Goal: Task Accomplishment & Management: Complete application form

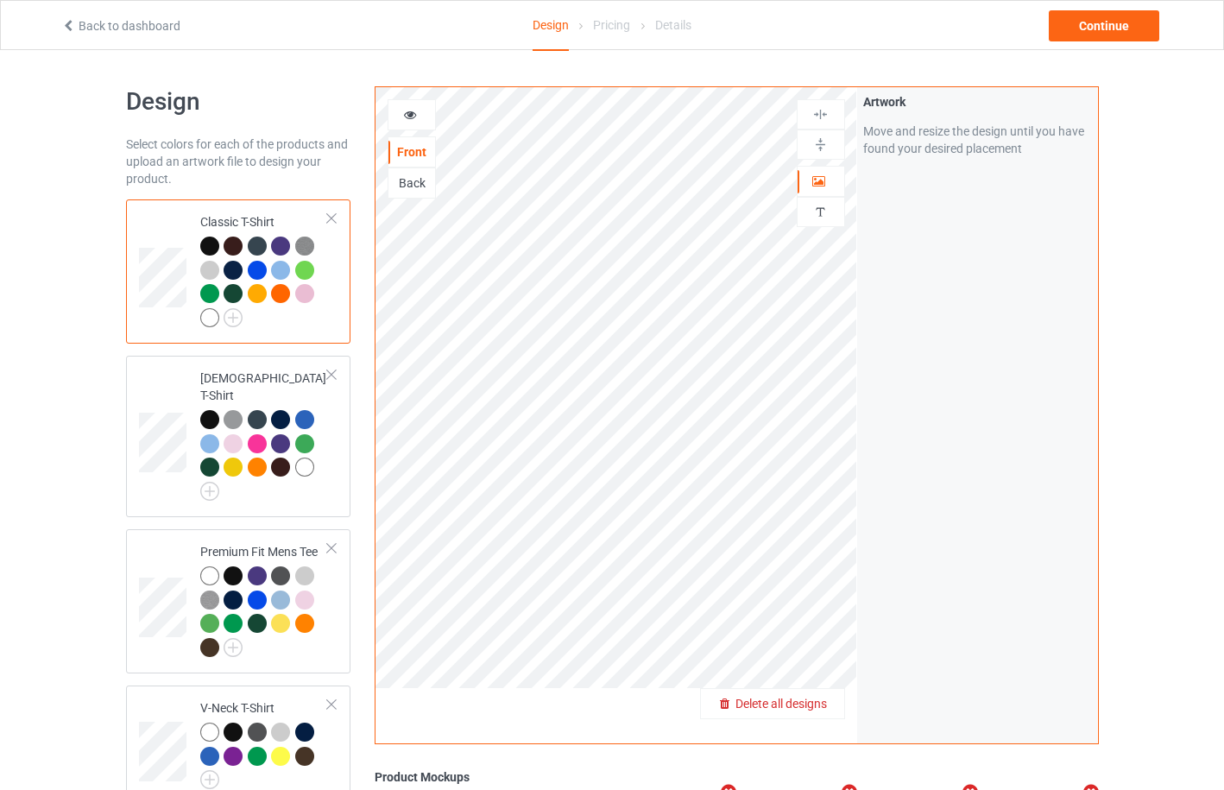
click at [812, 703] on span "Delete all designs" at bounding box center [780, 704] width 91 height 14
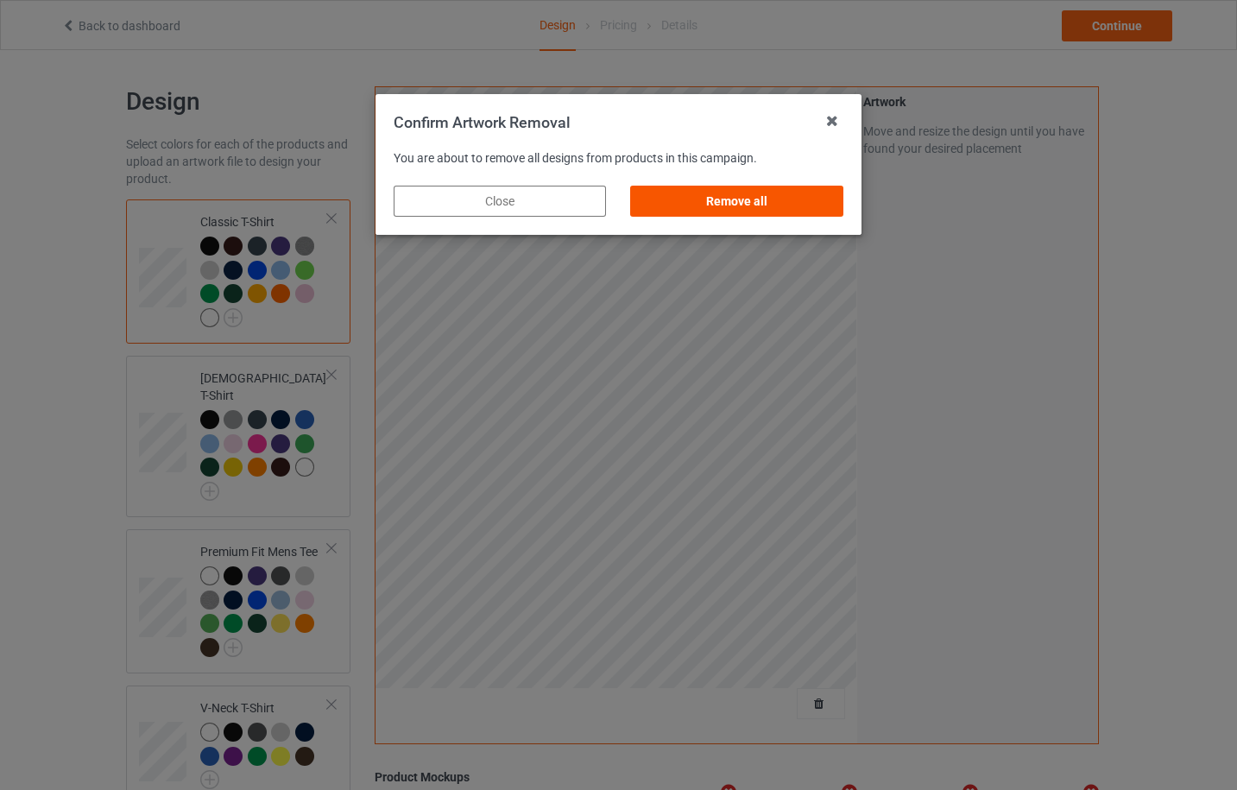
click at [761, 201] on div "Remove all" at bounding box center [737, 201] width 212 height 31
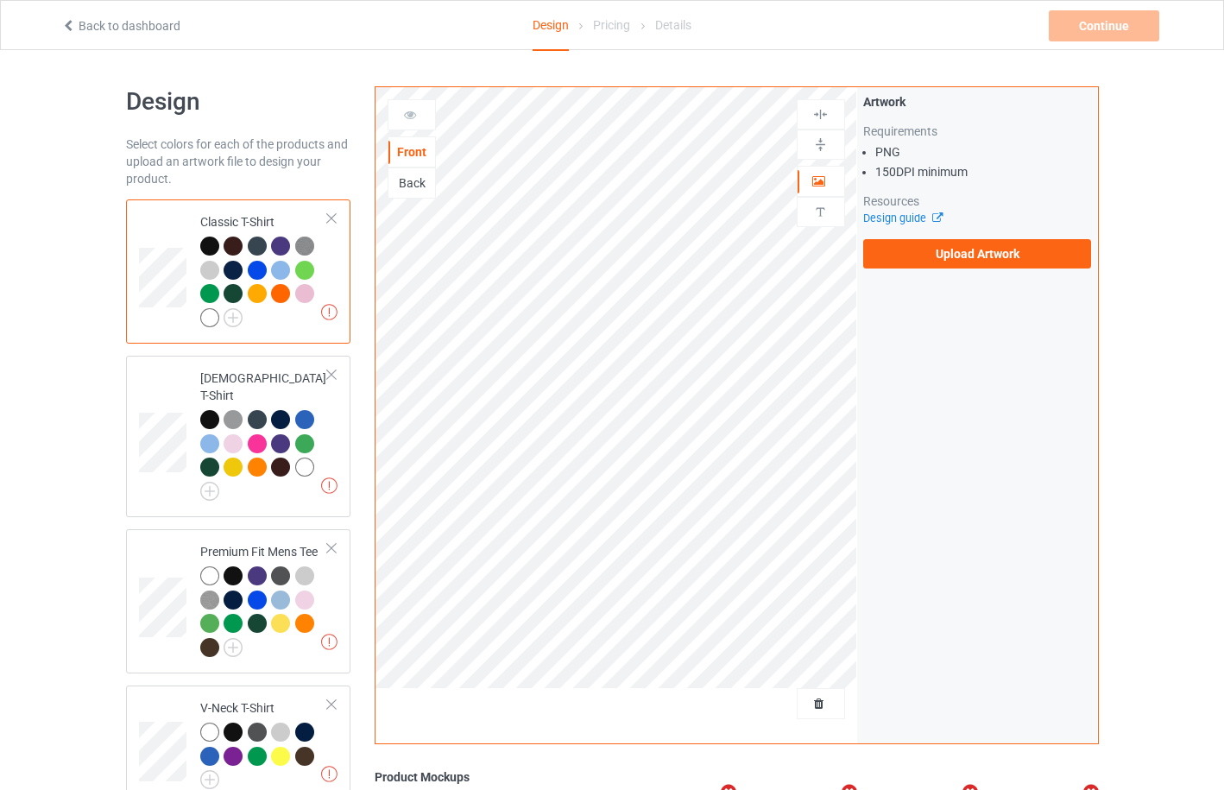
click at [995, 252] on label "Upload Artwork" at bounding box center [977, 253] width 229 height 29
click at [0, 0] on input "Upload Artwork" at bounding box center [0, 0] width 0 height 0
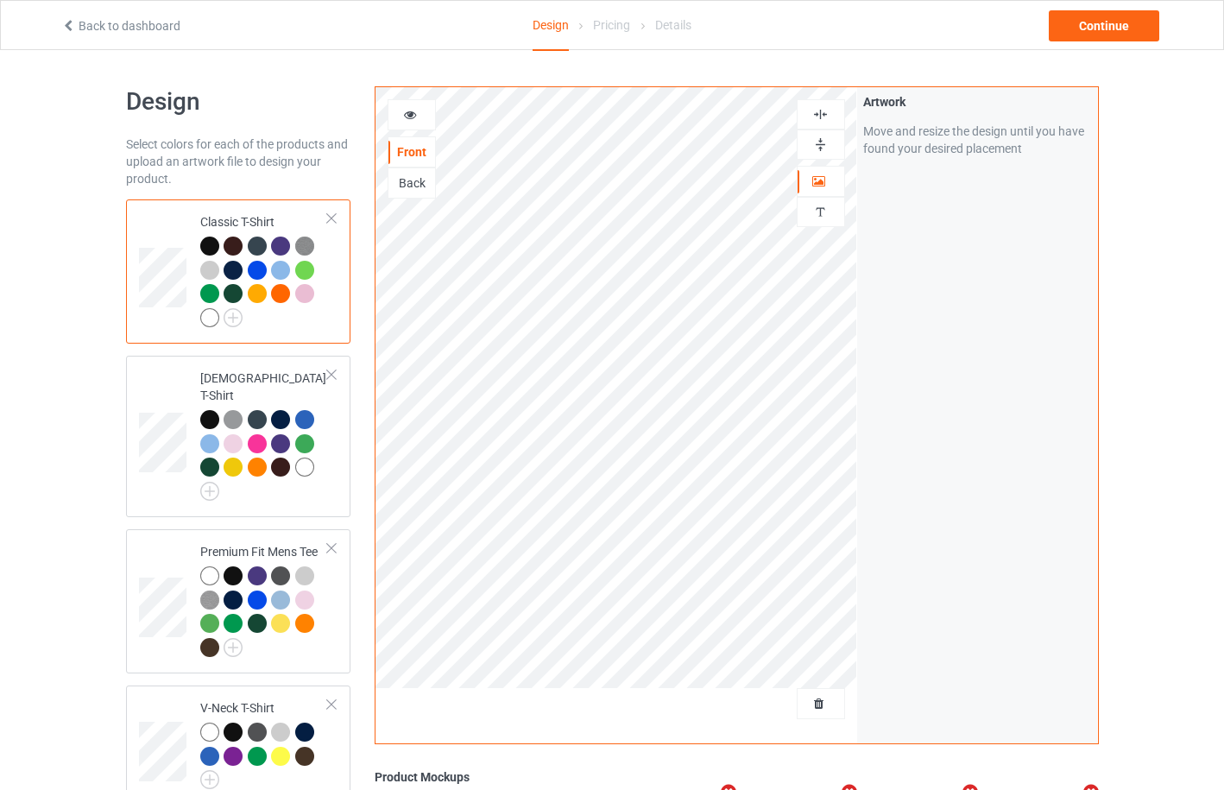
click at [213, 322] on div at bounding box center [209, 317] width 19 height 19
click at [211, 238] on div at bounding box center [209, 245] width 19 height 19
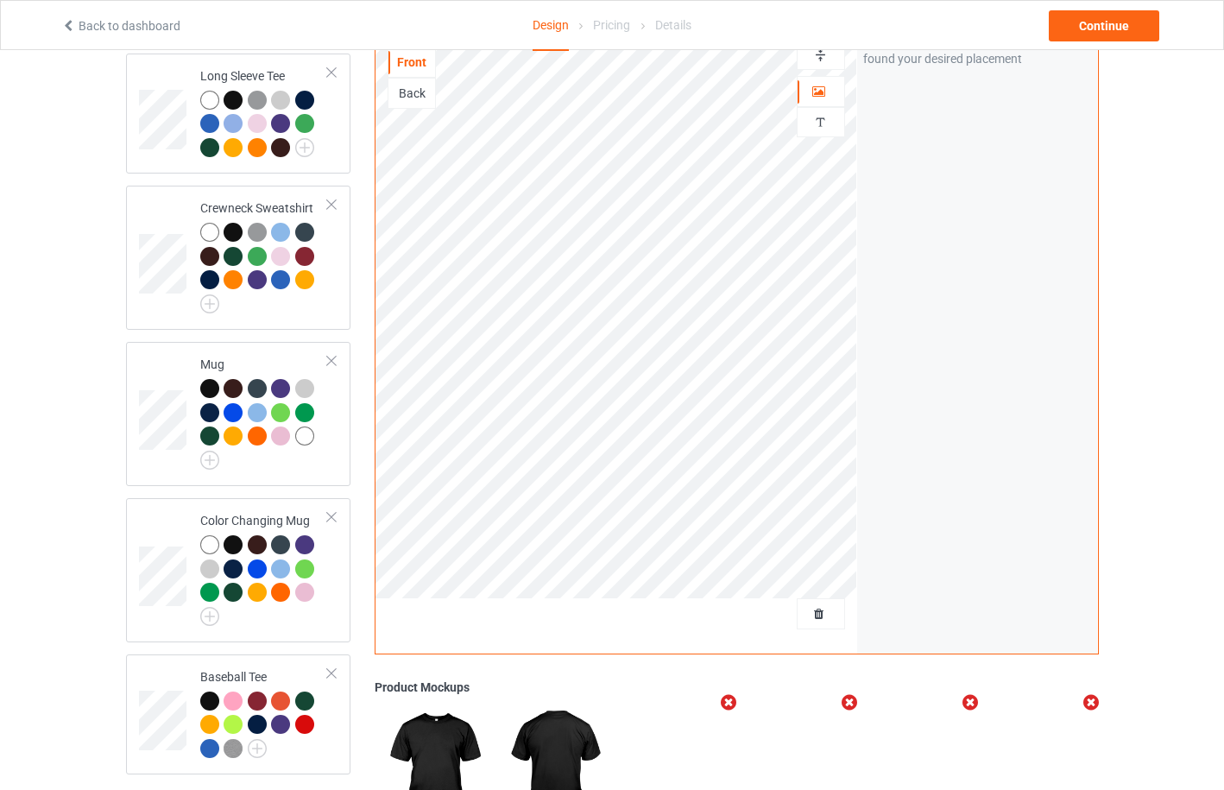
scroll to position [1014, 0]
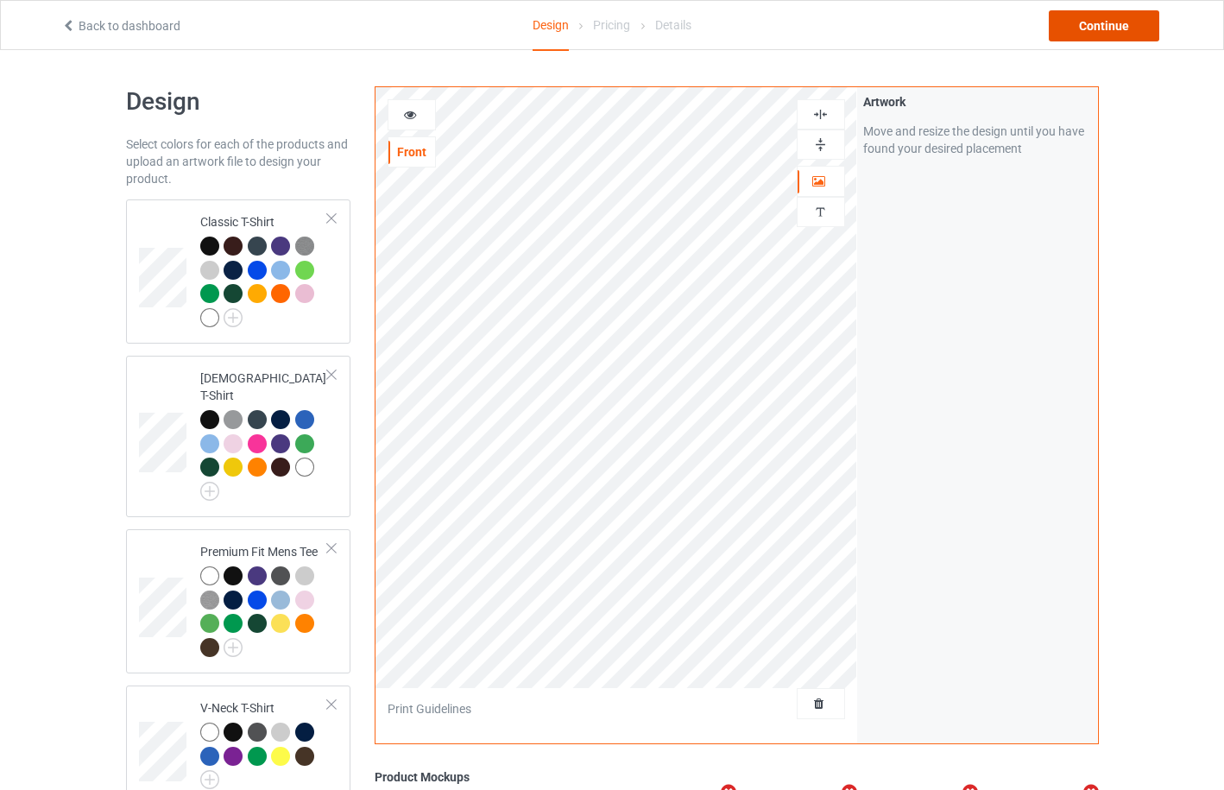
click at [1100, 28] on div "Continue" at bounding box center [1104, 25] width 110 height 31
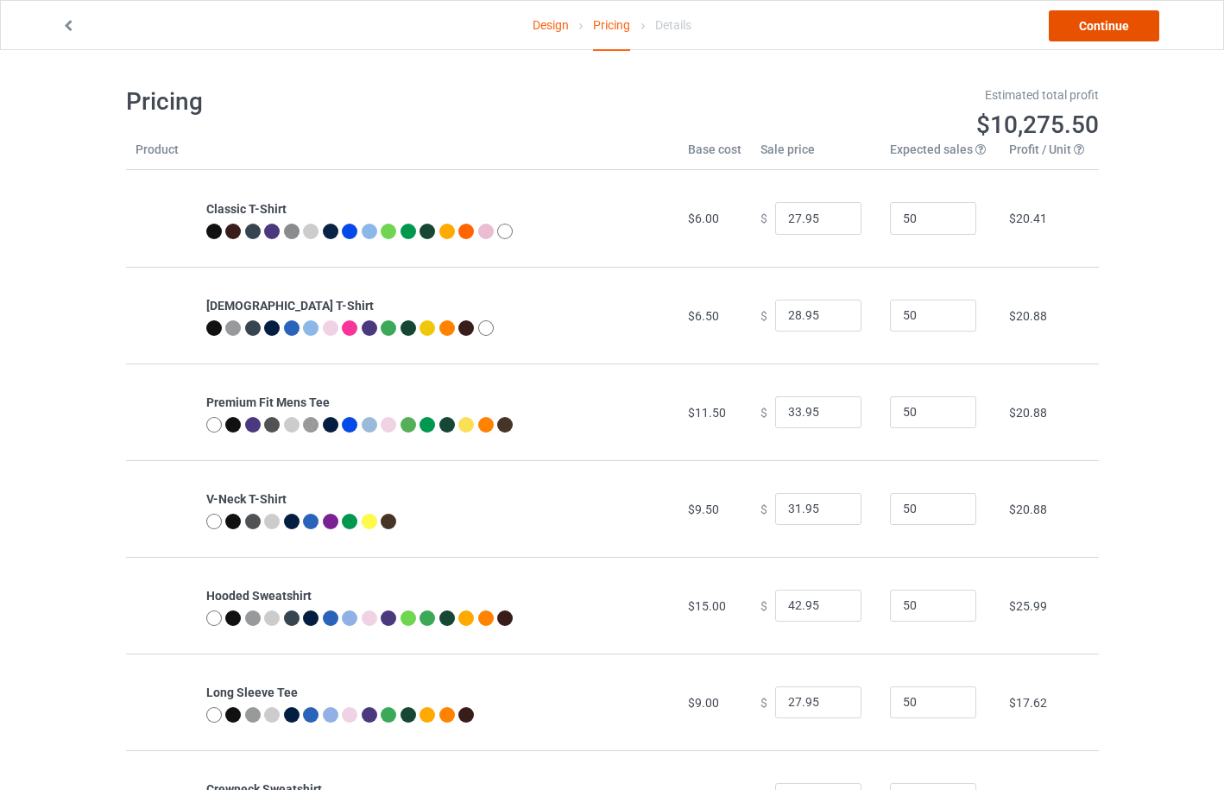
click at [1100, 28] on link "Continue" at bounding box center [1104, 25] width 110 height 31
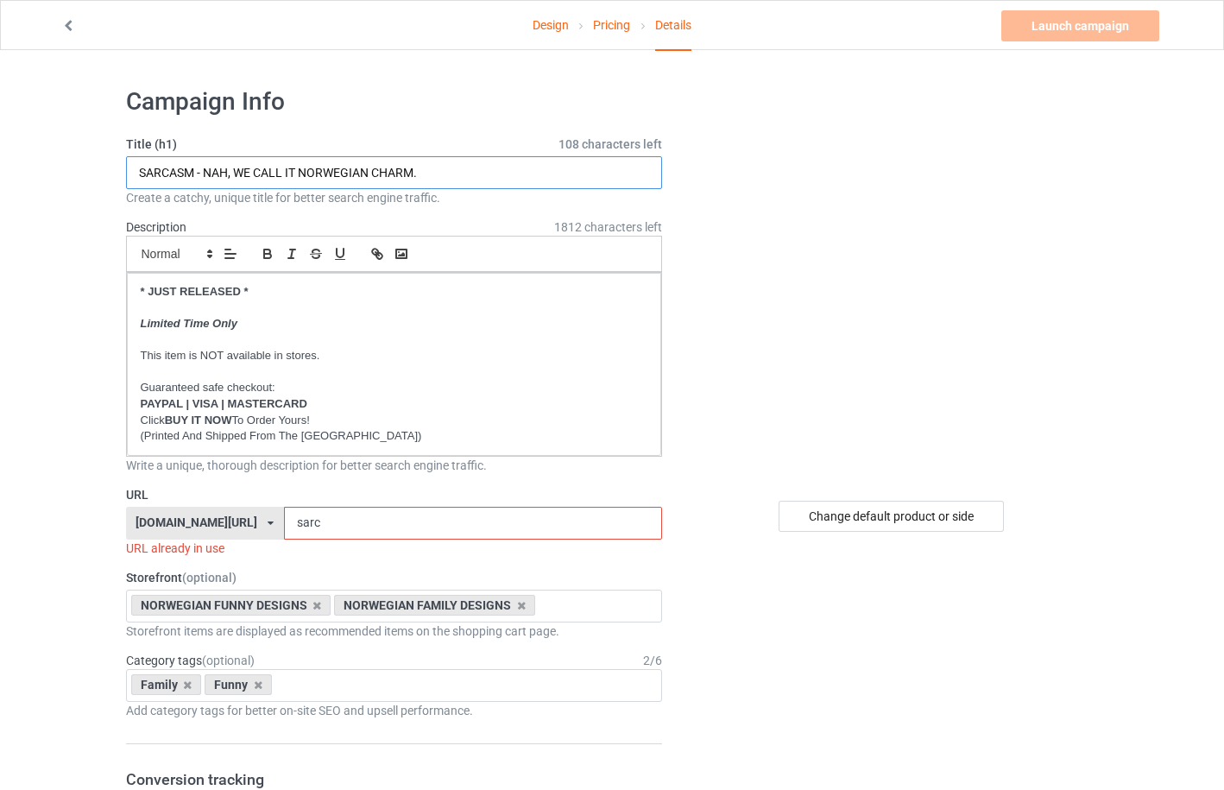
drag, startPoint x: 301, startPoint y: 173, endPoint x: 369, endPoint y: 170, distance: 67.4
click at [369, 170] on input "SARCASM - NAH, WE CALL IT NORWEGIAN CHARM." at bounding box center [394, 172] width 537 height 33
type input "SARCASM - NAH, WE CALL IT FINNISH CHARM."
click at [282, 524] on div "norwegianoutlook.com/ aussieoutlook.com/ britishlike.com/ canadianlike.com/ dan…" at bounding box center [205, 523] width 158 height 33
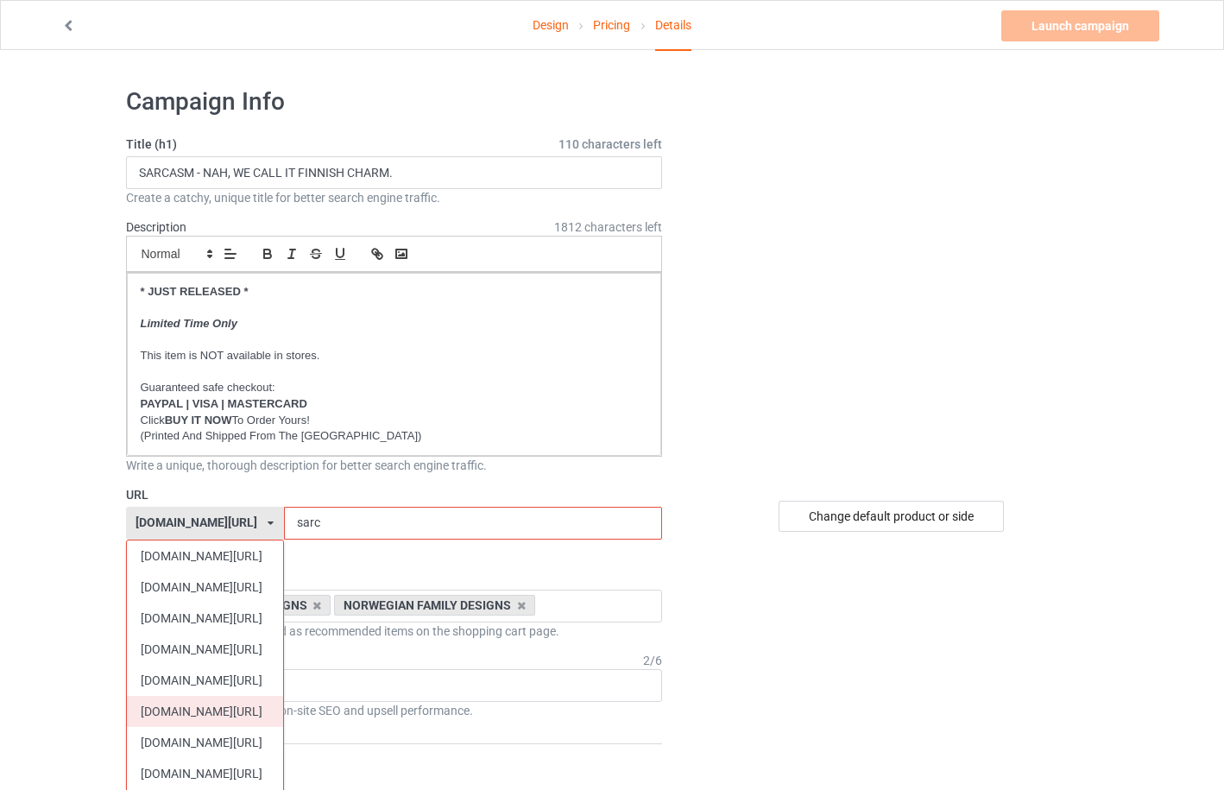
click at [216, 704] on div "[DOMAIN_NAME][URL]" at bounding box center [205, 711] width 156 height 31
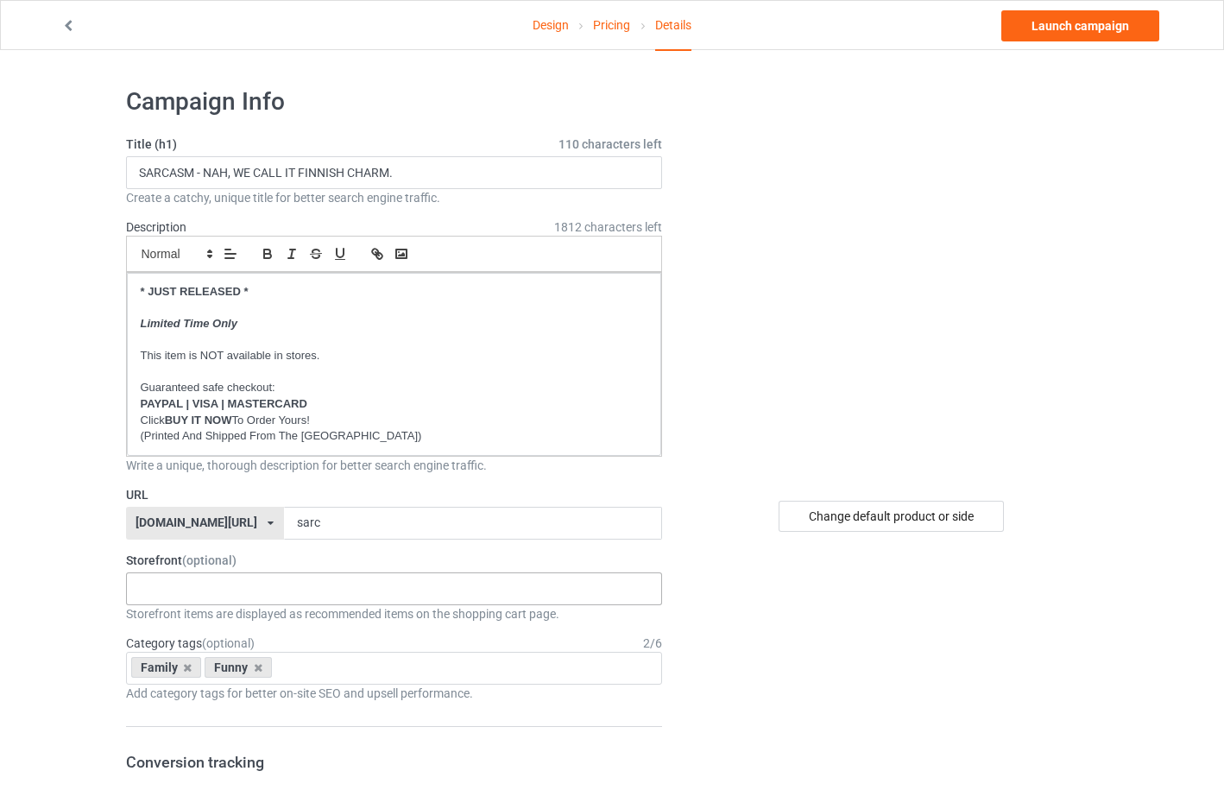
click at [207, 580] on div "FINNISH VINTAGE DESIGNS FINNISH HERITAGE DESIGNS FINNISH FUNNY DESIGNS FINNISH …" at bounding box center [394, 588] width 537 height 33
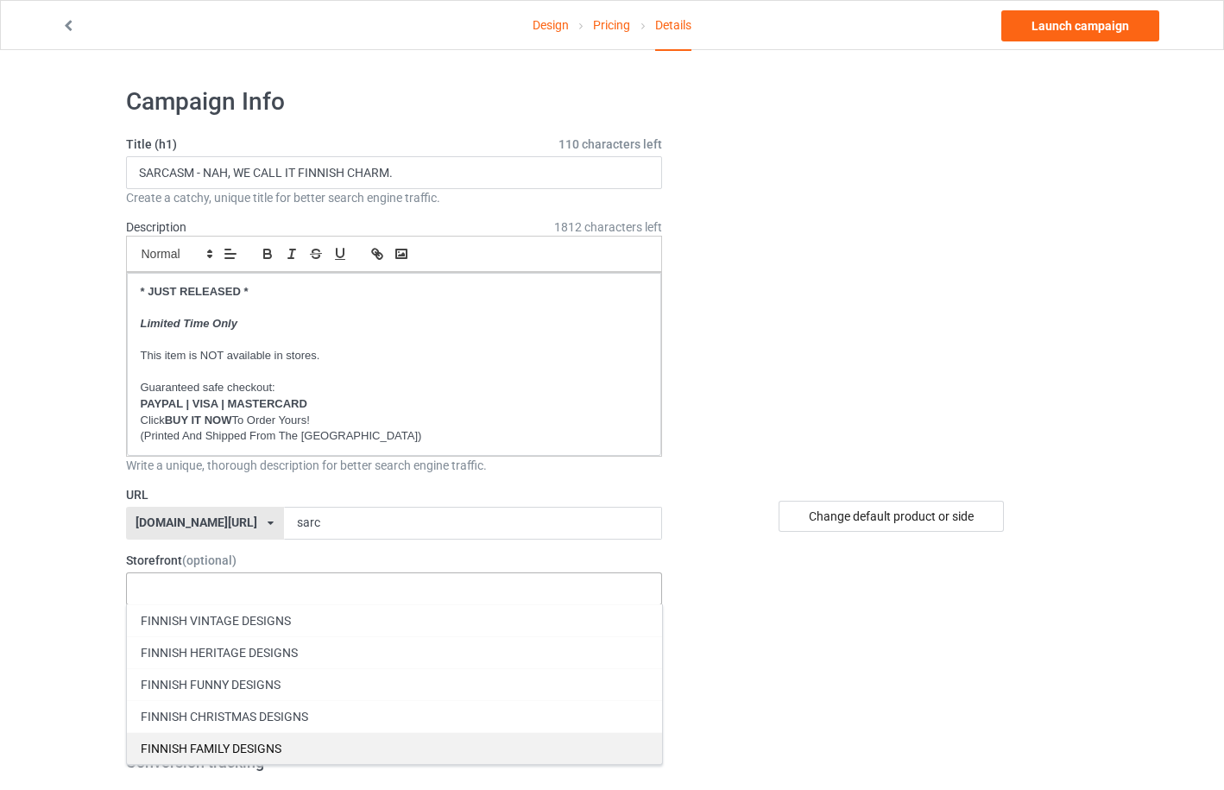
click at [222, 741] on div "FINNISH FAMILY DESIGNS" at bounding box center [394, 748] width 535 height 32
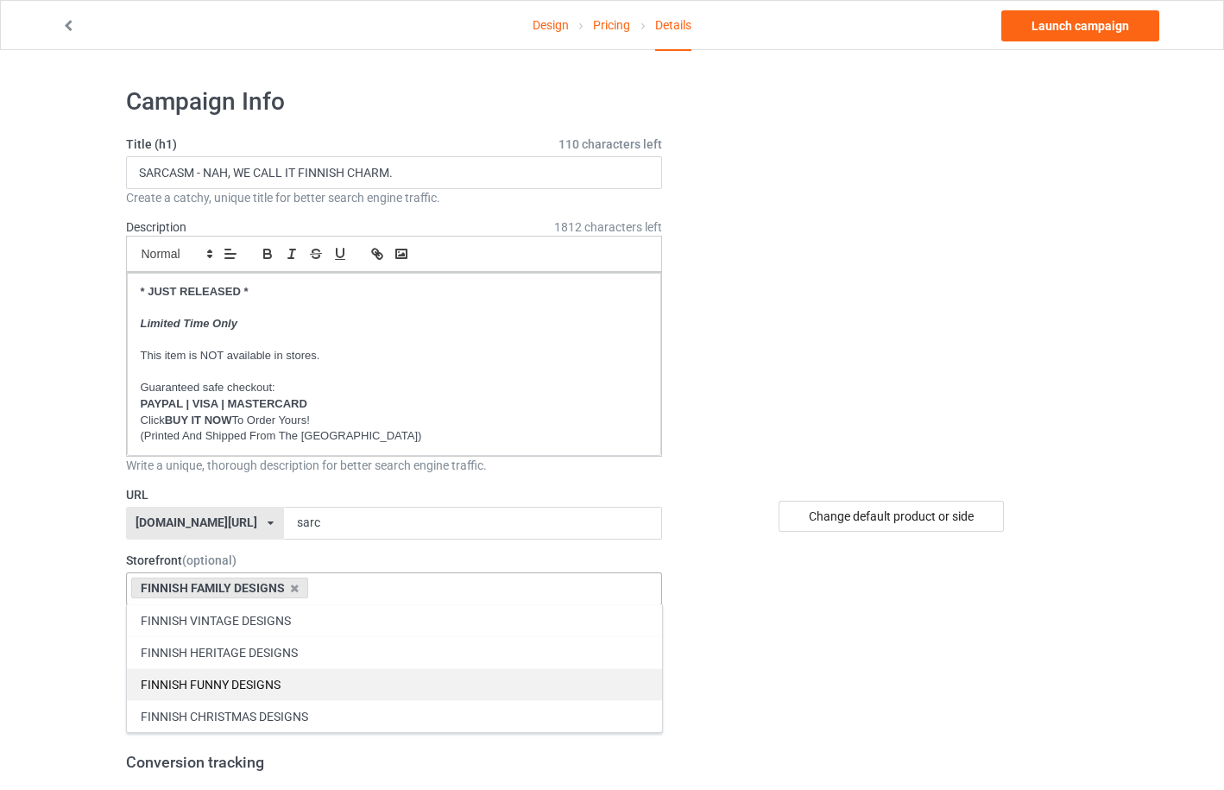
click at [225, 684] on div "FINNISH FUNNY DESIGNS" at bounding box center [394, 684] width 535 height 32
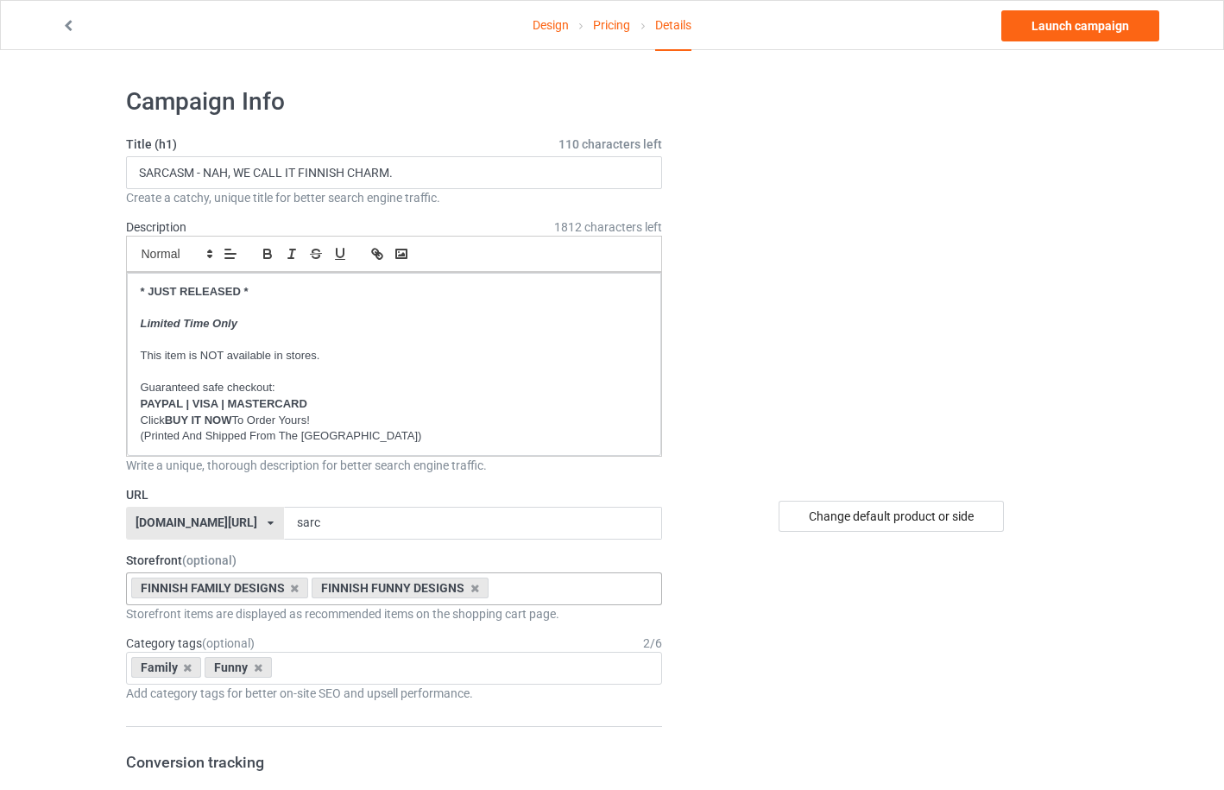
click at [907, 520] on div "Change default product or side" at bounding box center [891, 516] width 225 height 31
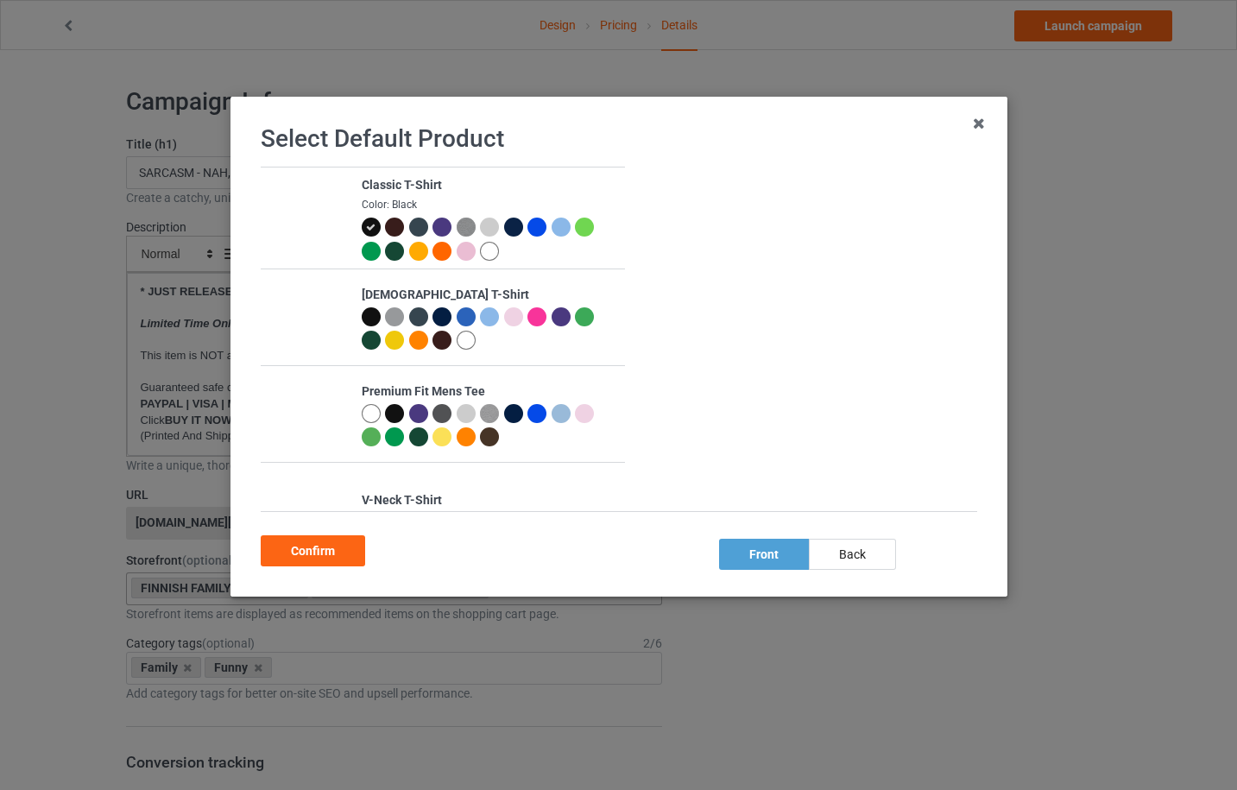
click at [508, 230] on div at bounding box center [512, 227] width 19 height 19
click at [531, 229] on div at bounding box center [536, 227] width 19 height 19
click at [327, 553] on div "Confirm" at bounding box center [313, 550] width 104 height 31
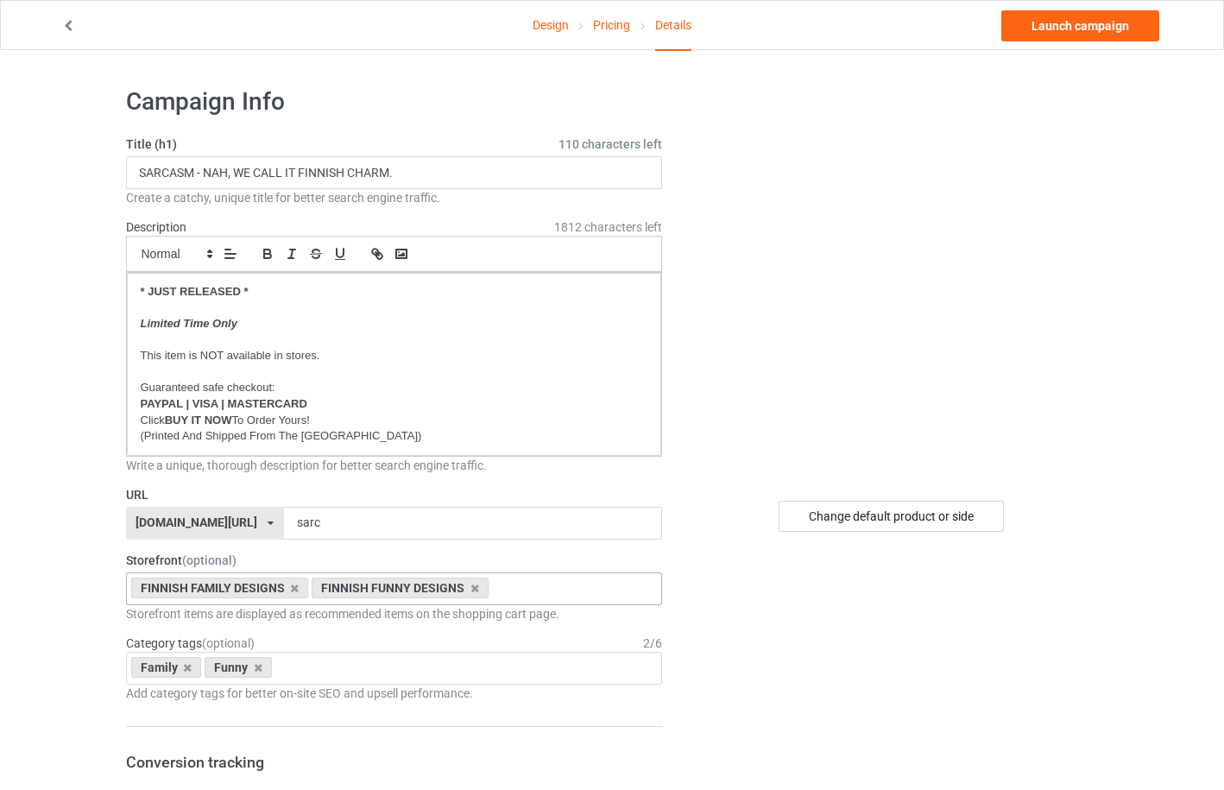
click at [557, 29] on link "Design" at bounding box center [551, 25] width 36 height 48
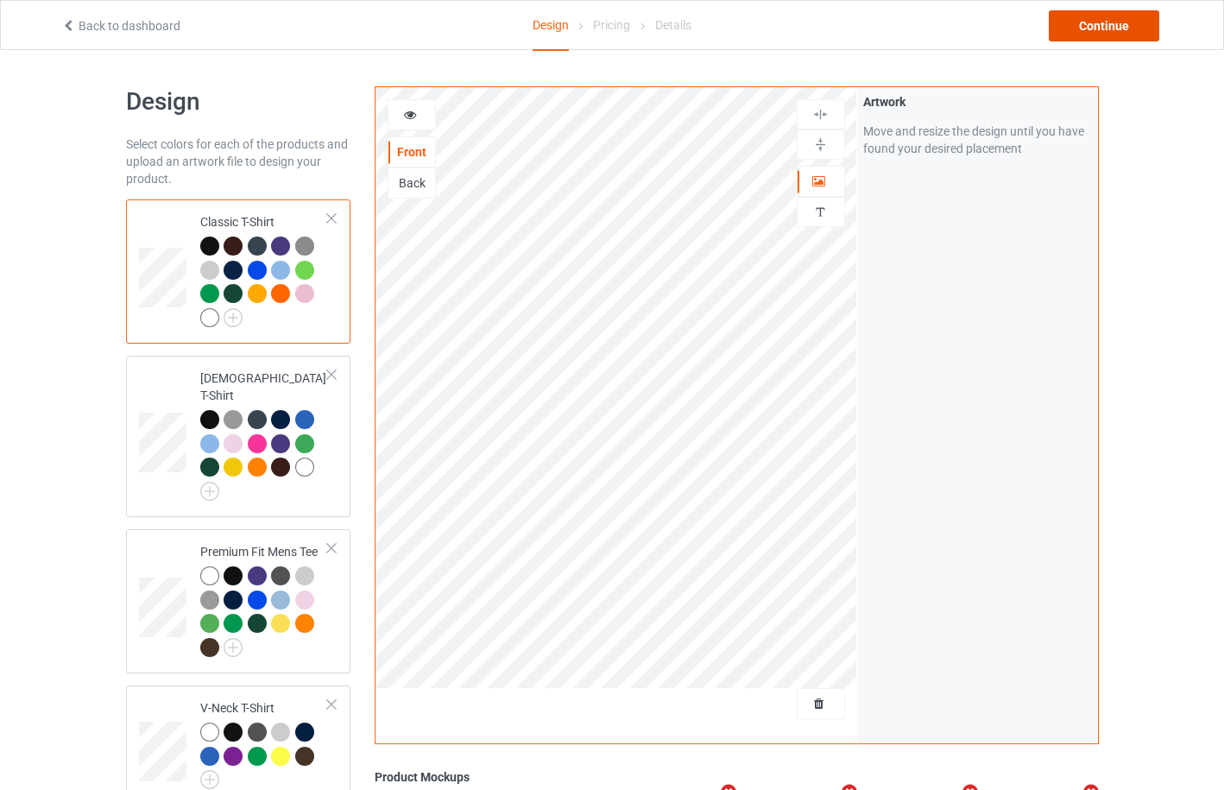
click at [1124, 17] on div "Continue" at bounding box center [1104, 25] width 110 height 31
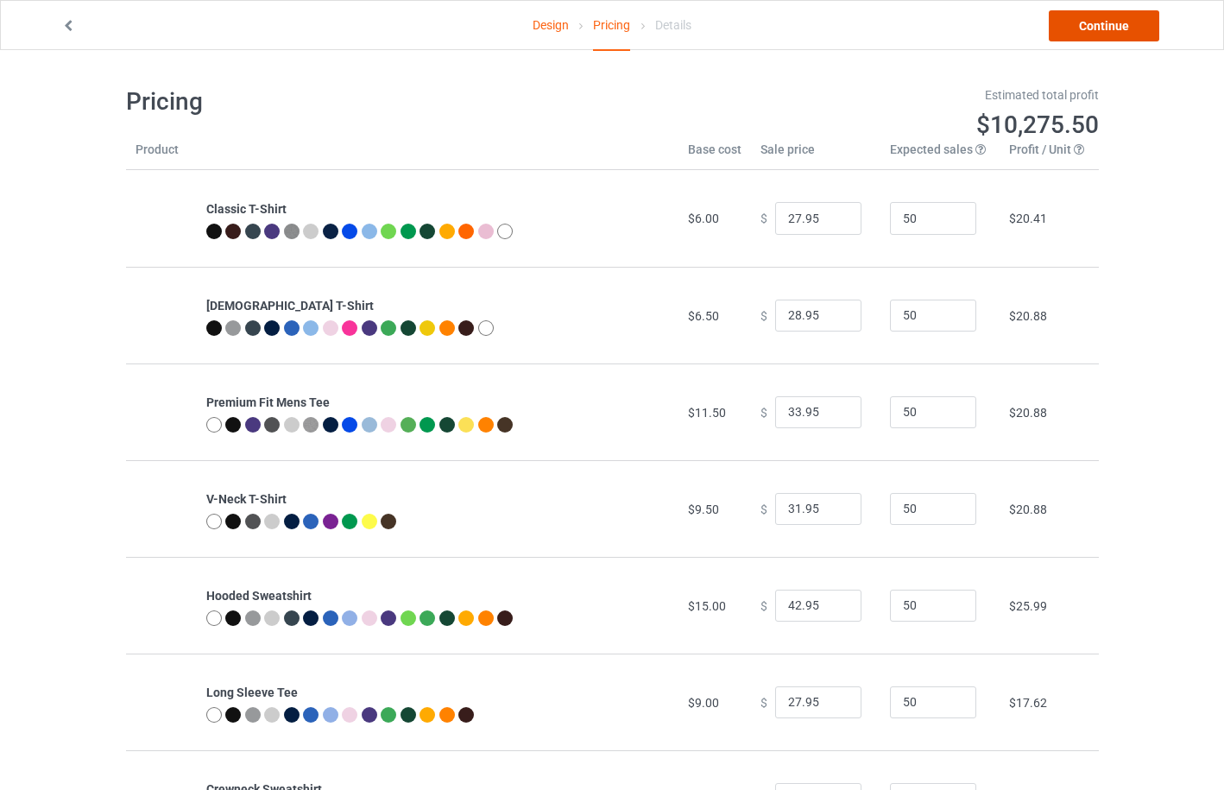
click at [1124, 17] on link "Continue" at bounding box center [1104, 25] width 110 height 31
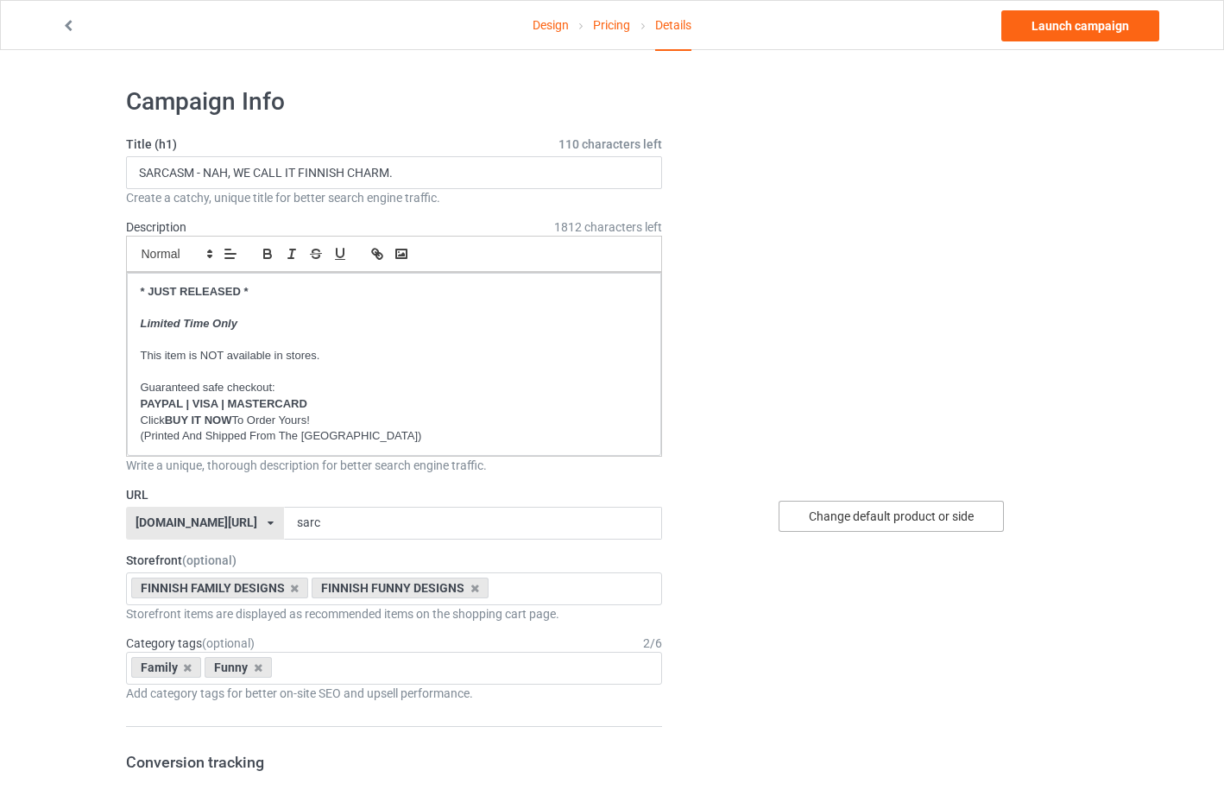
click at [839, 518] on div "Change default product or side" at bounding box center [891, 516] width 225 height 31
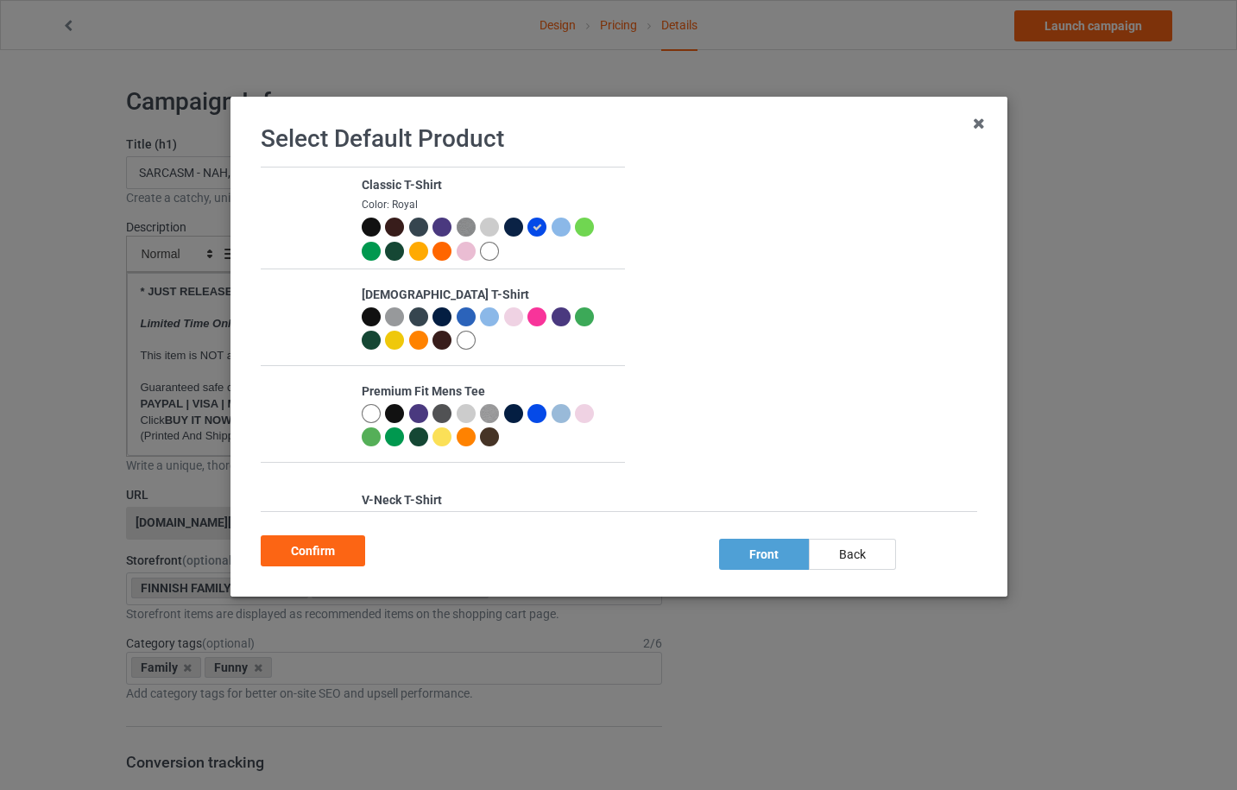
click at [369, 230] on div at bounding box center [370, 227] width 19 height 19
click at [320, 561] on div "Confirm" at bounding box center [313, 550] width 104 height 31
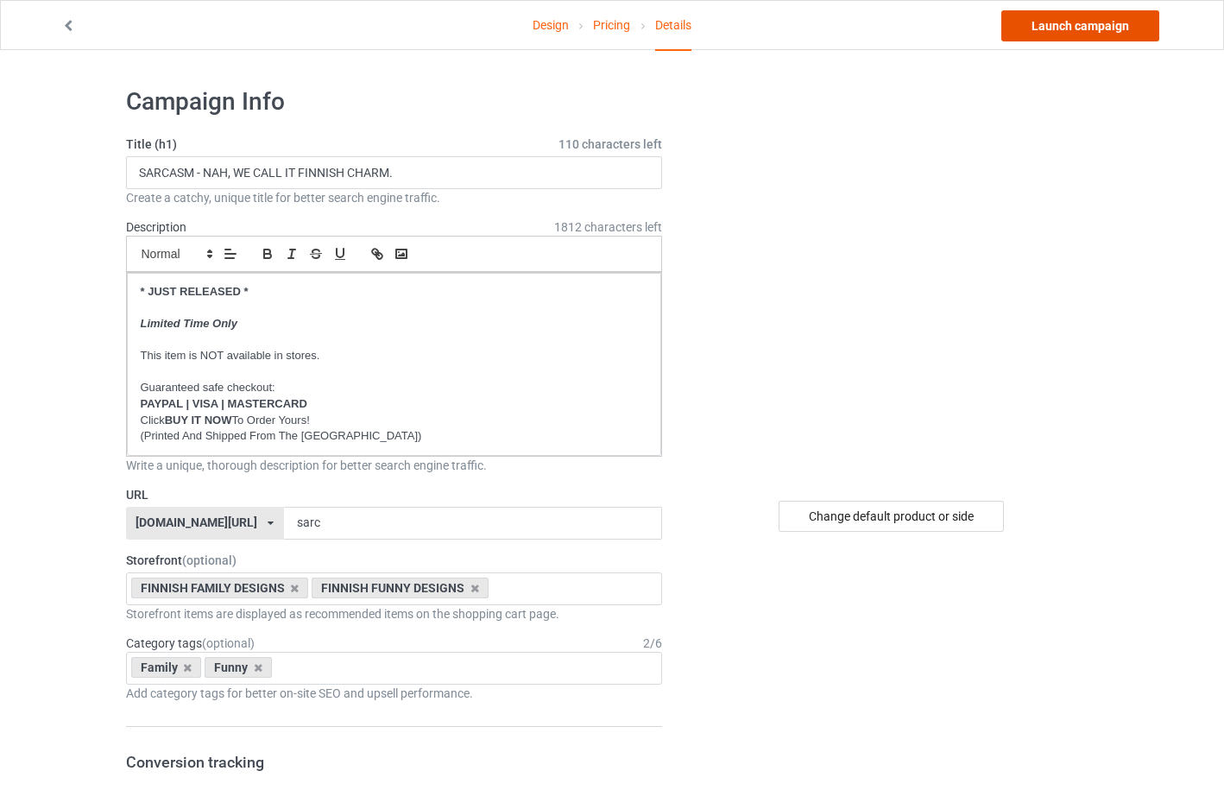
click at [1082, 23] on link "Launch campaign" at bounding box center [1080, 25] width 158 height 31
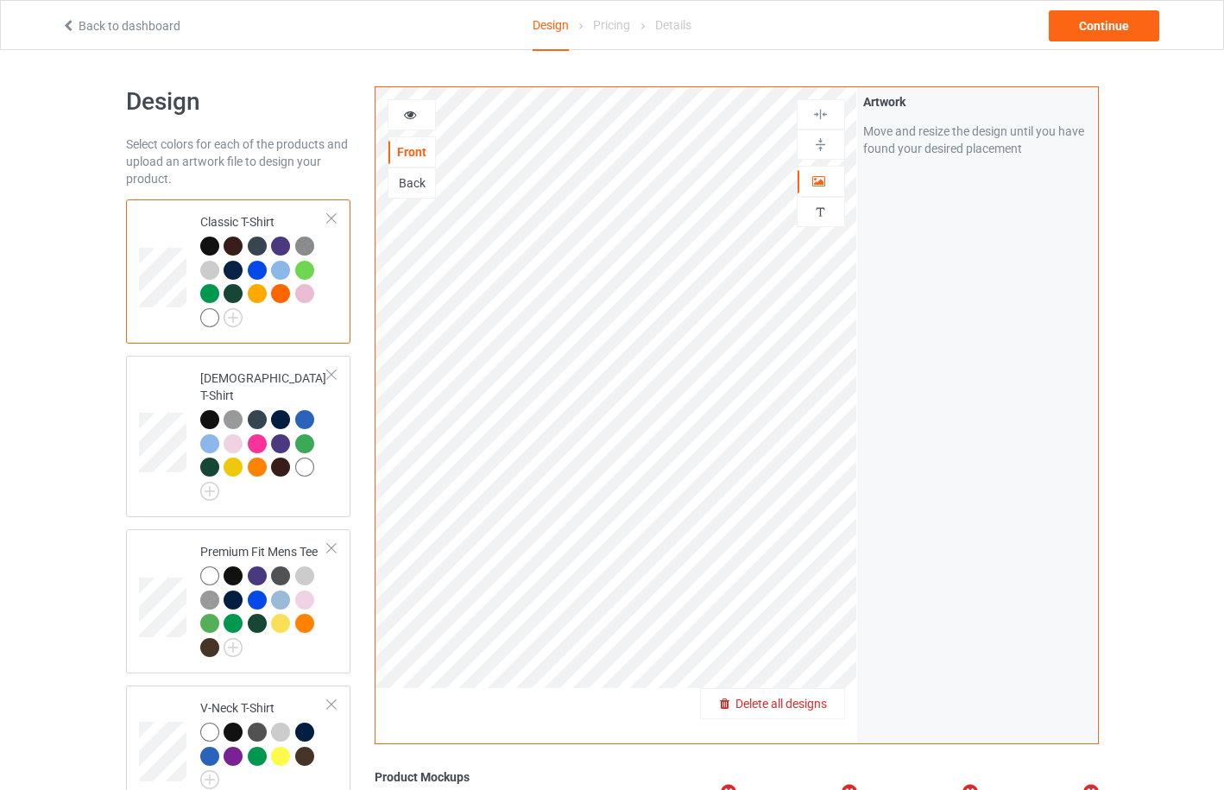
click at [826, 697] on span "Delete all designs" at bounding box center [780, 704] width 91 height 14
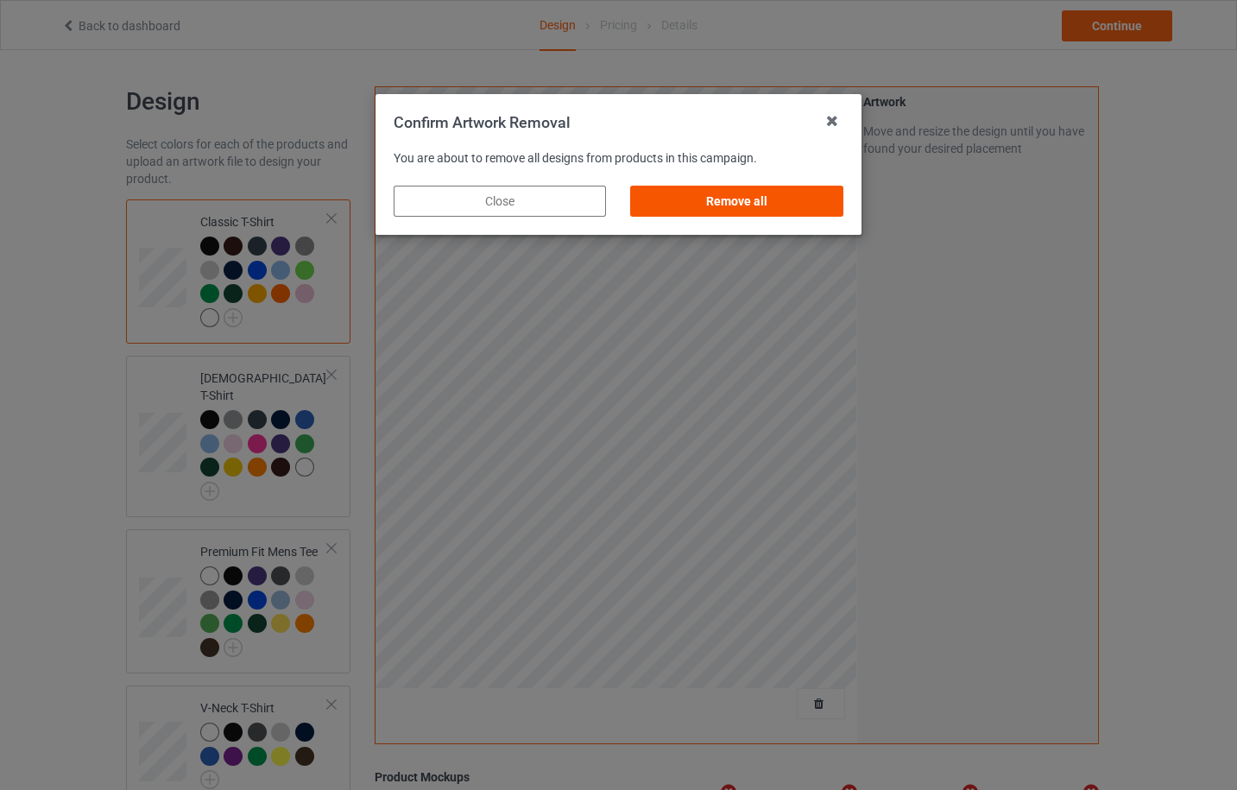
click at [724, 206] on div "Remove all" at bounding box center [737, 201] width 212 height 31
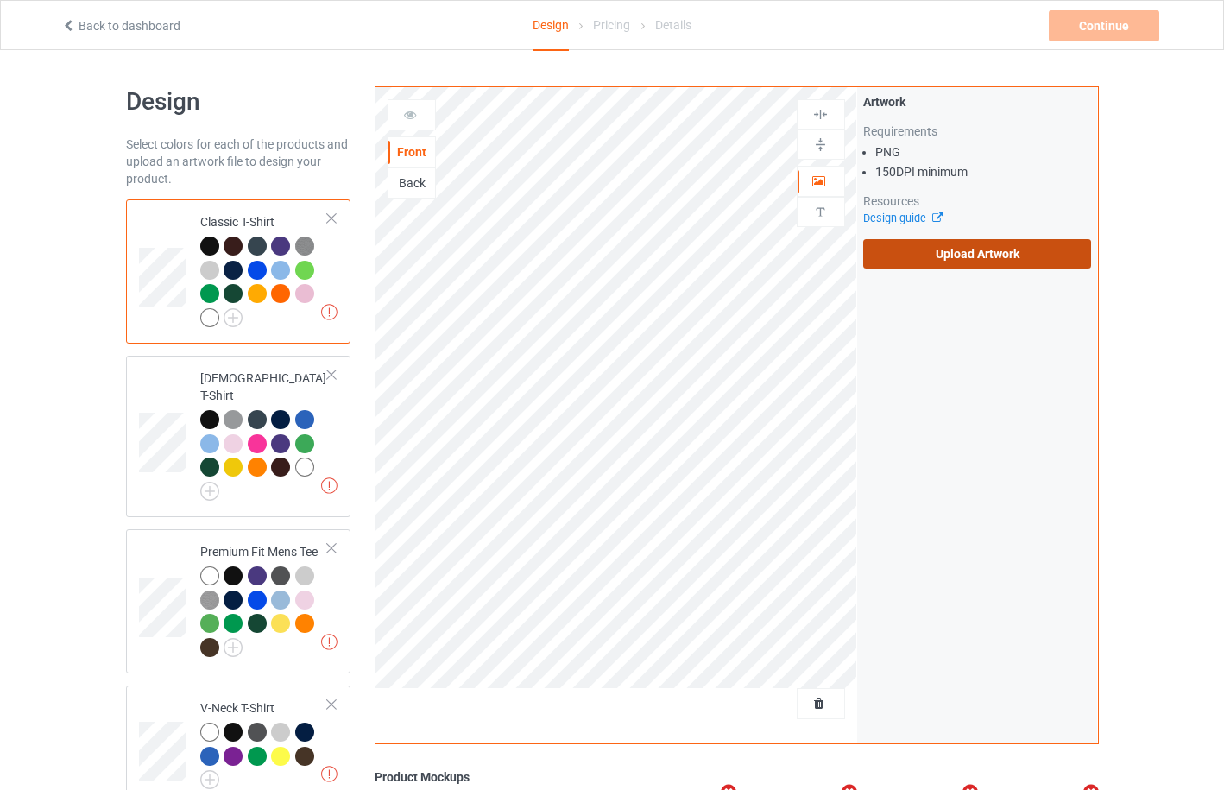
click at [983, 258] on label "Upload Artwork" at bounding box center [977, 253] width 229 height 29
click at [0, 0] on input "Upload Artwork" at bounding box center [0, 0] width 0 height 0
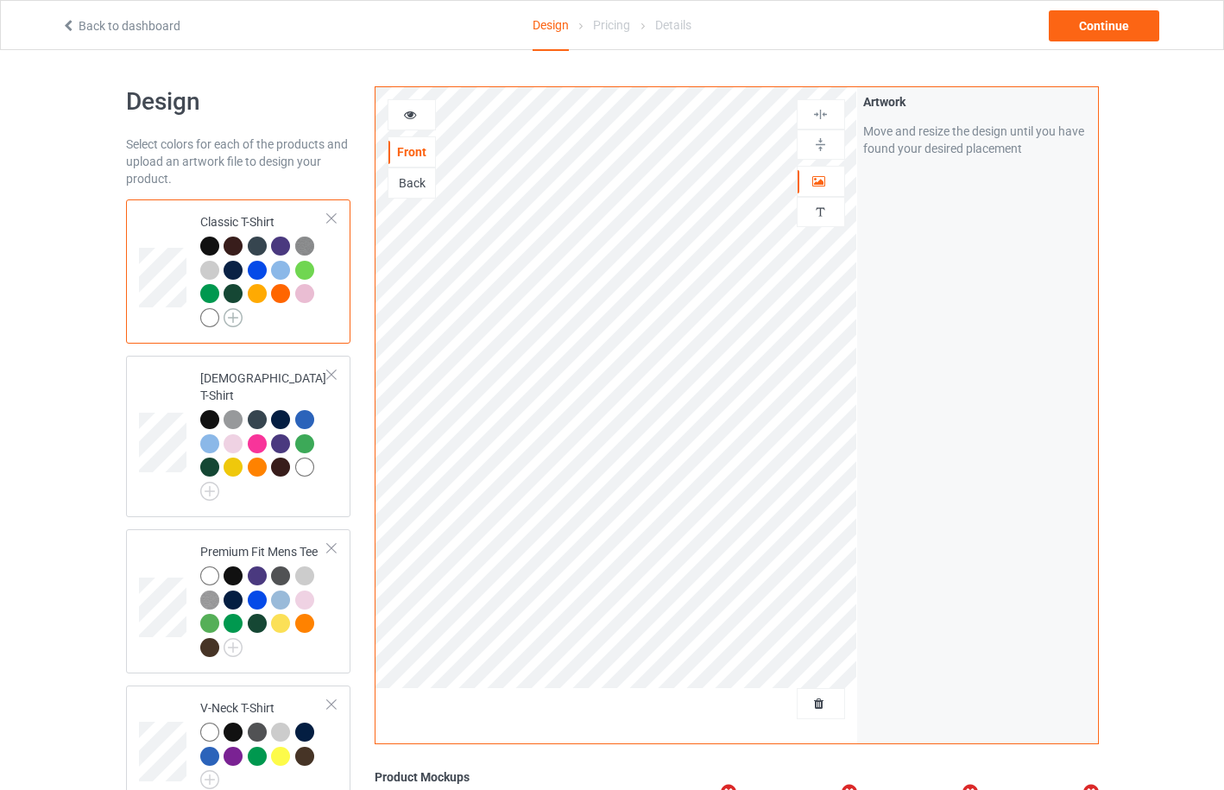
click at [235, 326] on img at bounding box center [233, 317] width 19 height 19
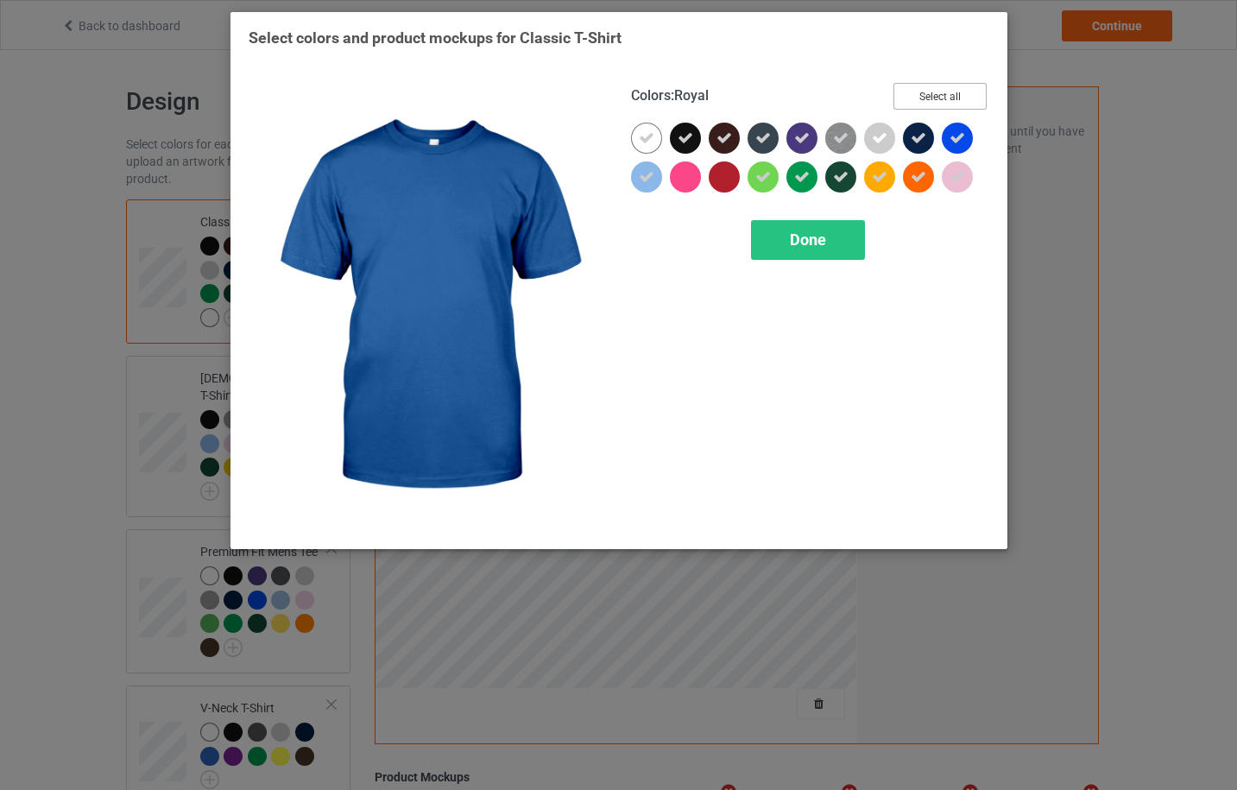
click at [959, 104] on button "Select all" at bounding box center [939, 96] width 93 height 27
click at [959, 104] on button "Reset to Default" at bounding box center [923, 96] width 125 height 27
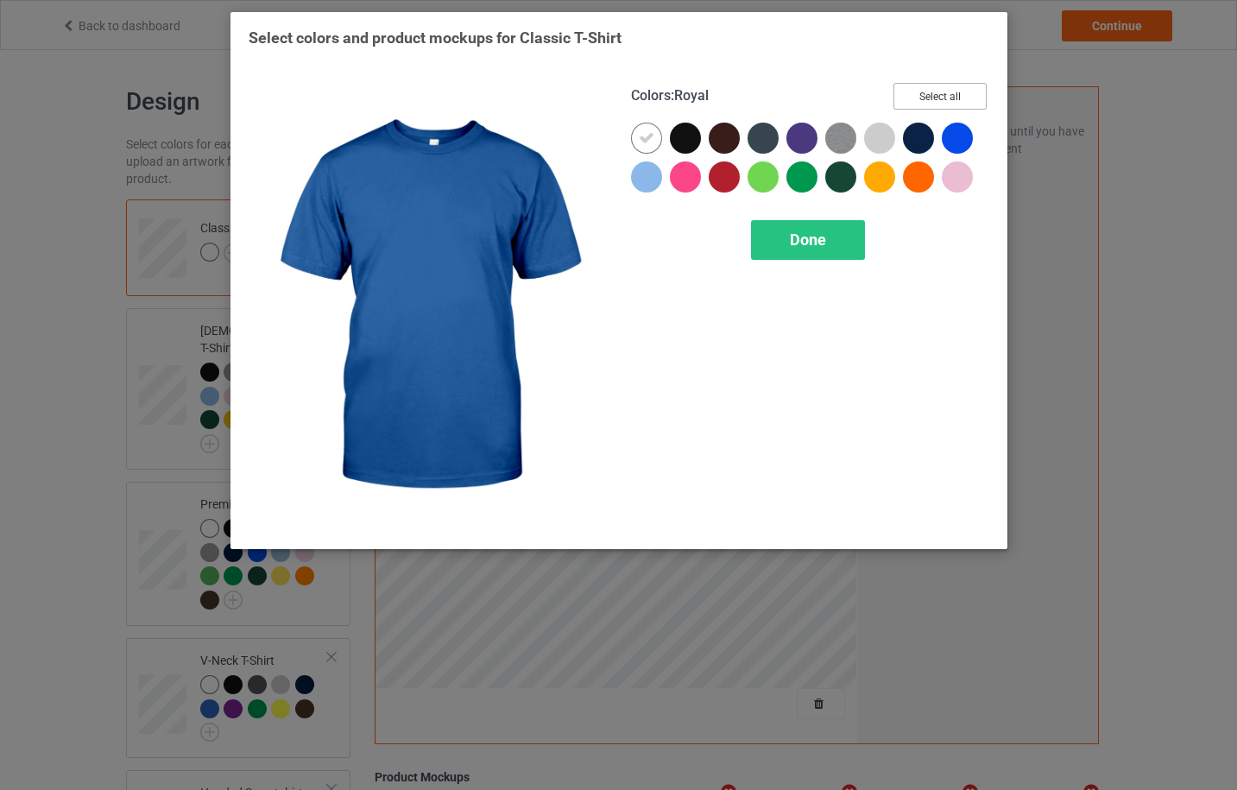
click at [959, 104] on button "Select all" at bounding box center [939, 96] width 93 height 27
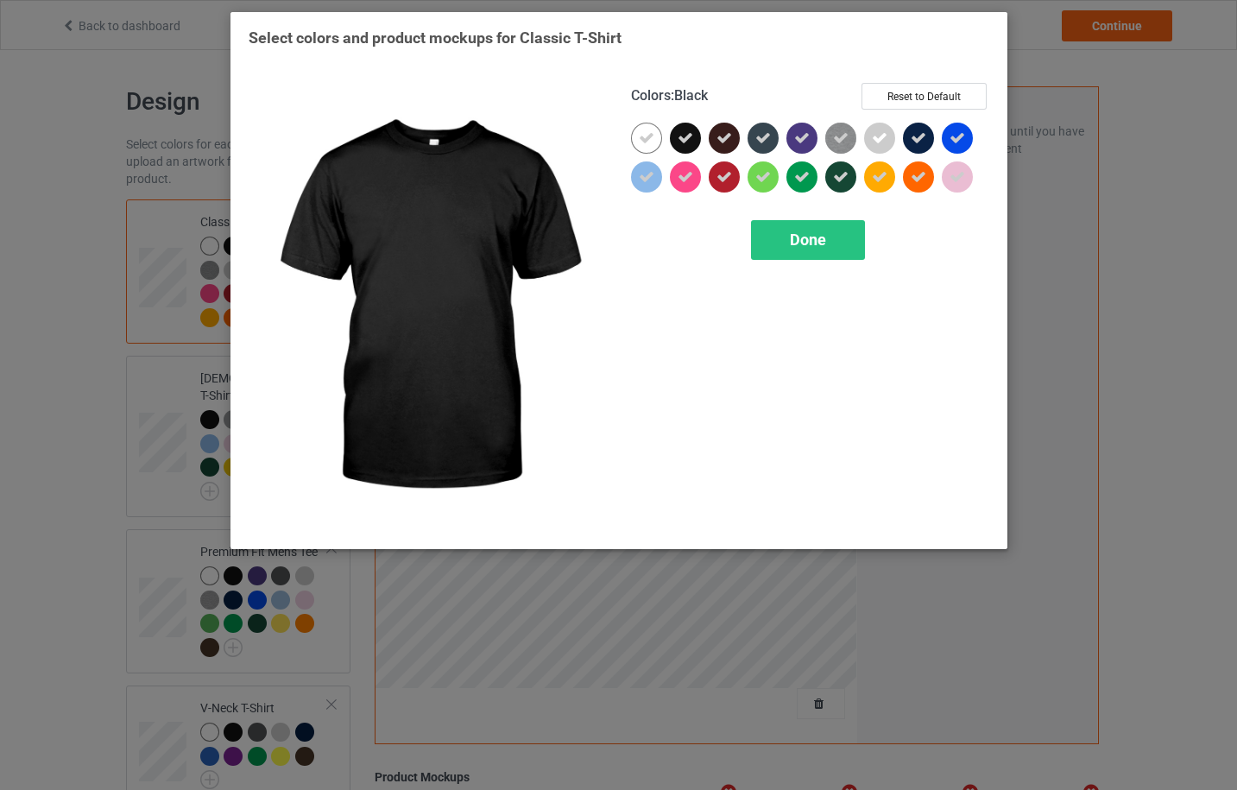
click at [690, 138] on icon at bounding box center [686, 138] width 16 height 16
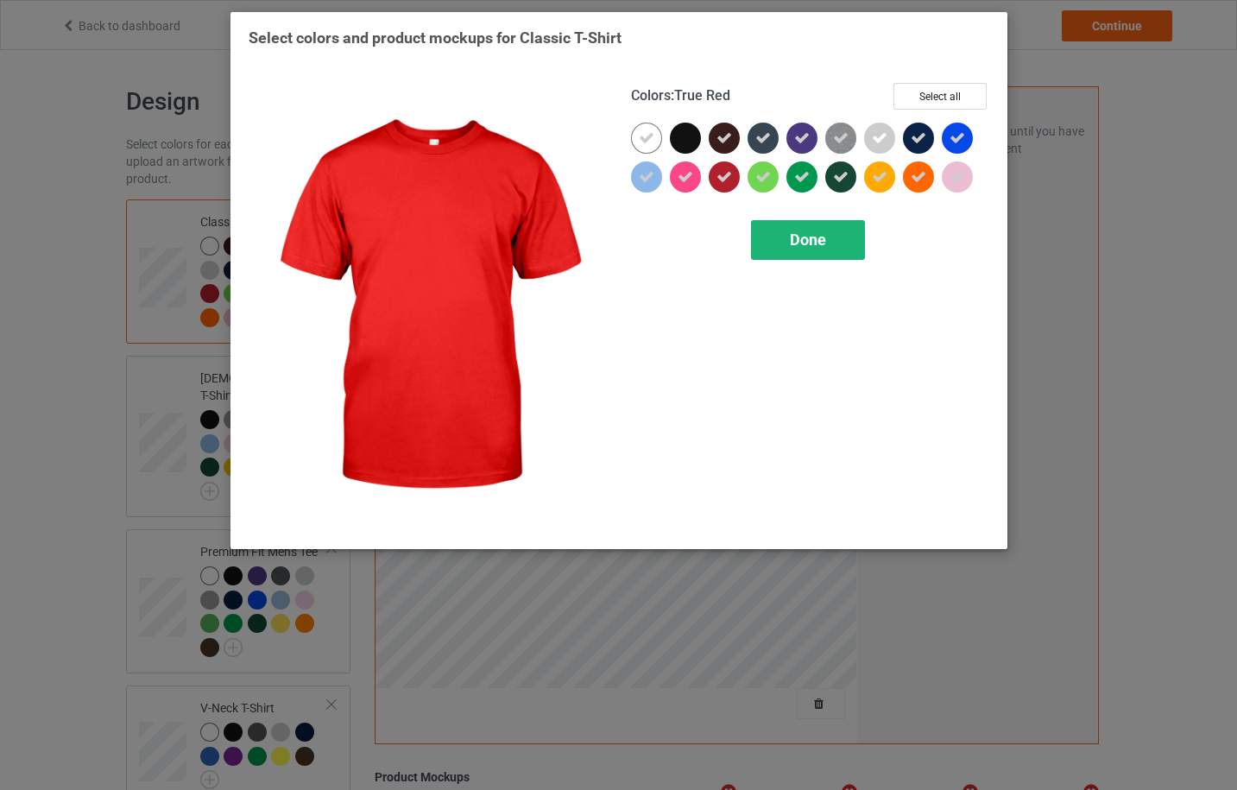
click at [816, 243] on span "Done" at bounding box center [808, 239] width 36 height 18
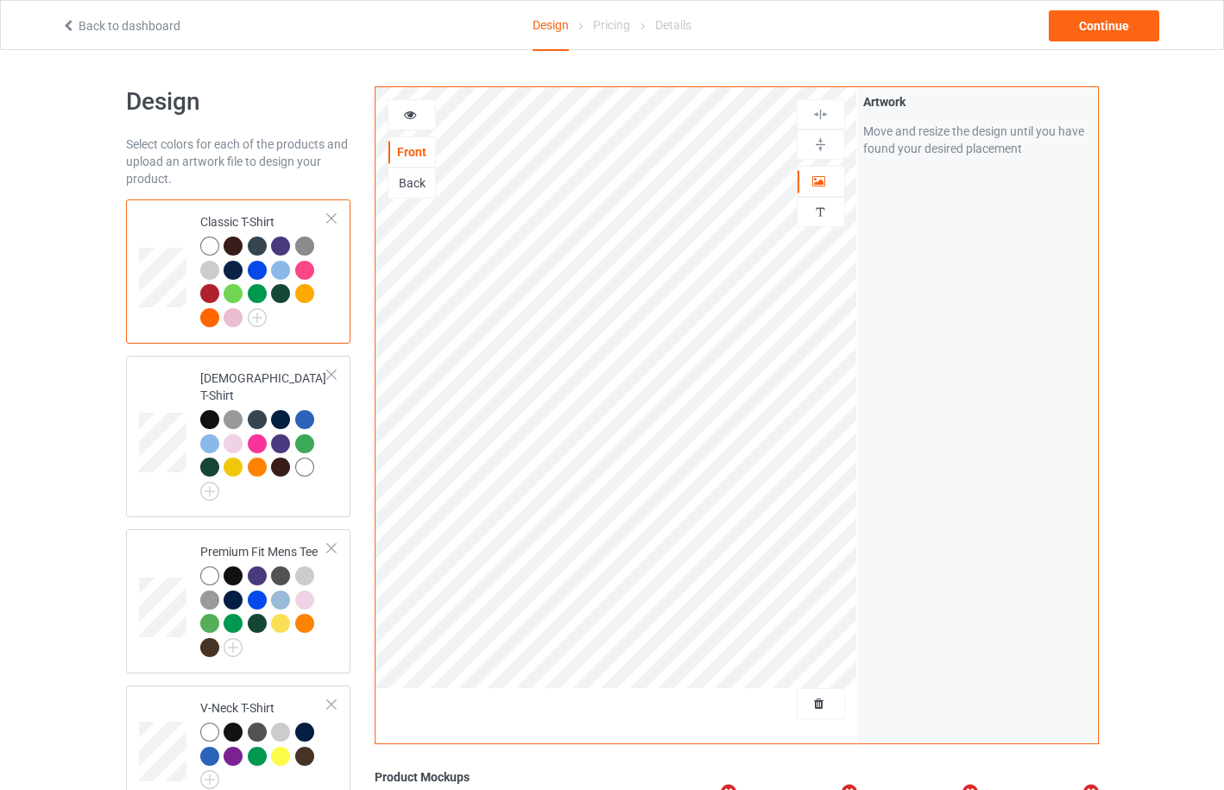
click at [265, 269] on div at bounding box center [257, 270] width 19 height 19
click at [419, 112] on div at bounding box center [411, 114] width 47 height 17
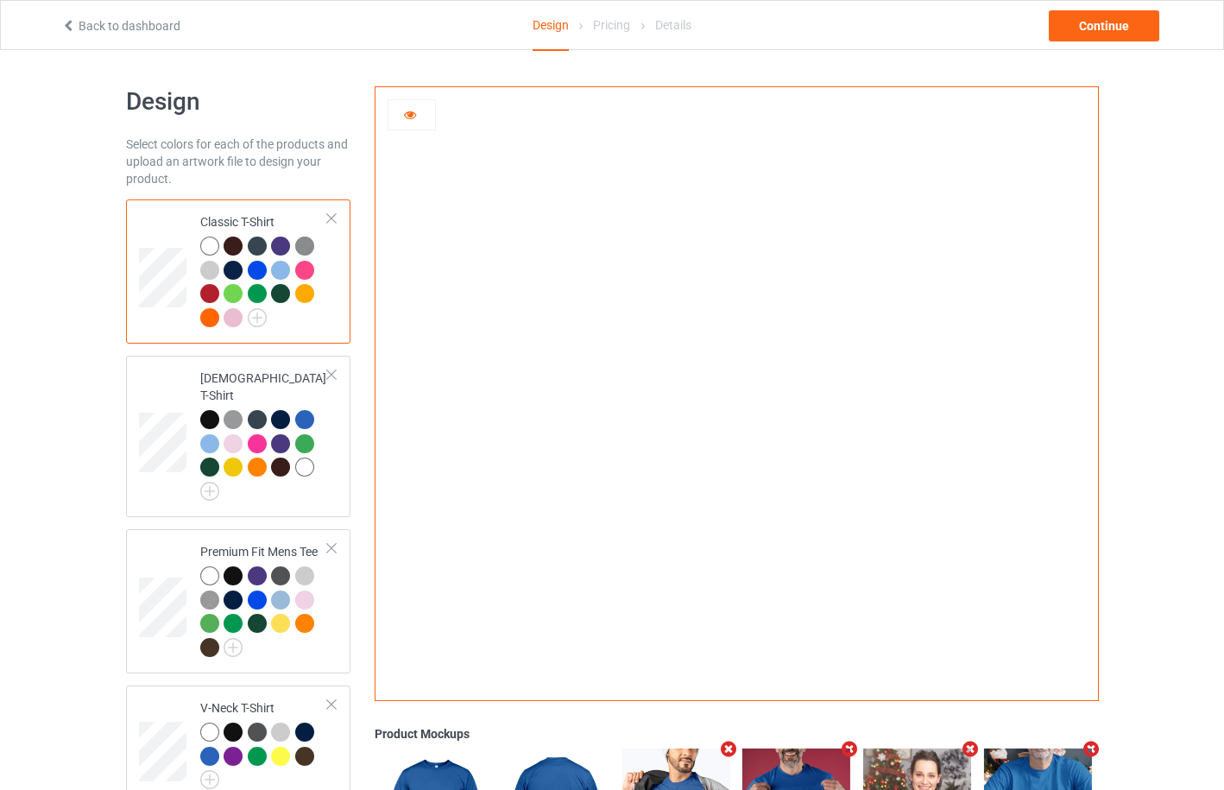
click at [235, 272] on div at bounding box center [233, 270] width 19 height 19
click at [736, 388] on img at bounding box center [736, 388] width 0 height 0
click at [413, 114] on icon at bounding box center [410, 112] width 15 height 12
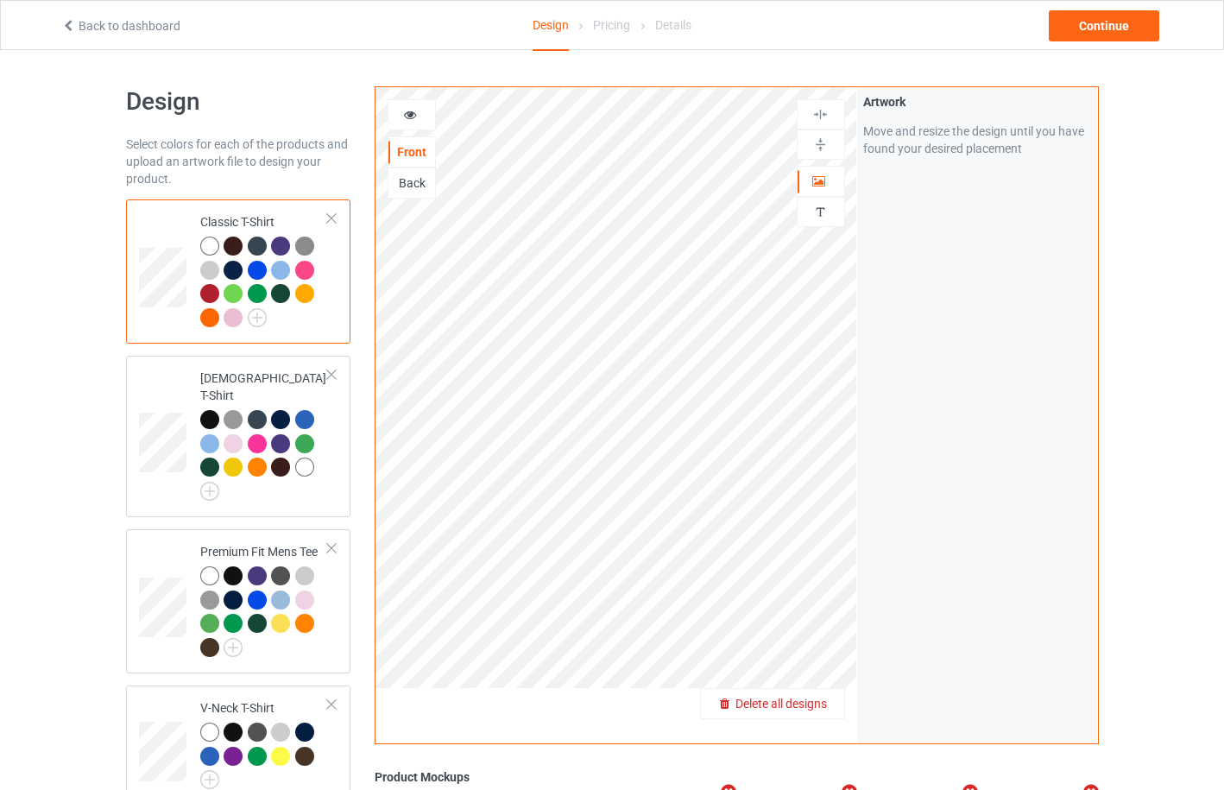
click at [820, 706] on span "Delete all designs" at bounding box center [780, 704] width 91 height 14
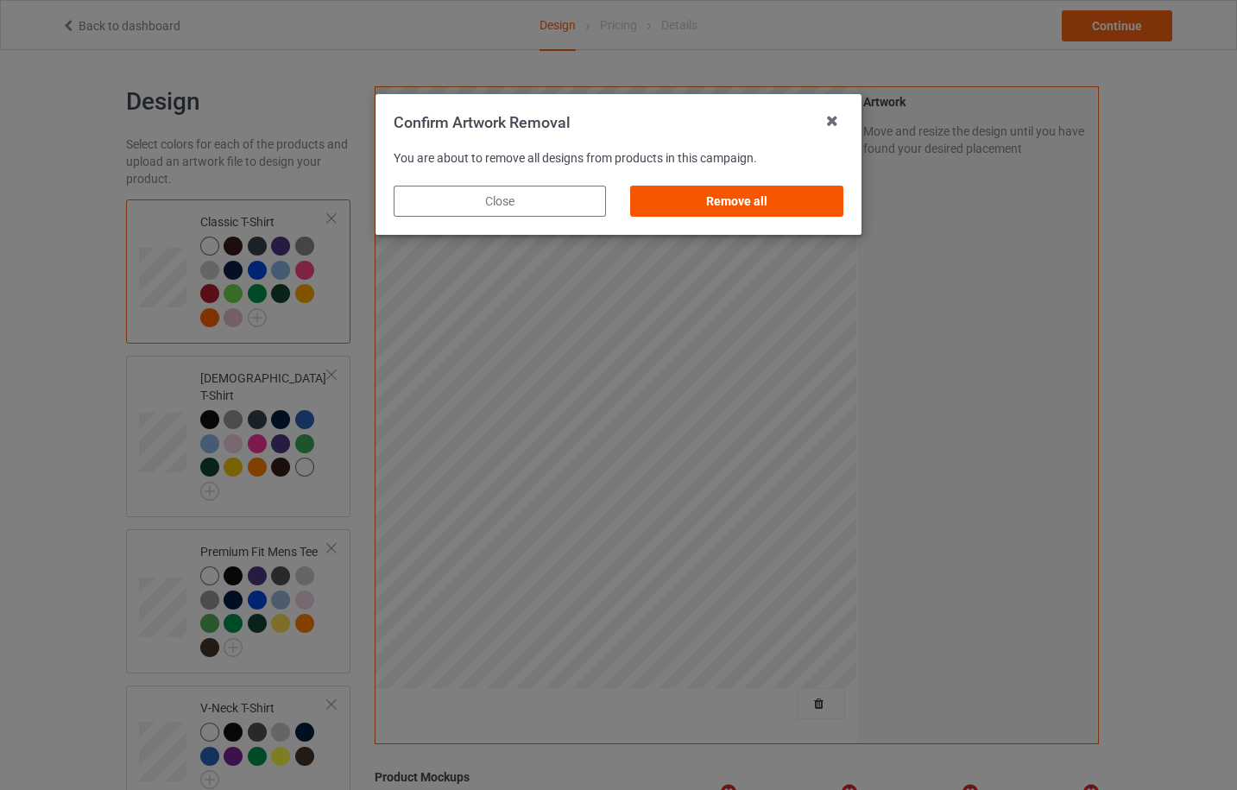
click at [777, 204] on div "Remove all" at bounding box center [737, 201] width 212 height 31
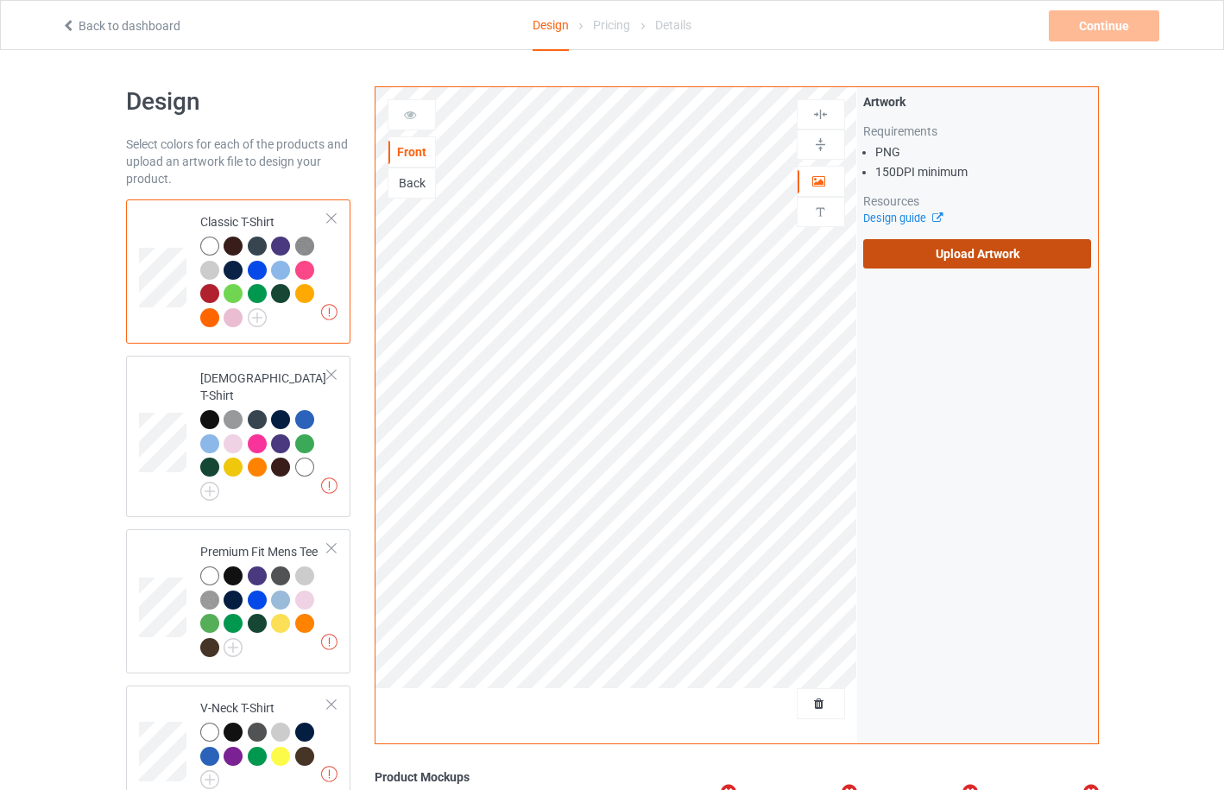
click at [972, 264] on label "Upload Artwork" at bounding box center [977, 253] width 229 height 29
click at [0, 0] on input "Upload Artwork" at bounding box center [0, 0] width 0 height 0
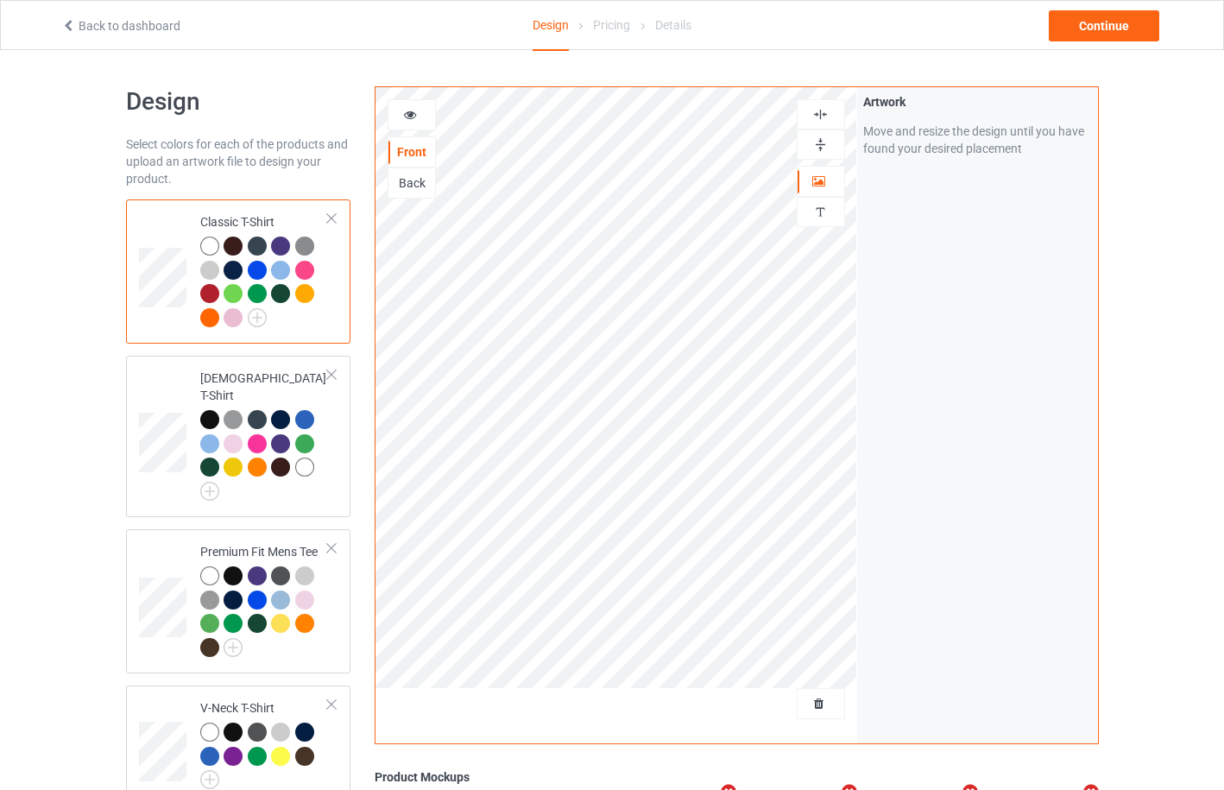
click at [215, 251] on div at bounding box center [209, 245] width 19 height 19
click at [216, 482] on img at bounding box center [209, 491] width 19 height 19
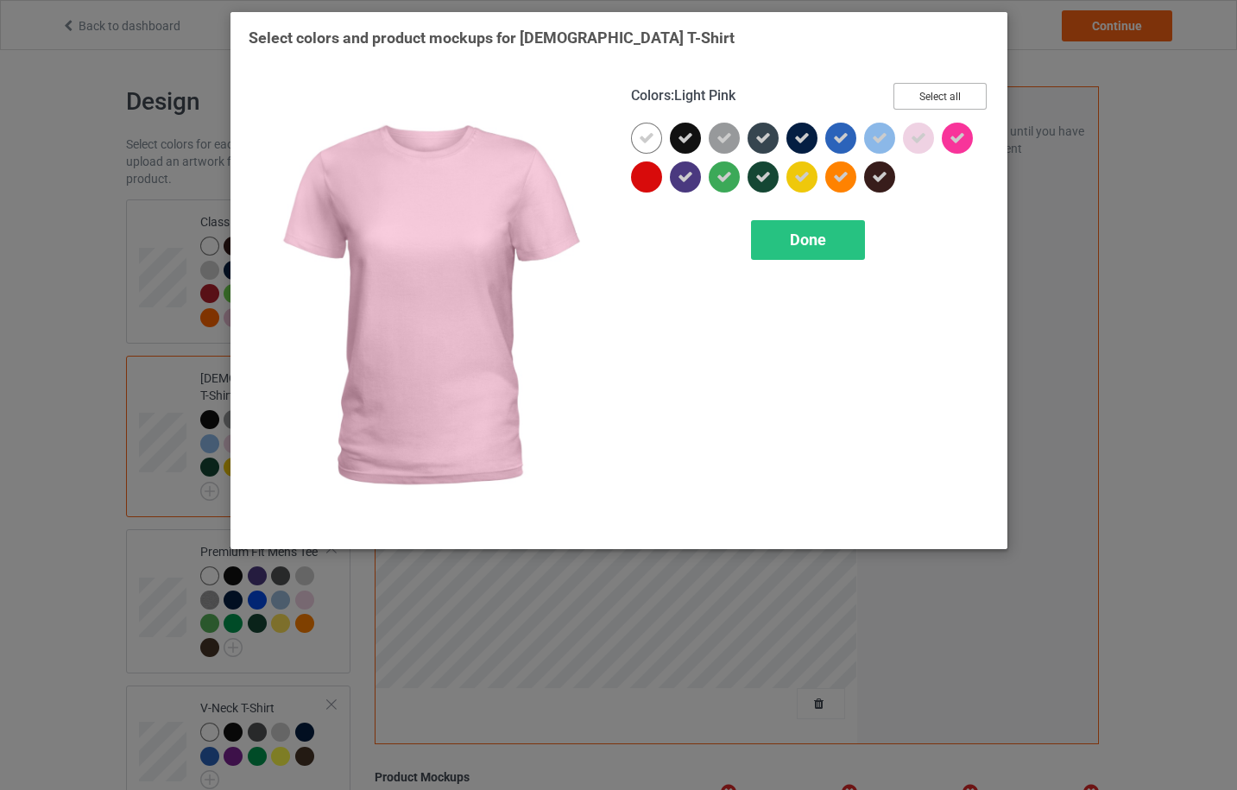
click at [940, 97] on button "Select all" at bounding box center [939, 96] width 93 height 27
click at [940, 97] on button "Reset to Default" at bounding box center [923, 96] width 125 height 27
click at [940, 97] on button "Select all" at bounding box center [939, 96] width 93 height 27
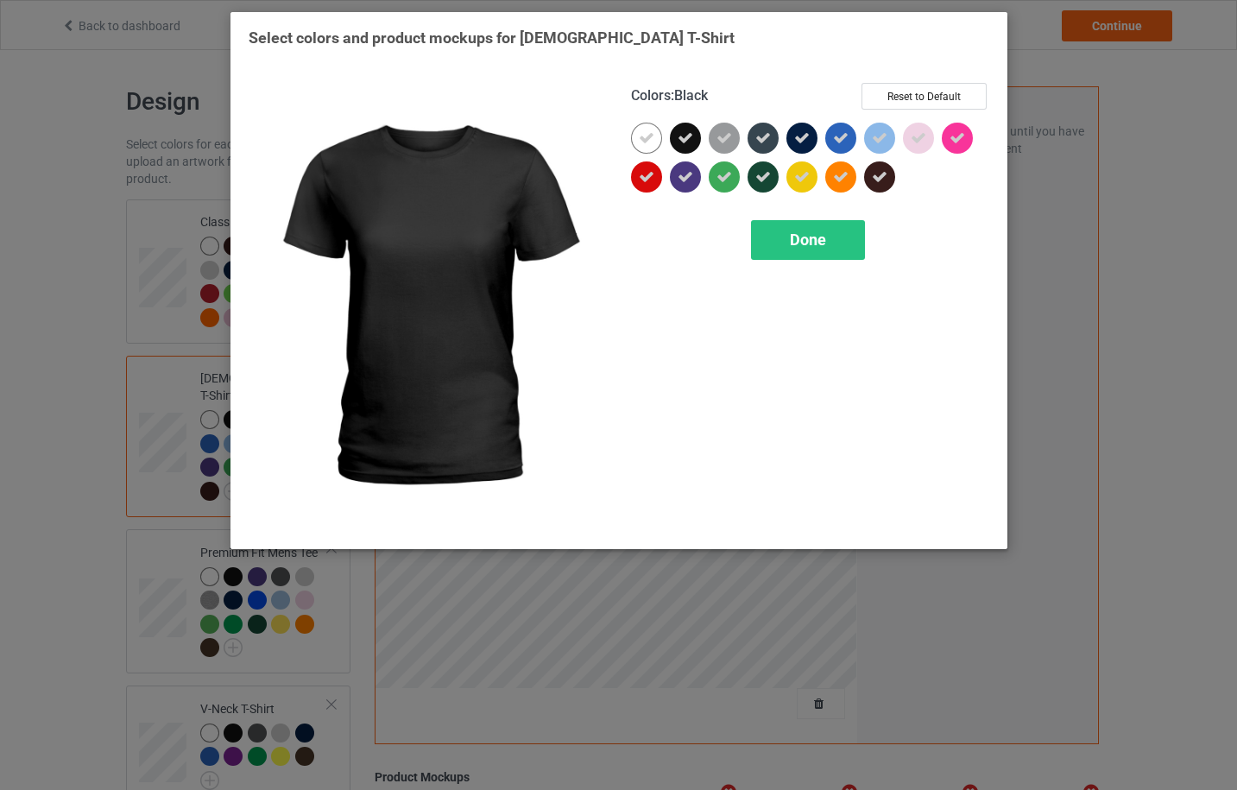
click at [679, 139] on icon at bounding box center [686, 138] width 16 height 16
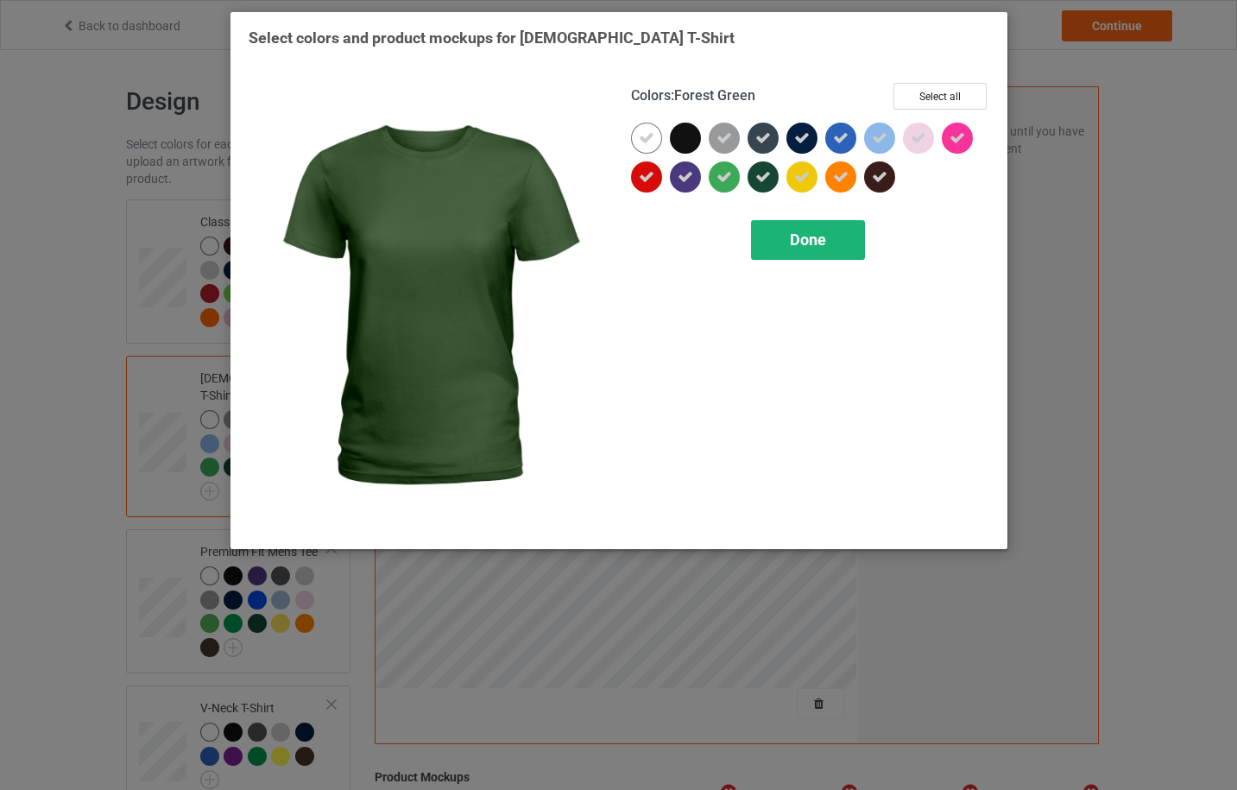
click at [805, 248] on span "Done" at bounding box center [808, 239] width 36 height 18
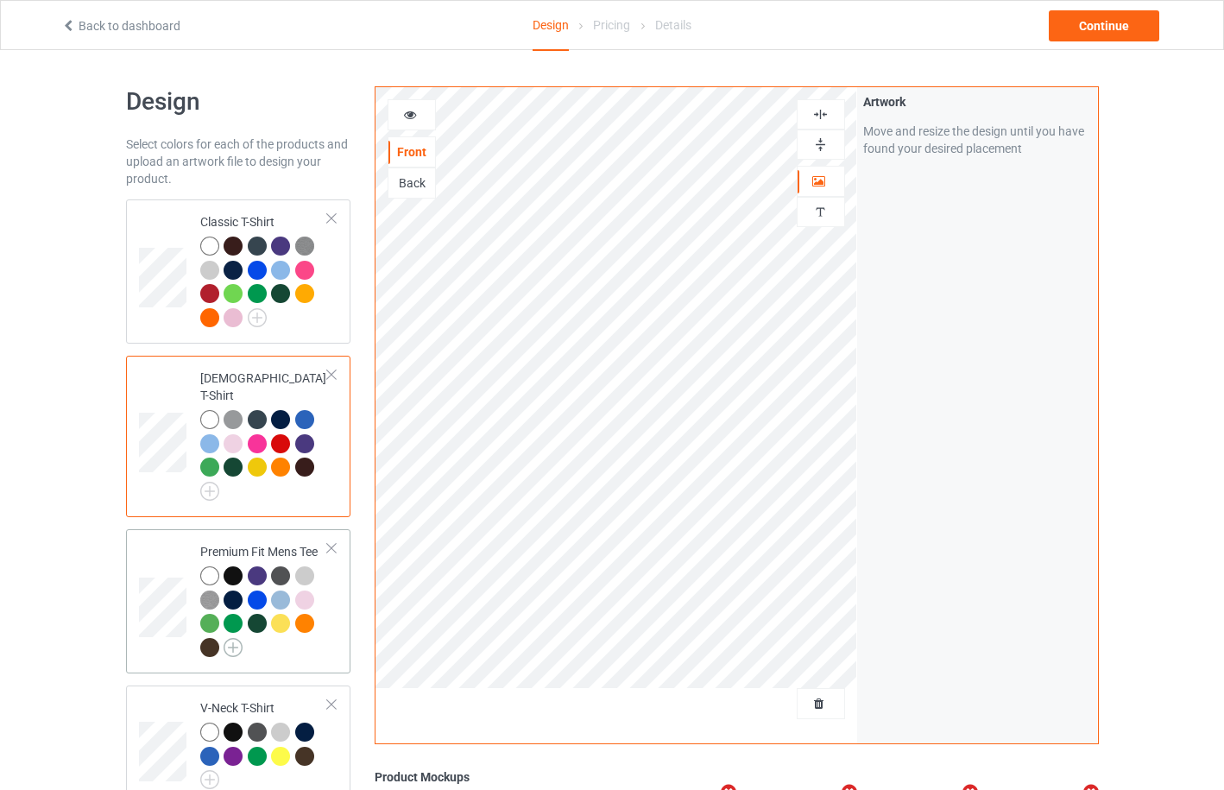
click at [239, 638] on img at bounding box center [233, 647] width 19 height 19
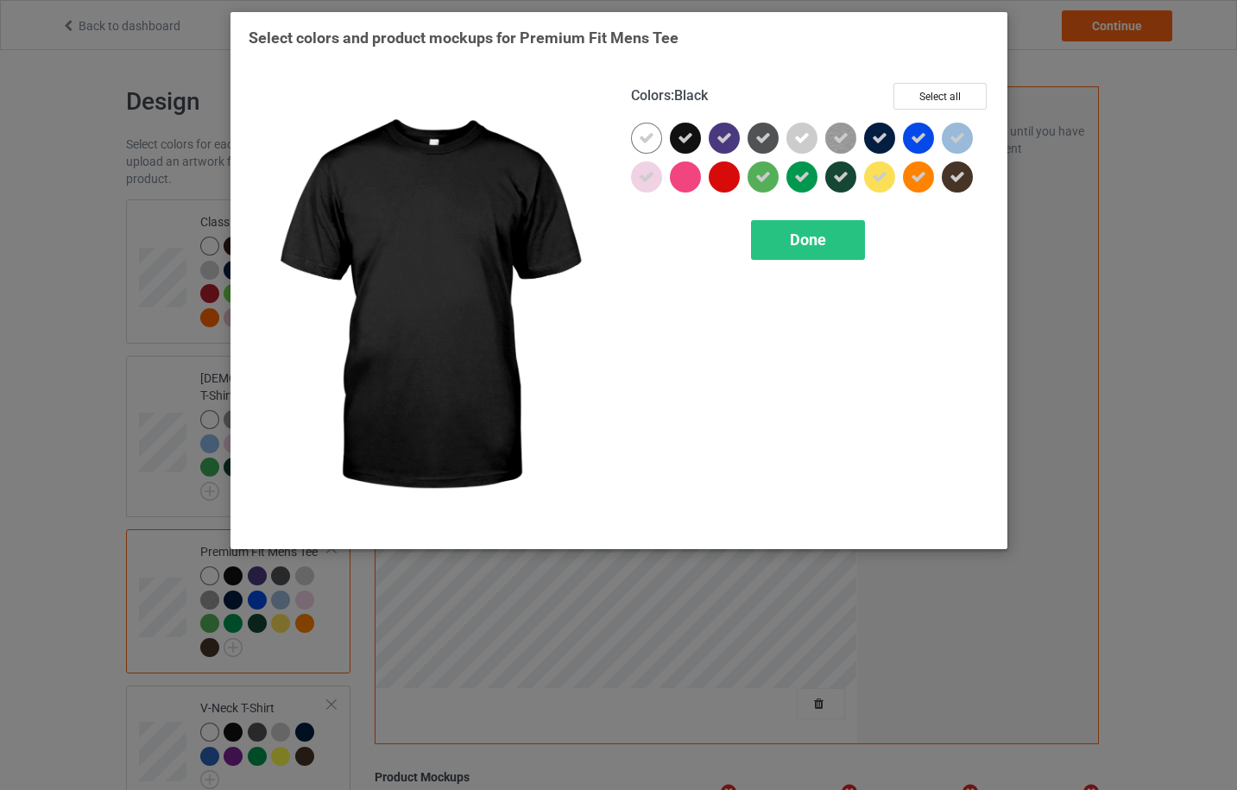
click at [688, 138] on icon at bounding box center [686, 138] width 16 height 16
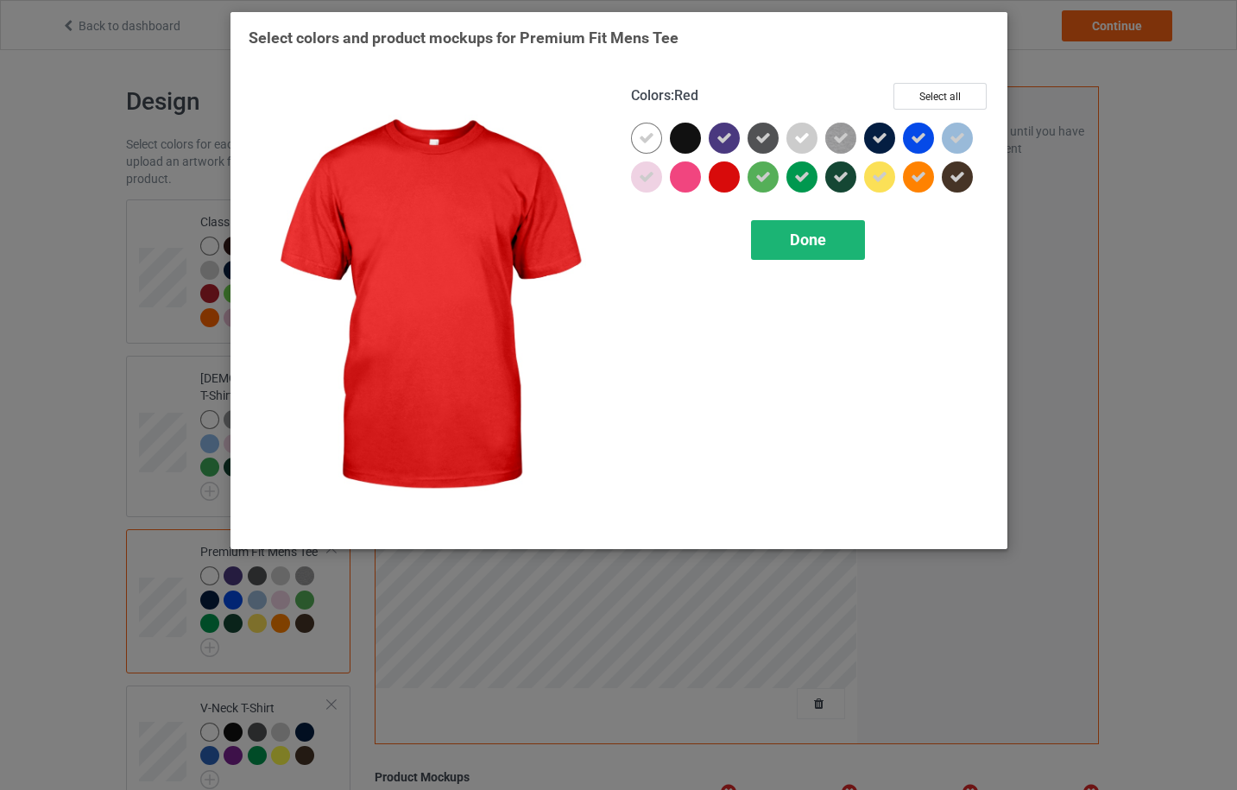
click at [813, 232] on span "Done" at bounding box center [808, 239] width 36 height 18
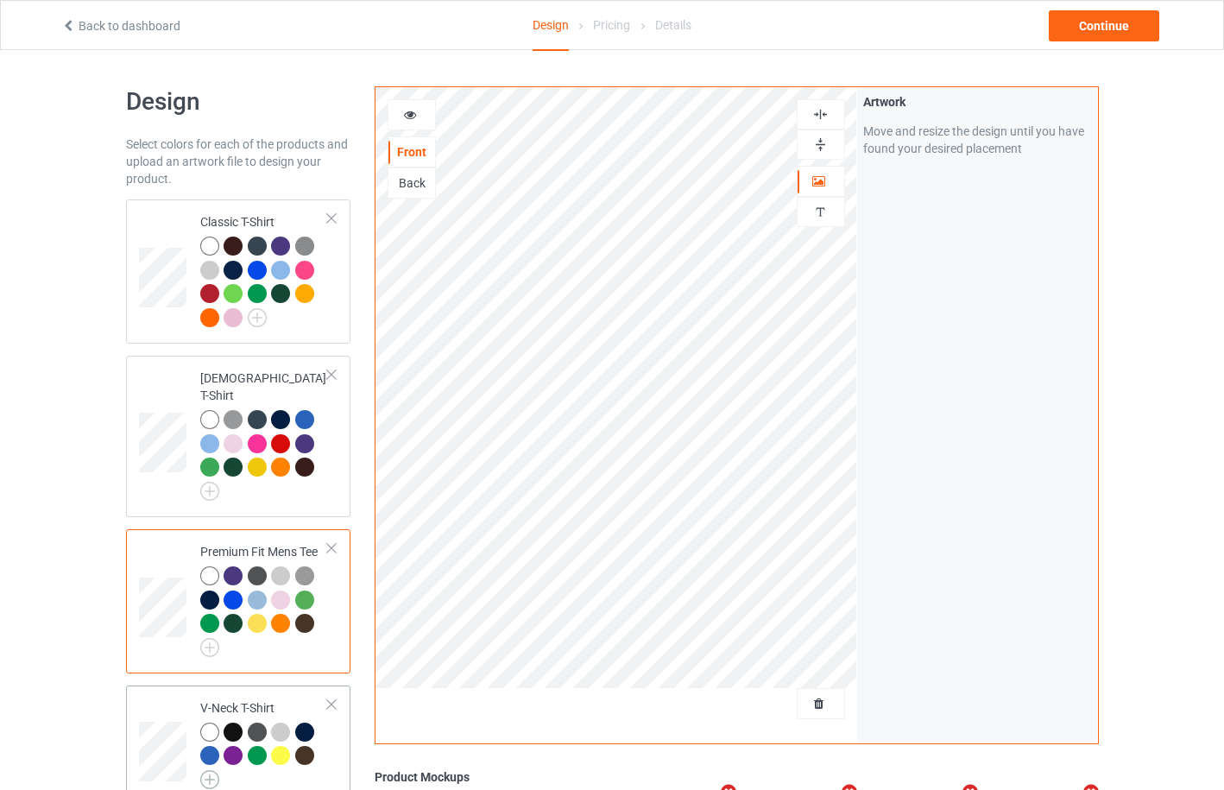
click at [211, 770] on img at bounding box center [209, 779] width 19 height 19
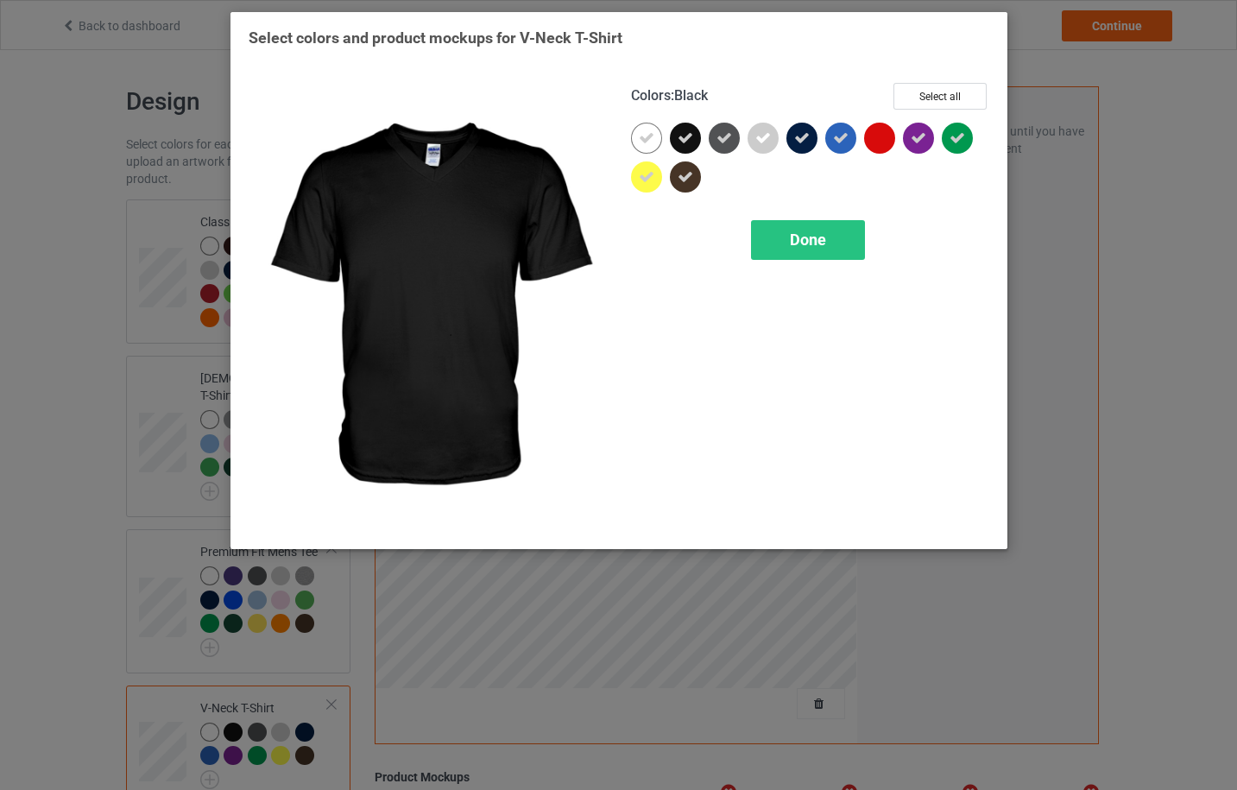
click at [693, 147] on div at bounding box center [685, 138] width 31 height 31
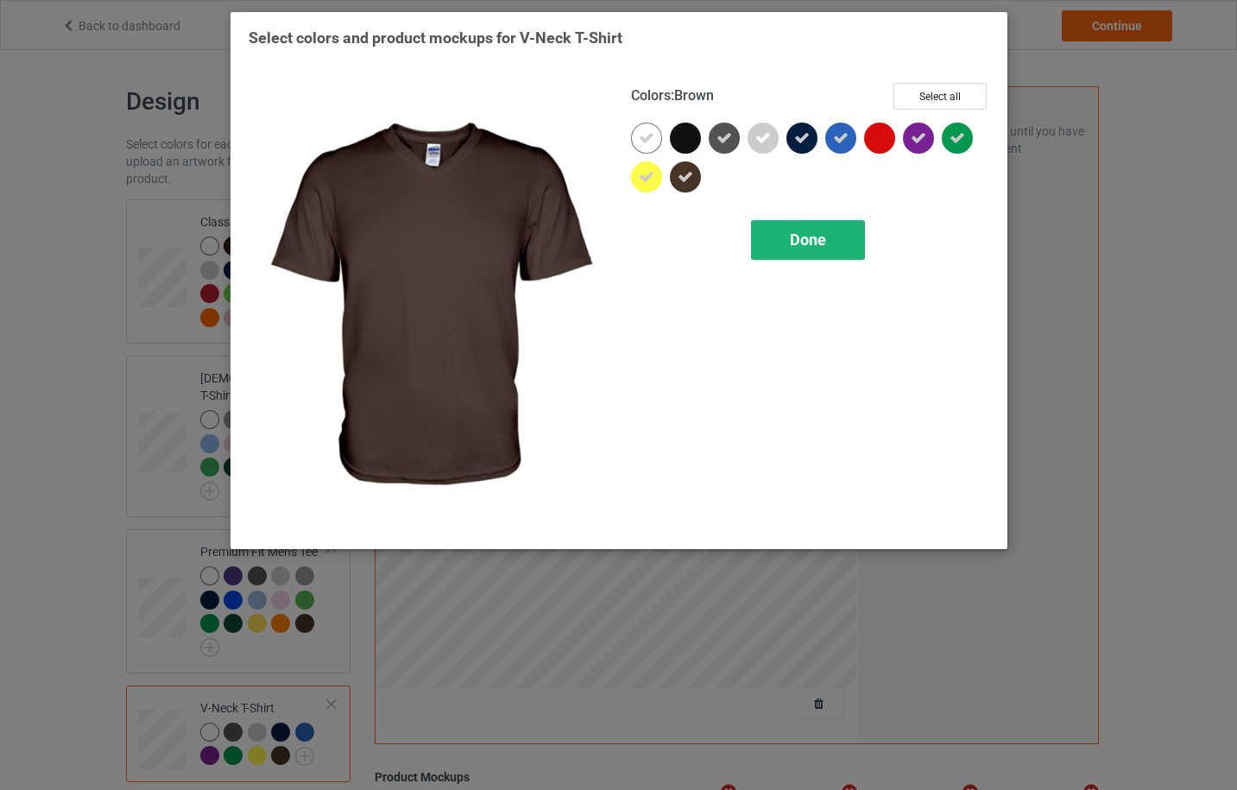
click at [794, 244] on span "Done" at bounding box center [808, 239] width 36 height 18
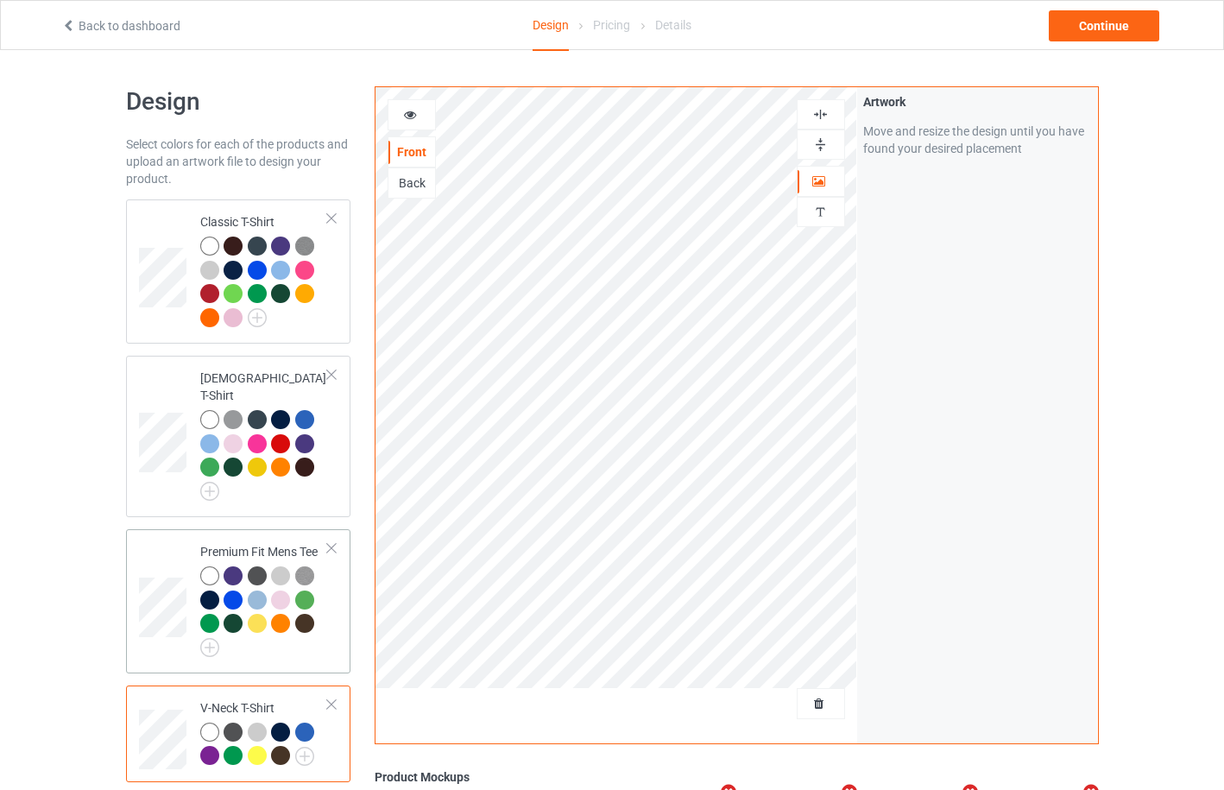
scroll to position [460, 0]
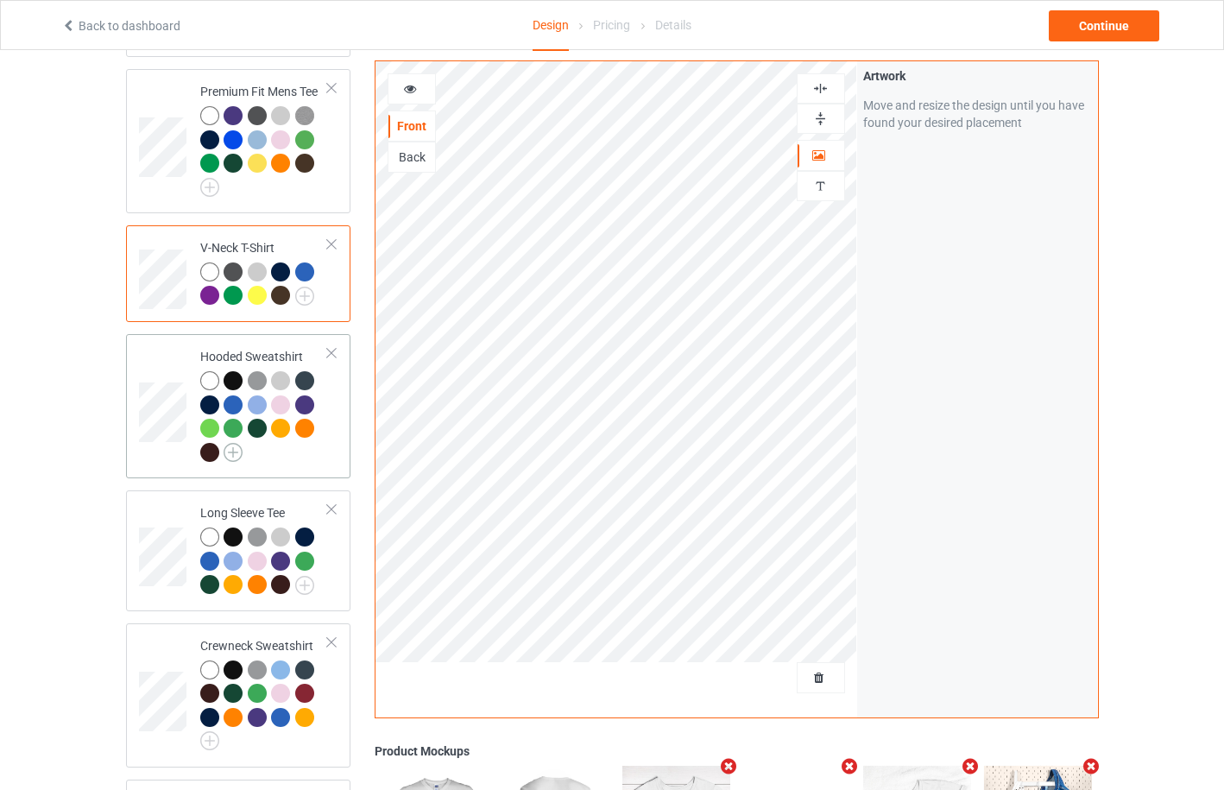
click at [237, 443] on img at bounding box center [233, 452] width 19 height 19
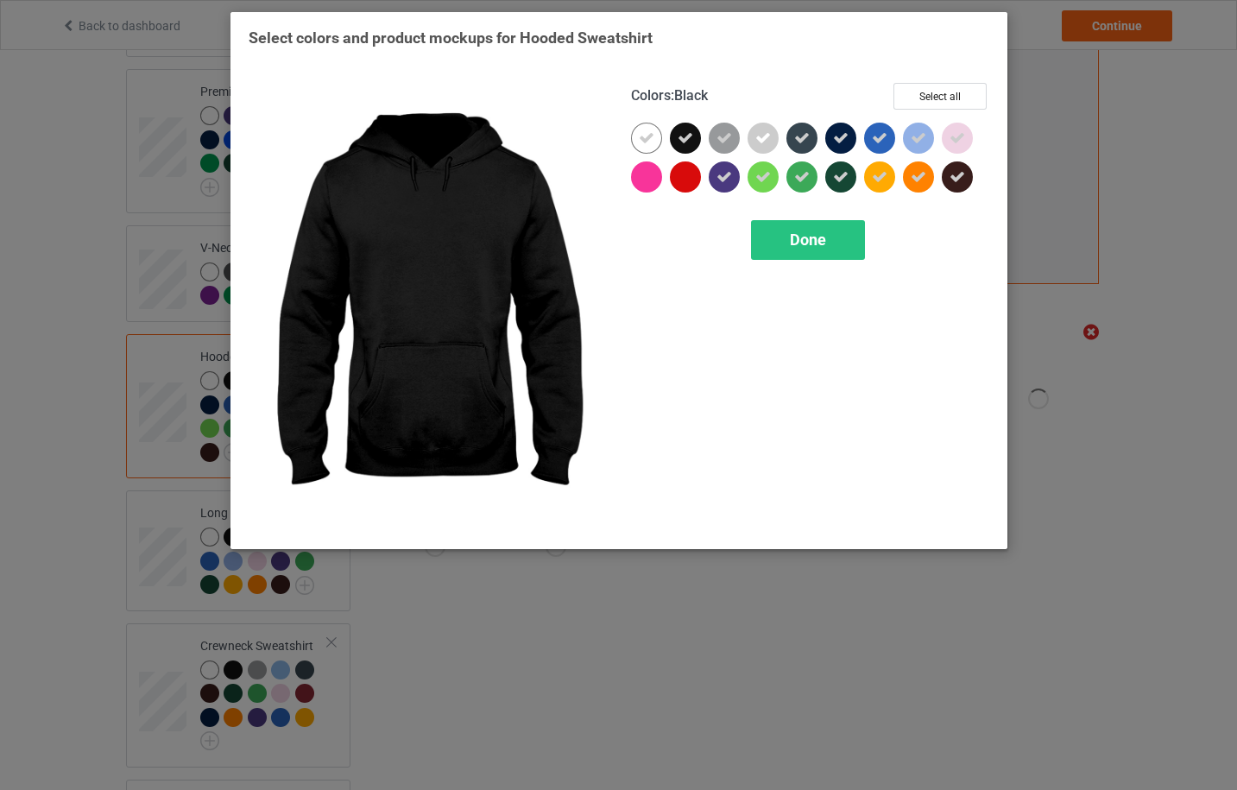
click at [695, 141] on div at bounding box center [685, 138] width 31 height 31
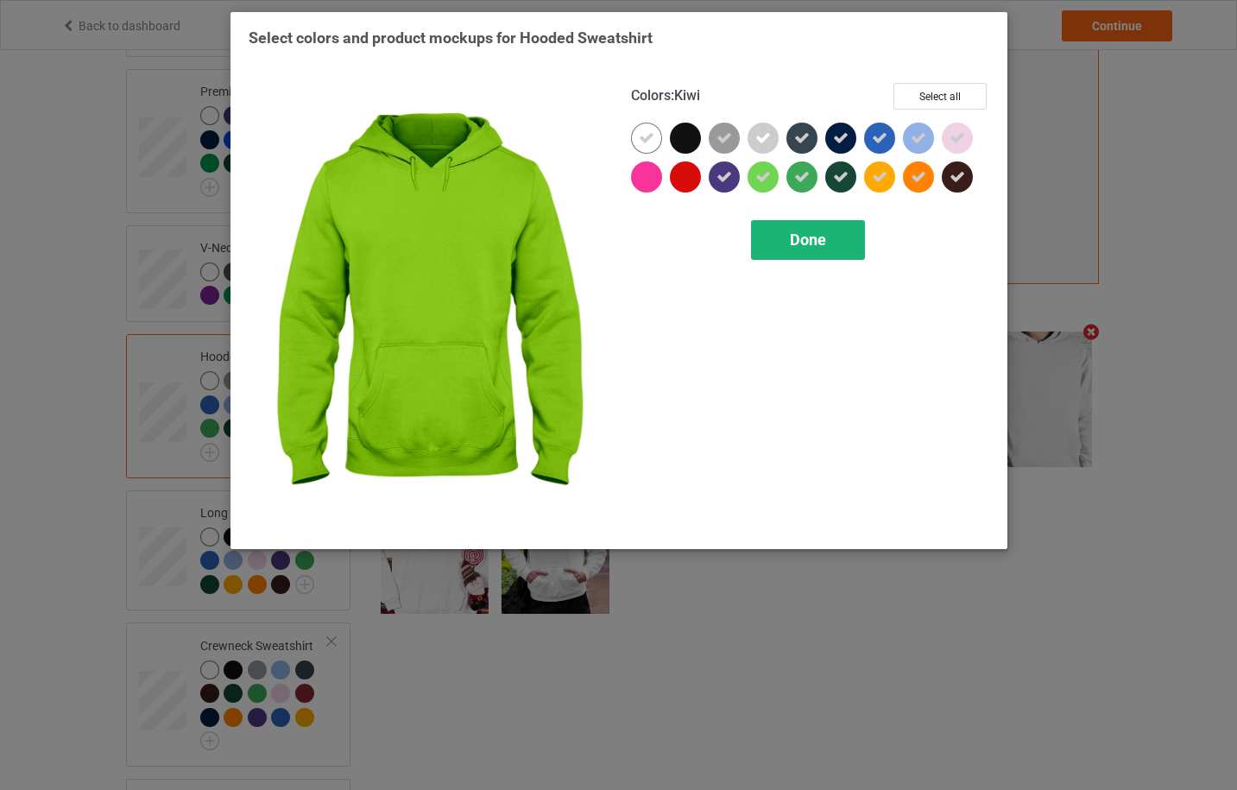
click at [785, 226] on div "Done" at bounding box center [808, 240] width 114 height 40
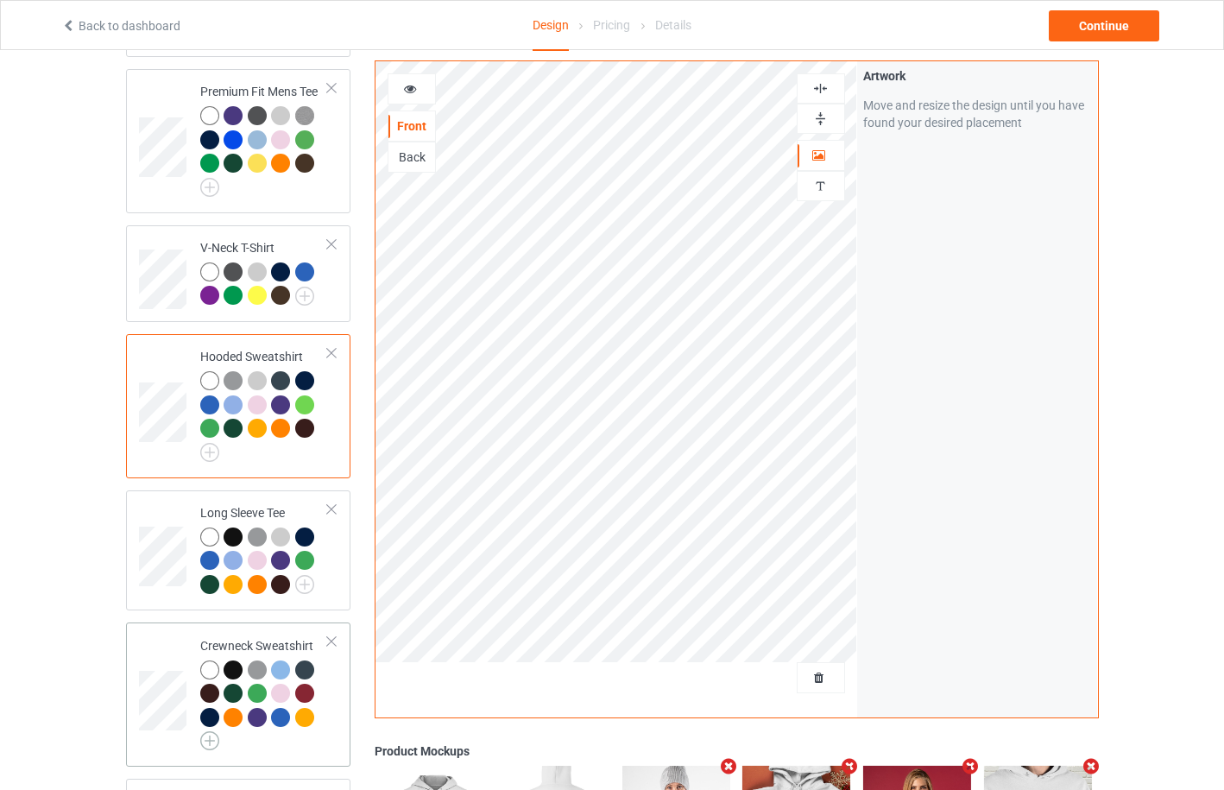
click at [211, 731] on img at bounding box center [209, 740] width 19 height 19
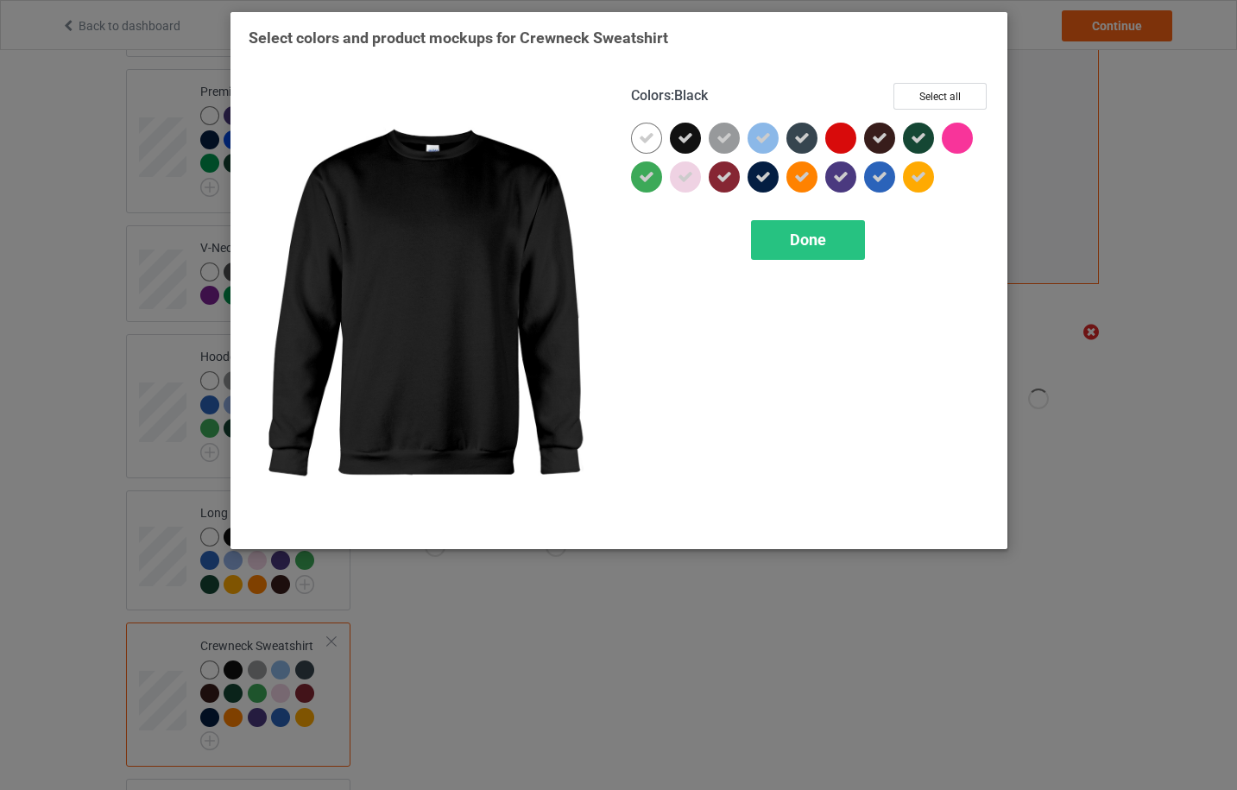
click at [691, 130] on icon at bounding box center [686, 138] width 16 height 16
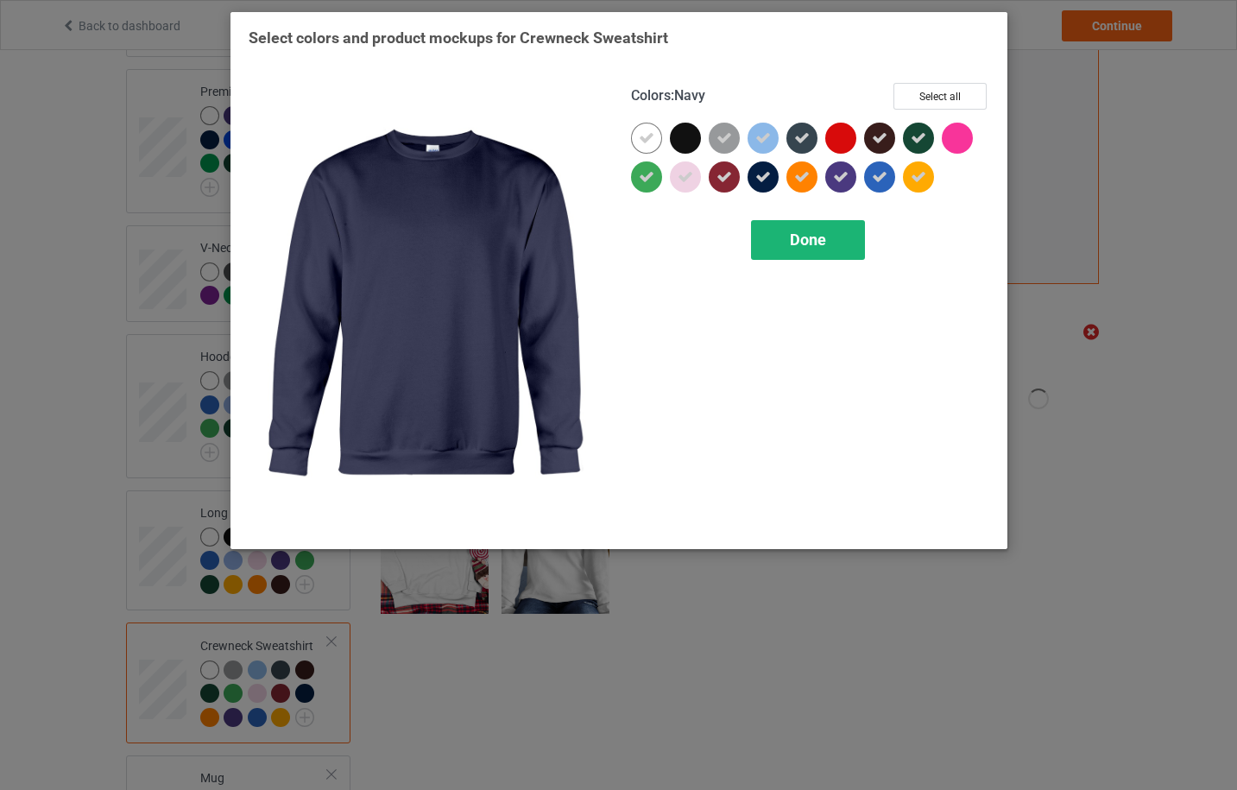
click at [805, 242] on span "Done" at bounding box center [808, 239] width 36 height 18
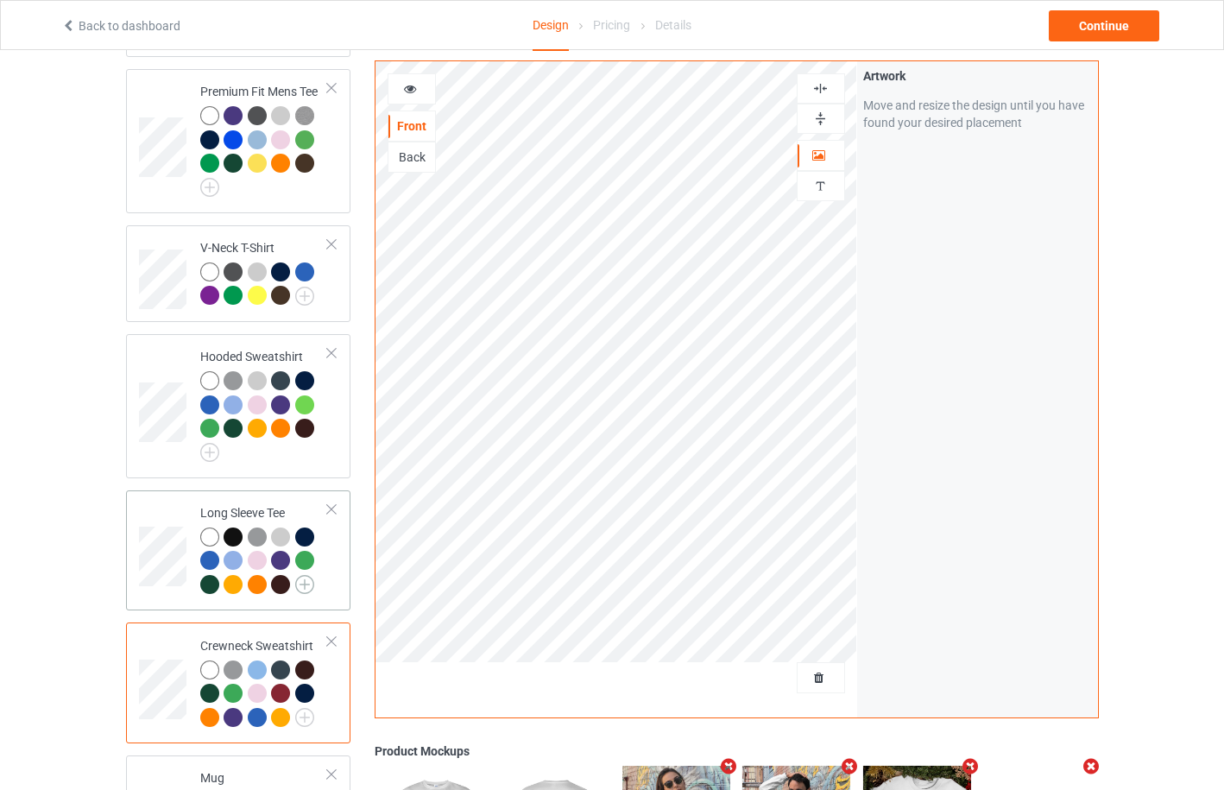
click at [300, 575] on img at bounding box center [304, 584] width 19 height 19
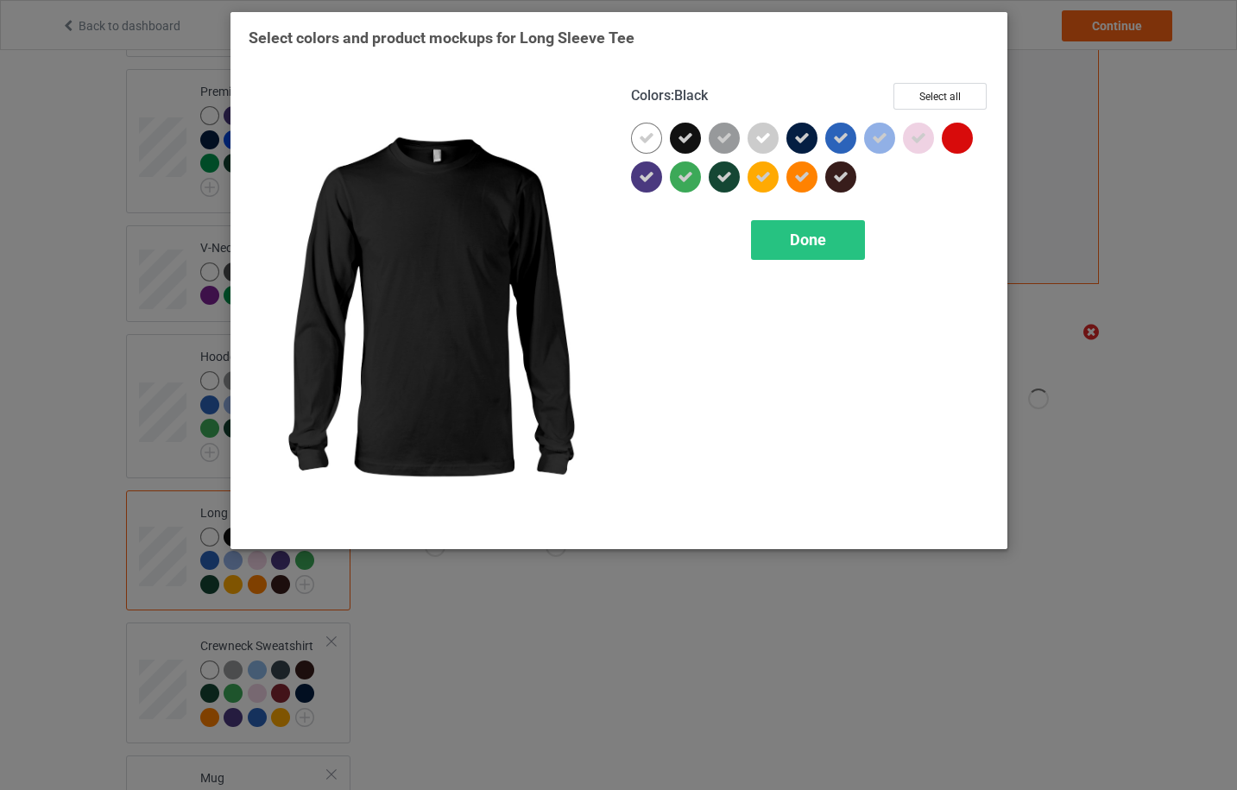
click at [688, 142] on icon at bounding box center [686, 138] width 16 height 16
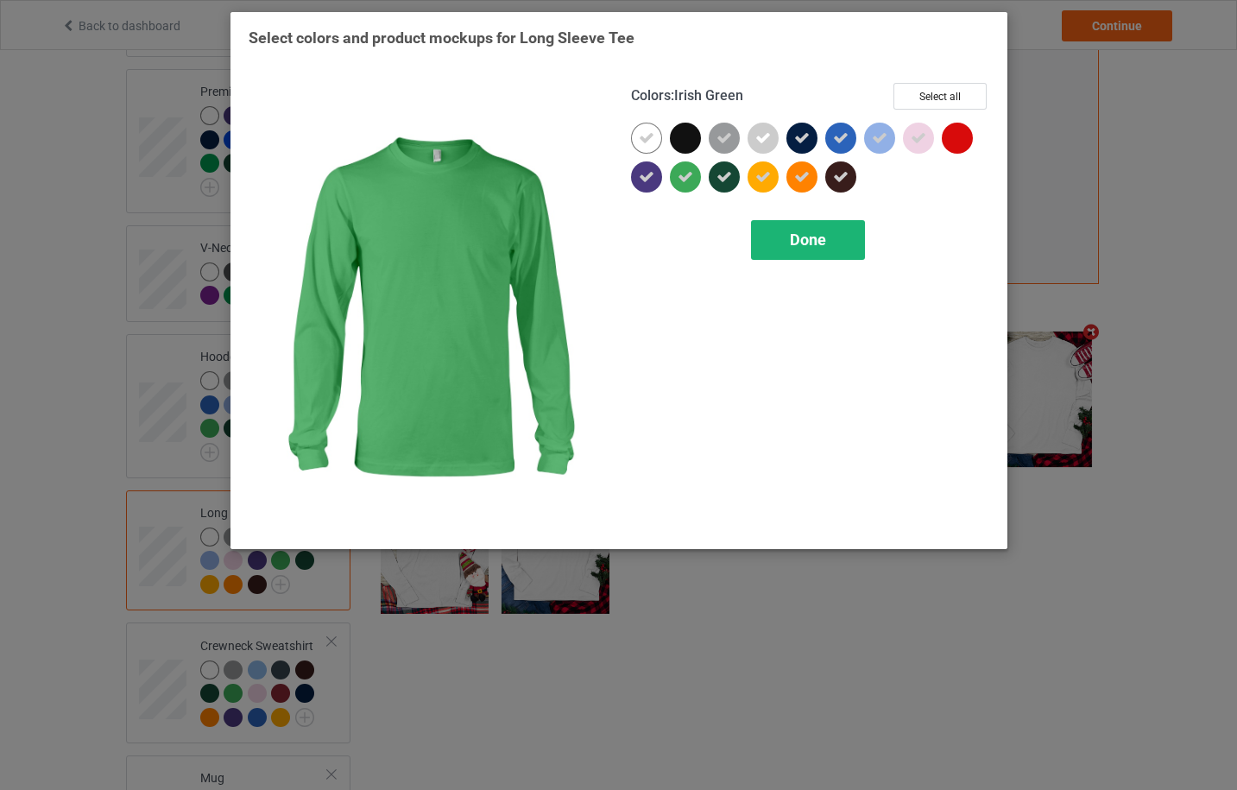
click at [829, 244] on div "Done" at bounding box center [808, 240] width 114 height 40
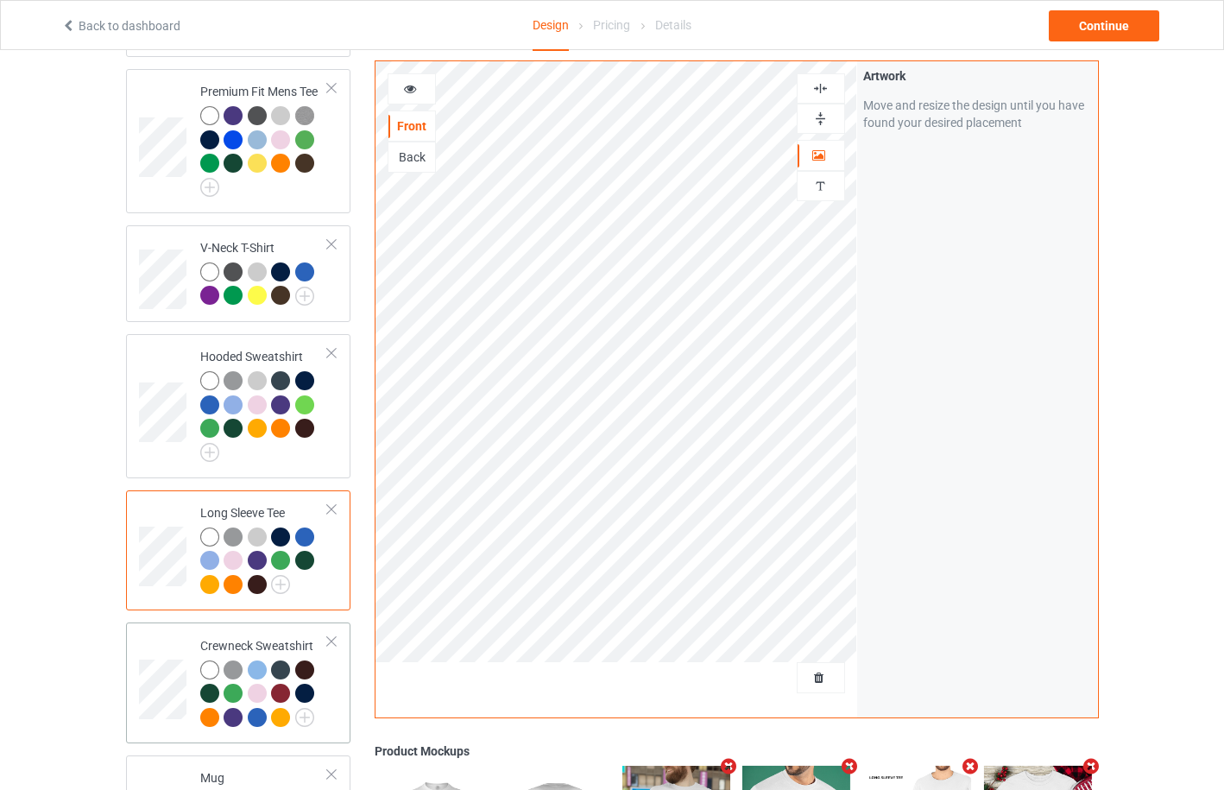
scroll to position [921, 0]
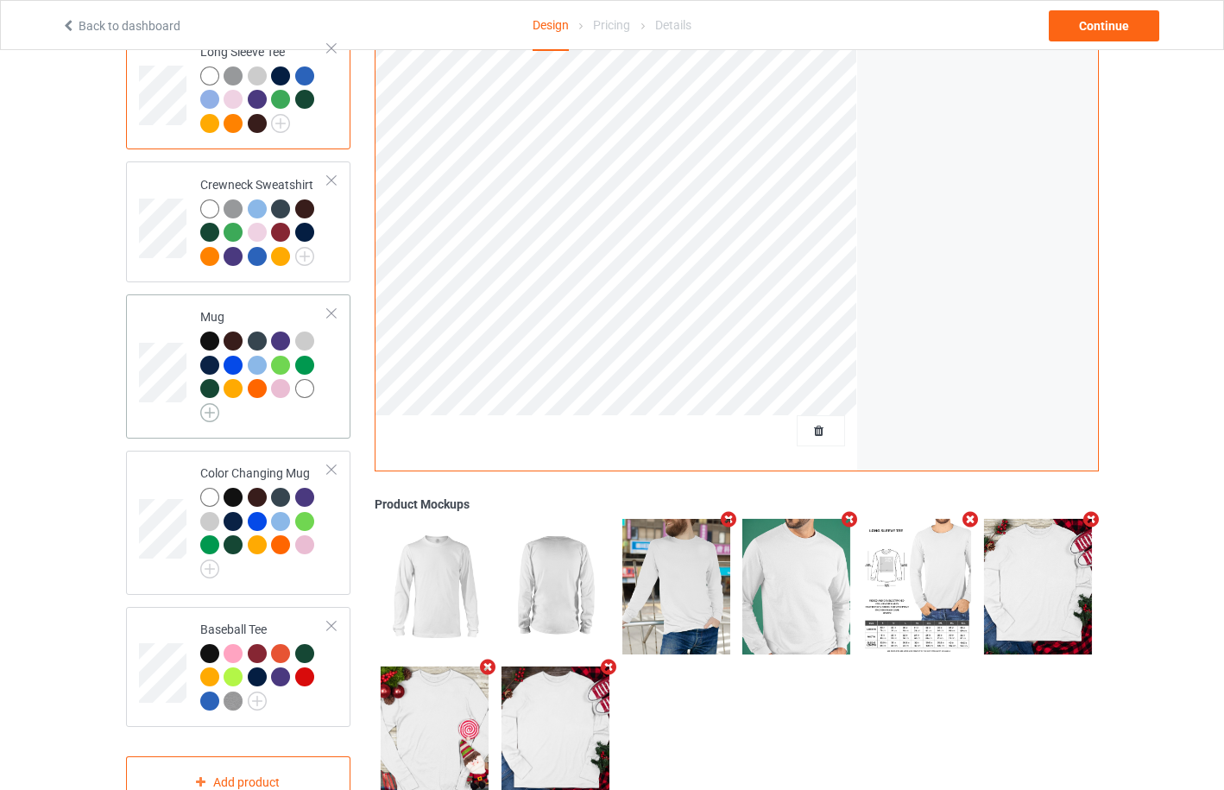
click at [213, 407] on img at bounding box center [209, 412] width 19 height 19
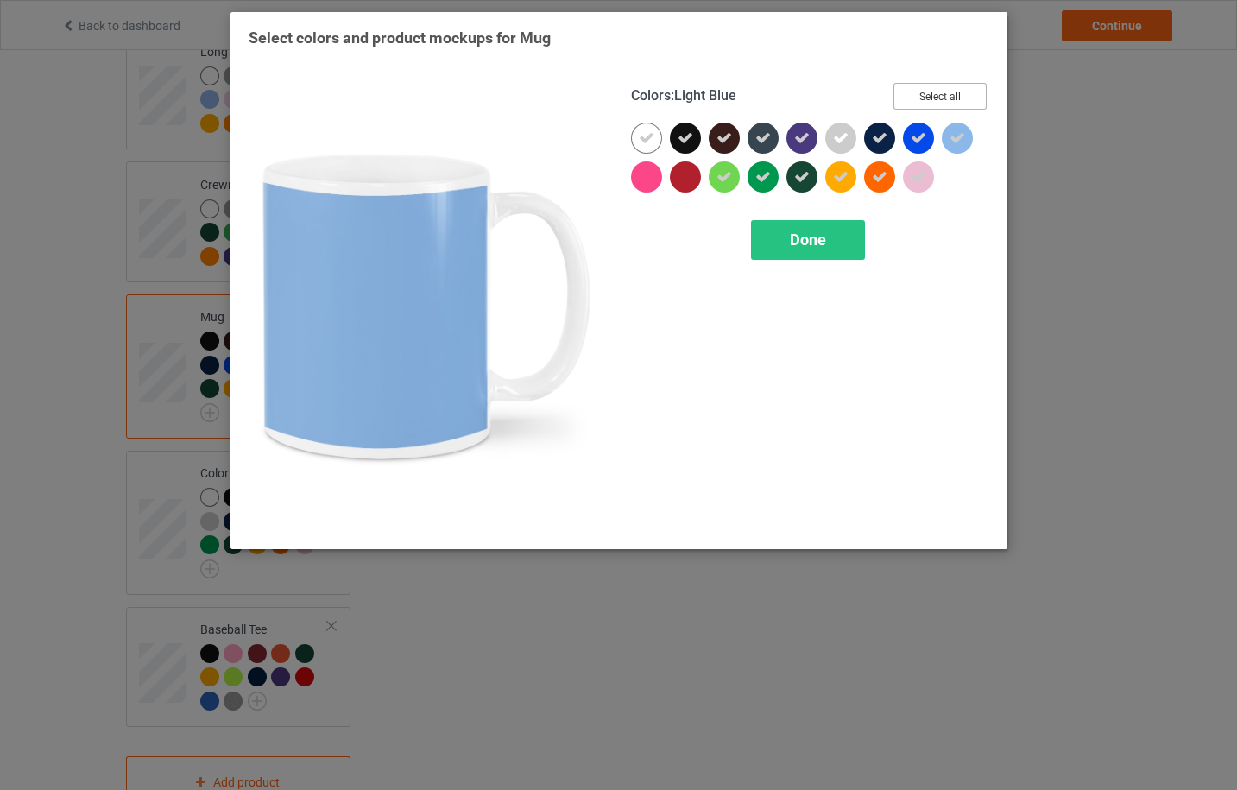
click at [953, 97] on button "Select all" at bounding box center [939, 96] width 93 height 27
click at [953, 97] on button "Reset to Default" at bounding box center [923, 96] width 125 height 27
click at [953, 97] on button "Select all" at bounding box center [939, 96] width 93 height 27
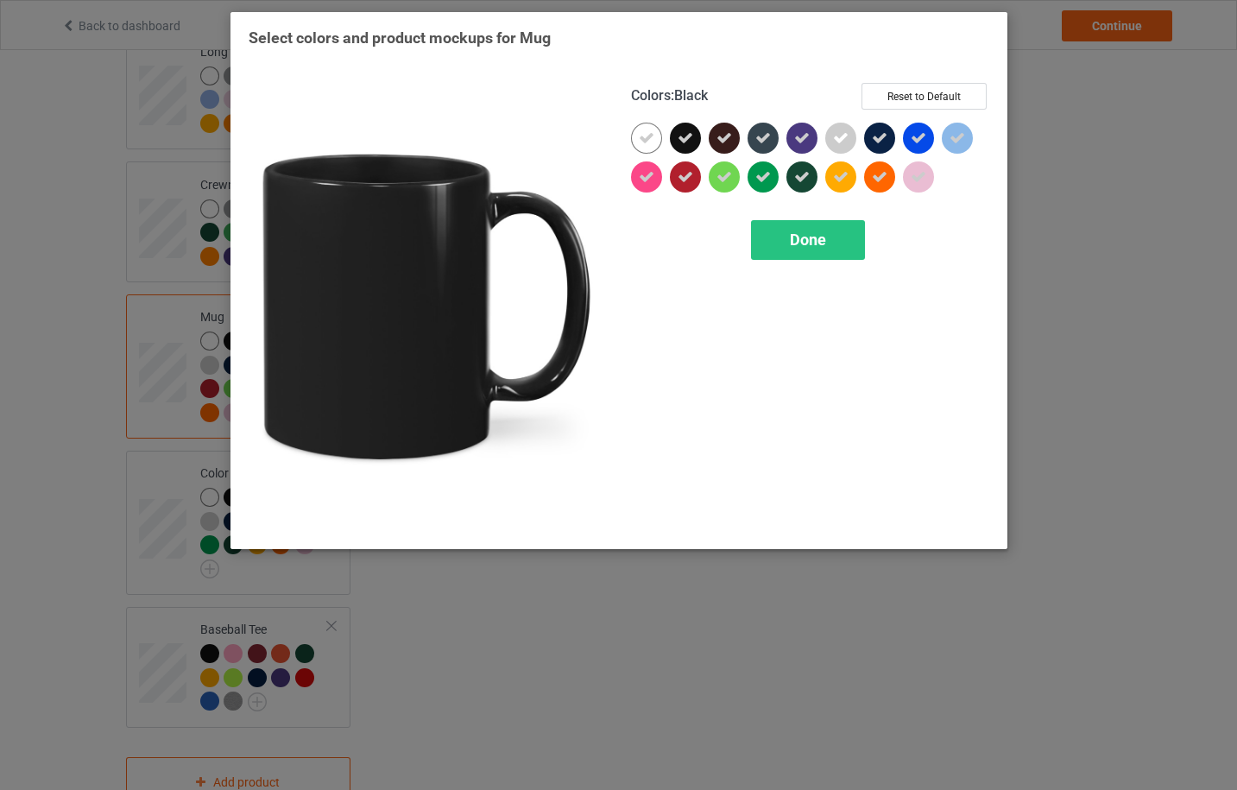
click at [685, 139] on icon at bounding box center [686, 138] width 16 height 16
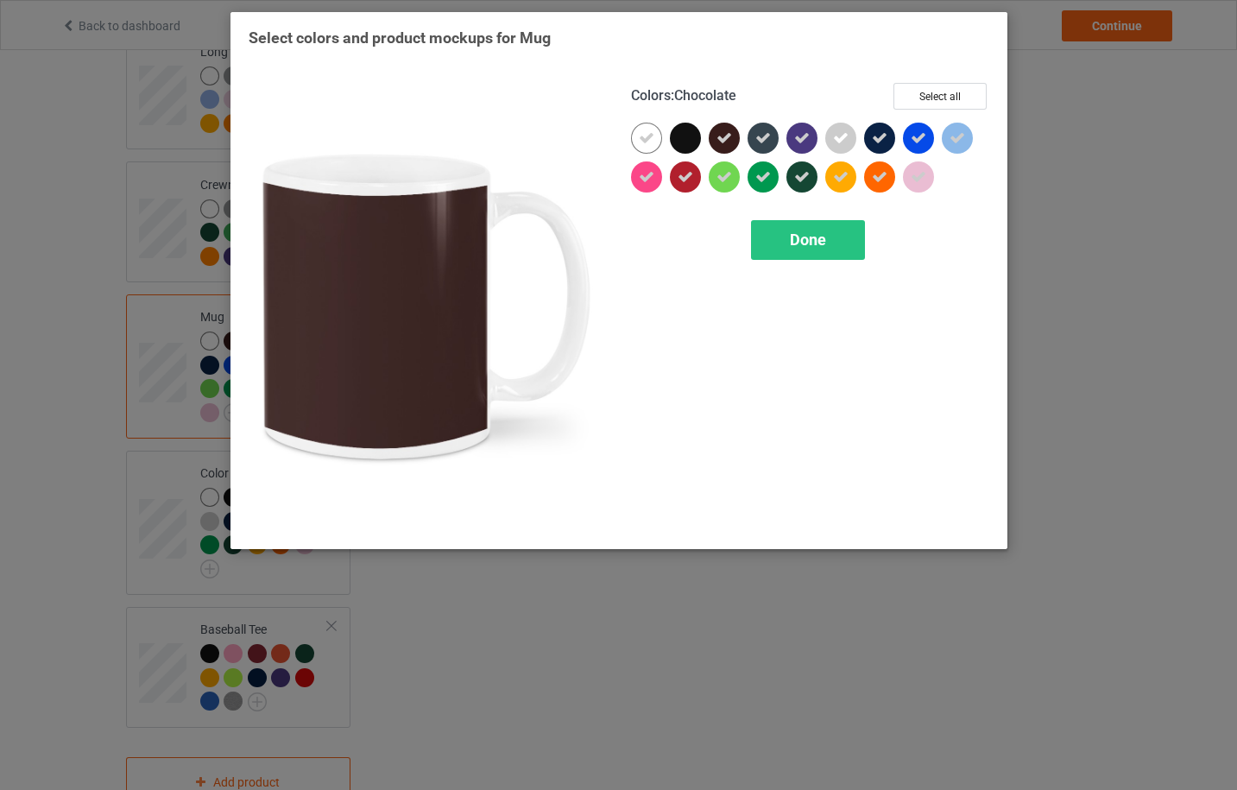
click at [730, 142] on icon at bounding box center [724, 138] width 16 height 16
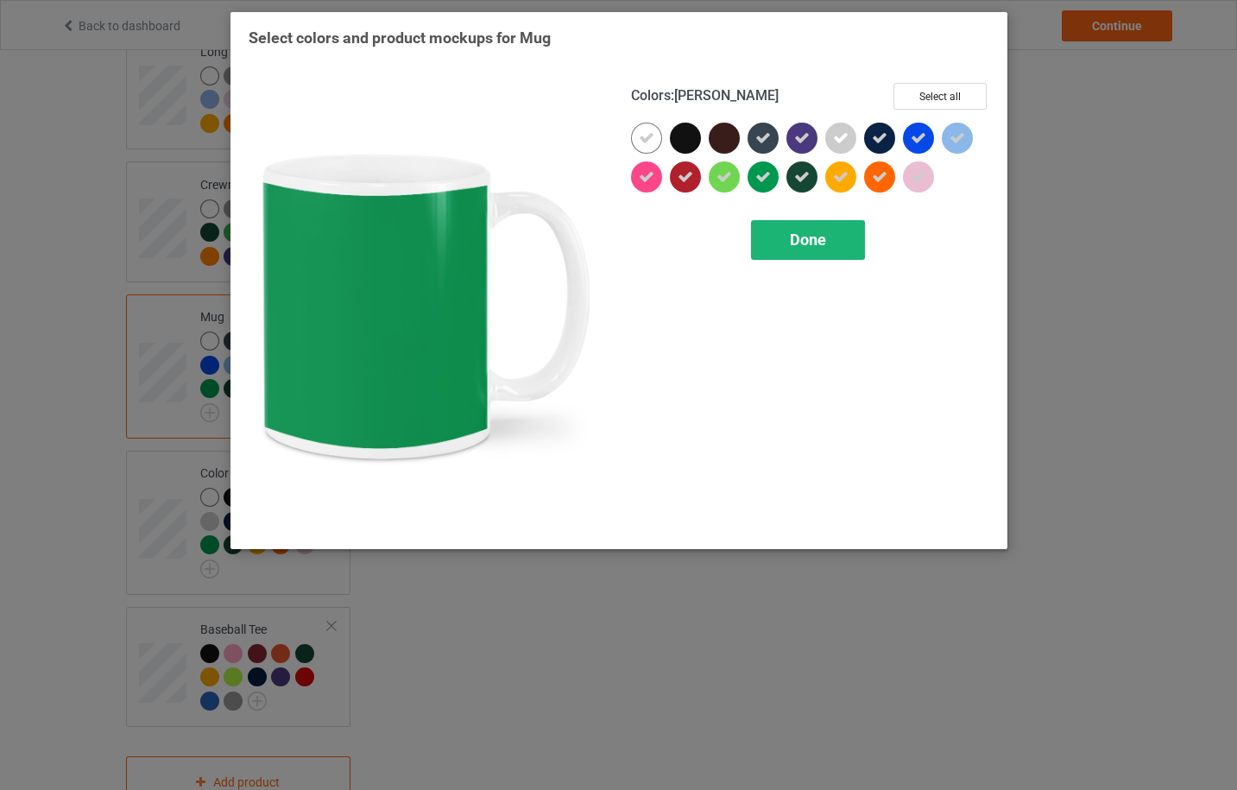
click at [801, 233] on span "Done" at bounding box center [808, 239] width 36 height 18
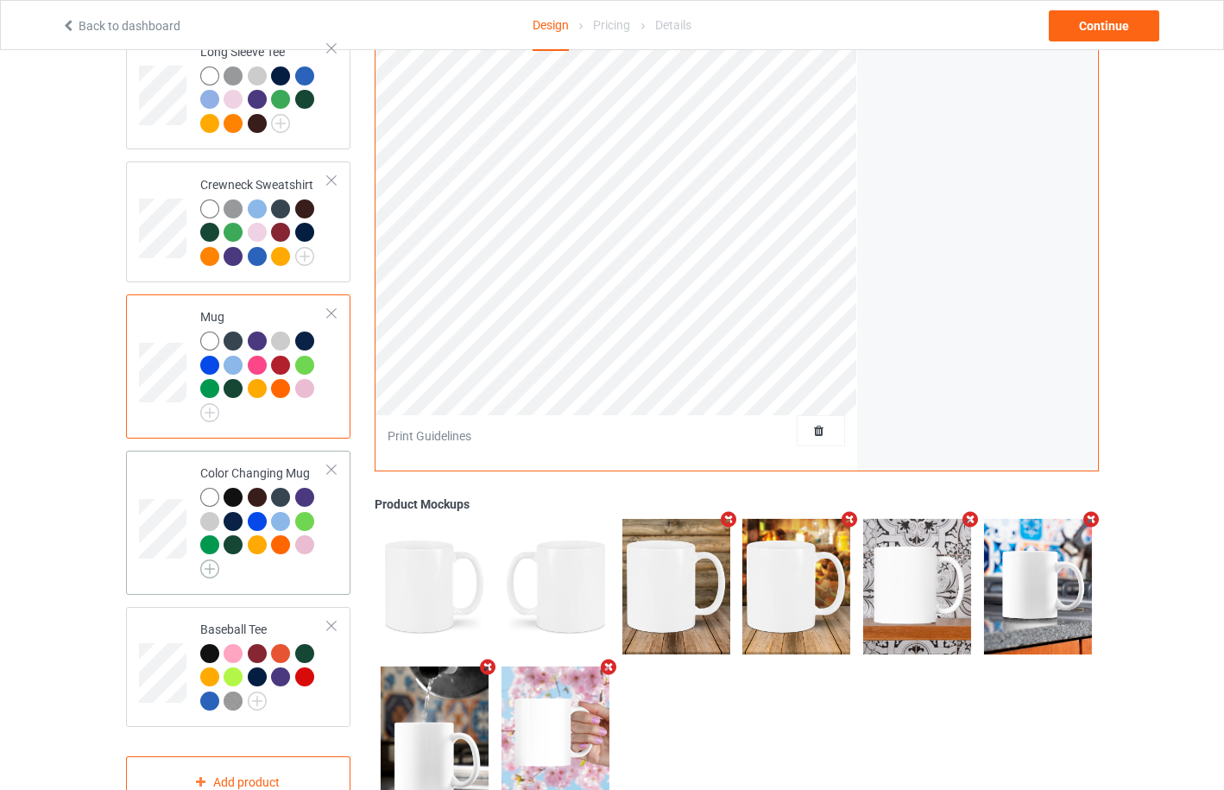
click at [211, 563] on img at bounding box center [209, 568] width 19 height 19
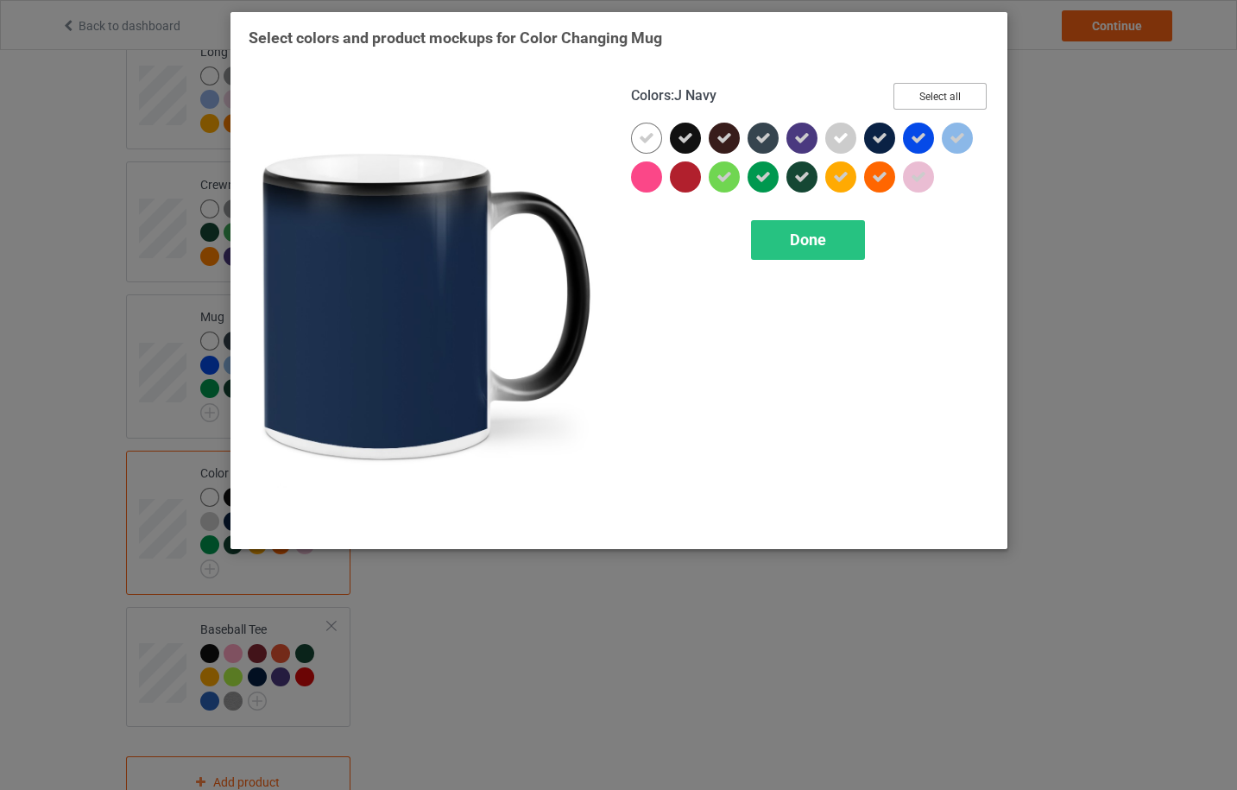
click at [934, 88] on button "Select all" at bounding box center [939, 96] width 93 height 27
click at [934, 88] on button "Reset to Default" at bounding box center [923, 96] width 125 height 27
click at [934, 88] on button "Select all" at bounding box center [939, 96] width 93 height 27
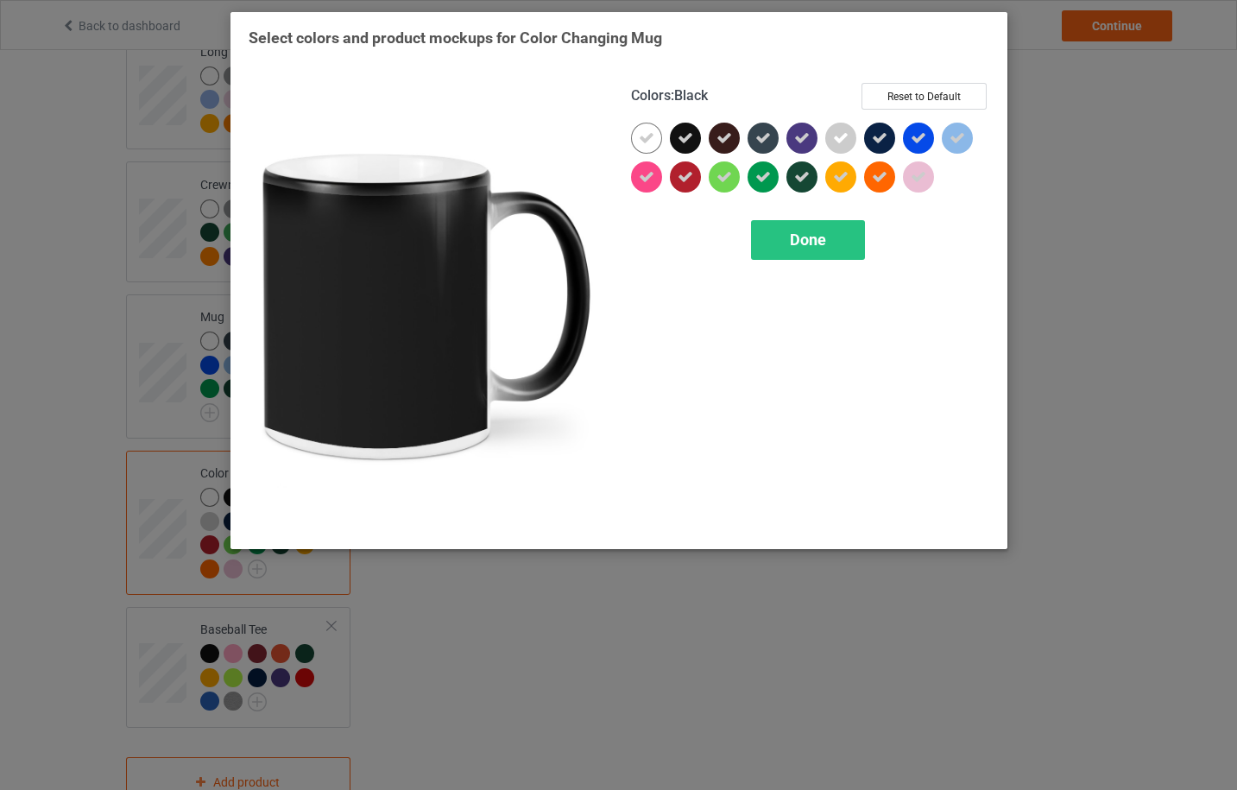
click at [699, 136] on div at bounding box center [685, 138] width 31 height 31
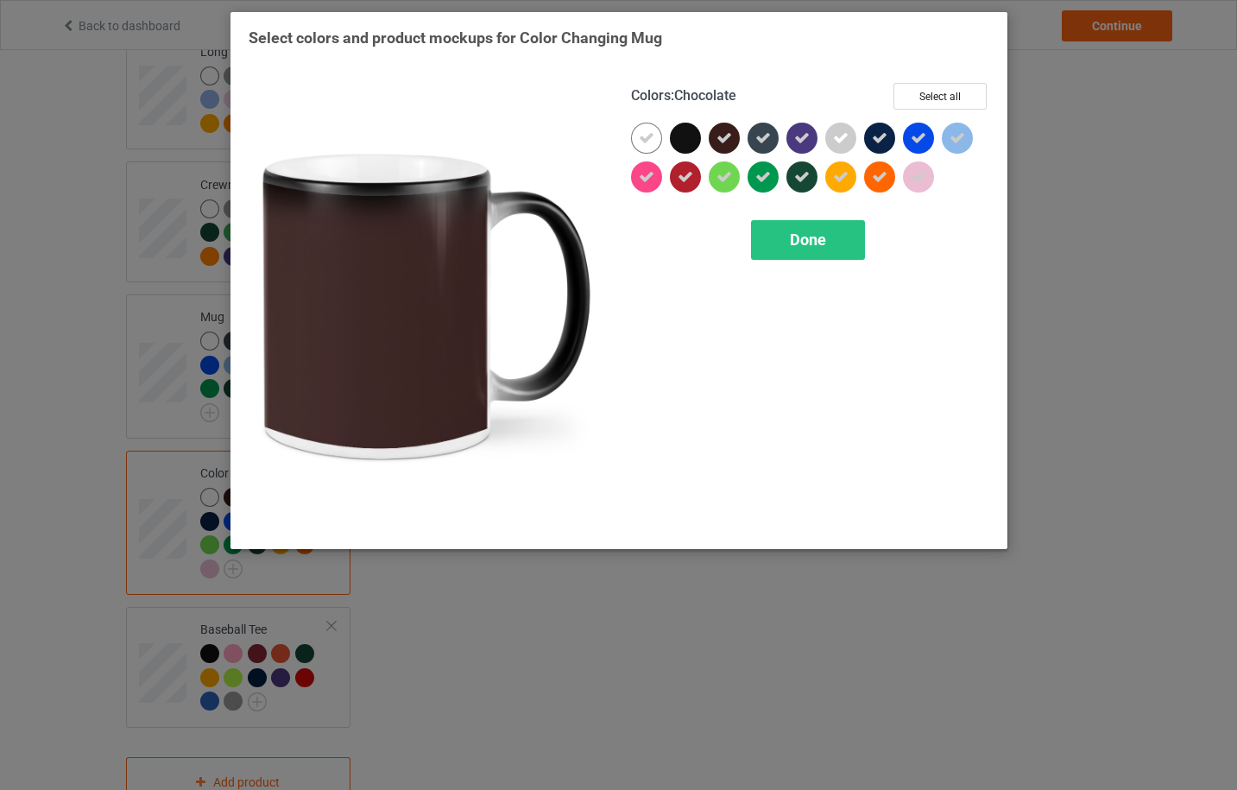
click at [712, 136] on div at bounding box center [724, 138] width 31 height 31
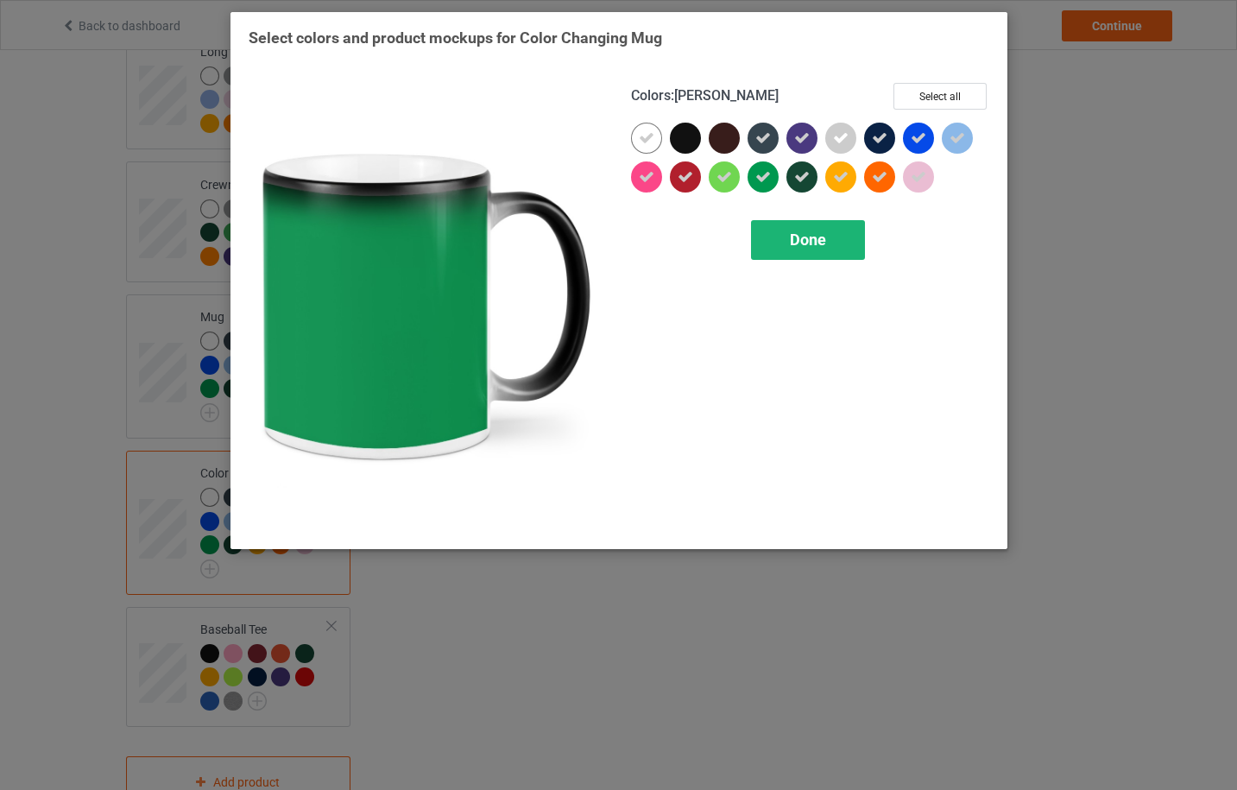
click at [790, 243] on span "Done" at bounding box center [808, 239] width 36 height 18
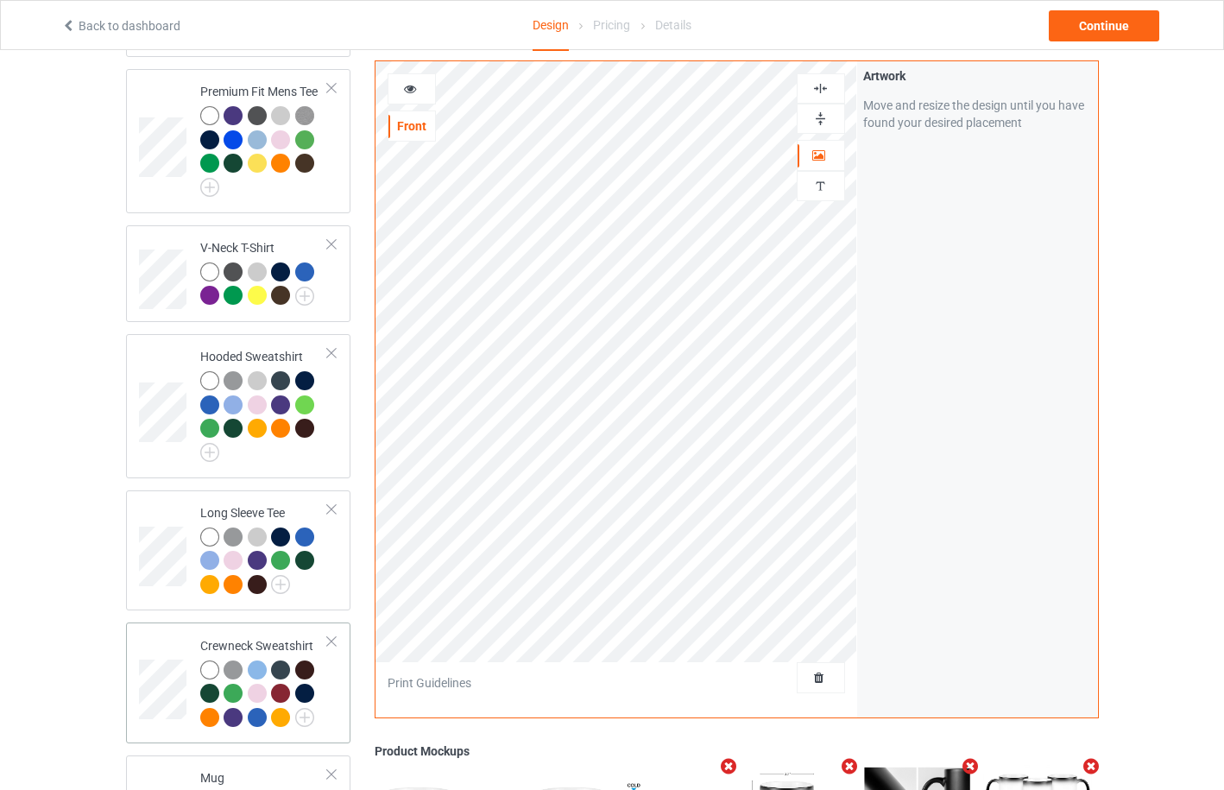
scroll to position [921, 0]
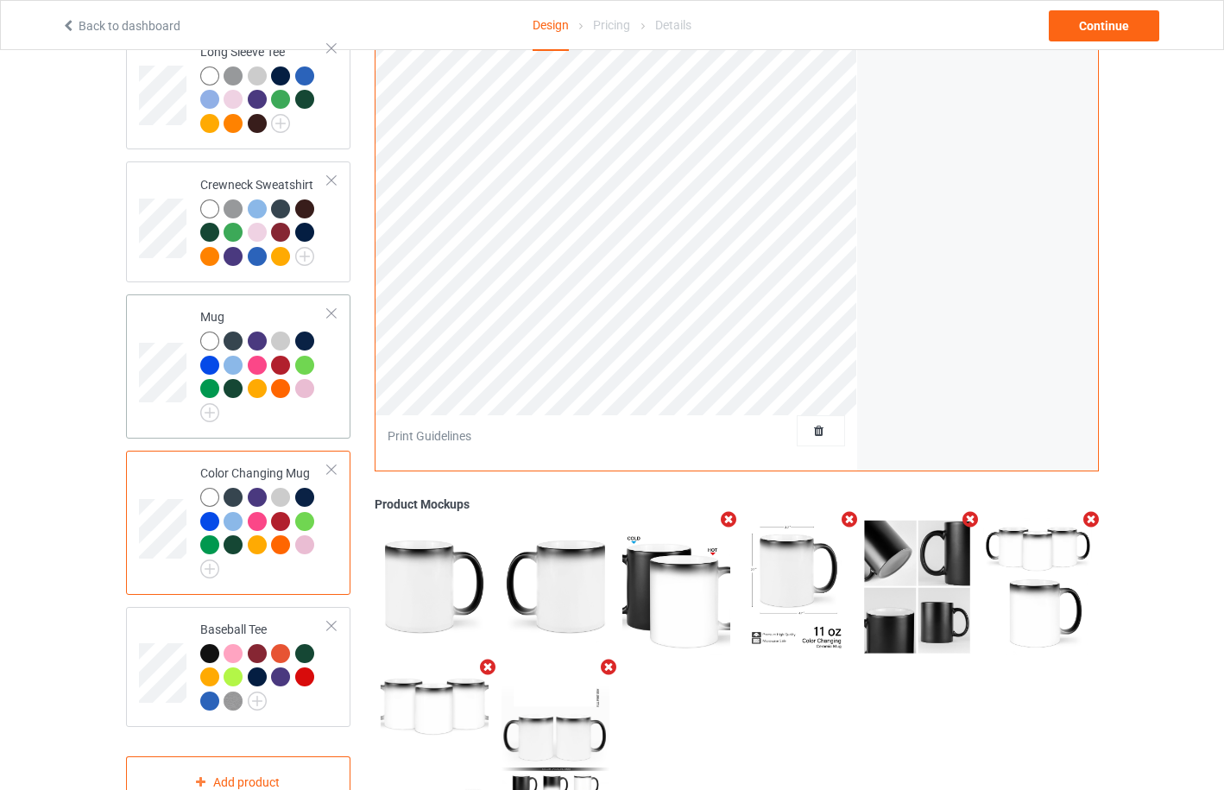
click at [180, 328] on td at bounding box center [165, 366] width 52 height 130
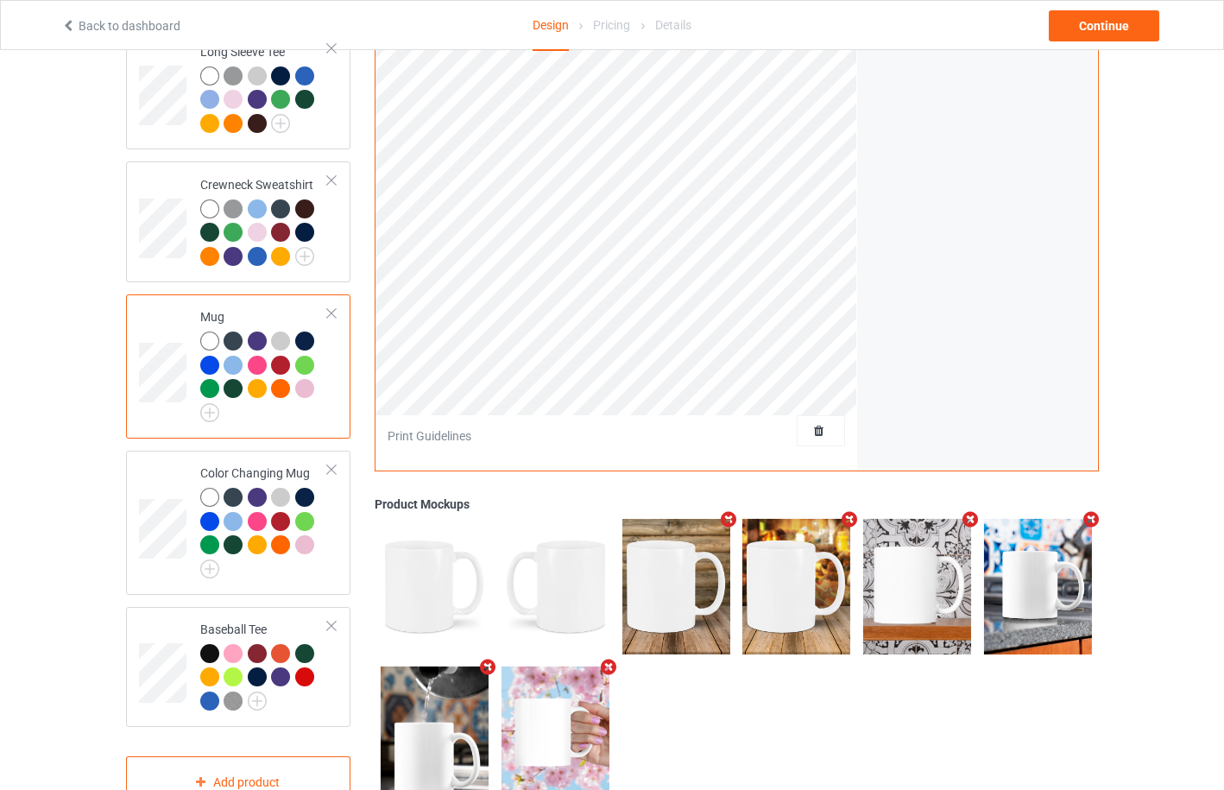
scroll to position [460, 0]
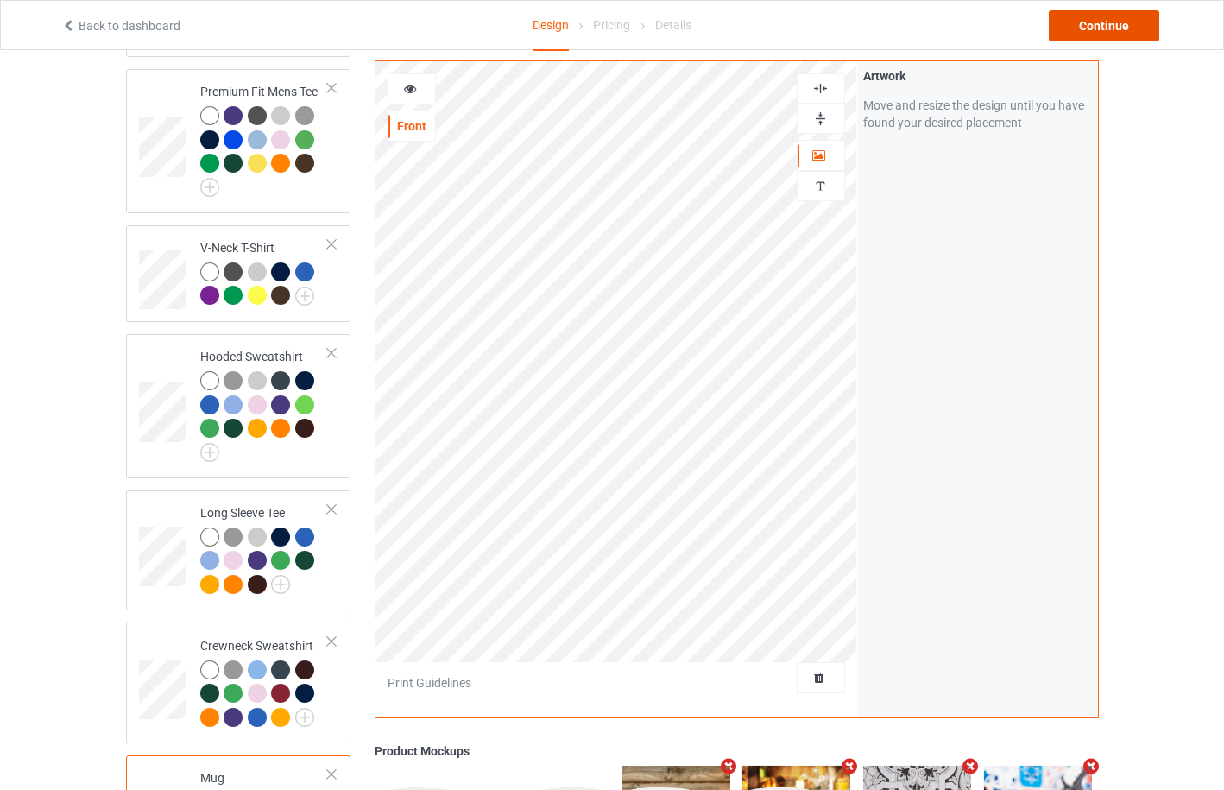
click at [1122, 22] on div "Continue" at bounding box center [1104, 25] width 110 height 31
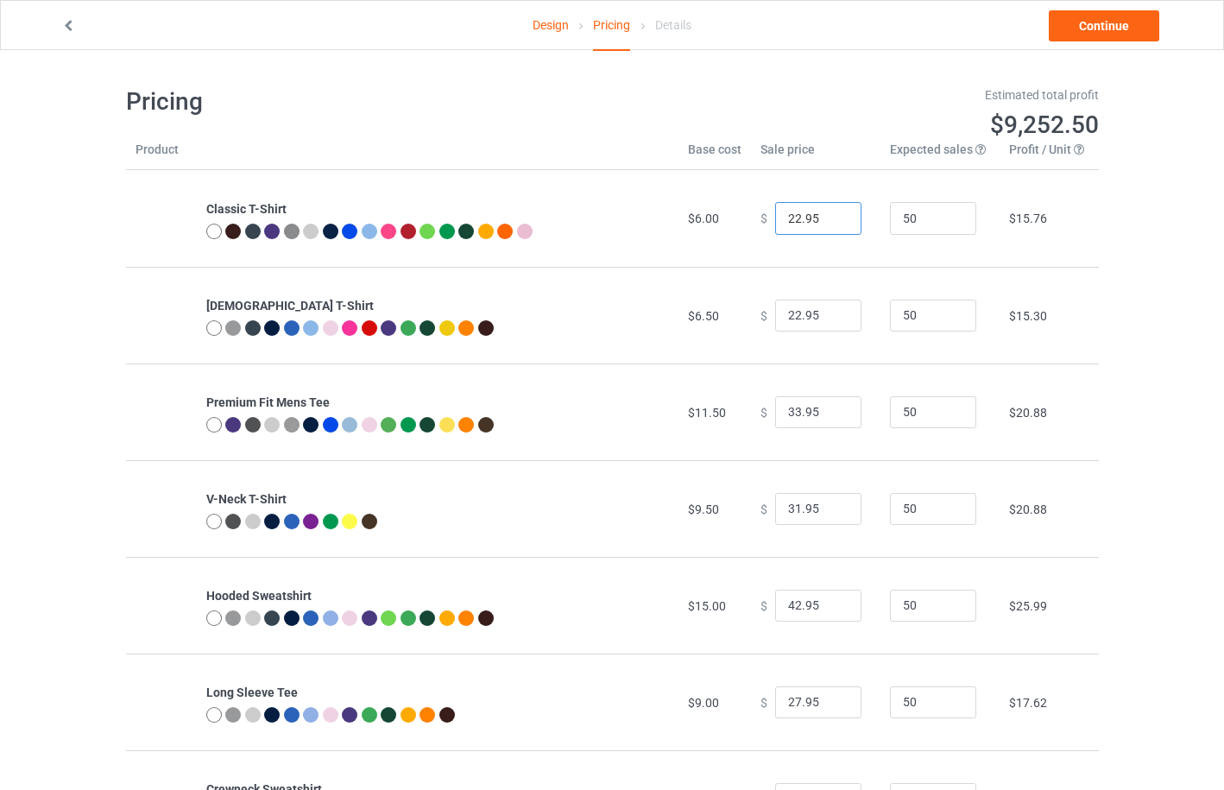
click at [790, 222] on input "22.95" at bounding box center [818, 218] width 86 height 33
type input "27.95"
click at [791, 319] on input "22.95" at bounding box center [818, 315] width 86 height 33
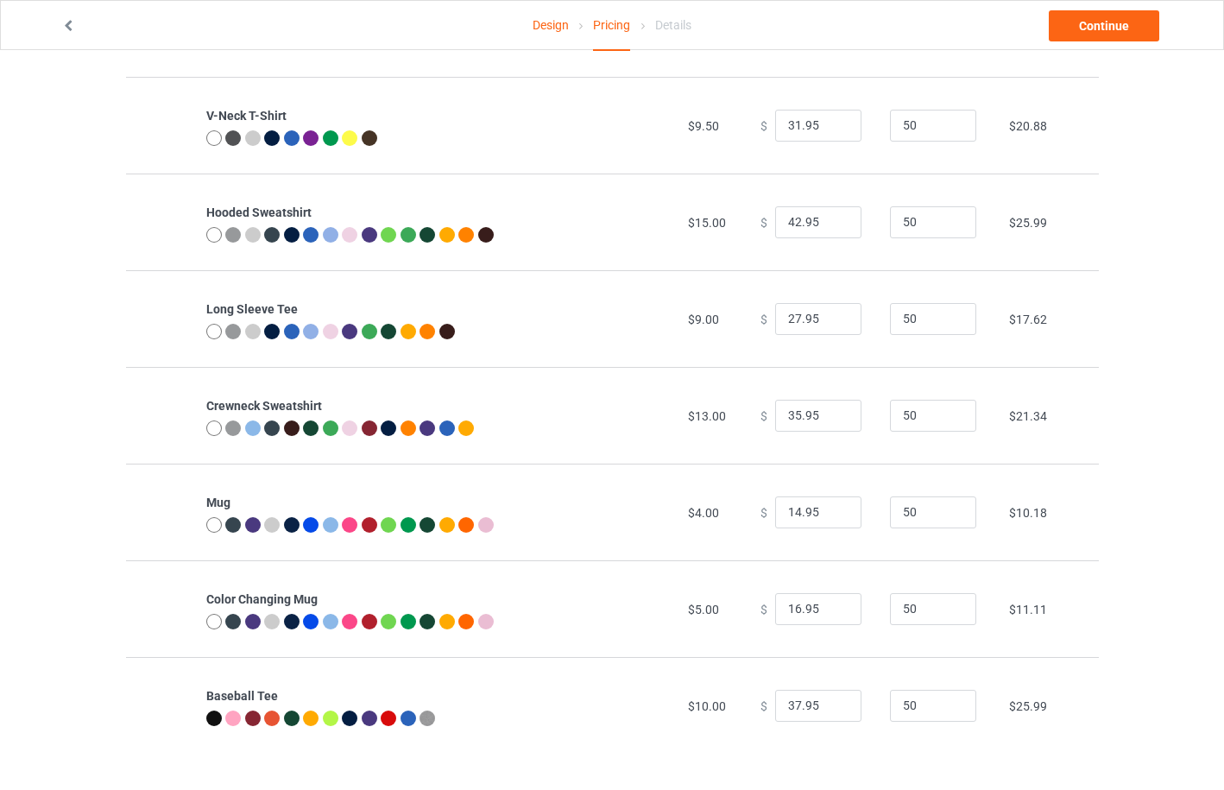
type input "28.95"
click at [790, 514] on input "14.95" at bounding box center [818, 512] width 86 height 33
type input "19.95"
drag, startPoint x: 791, startPoint y: 608, endPoint x: 773, endPoint y: 609, distance: 17.3
click at [775, 609] on input "16.95" at bounding box center [818, 609] width 86 height 33
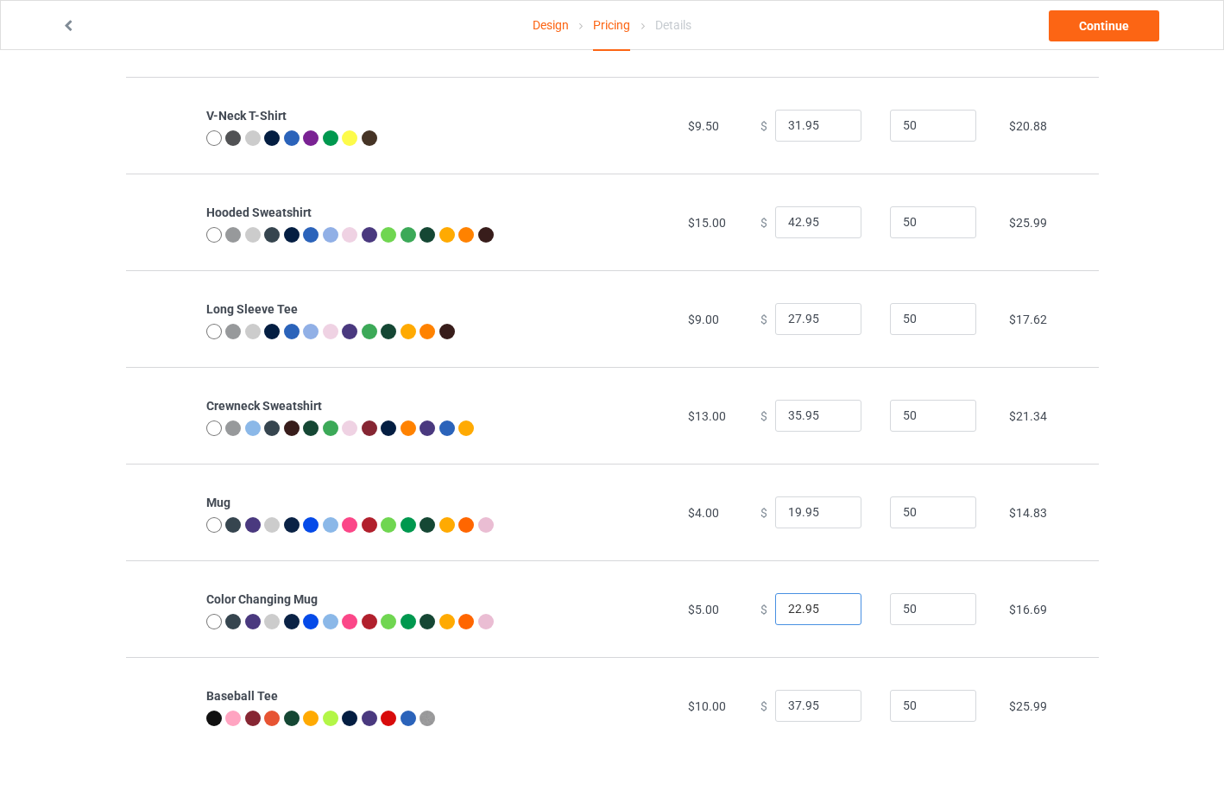
scroll to position [0, 0]
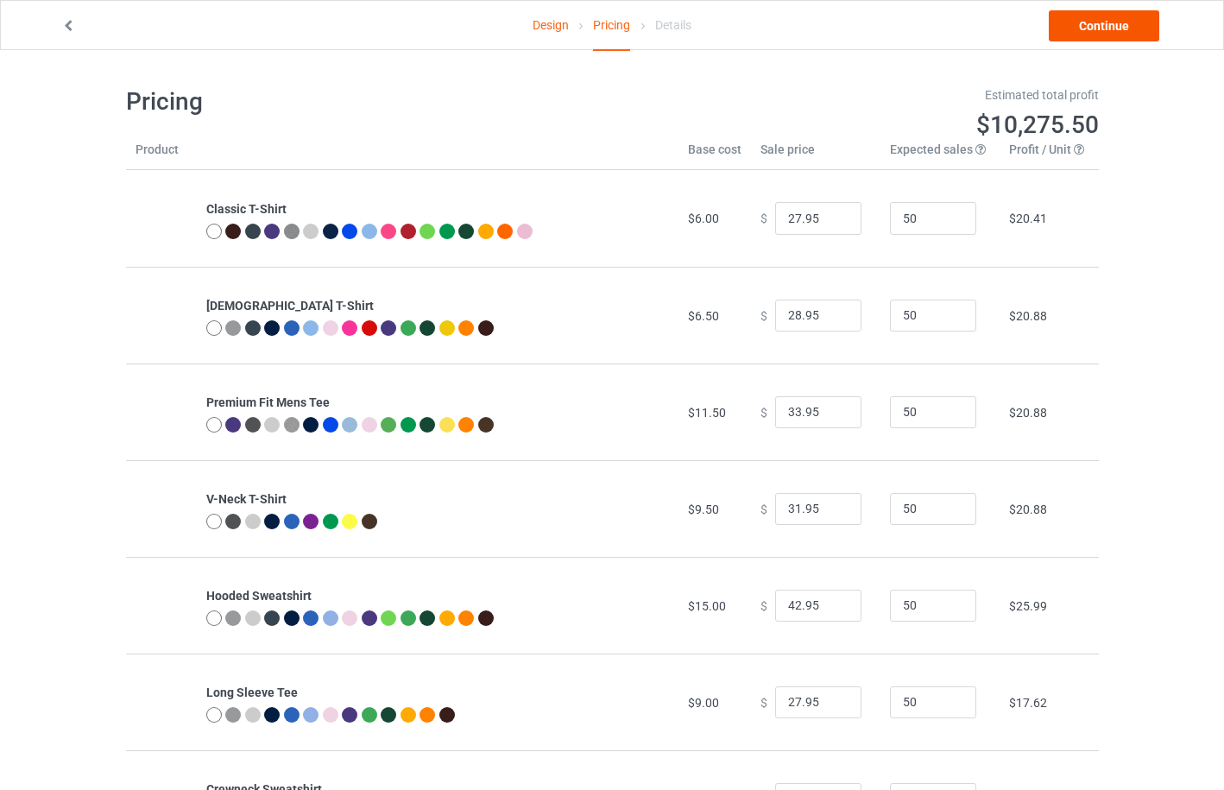
type input "22.95"
click at [1100, 28] on link "Continue" at bounding box center [1104, 25] width 110 height 31
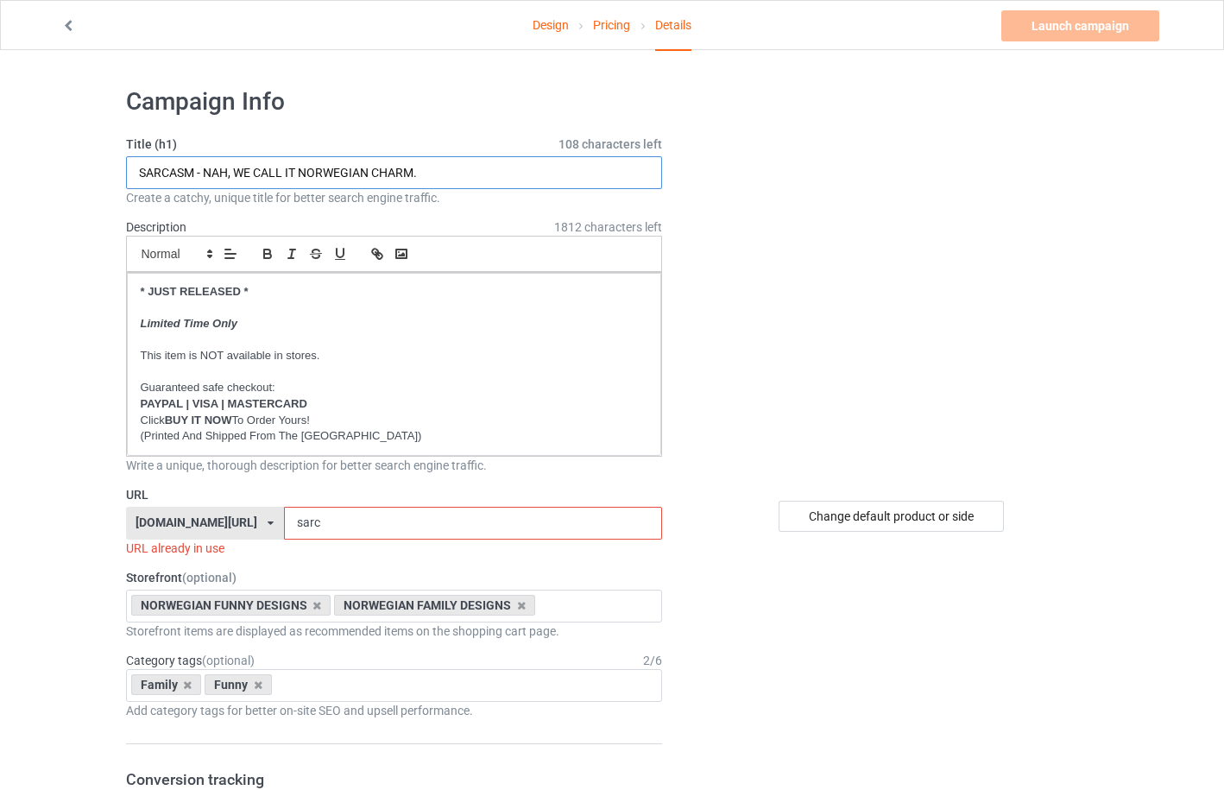
drag, startPoint x: 302, startPoint y: 173, endPoint x: 367, endPoint y: 170, distance: 64.8
click at [367, 170] on input "SARCASM - NAH, WE CALL IT NORWEGIAN CHARM." at bounding box center [394, 172] width 537 height 33
type input "SARCASM - NAH, WE CALL IT GERMAN CHARM."
click at [274, 525] on icon at bounding box center [271, 523] width 6 height 10
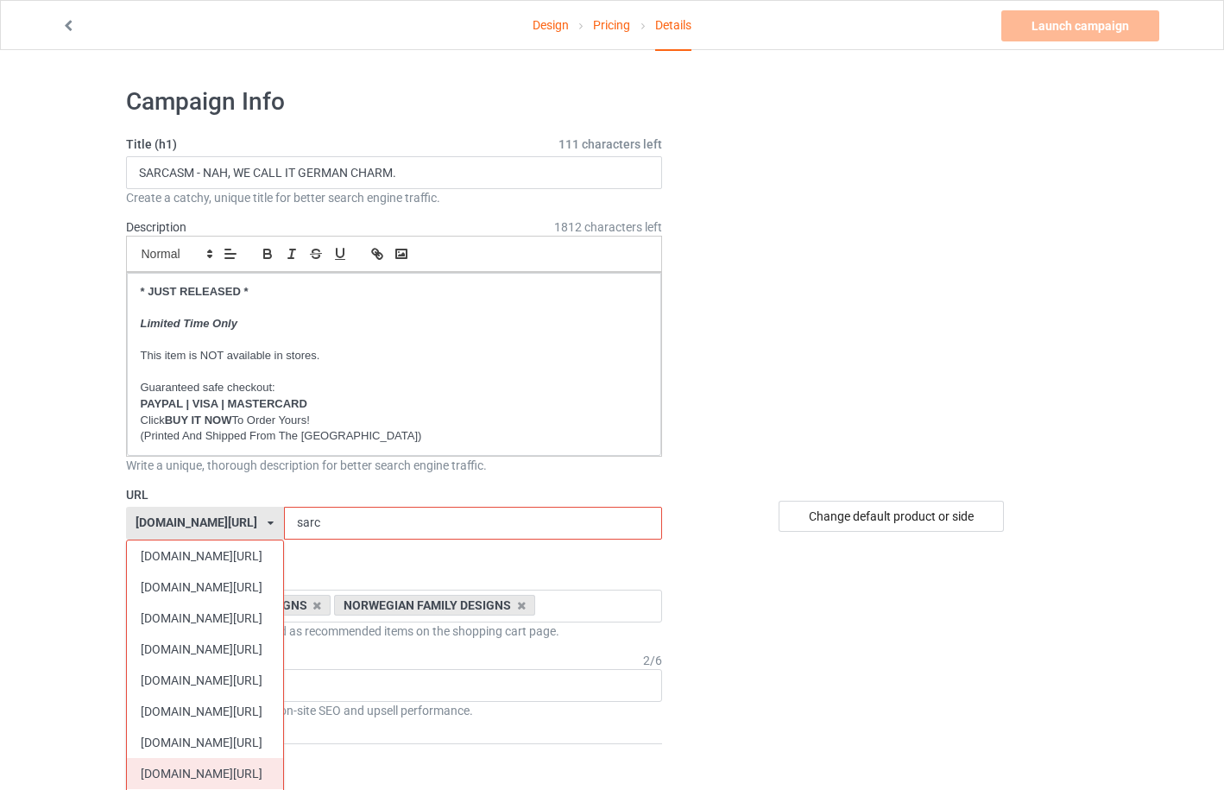
click at [209, 763] on div "[DOMAIN_NAME][URL]" at bounding box center [205, 773] width 156 height 31
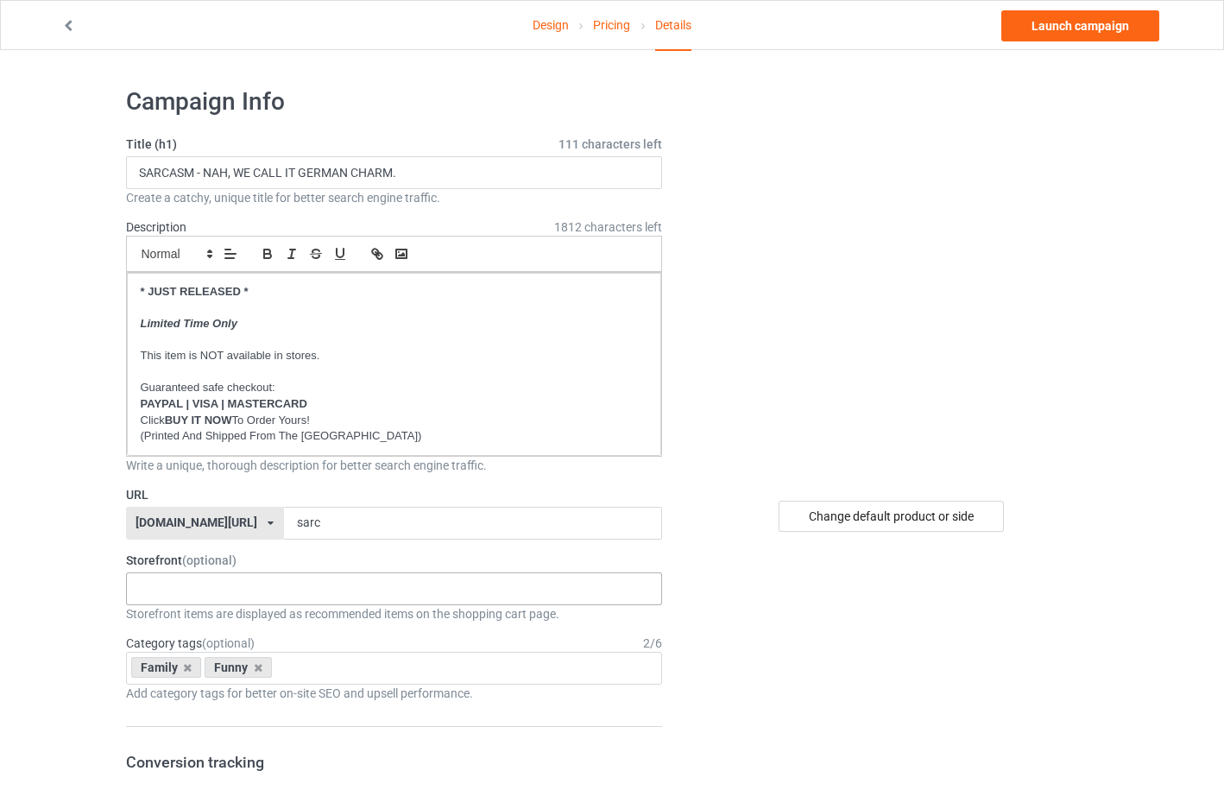
click at [217, 583] on div "GERMAN VINTAGE DESIGNS GERMAN FAMILY DESIGNS GERMAN CHRISTMAS DESIGNS Familiy H…" at bounding box center [394, 588] width 537 height 33
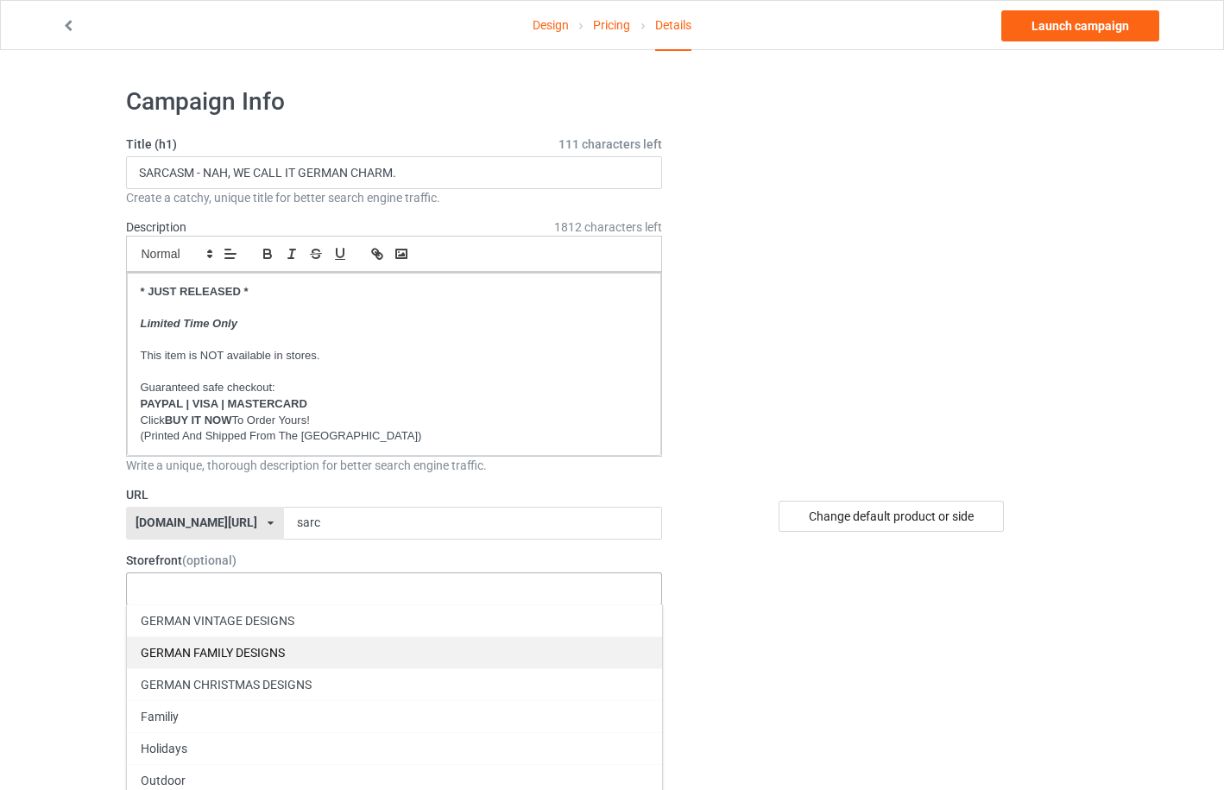
click at [227, 654] on div "GERMAN FAMILY DESIGNS" at bounding box center [394, 652] width 535 height 32
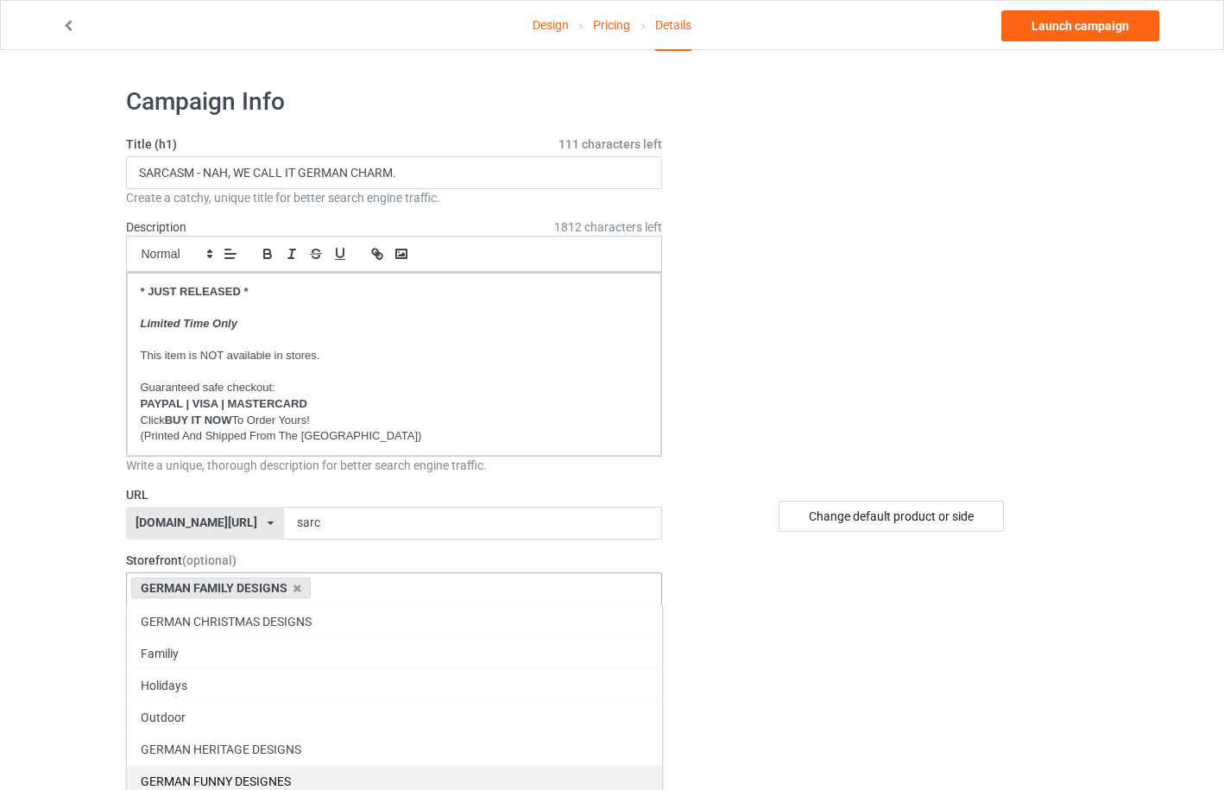
click at [245, 777] on div "GERMAN FUNNY DESIGNES" at bounding box center [394, 781] width 535 height 32
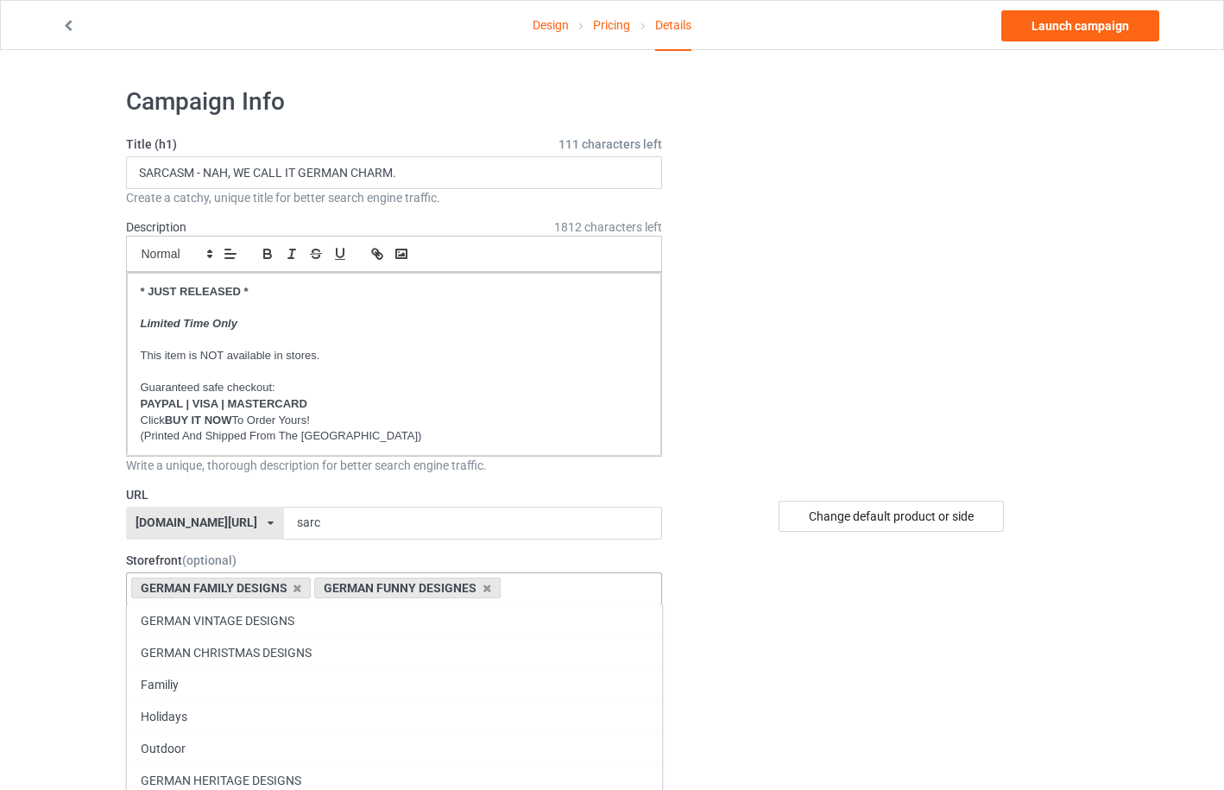
scroll to position [0, 0]
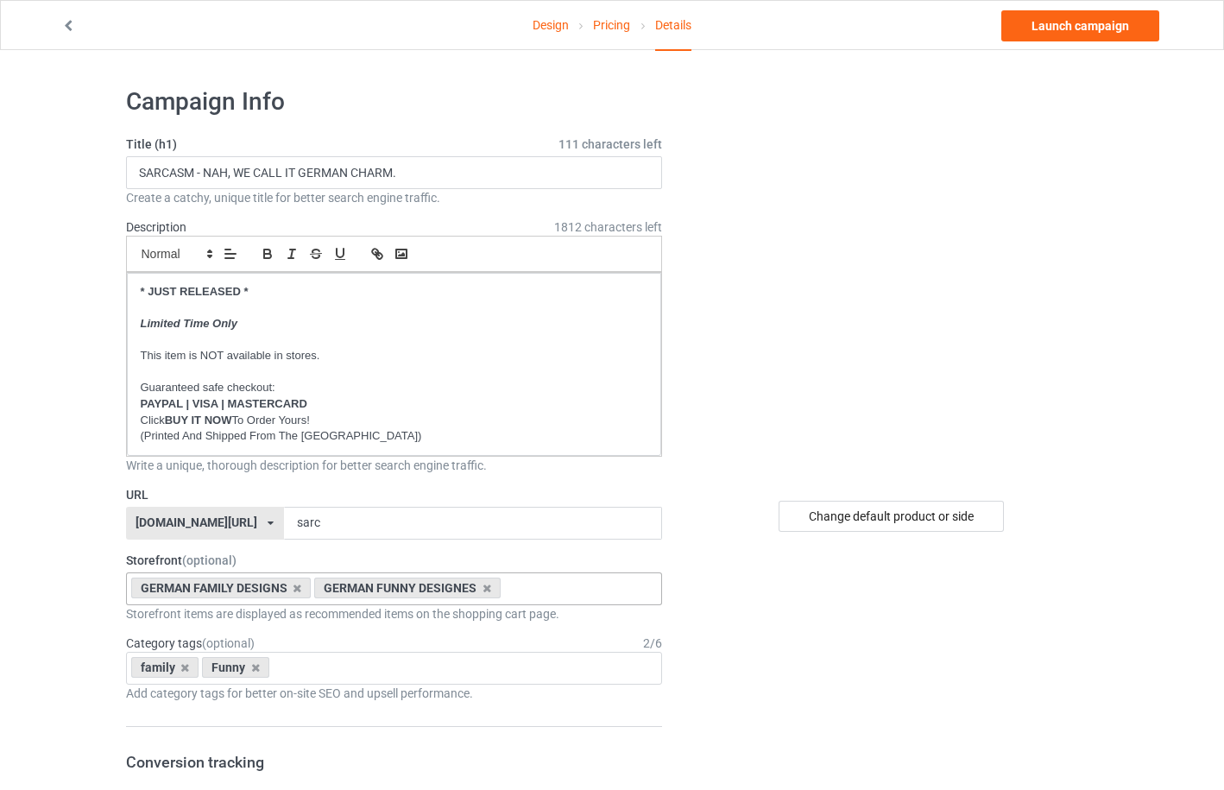
drag, startPoint x: 251, startPoint y: 665, endPoint x: 195, endPoint y: 669, distance: 56.2
click at [251, 666] on icon at bounding box center [255, 667] width 9 height 11
click at [186, 667] on icon at bounding box center [184, 667] width 9 height 11
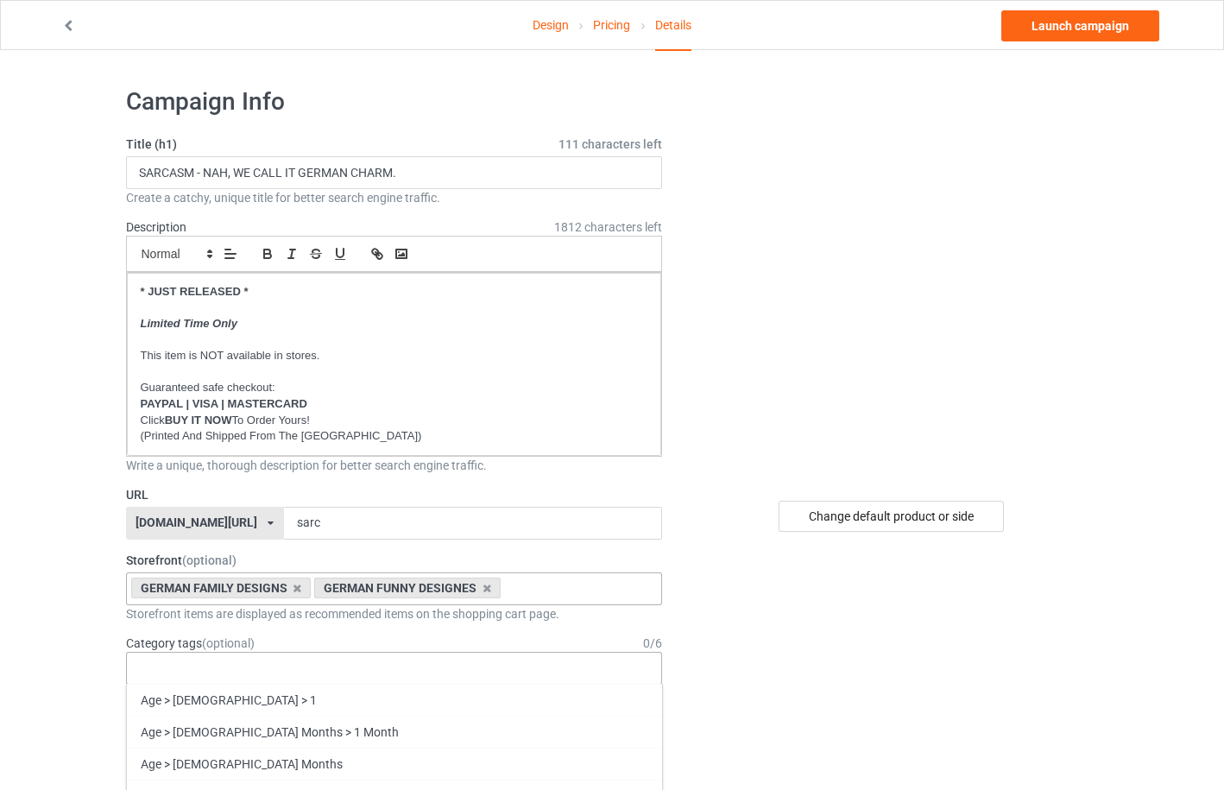
click at [186, 667] on div "Age > 1-19 > 1 Age > 1-12 Months > 1 Month Age > 1-12 Months Age > 1-19 Age > 1…" at bounding box center [394, 668] width 537 height 33
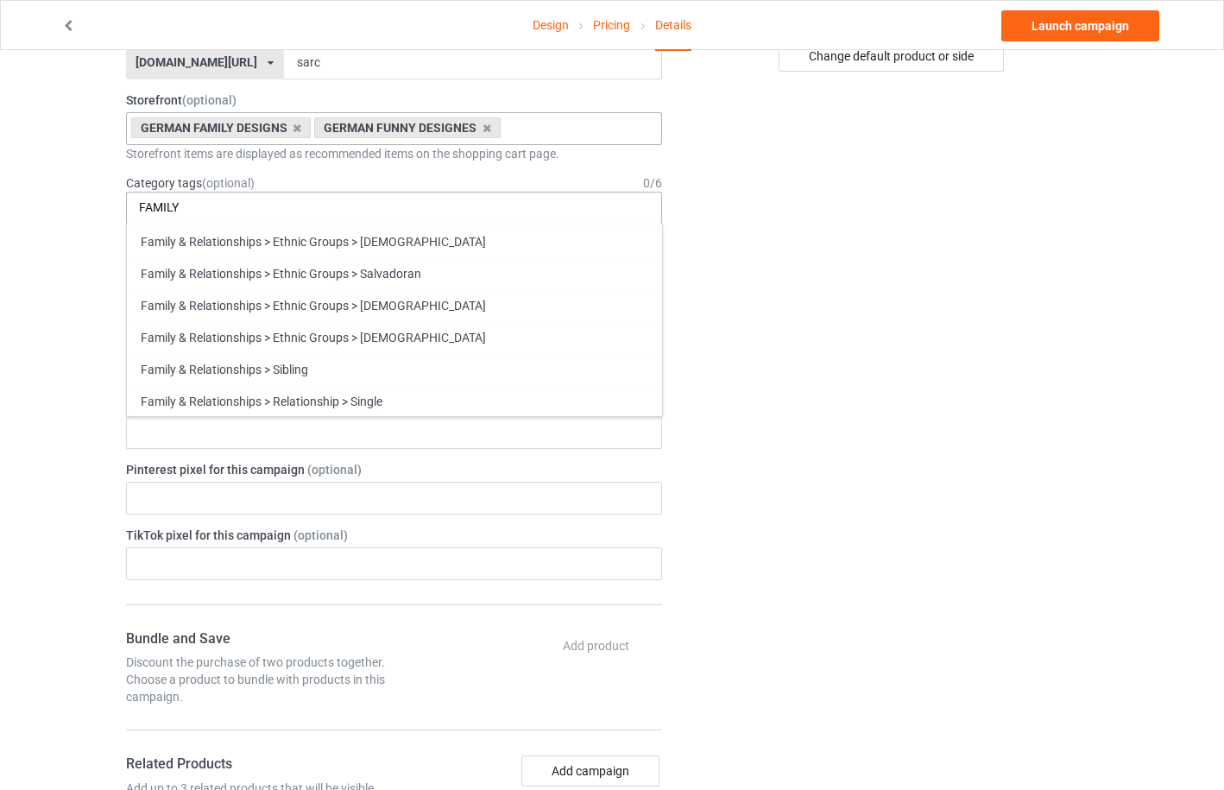
scroll to position [3672, 0]
type input "FAMILY"
click at [401, 395] on div "Family" at bounding box center [394, 400] width 535 height 32
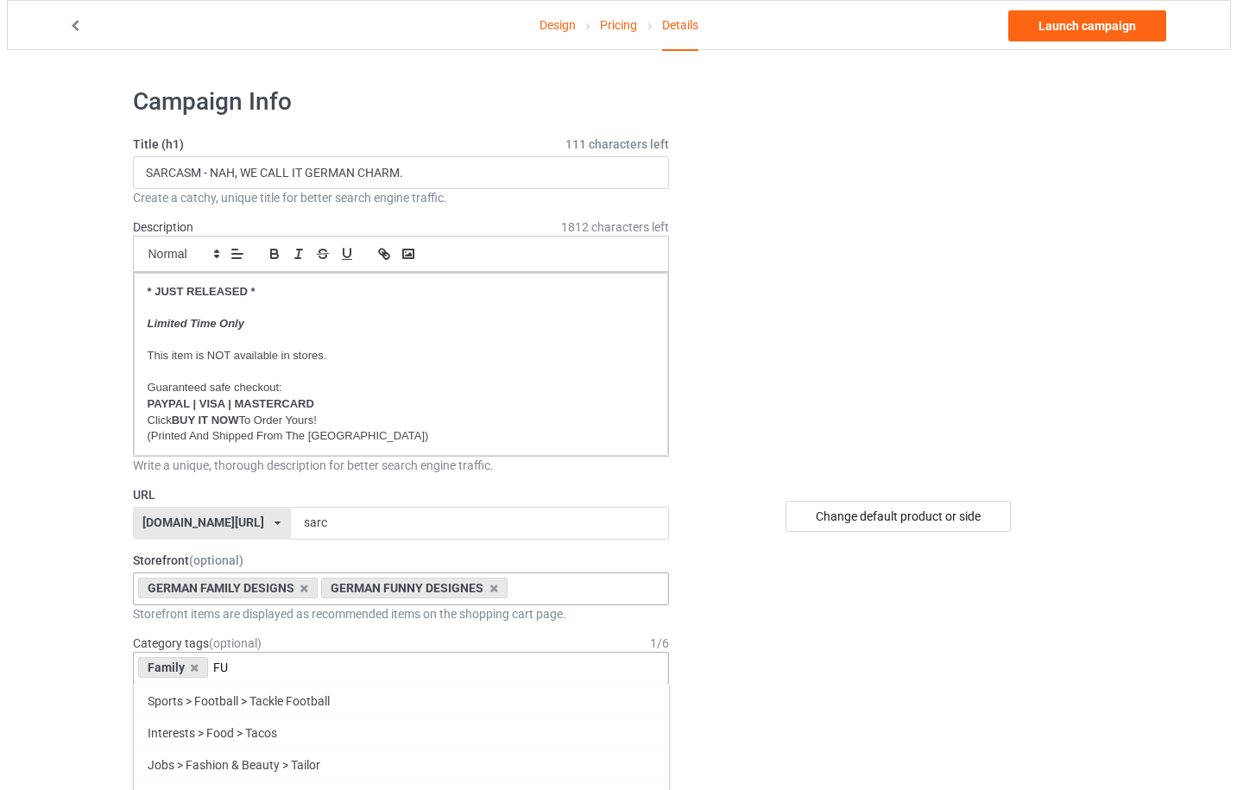
scroll to position [0, 0]
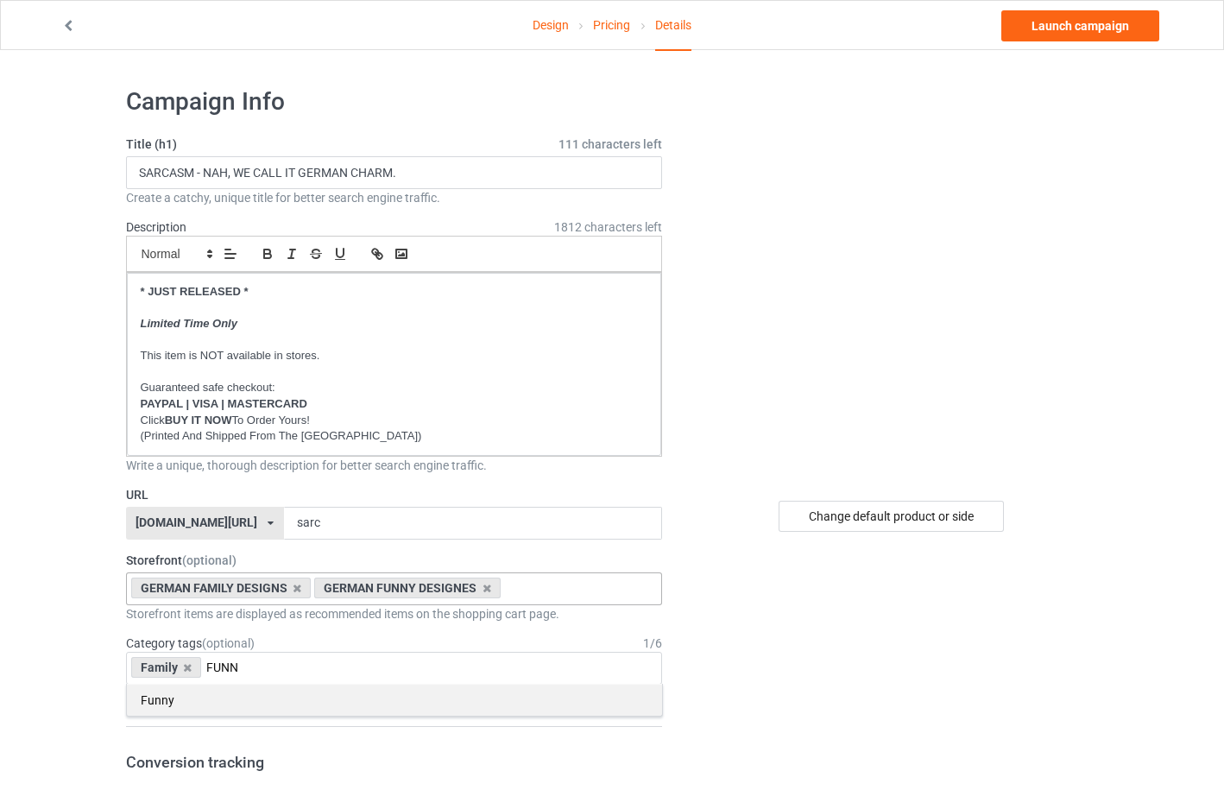
type input "FUNN"
click at [231, 695] on div "Funny" at bounding box center [394, 700] width 535 height 32
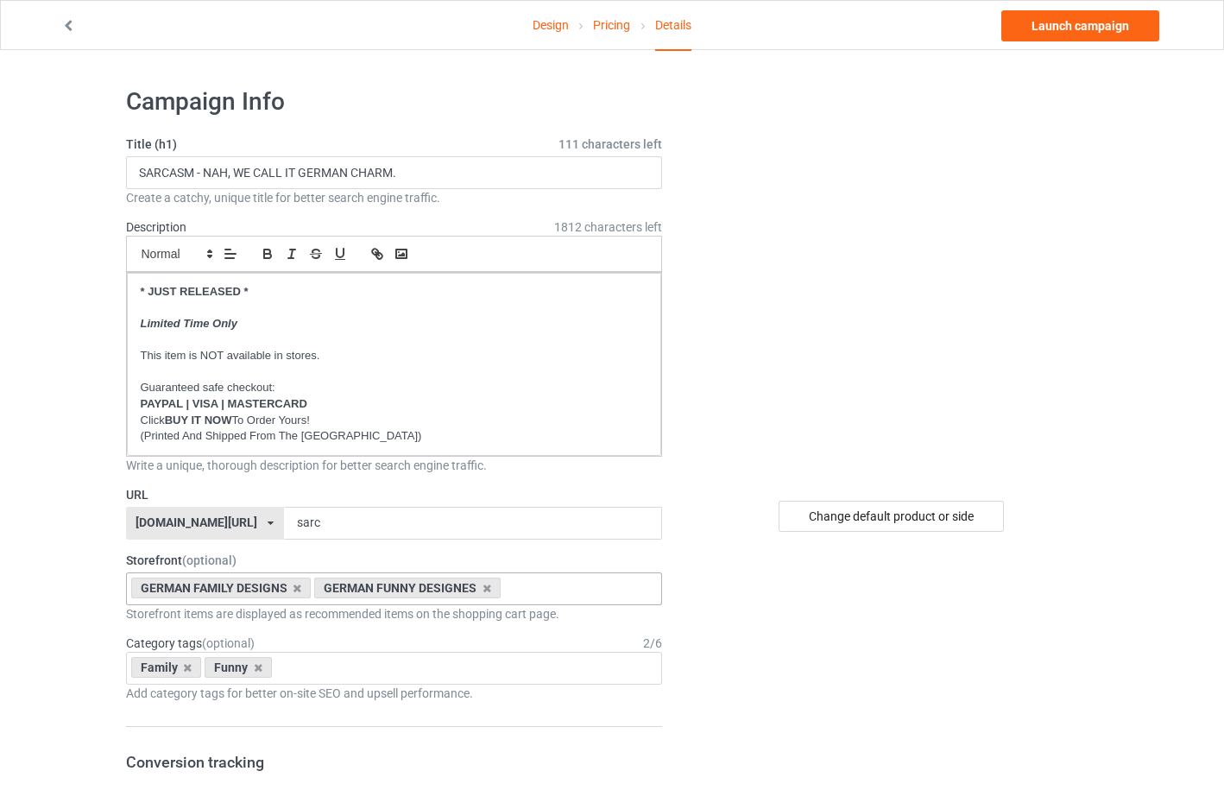
click at [919, 513] on div "Change default product or side" at bounding box center [891, 516] width 225 height 31
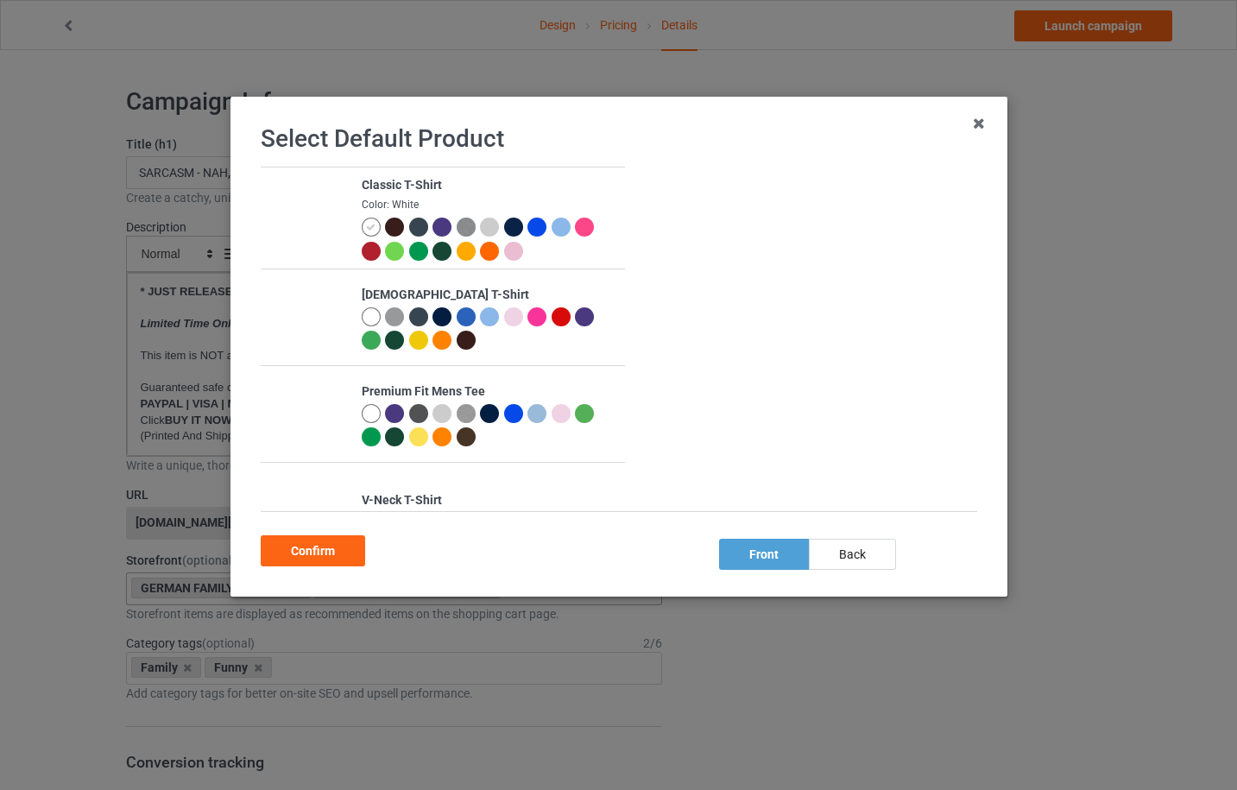
click at [531, 228] on div at bounding box center [536, 227] width 19 height 19
click at [555, 227] on div at bounding box center [560, 227] width 19 height 19
click at [409, 255] on div at bounding box center [417, 251] width 19 height 19
click at [552, 227] on div at bounding box center [560, 227] width 19 height 19
click at [350, 557] on div "Confirm" at bounding box center [313, 550] width 104 height 31
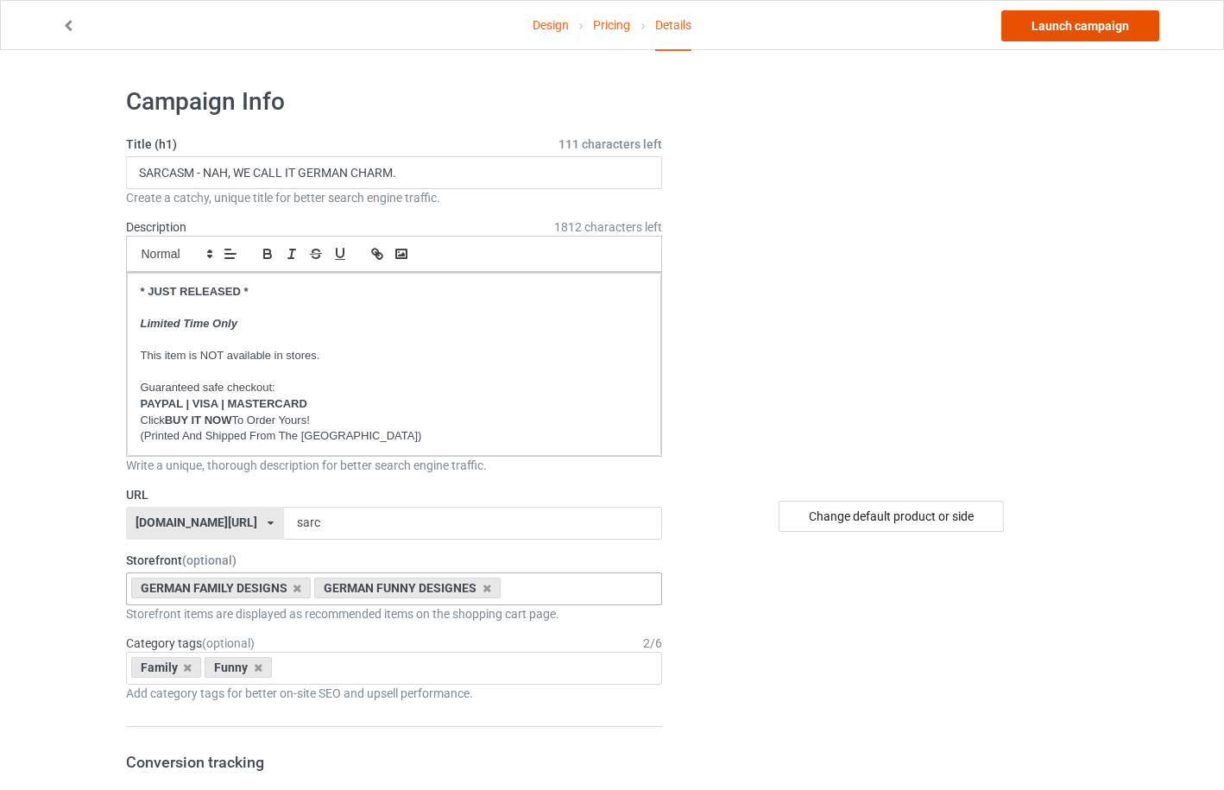
click at [1095, 26] on link "Launch campaign" at bounding box center [1080, 25] width 158 height 31
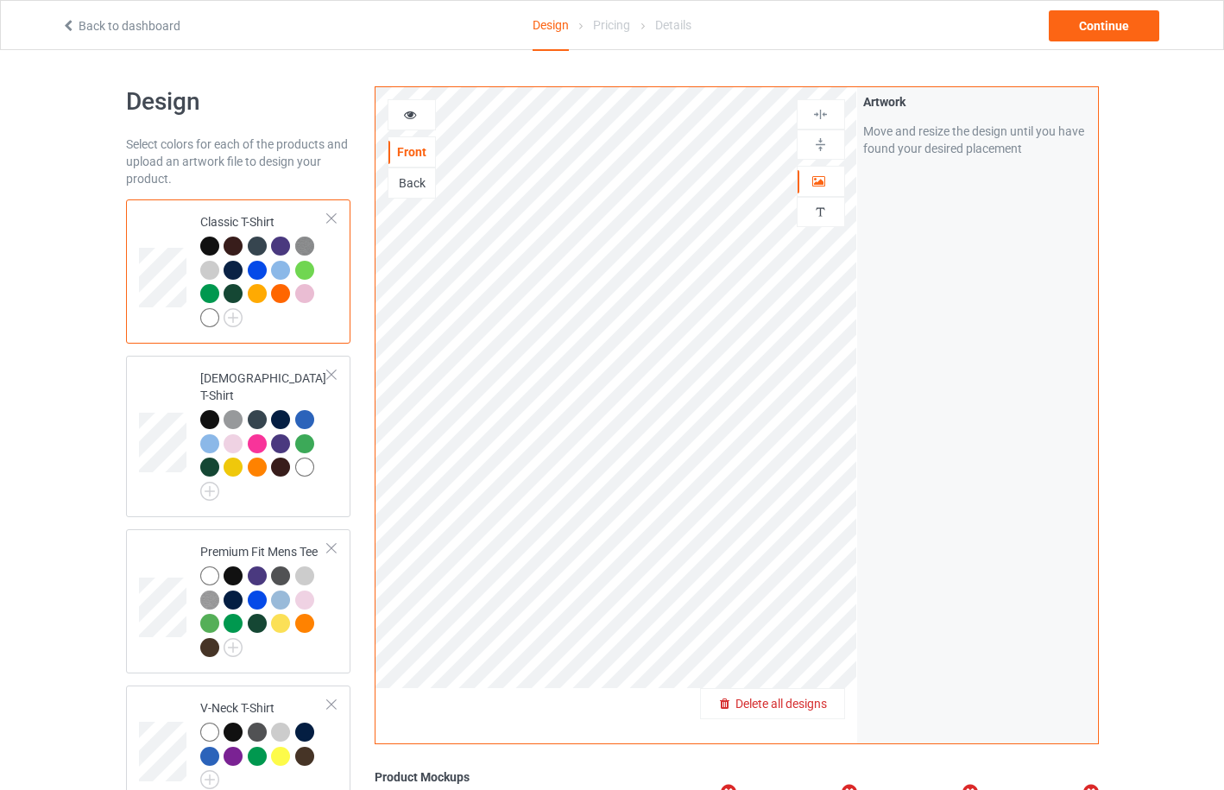
click at [821, 697] on span "Delete all designs" at bounding box center [780, 704] width 91 height 14
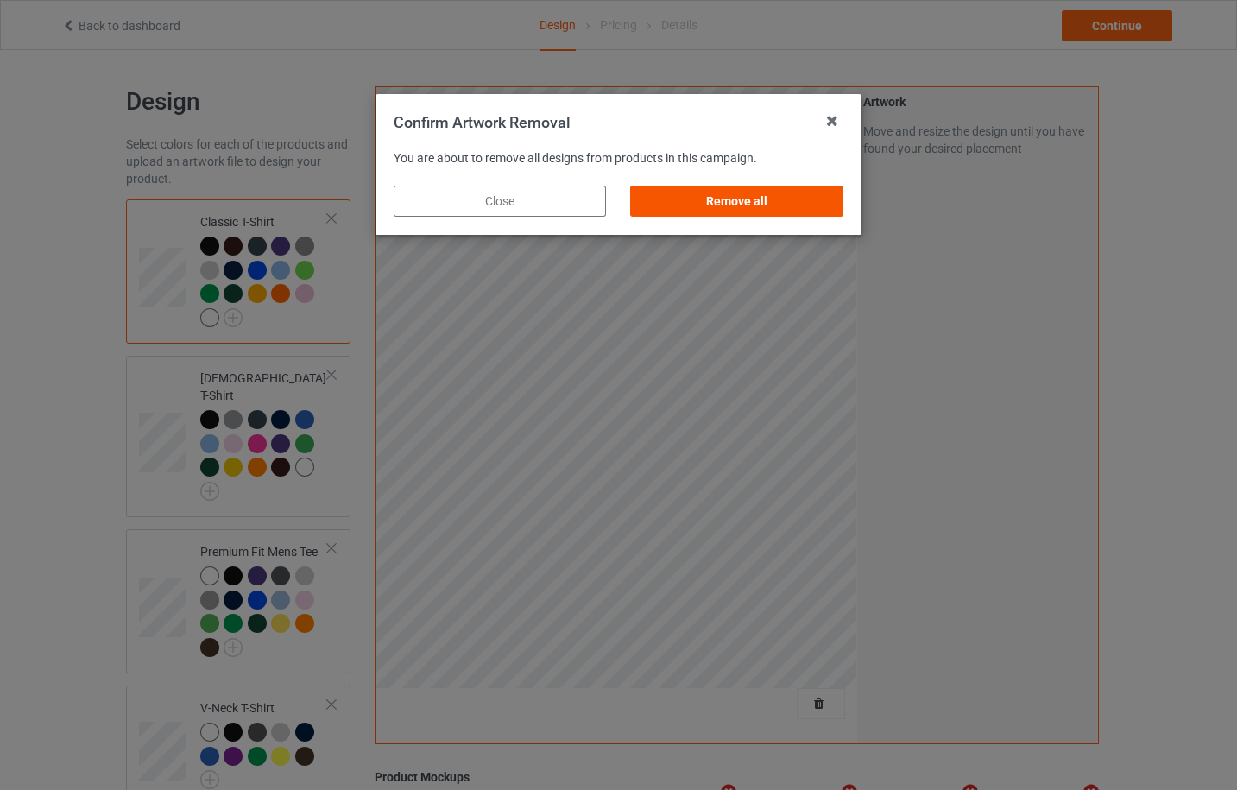
click at [785, 205] on div "Remove all" at bounding box center [737, 201] width 212 height 31
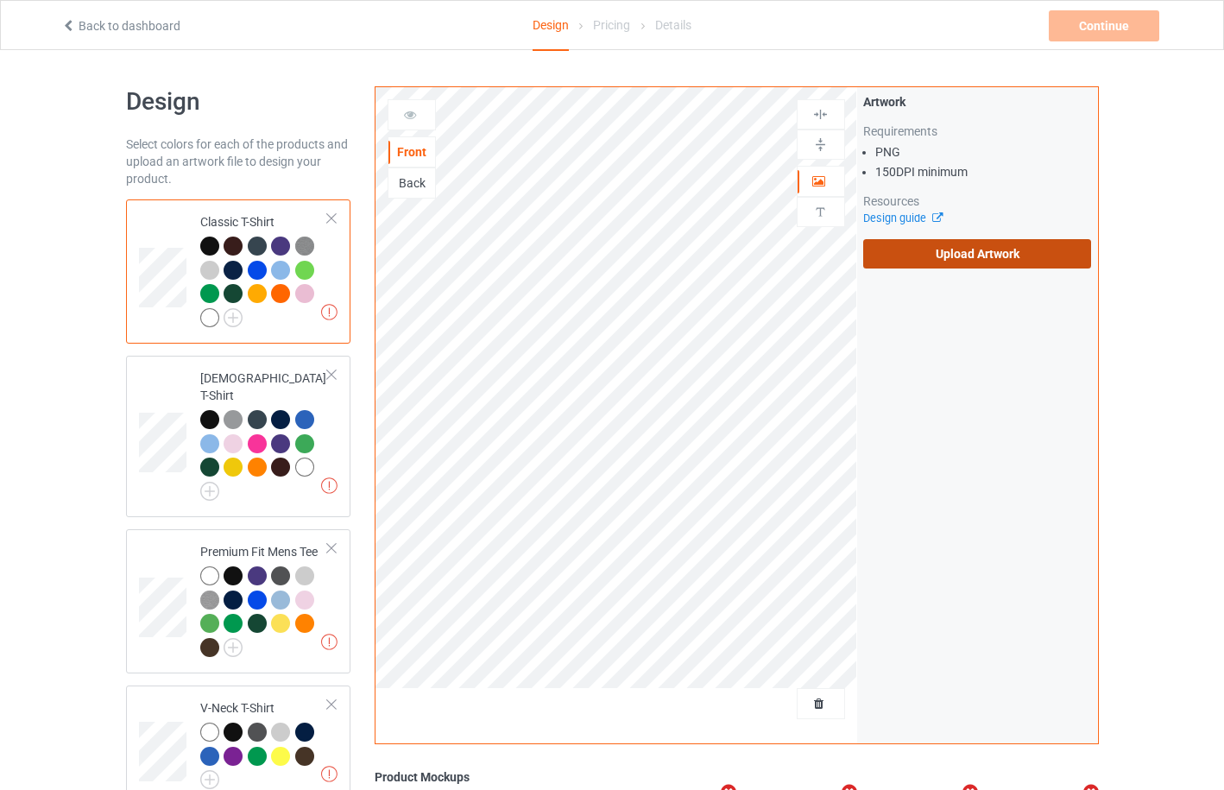
click at [939, 248] on label "Upload Artwork" at bounding box center [977, 253] width 229 height 29
click at [0, 0] on input "Upload Artwork" at bounding box center [0, 0] width 0 height 0
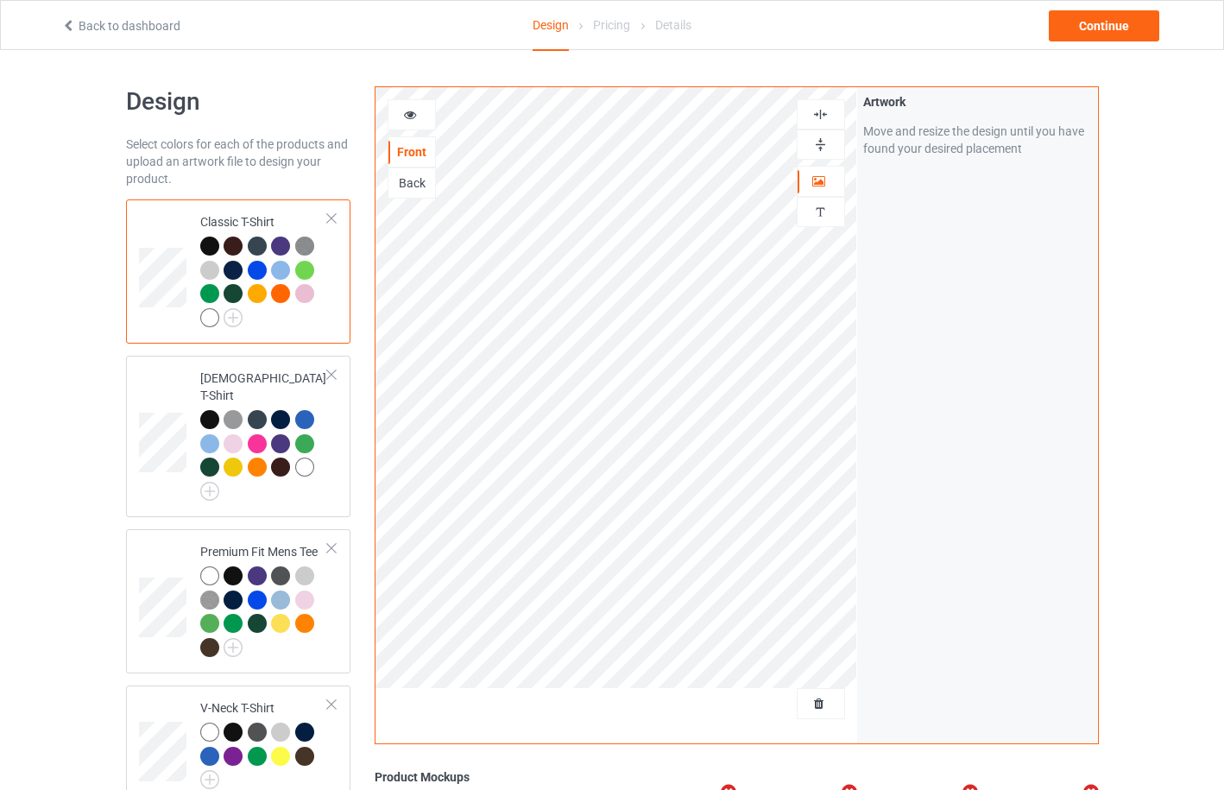
scroll to position [460, 0]
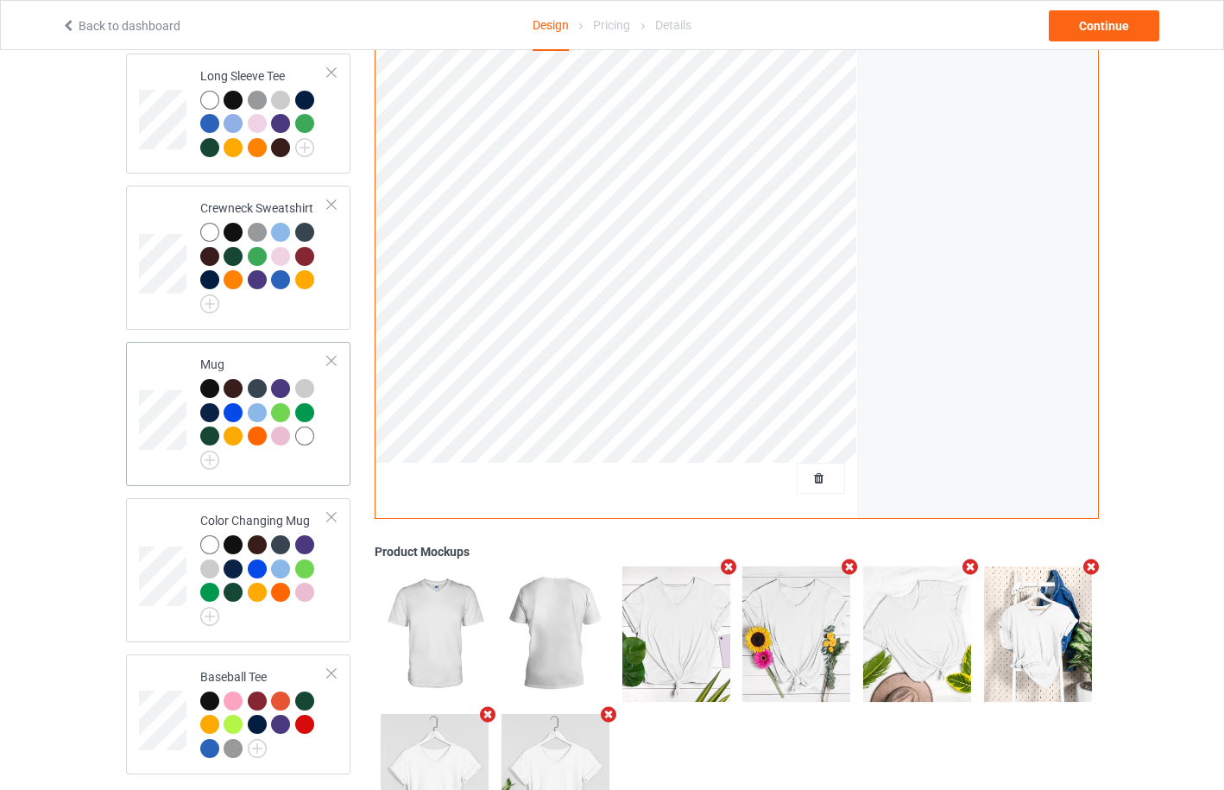
scroll to position [1014, 0]
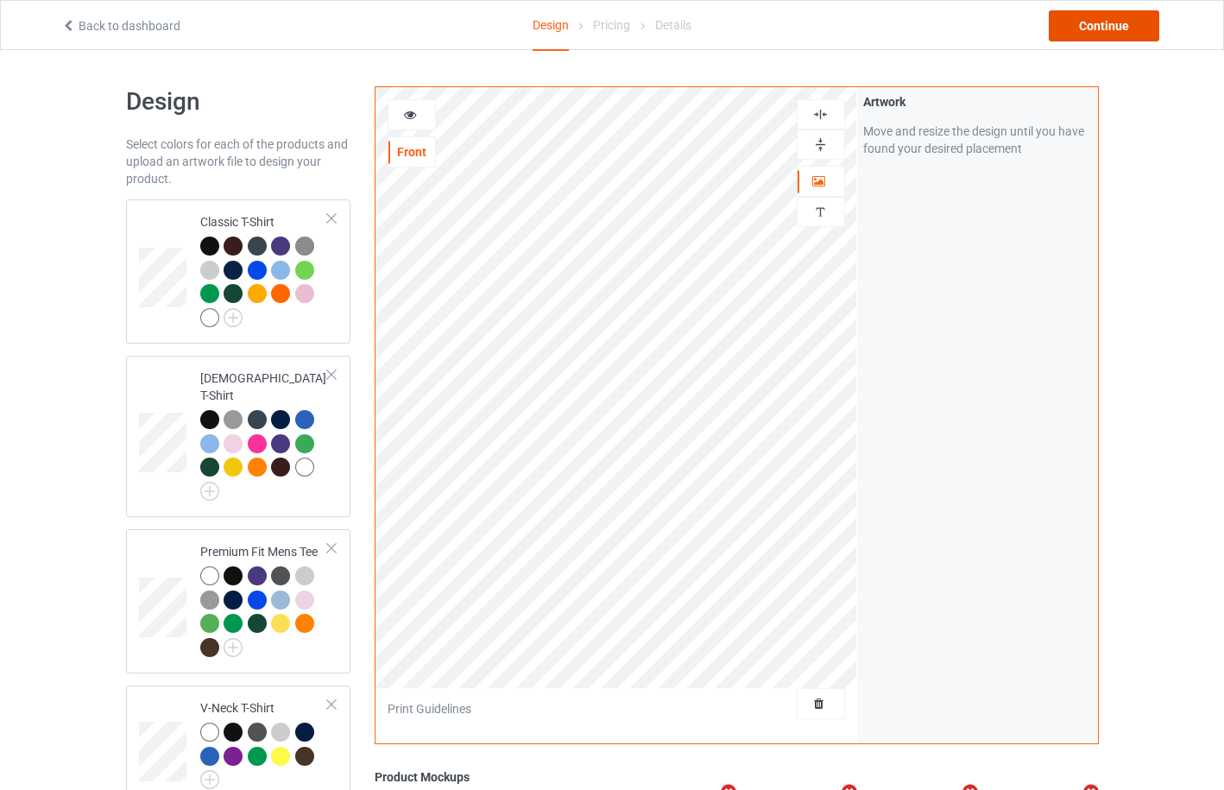
click at [1100, 35] on div "Continue" at bounding box center [1104, 25] width 110 height 31
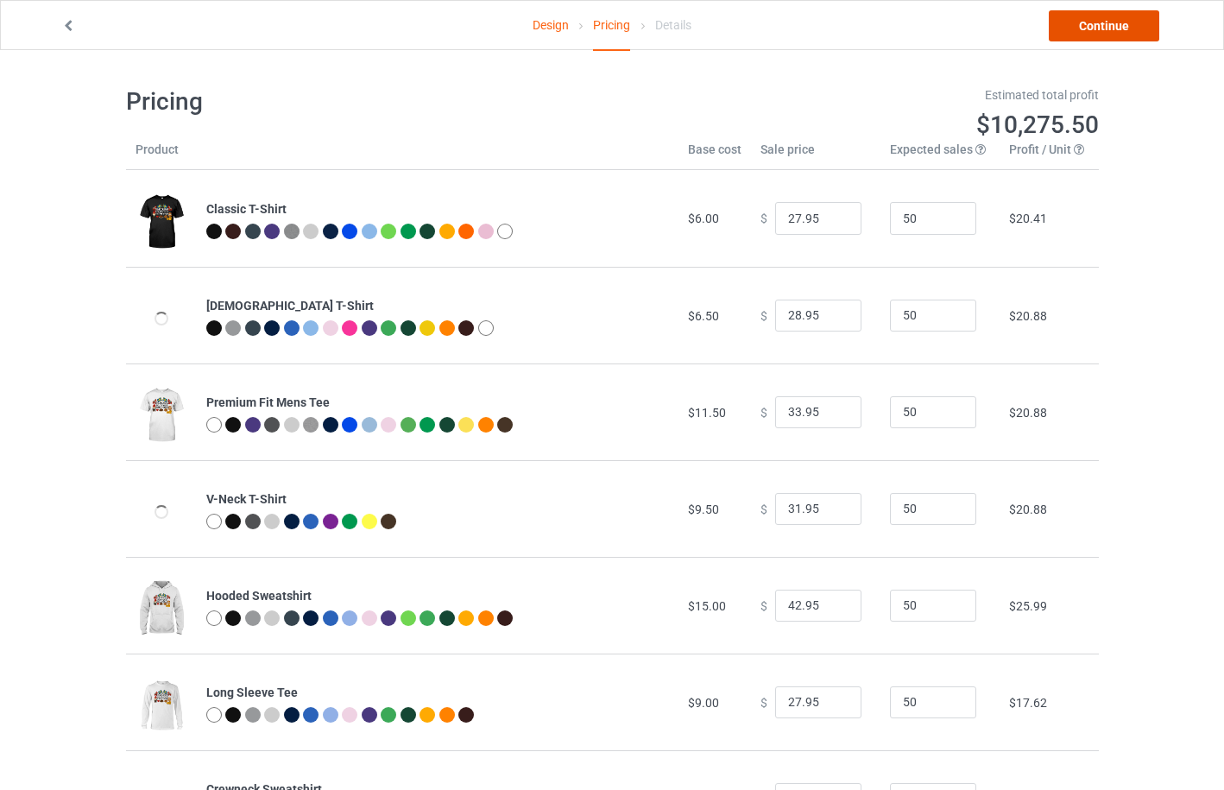
click at [1113, 31] on link "Continue" at bounding box center [1104, 25] width 110 height 31
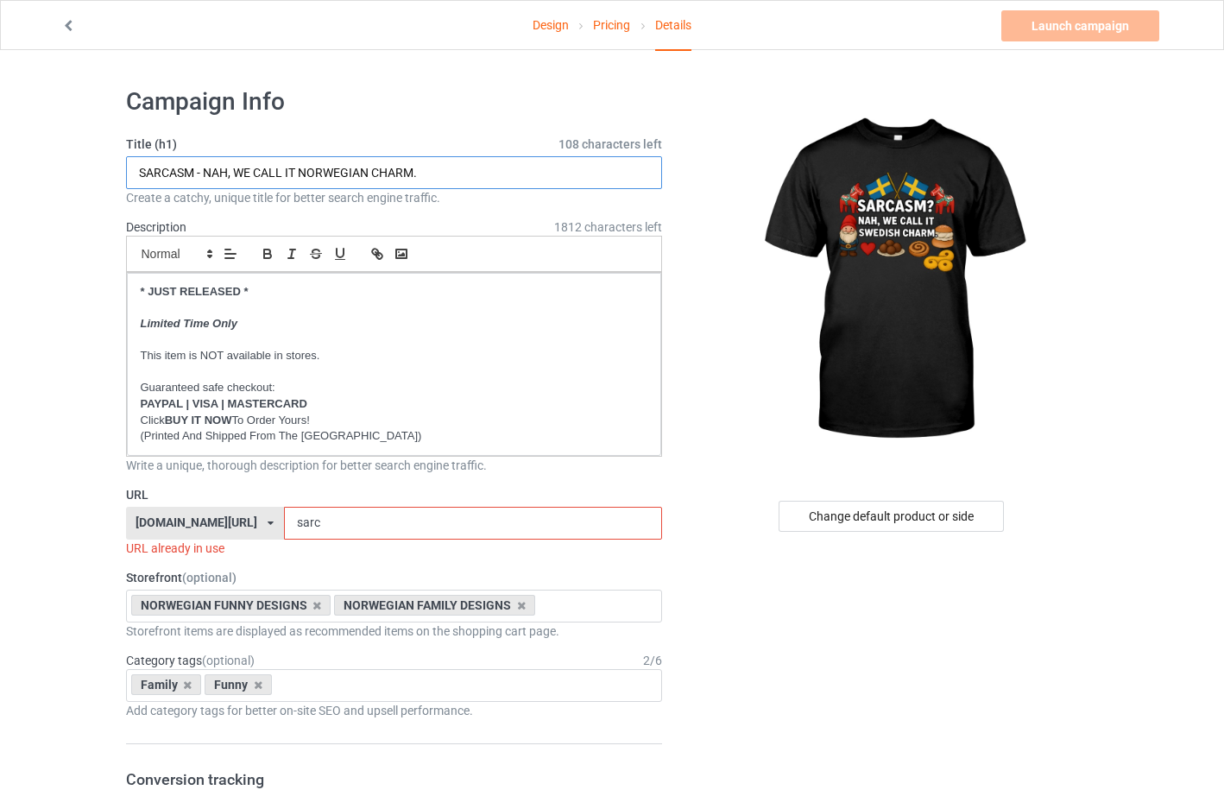
drag, startPoint x: 301, startPoint y: 173, endPoint x: 366, endPoint y: 171, distance: 64.8
click at [366, 171] on input "SARCASM - NAH, WE CALL IT NORWEGIAN CHARM." at bounding box center [394, 172] width 537 height 33
type input "SARCASM - NAH, WE CALL IT SWEDISH CHARM."
click at [283, 523] on div "[DOMAIN_NAME][URL] [DOMAIN_NAME][URL] [DOMAIN_NAME][URL] [DOMAIN_NAME][URL] [DO…" at bounding box center [205, 523] width 158 height 33
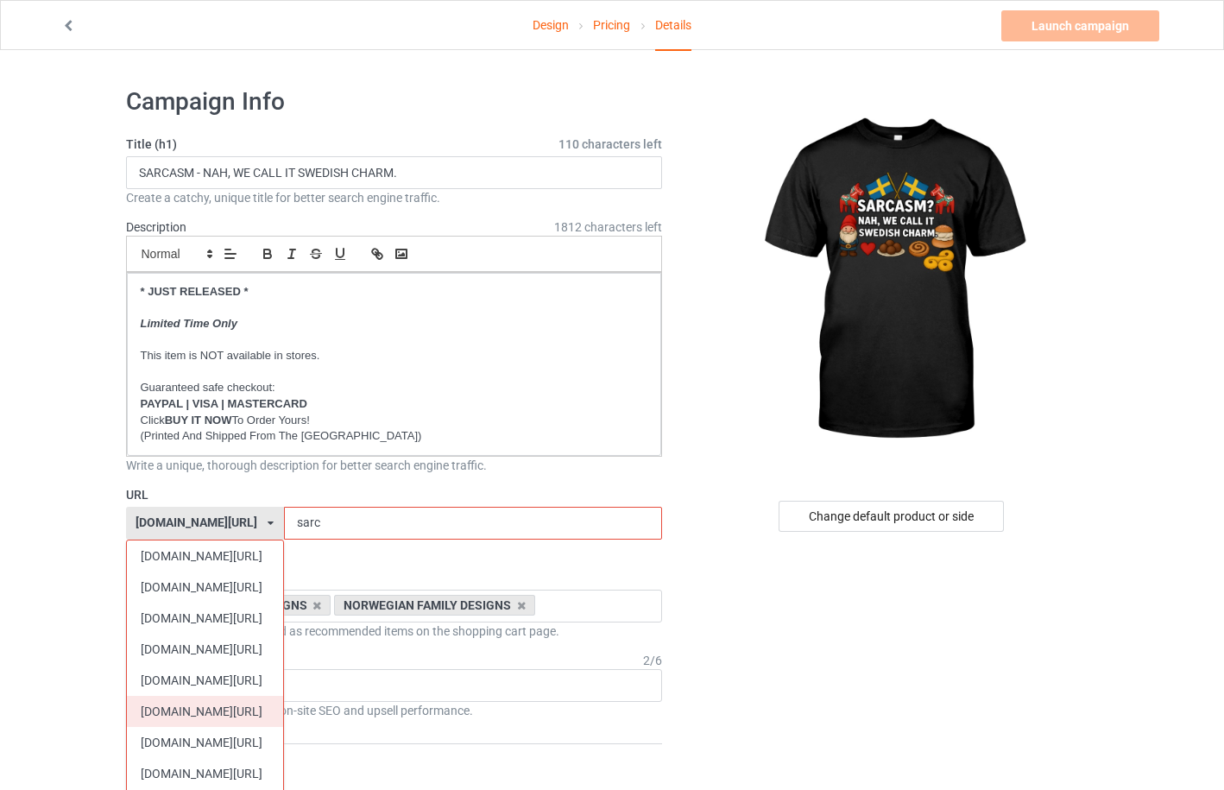
scroll to position [460, 0]
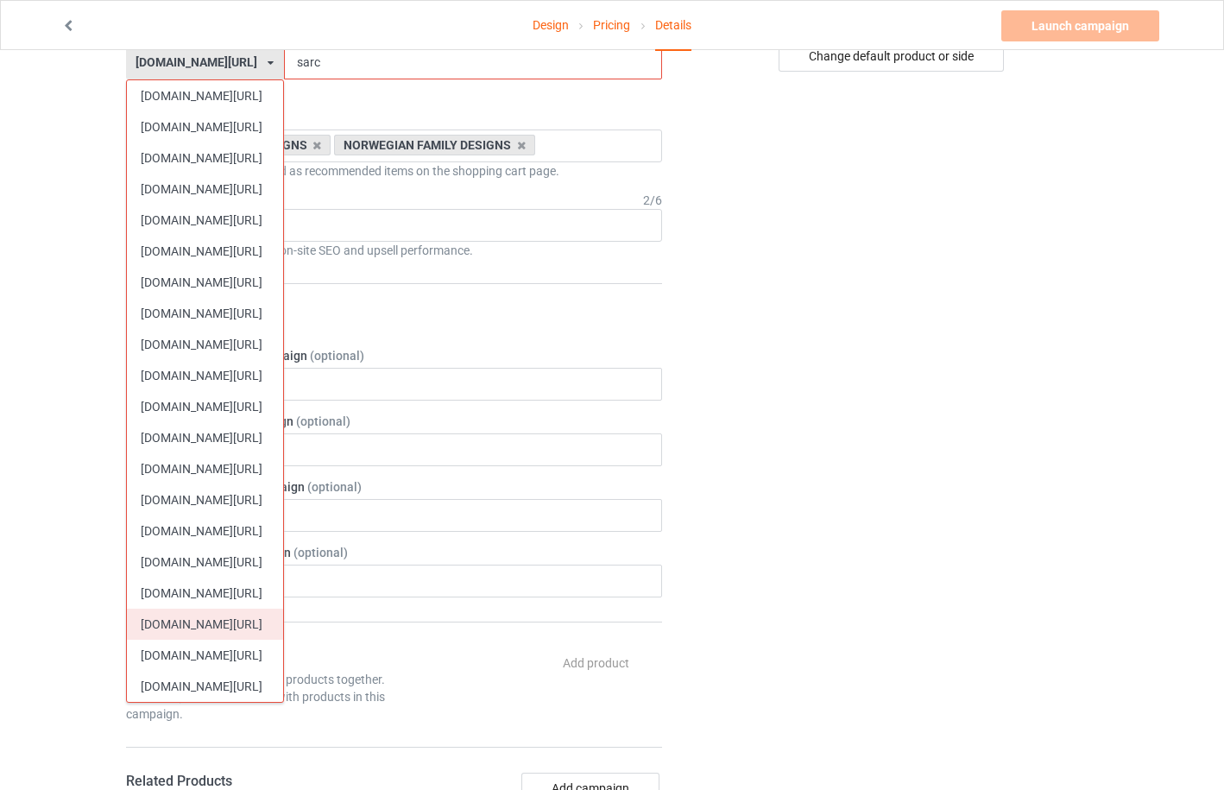
click at [207, 621] on div "[DOMAIN_NAME][URL]" at bounding box center [205, 623] width 156 height 31
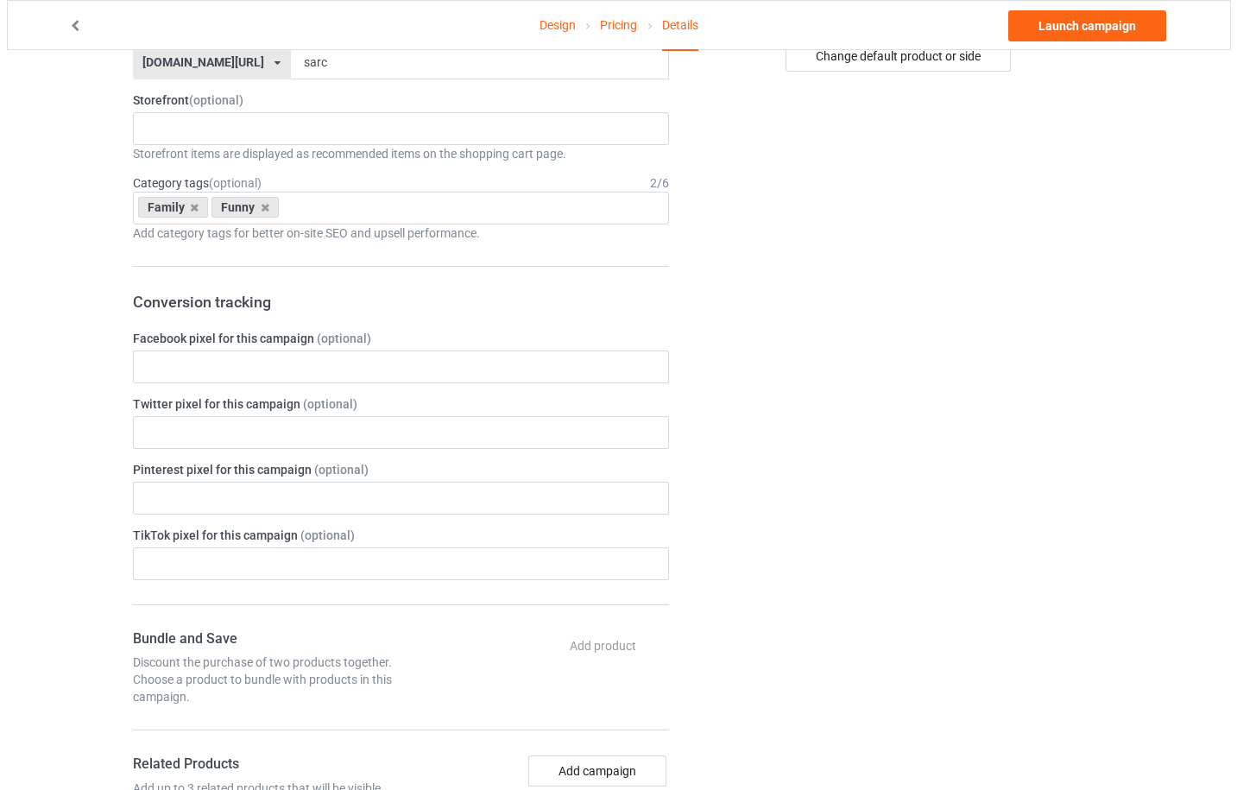
scroll to position [0, 0]
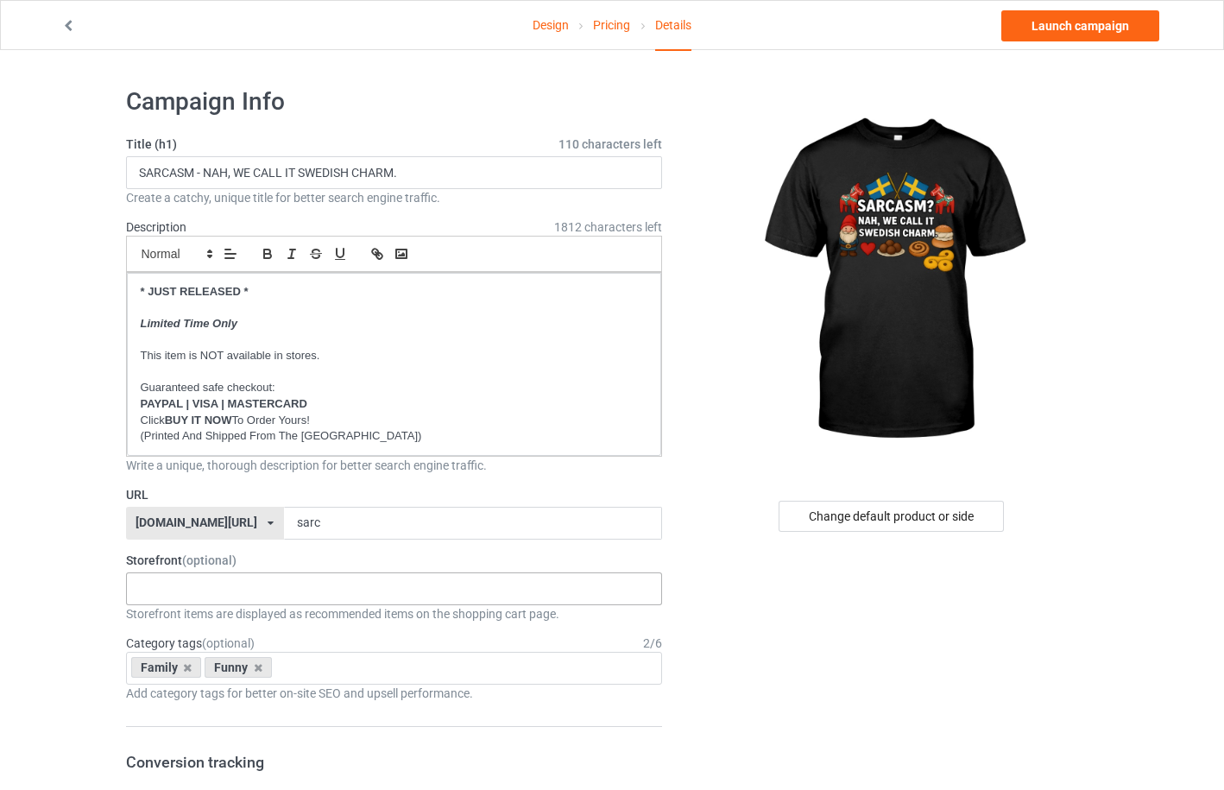
click at [196, 585] on div "SWEDISH VINTAGE DESIGNS SWEDISH HERITAGE DESIGNS SWEDISH FUNNY DESIGNS SWEDISH …" at bounding box center [394, 588] width 537 height 33
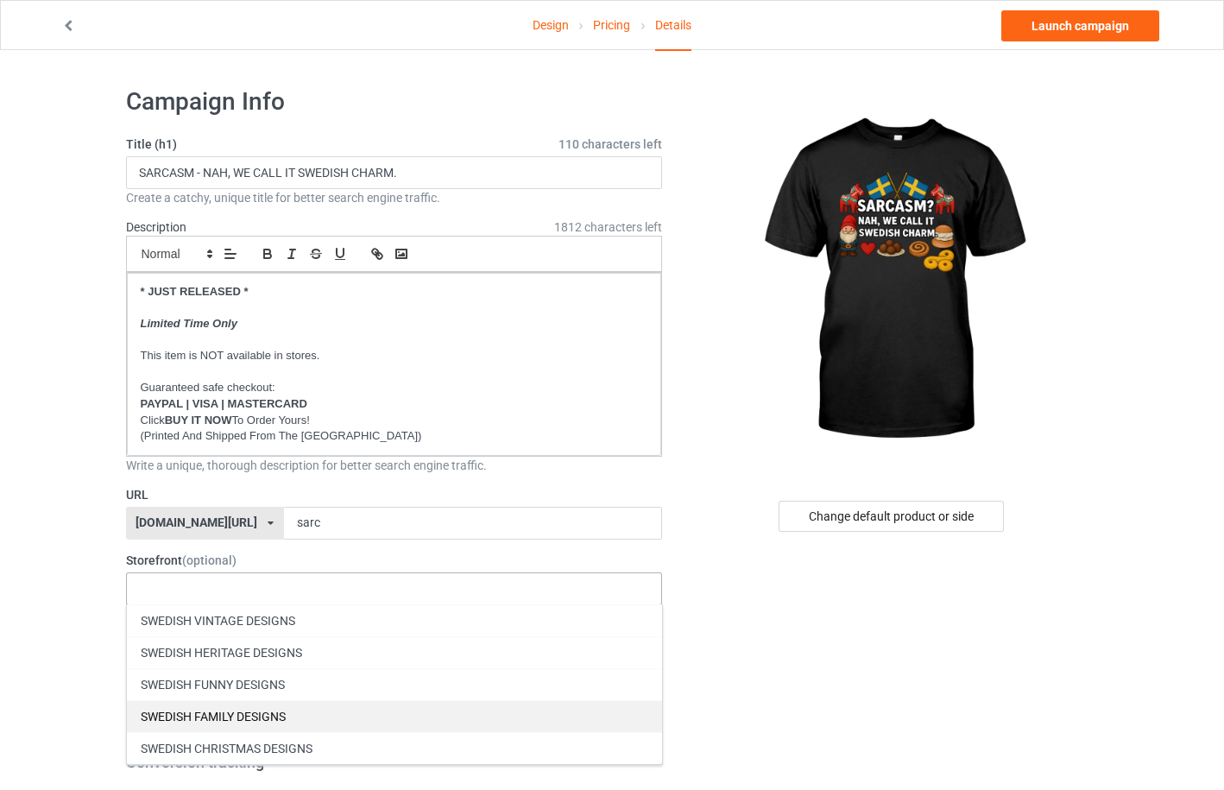
click at [243, 710] on div "SWEDISH FAMILY DESIGNS" at bounding box center [394, 716] width 535 height 32
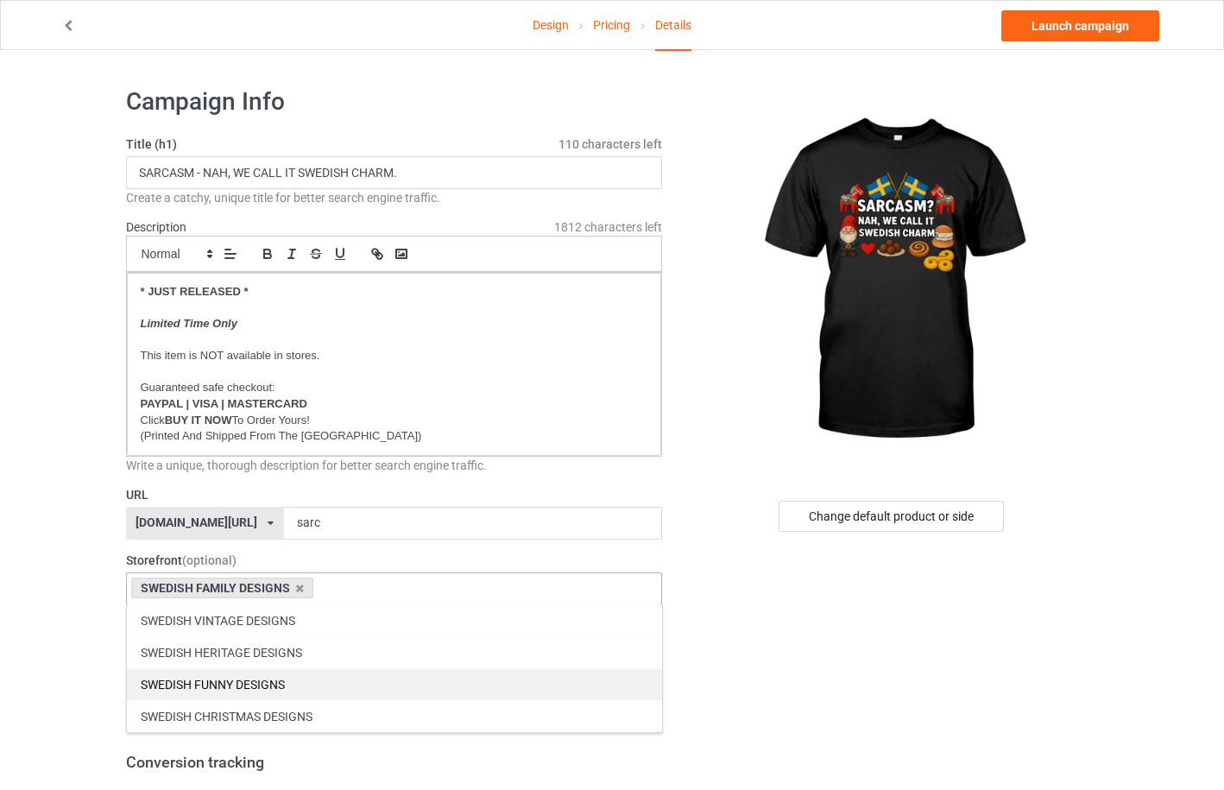
click at [244, 682] on div "SWEDISH FUNNY DESIGNS" at bounding box center [394, 684] width 535 height 32
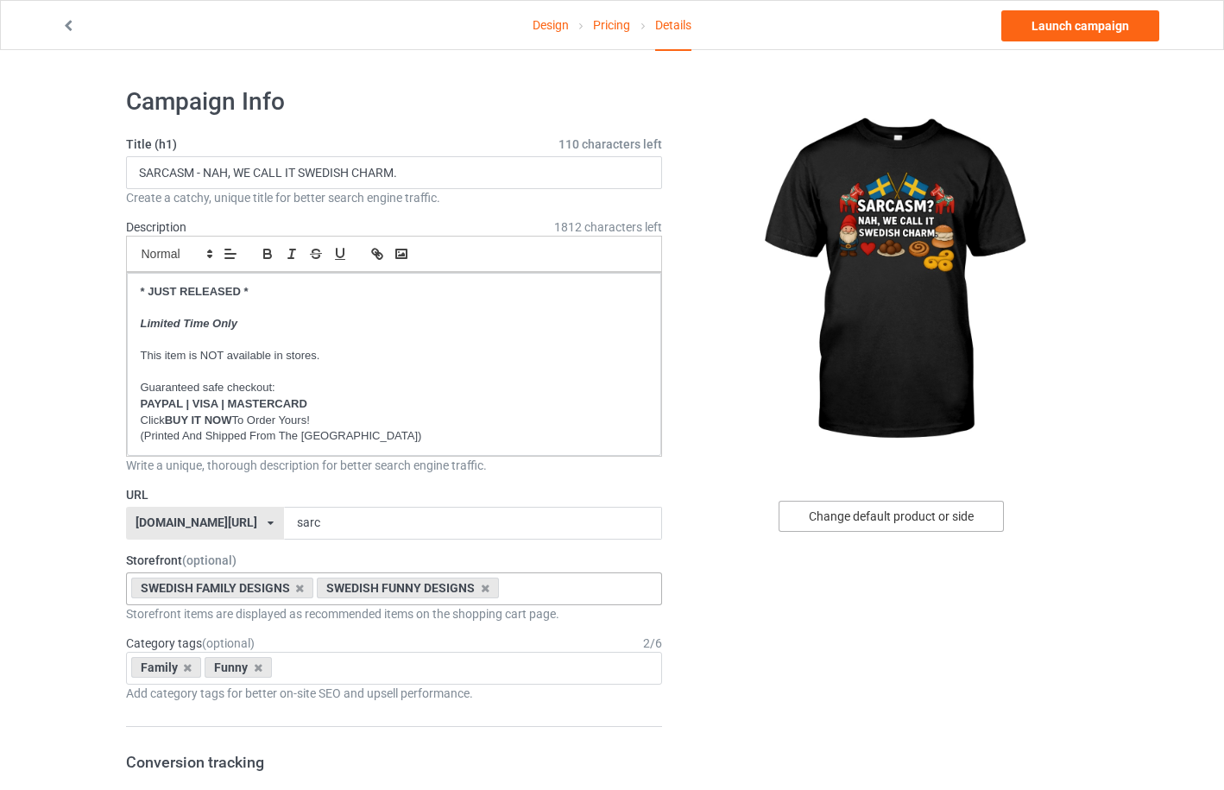
click at [878, 523] on div "Change default product or side" at bounding box center [891, 516] width 225 height 31
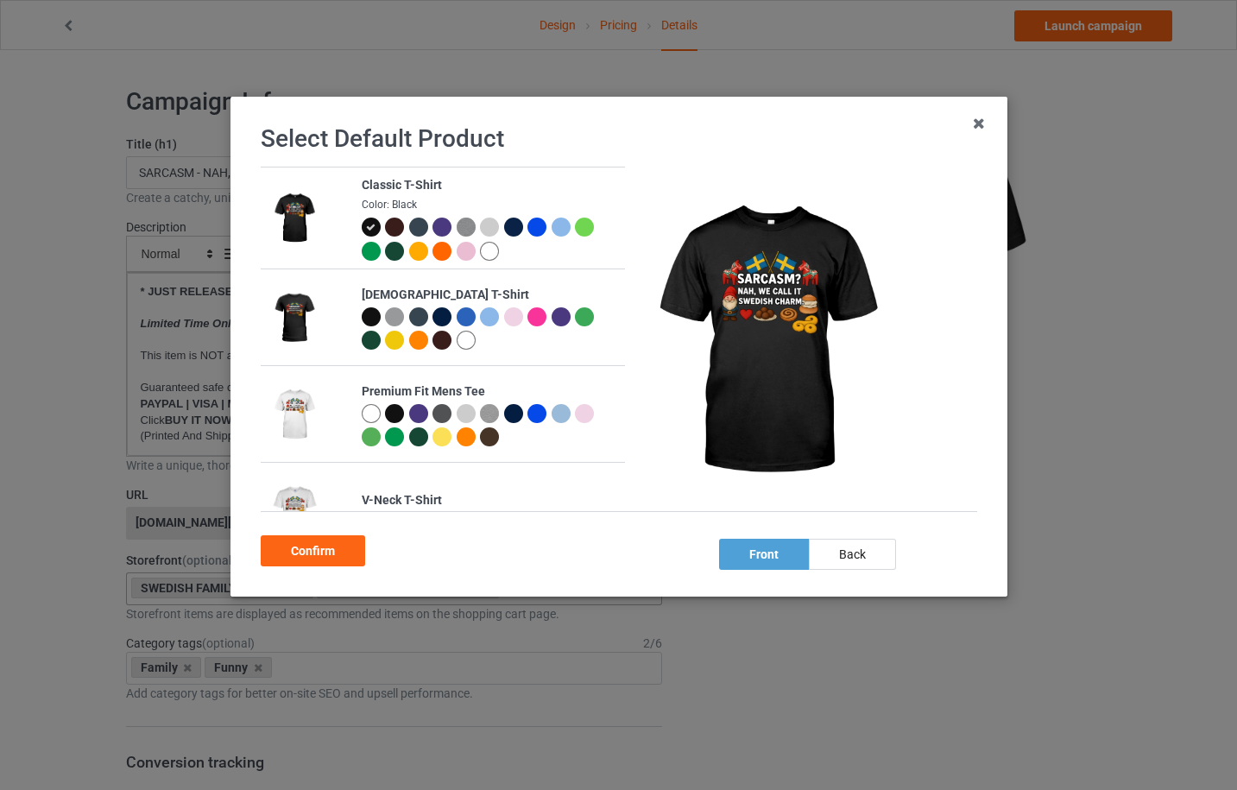
click at [412, 256] on div at bounding box center [417, 251] width 19 height 19
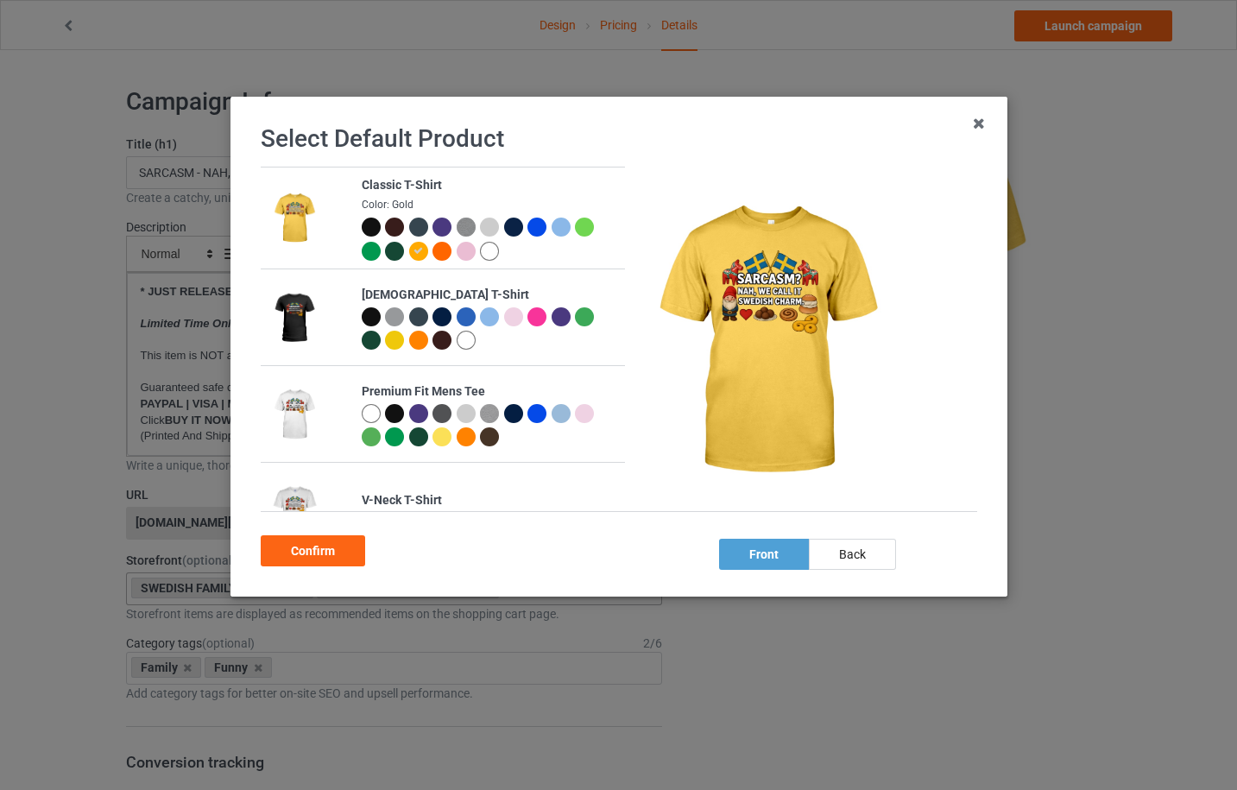
click at [537, 224] on div at bounding box center [536, 227] width 19 height 19
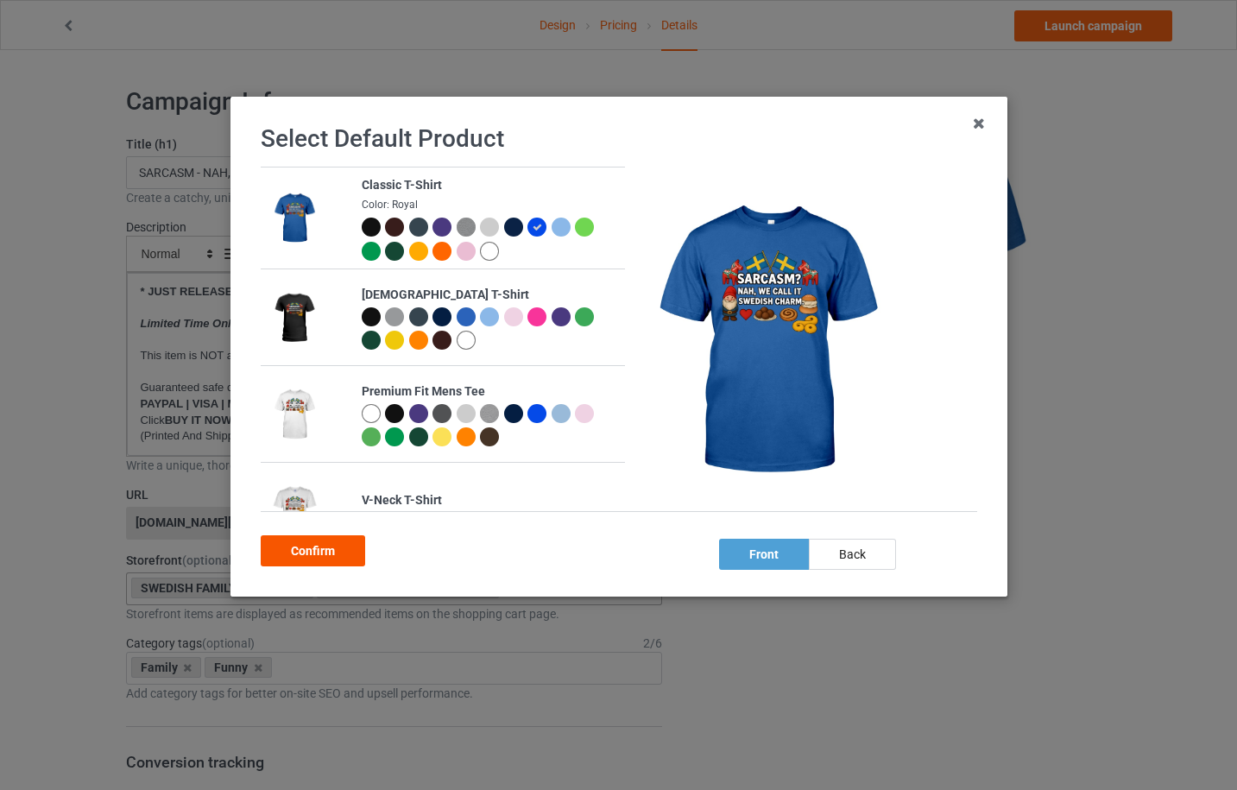
click at [325, 560] on div "Confirm" at bounding box center [313, 550] width 104 height 31
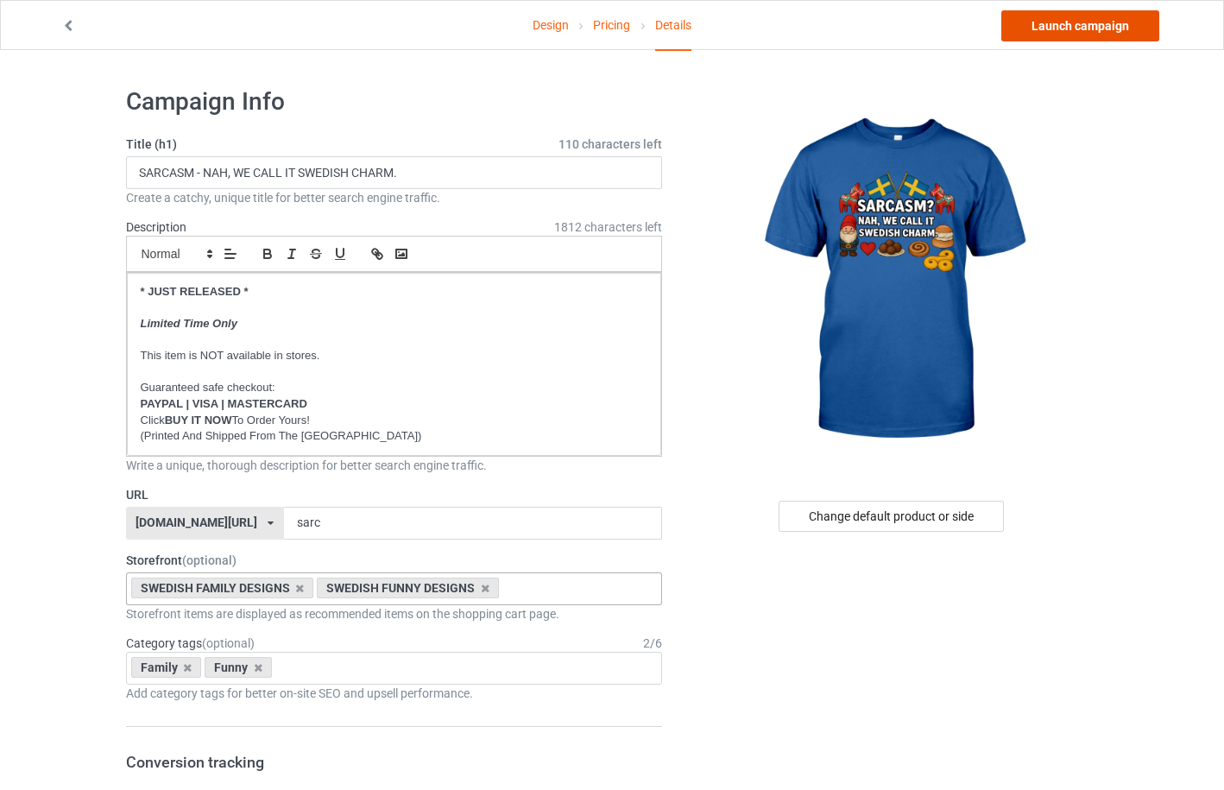
click at [1059, 28] on link "Launch campaign" at bounding box center [1080, 25] width 158 height 31
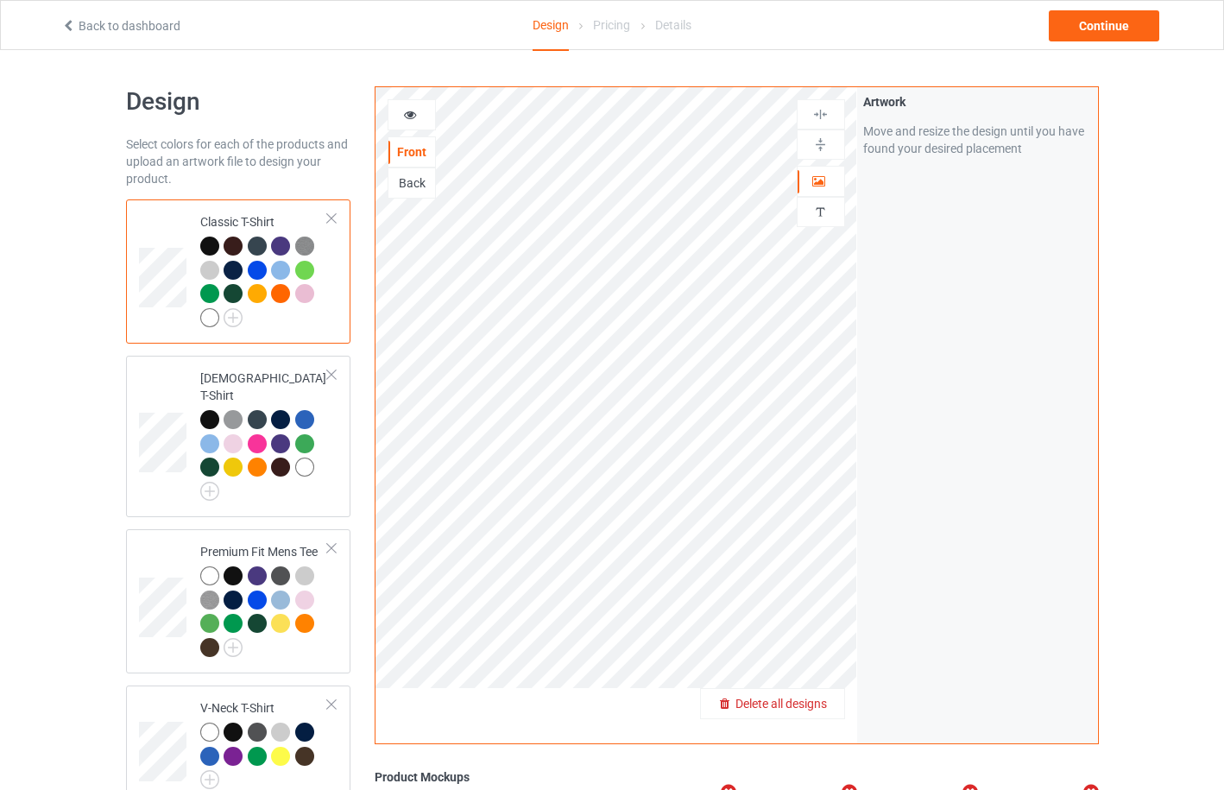
click at [820, 700] on span "Delete all designs" at bounding box center [780, 704] width 91 height 14
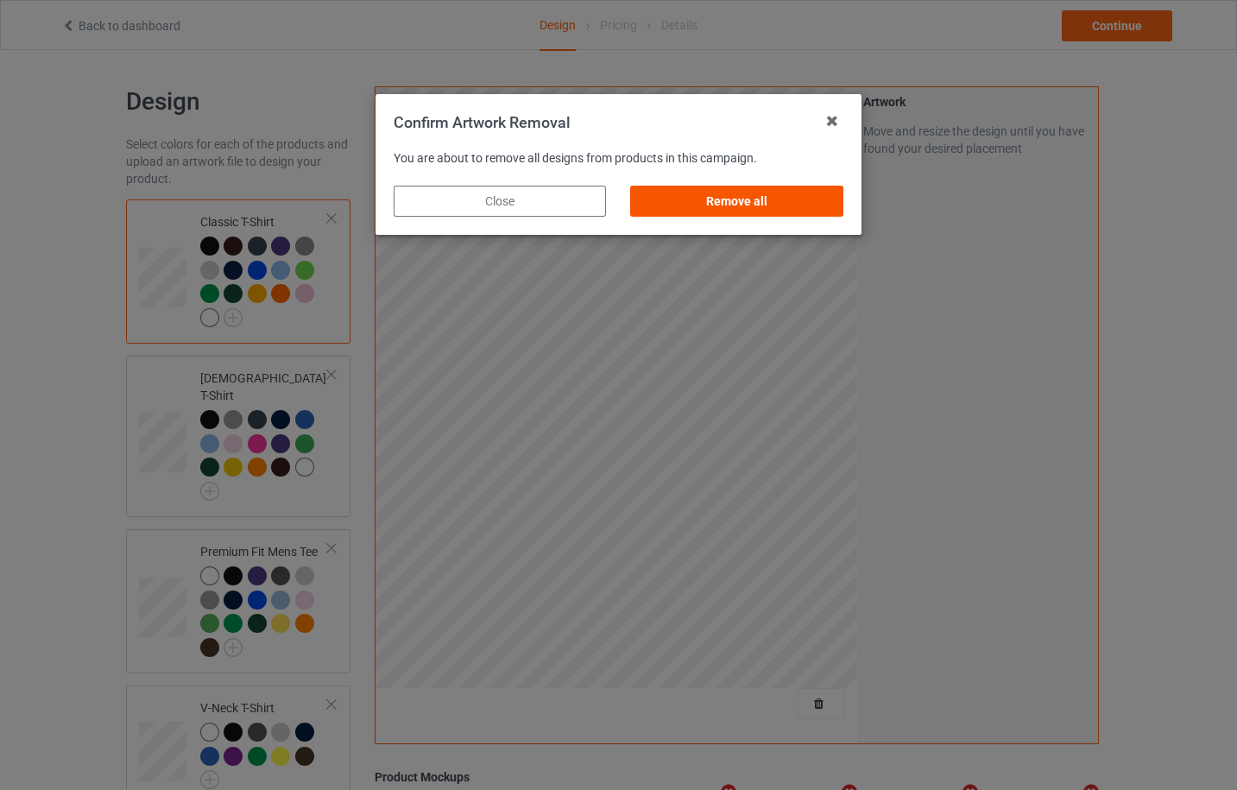
click at [755, 199] on div "Remove all" at bounding box center [737, 201] width 212 height 31
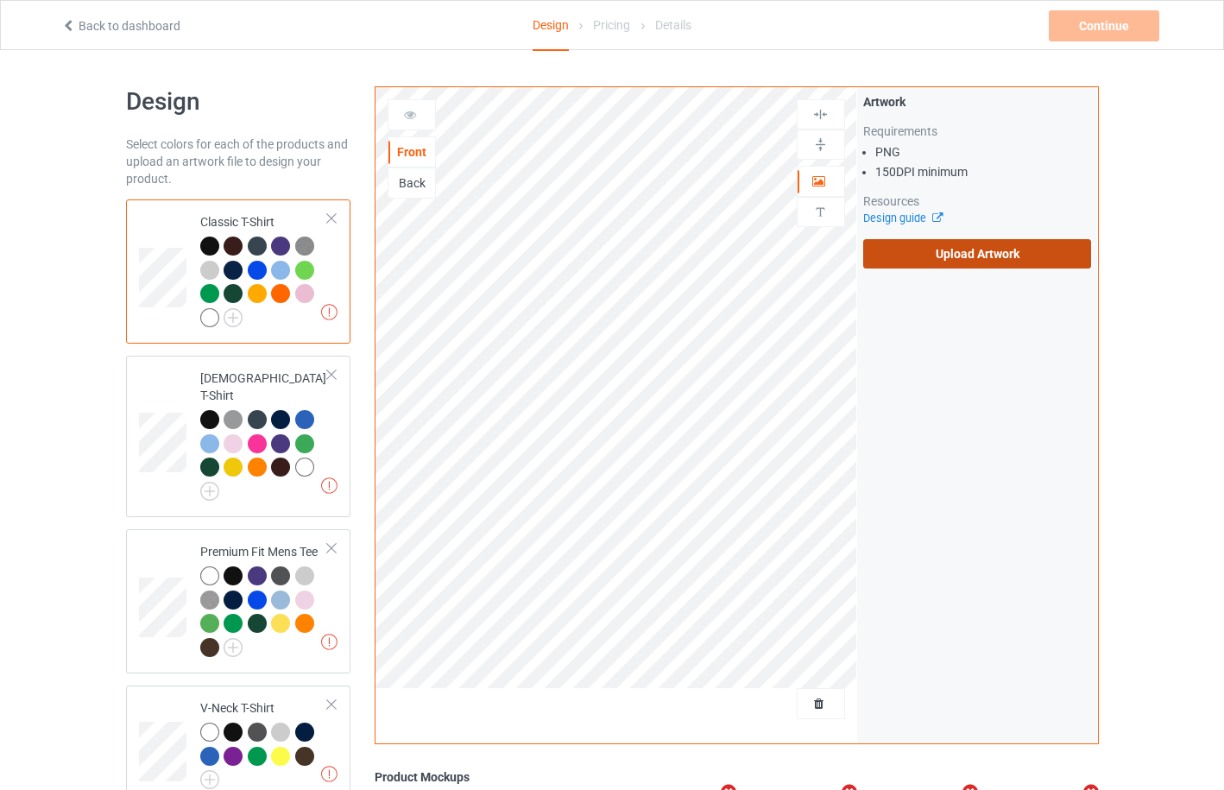
click at [947, 257] on label "Upload Artwork" at bounding box center [977, 253] width 229 height 29
click at [0, 0] on input "Upload Artwork" at bounding box center [0, 0] width 0 height 0
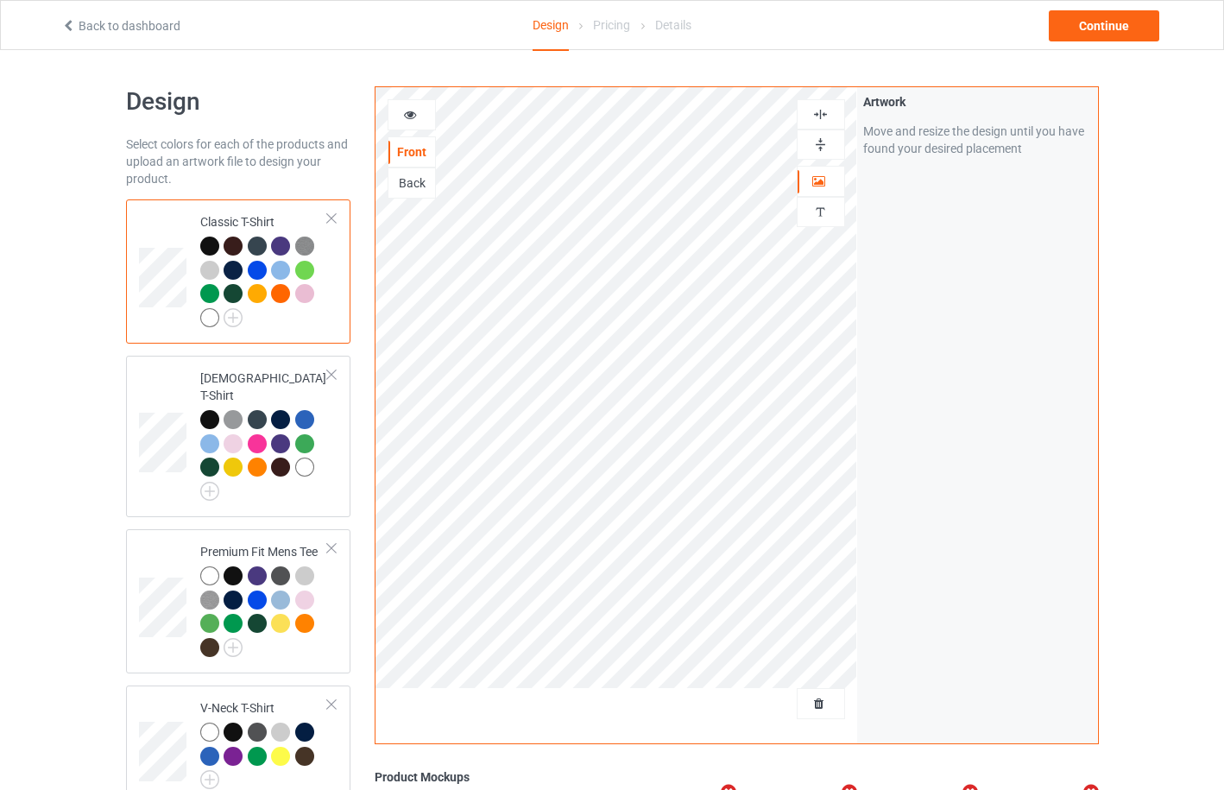
click at [416, 113] on icon at bounding box center [410, 112] width 15 height 12
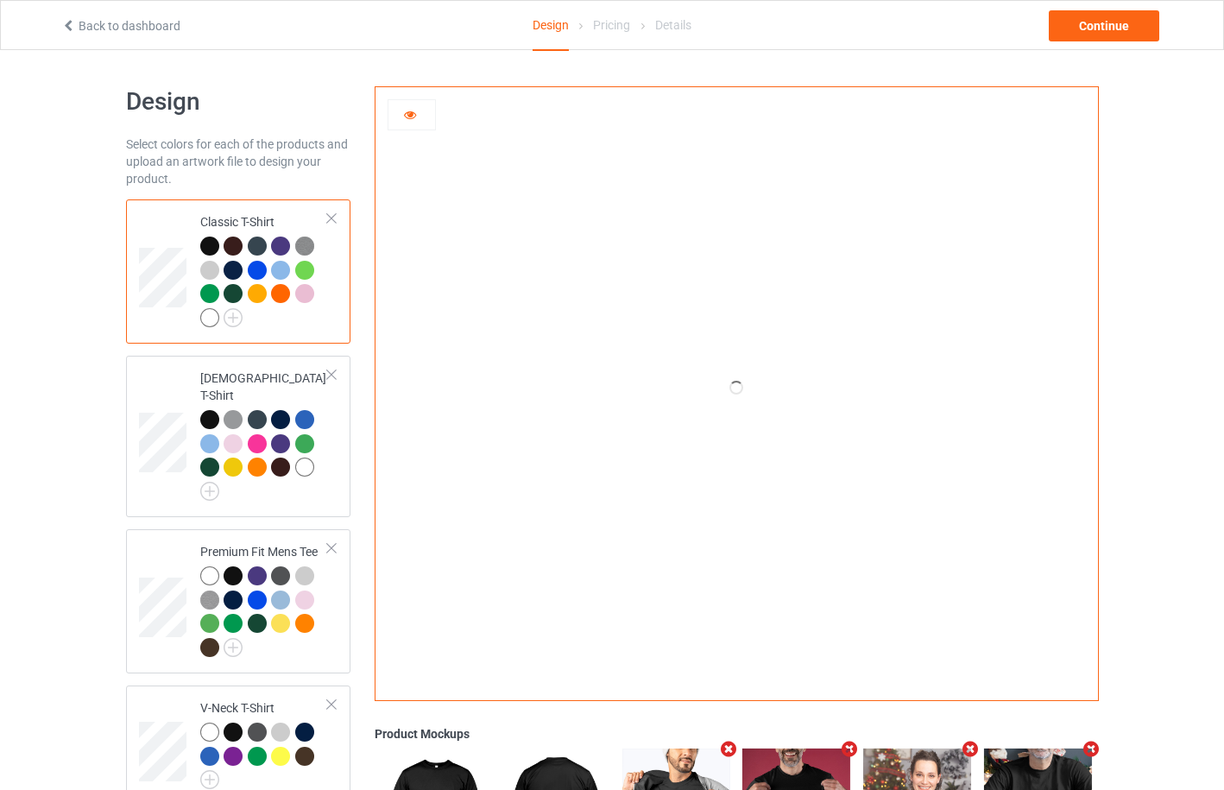
click at [234, 269] on div at bounding box center [233, 270] width 19 height 19
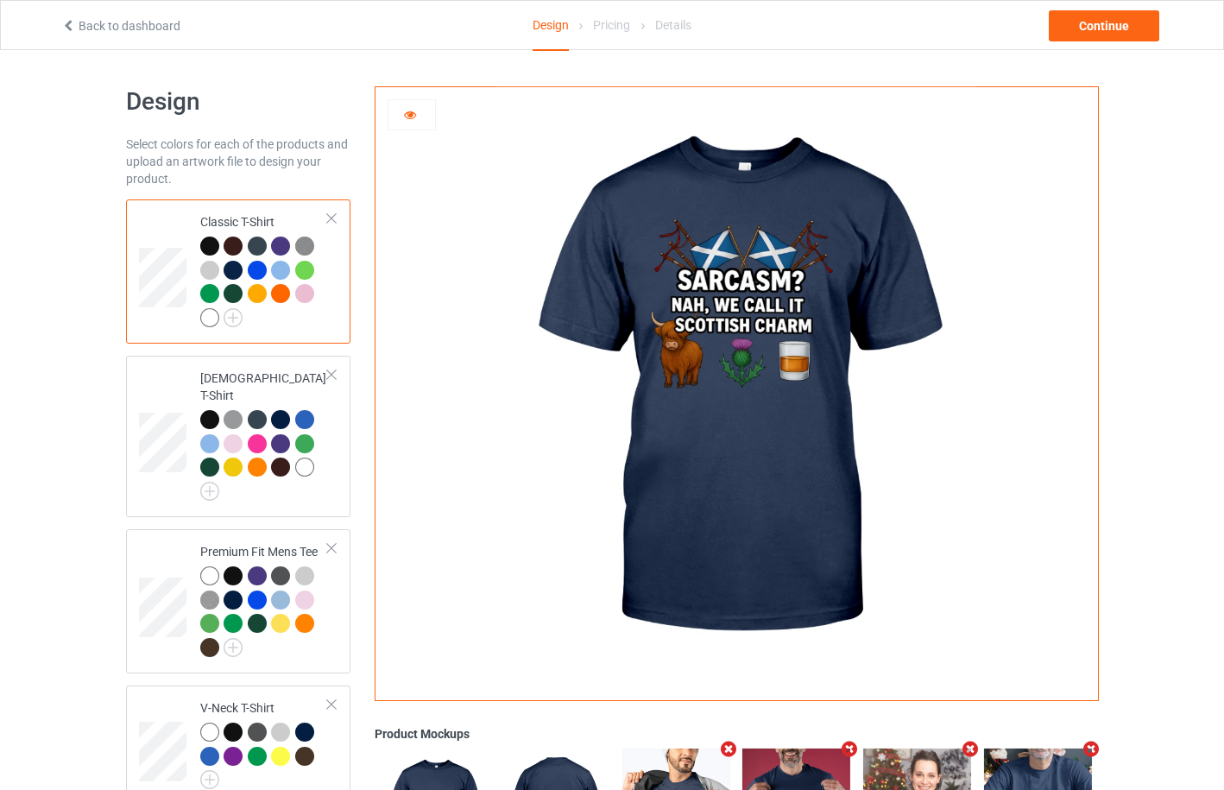
click at [260, 272] on div at bounding box center [257, 270] width 19 height 19
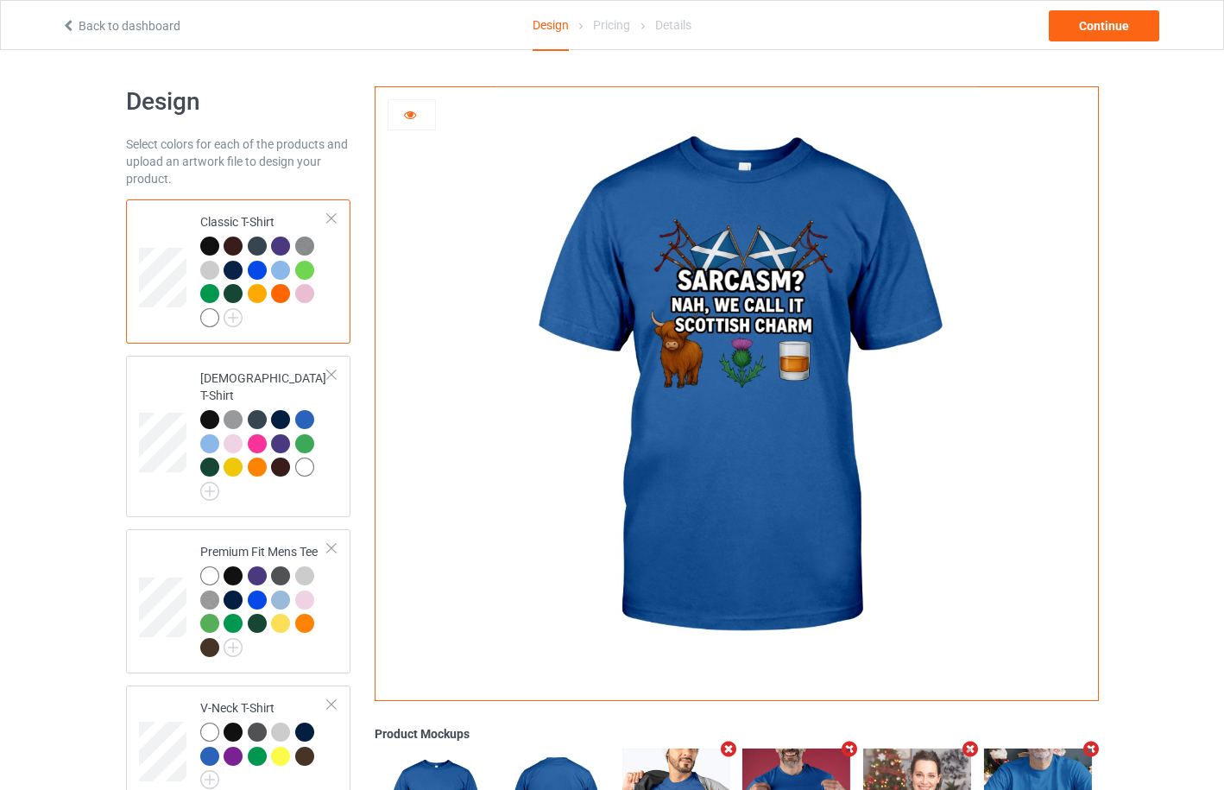
click at [281, 272] on div at bounding box center [280, 270] width 19 height 19
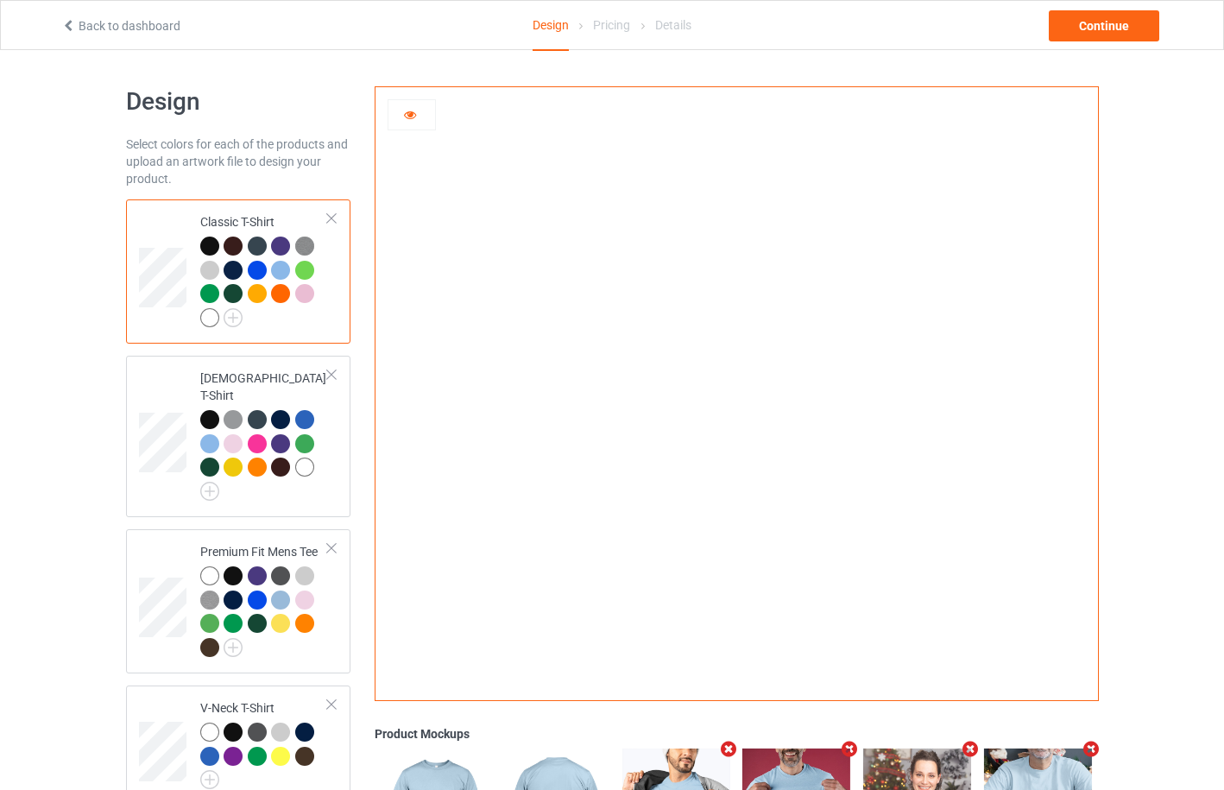
click at [258, 273] on div at bounding box center [257, 270] width 19 height 19
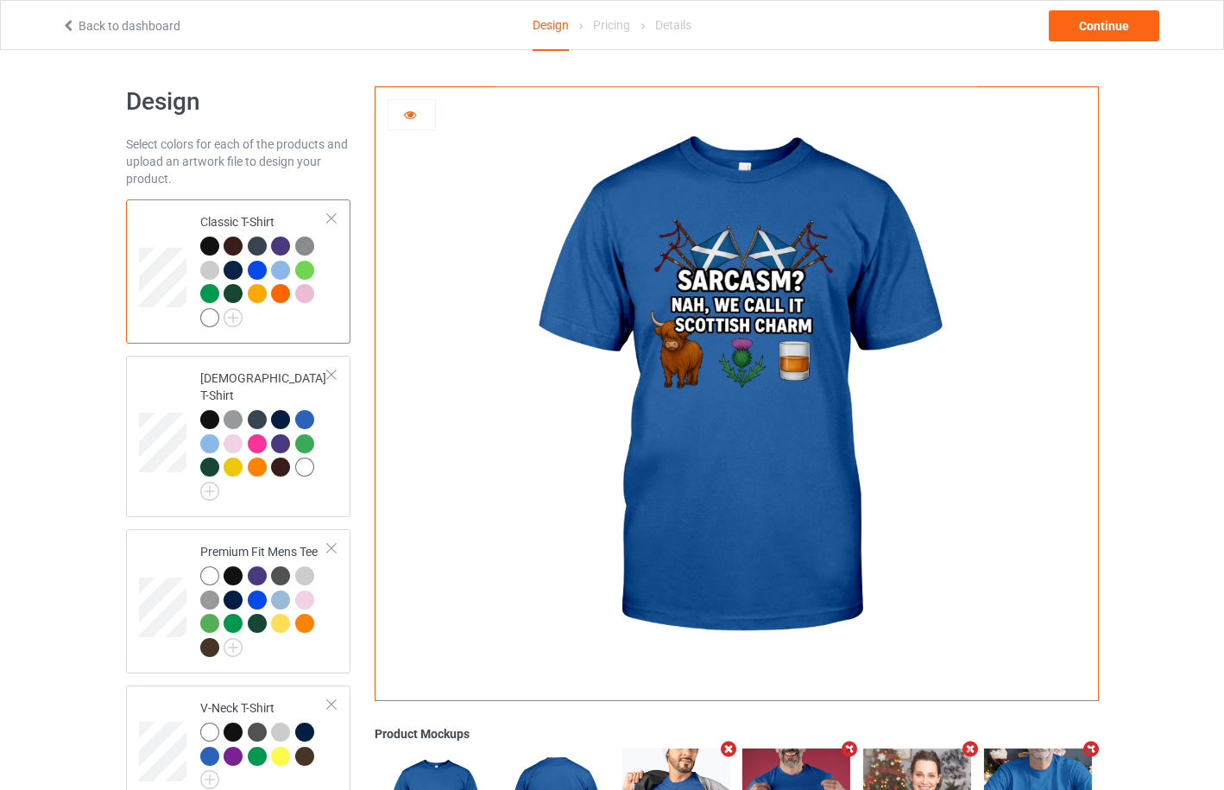
click at [287, 273] on div at bounding box center [280, 270] width 19 height 19
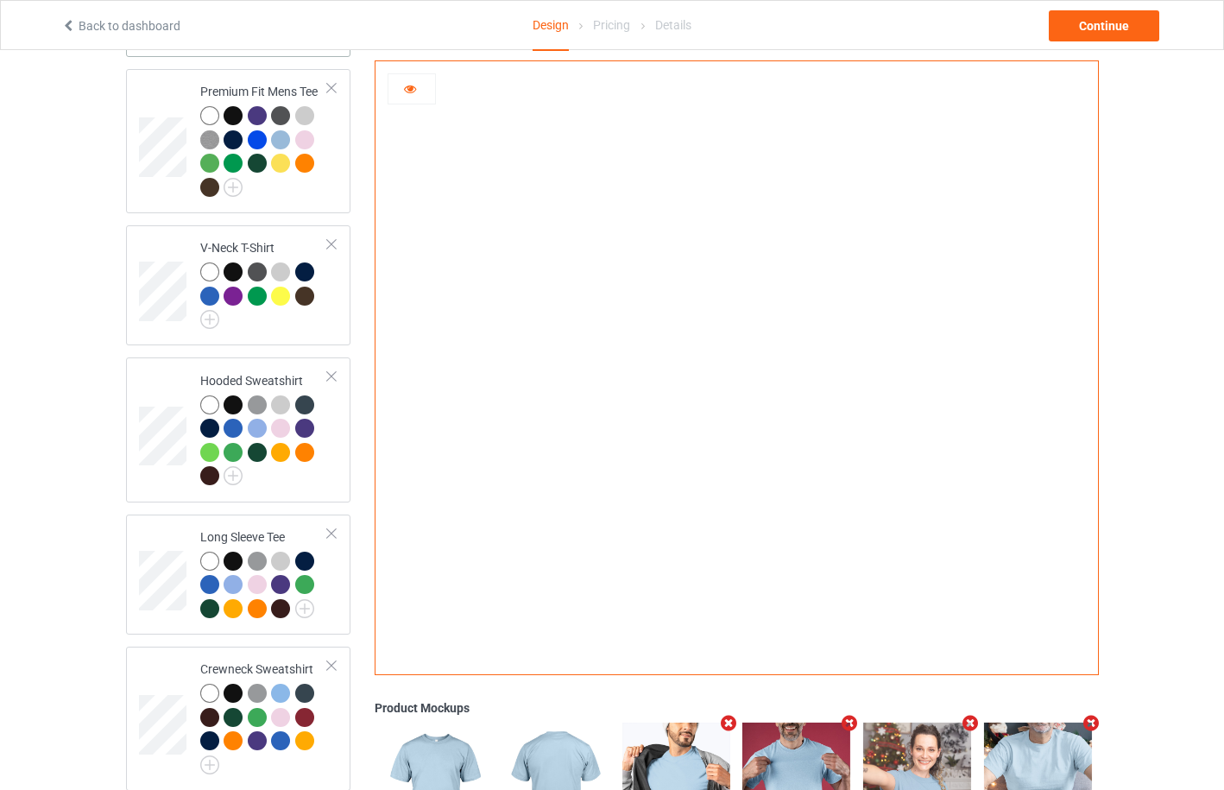
scroll to position [921, 0]
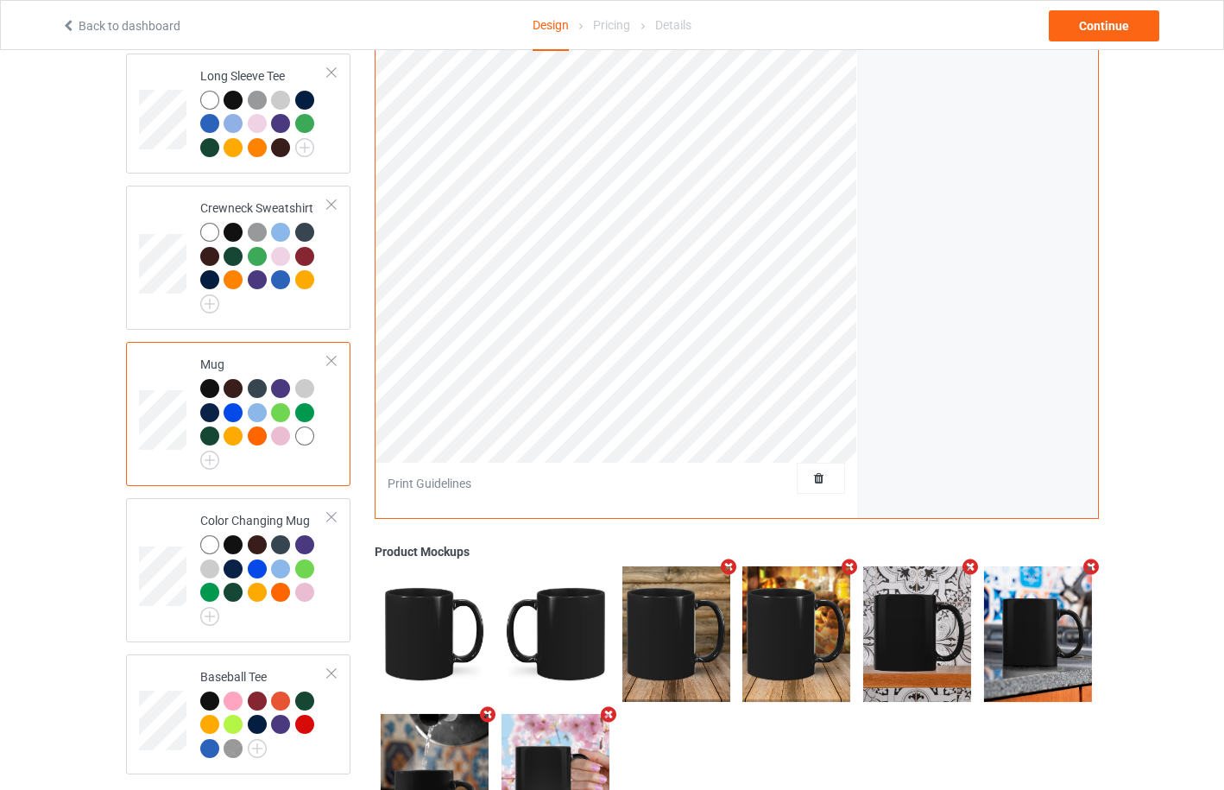
scroll to position [460, 0]
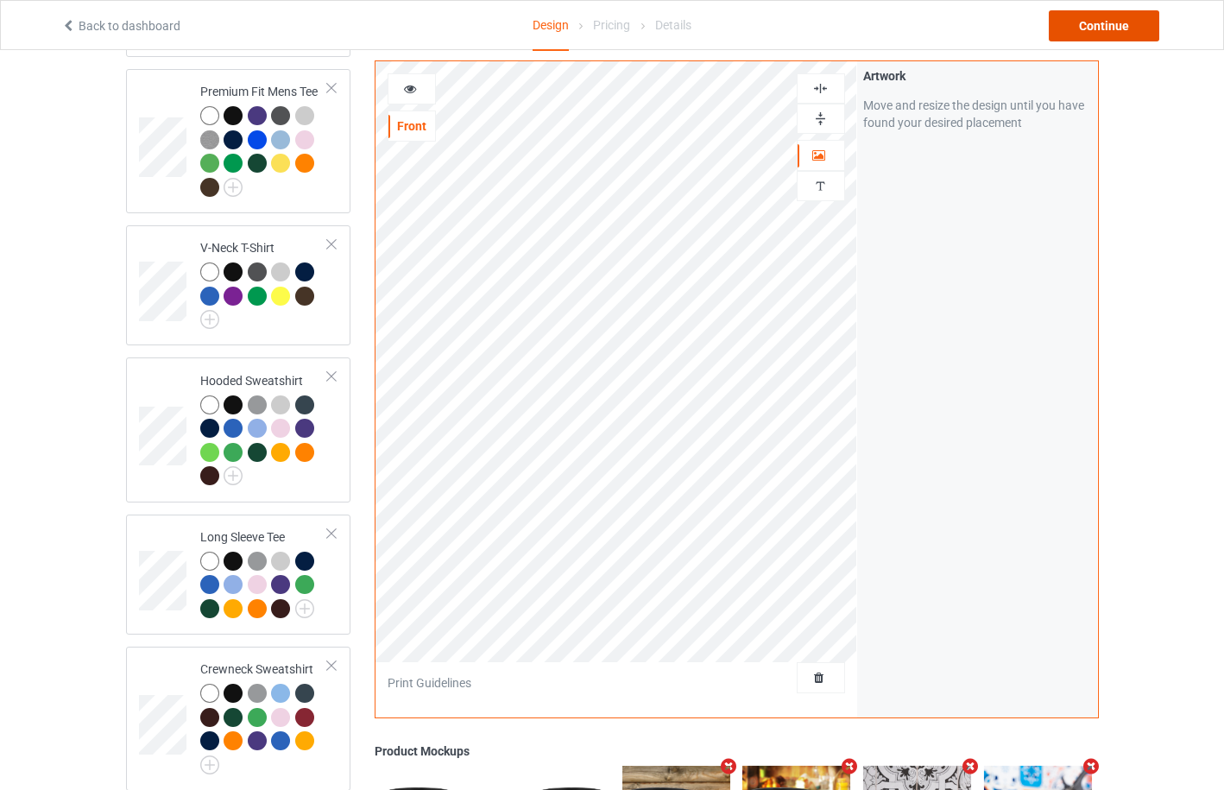
click at [1129, 24] on div "Continue" at bounding box center [1104, 25] width 110 height 31
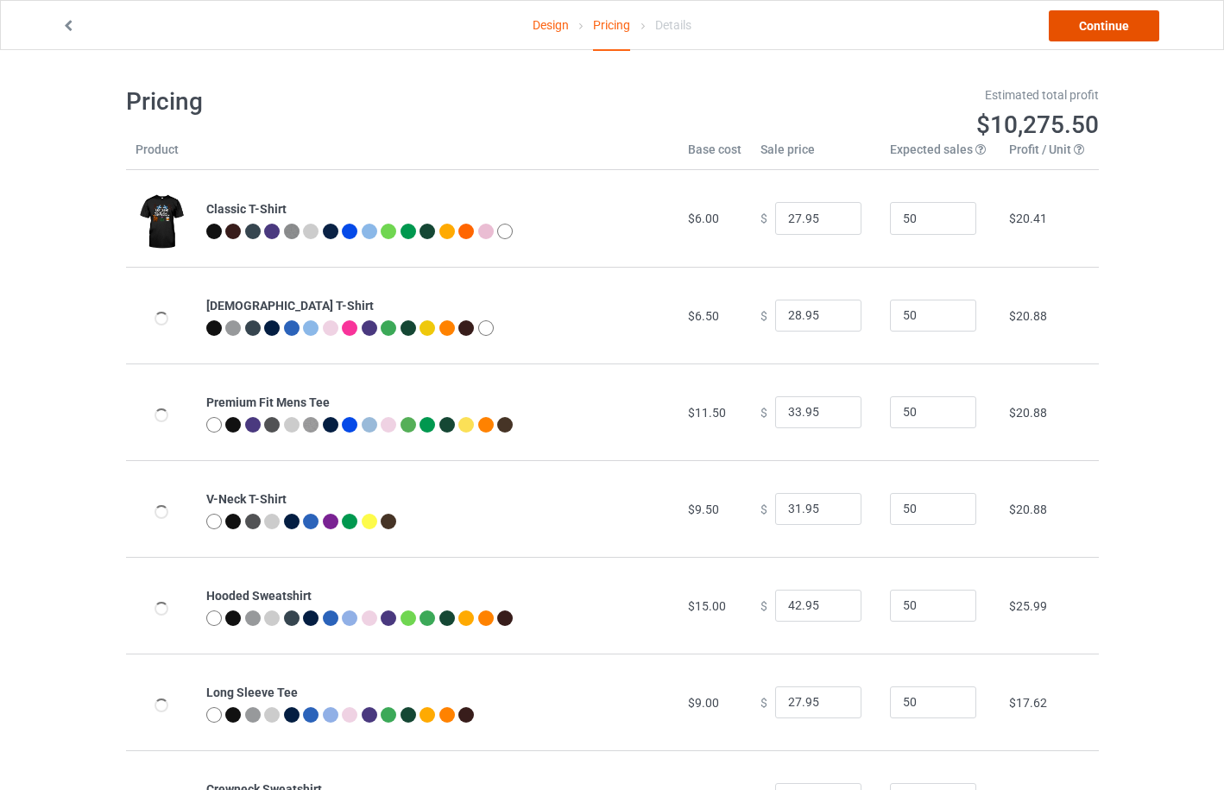
click at [1095, 30] on link "Continue" at bounding box center [1104, 25] width 110 height 31
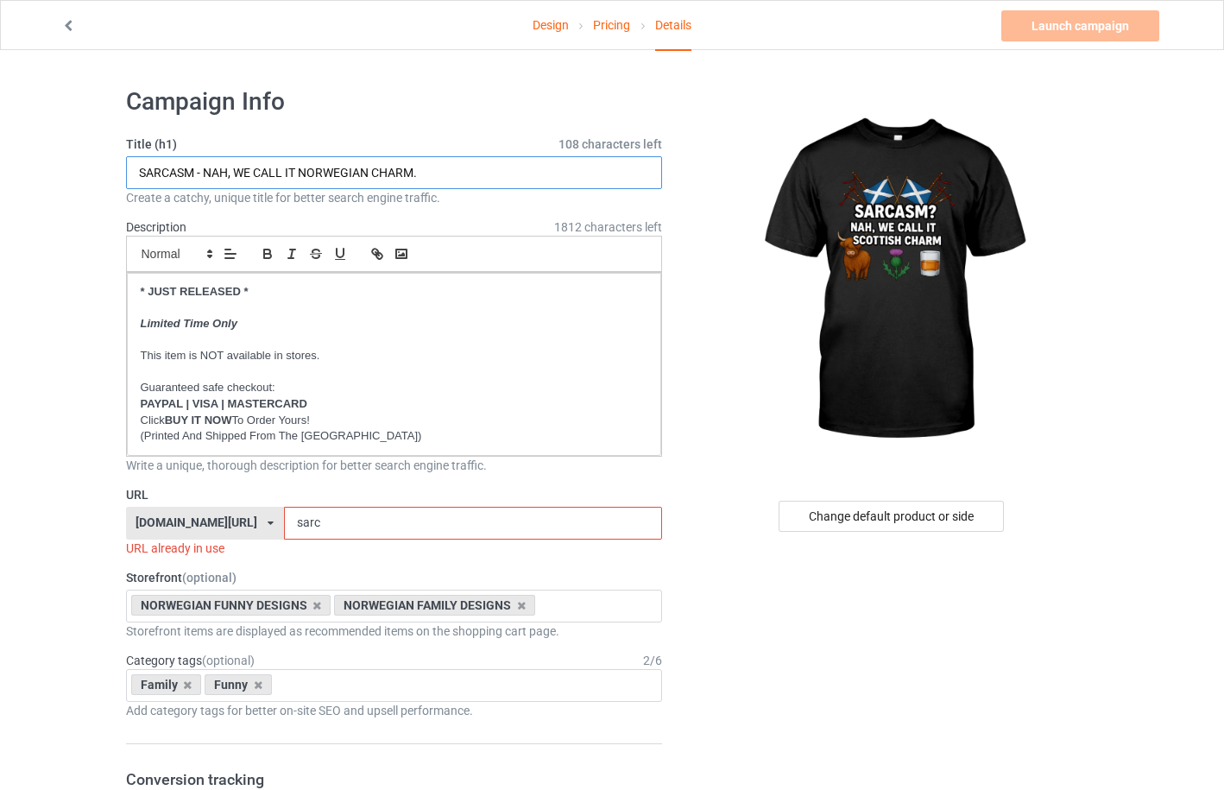
click at [299, 172] on input "SARCASM - NAH, WE CALL IT NORWEGIAN CHARM." at bounding box center [394, 172] width 537 height 33
drag, startPoint x: 299, startPoint y: 172, endPoint x: 369, endPoint y: 175, distance: 70.0
click at [369, 175] on input "SARCASM - NAH, WE CALL IT NORWEGIAN CHARM." at bounding box center [394, 172] width 537 height 33
type input "SARCASM - NAH, WE CALL IT SCOTTISH CHARM."
click at [274, 518] on icon at bounding box center [271, 523] width 6 height 10
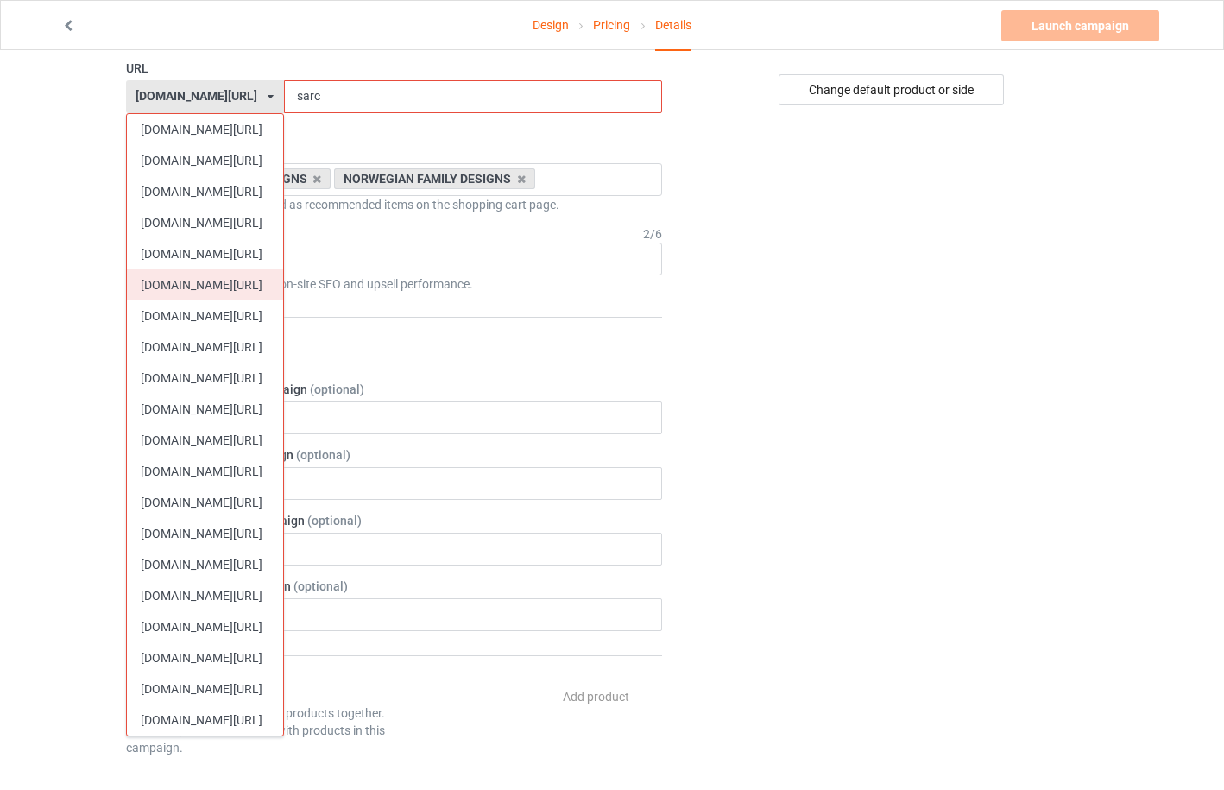
scroll to position [460, 0]
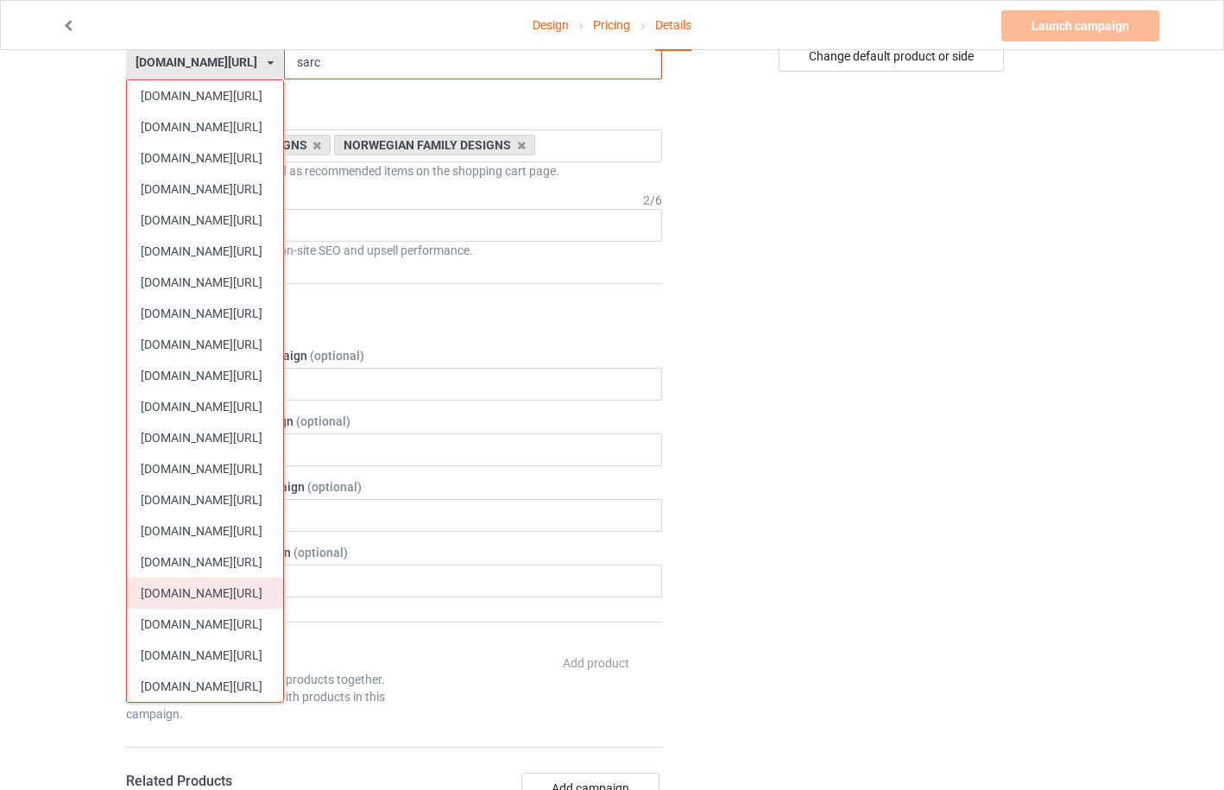
click at [225, 583] on div "[DOMAIN_NAME][URL]" at bounding box center [205, 592] width 156 height 31
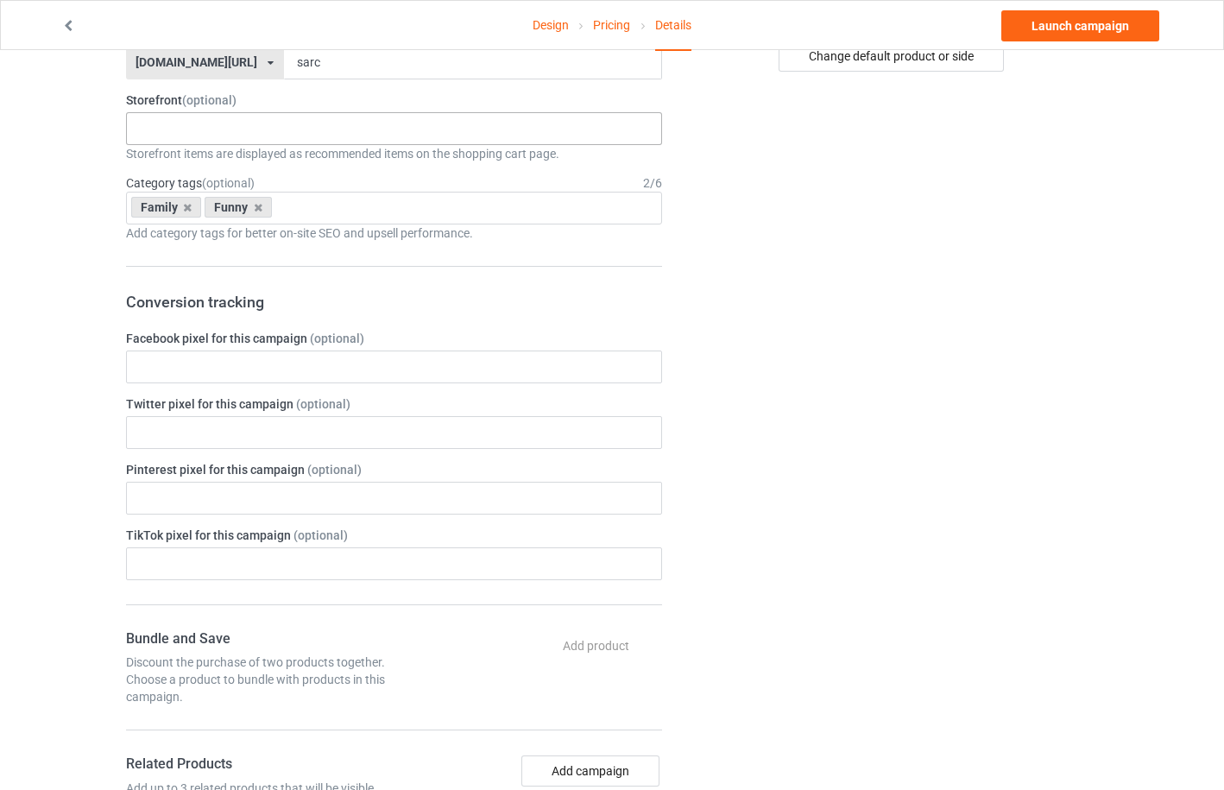
click at [249, 137] on div "SCOTTISH FAMILY DESIGNS SCOTTISH CHRISTMAS DESIGNS Outdoors Holidays SCOTTISH H…" at bounding box center [394, 128] width 537 height 33
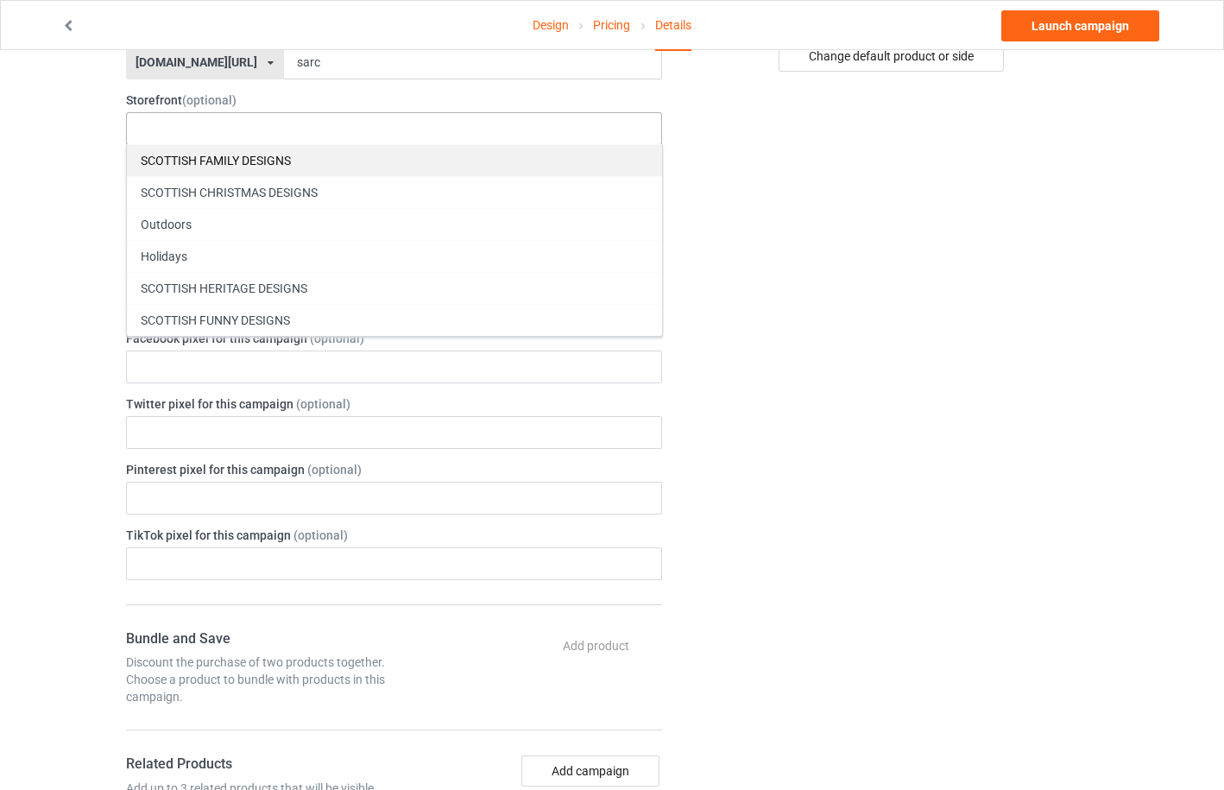
click at [231, 162] on div "SCOTTISH FAMILY DESIGNS" at bounding box center [394, 160] width 535 height 32
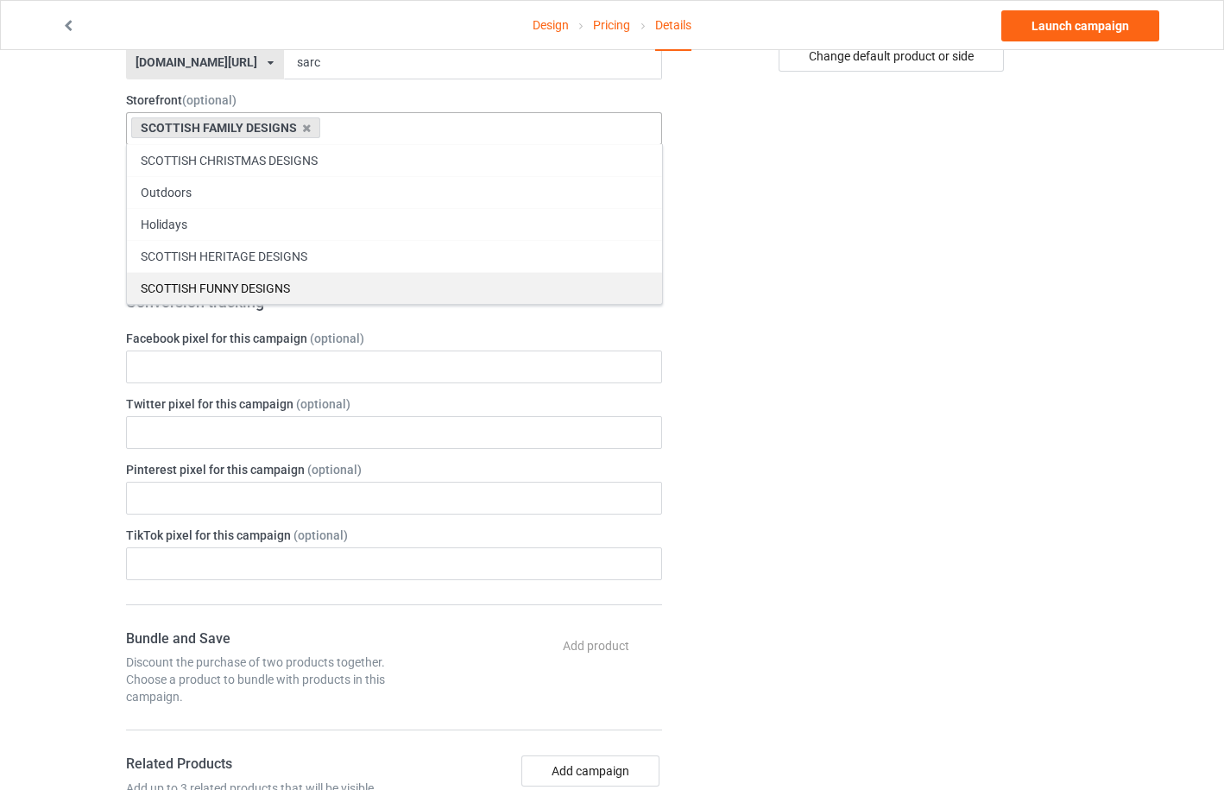
click at [237, 291] on div "SCOTTISH FUNNY DESIGNS" at bounding box center [394, 288] width 535 height 32
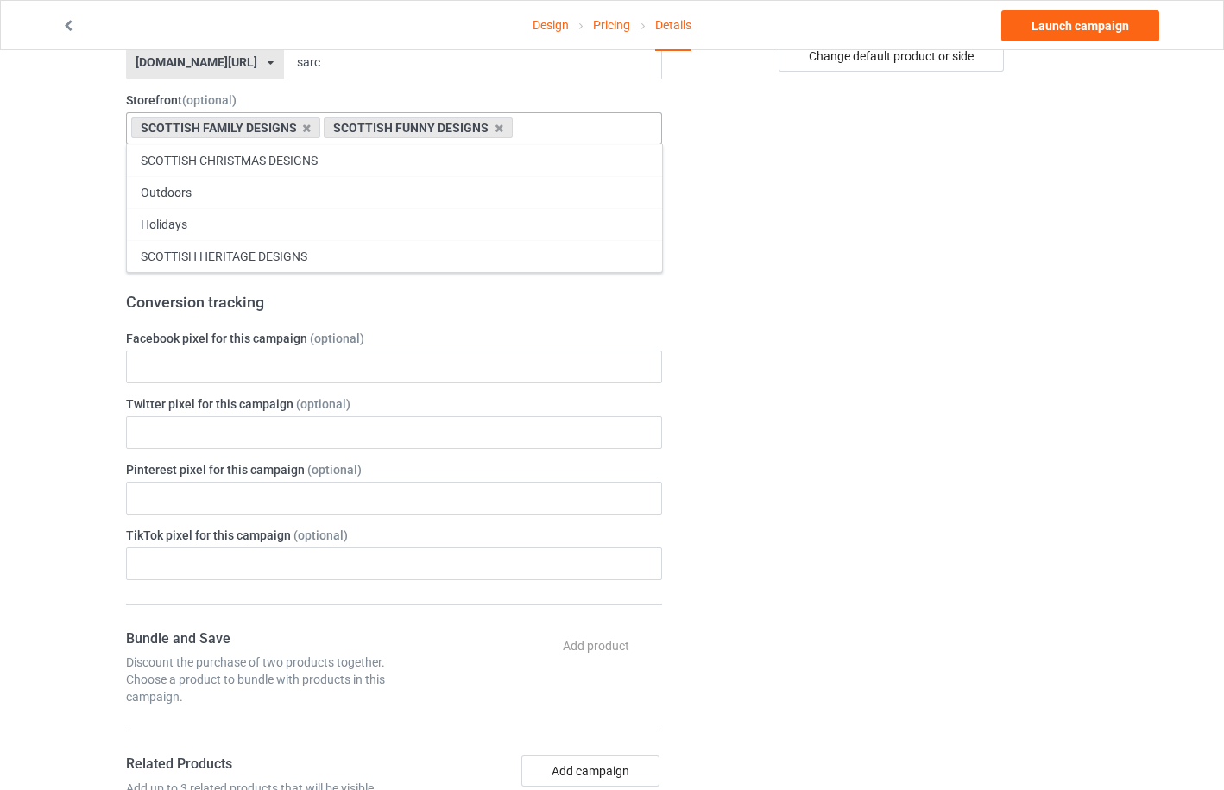
click at [951, 309] on div "Change default product or side" at bounding box center [892, 539] width 436 height 1851
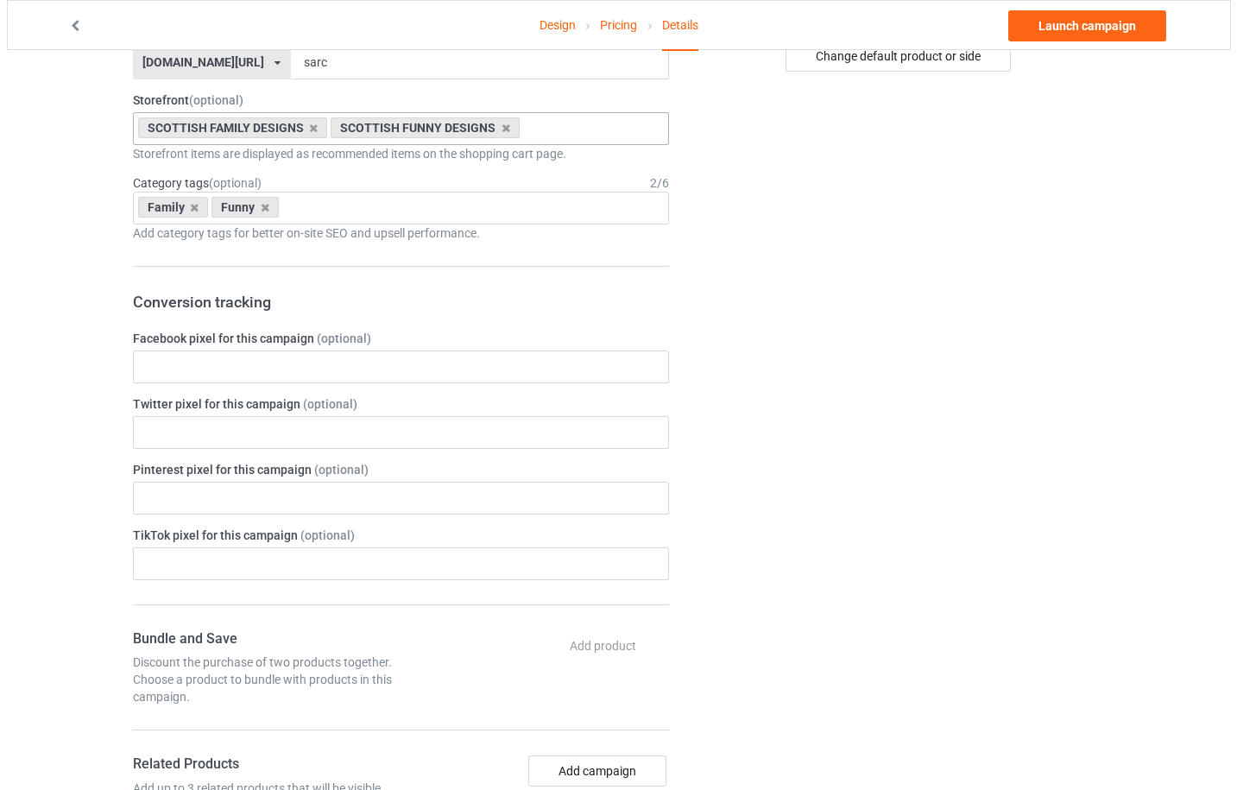
scroll to position [0, 0]
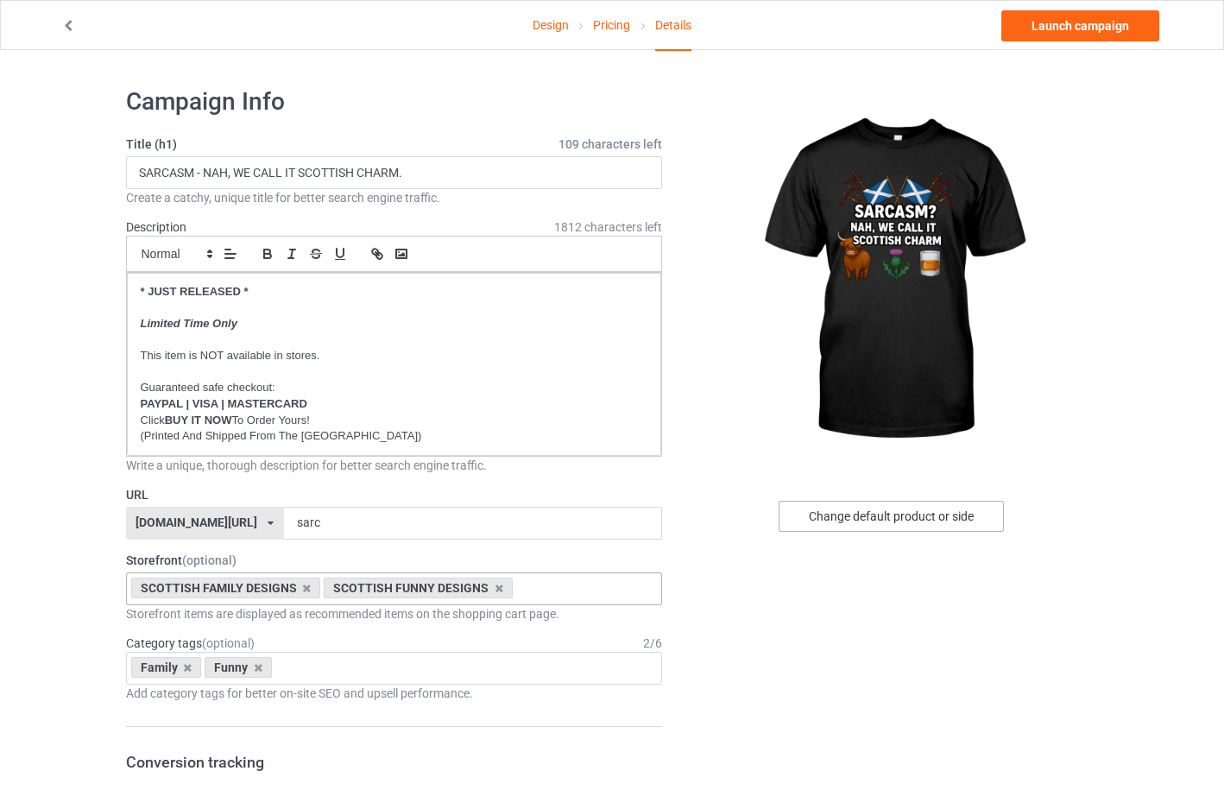
click at [928, 522] on div "Change default product or side" at bounding box center [891, 516] width 225 height 31
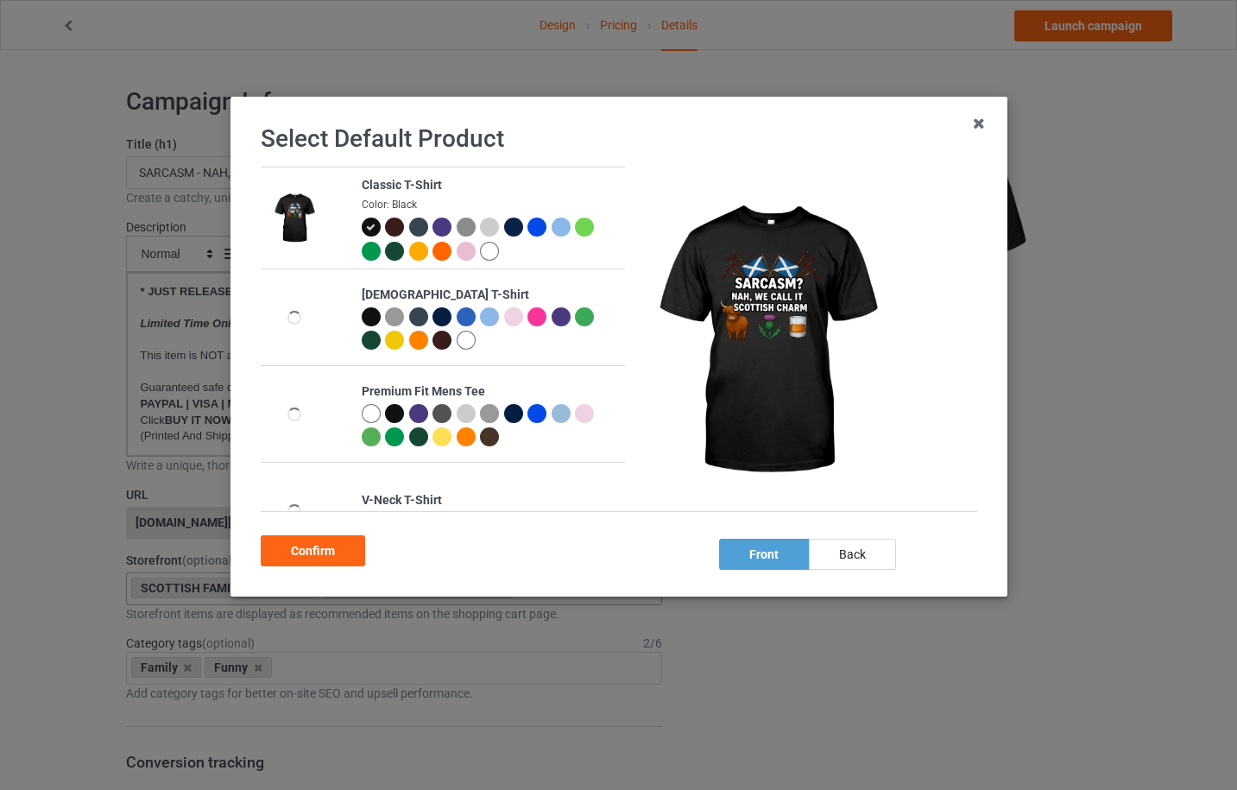
click at [551, 231] on div at bounding box center [560, 227] width 19 height 19
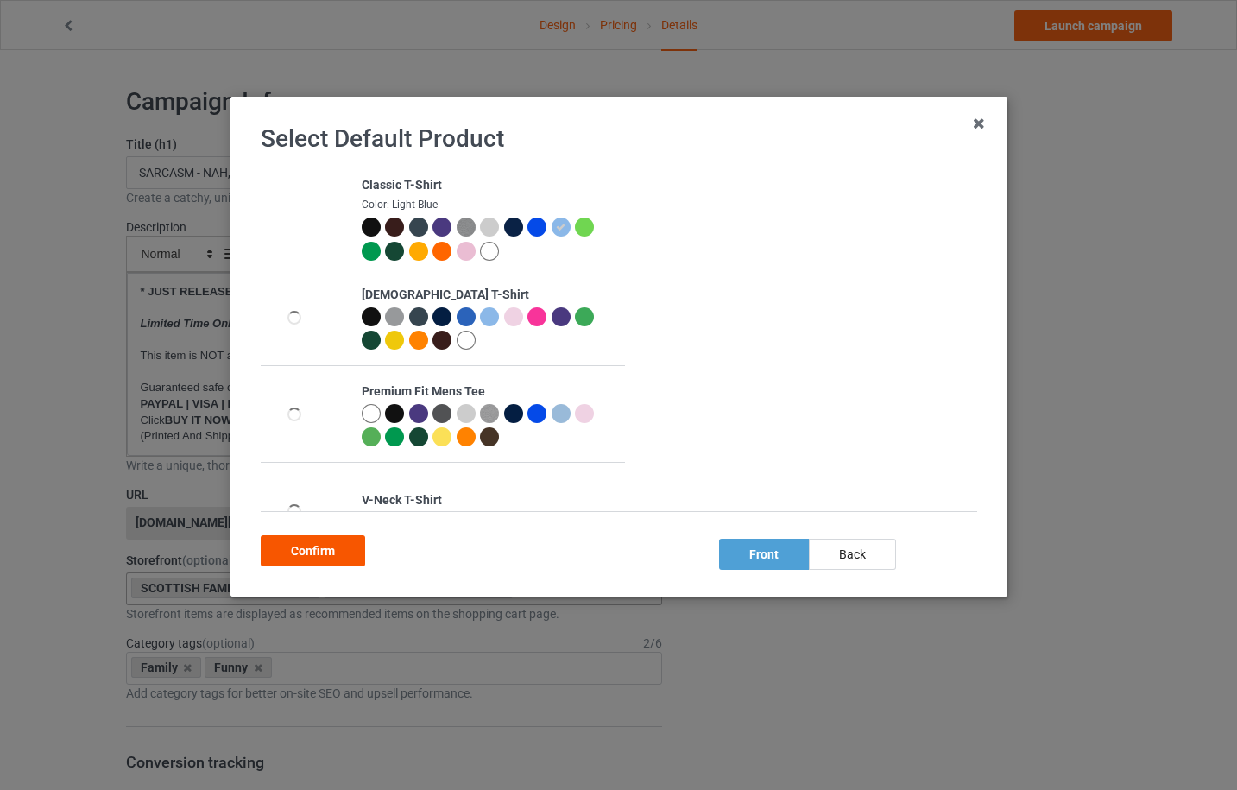
click at [313, 551] on div "Confirm" at bounding box center [313, 550] width 104 height 31
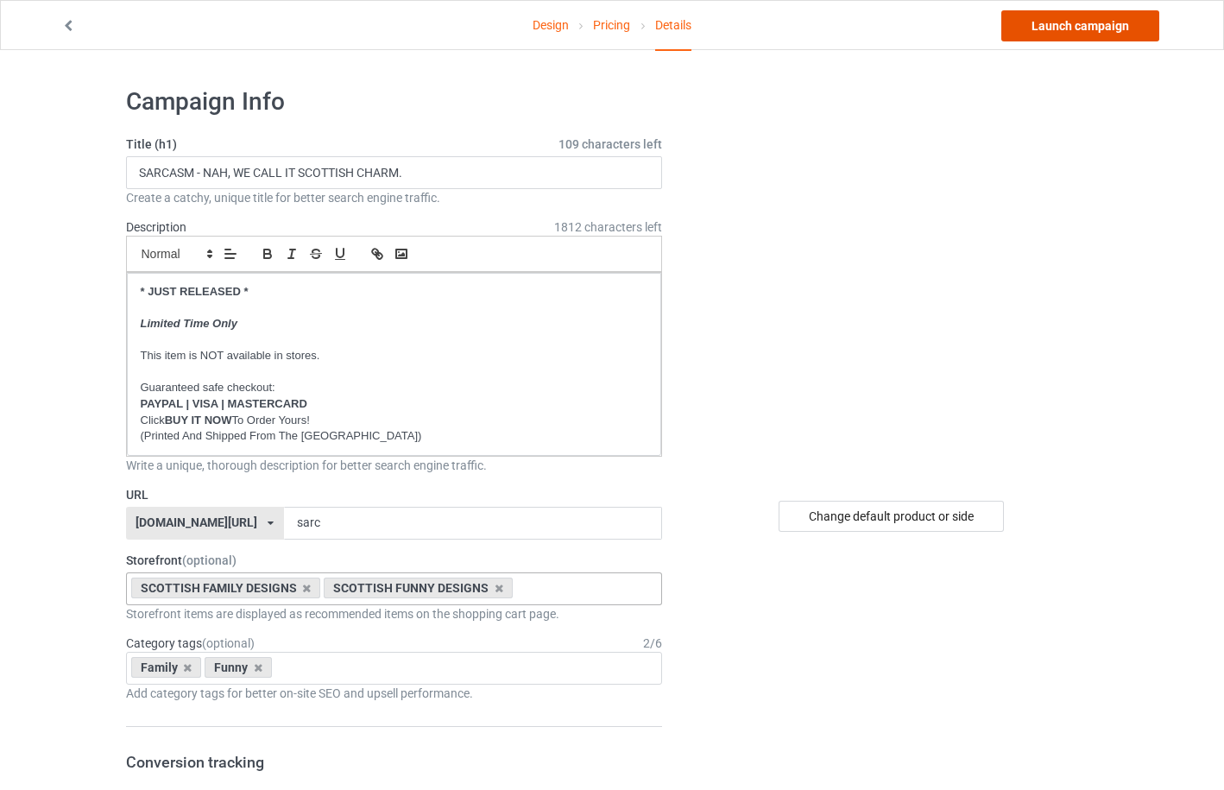
click at [1094, 20] on link "Launch campaign" at bounding box center [1080, 25] width 158 height 31
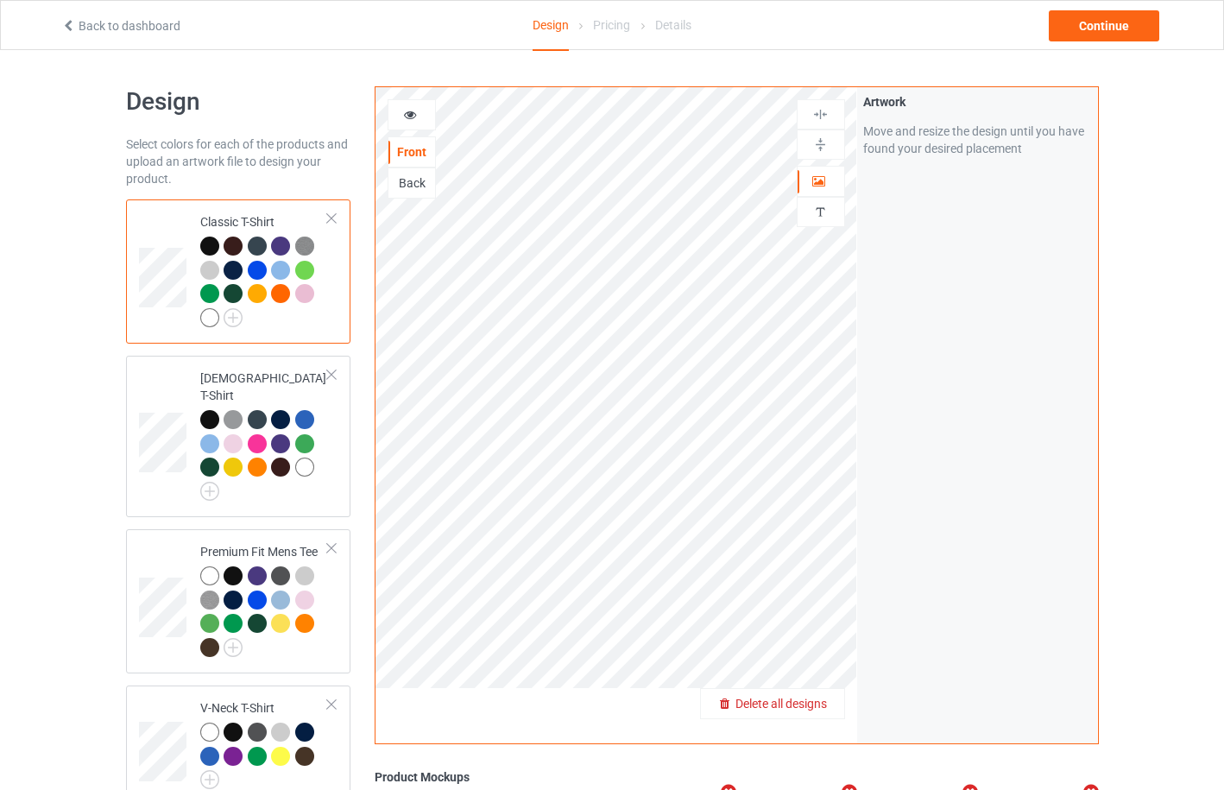
click at [808, 708] on span "Delete all designs" at bounding box center [780, 704] width 91 height 14
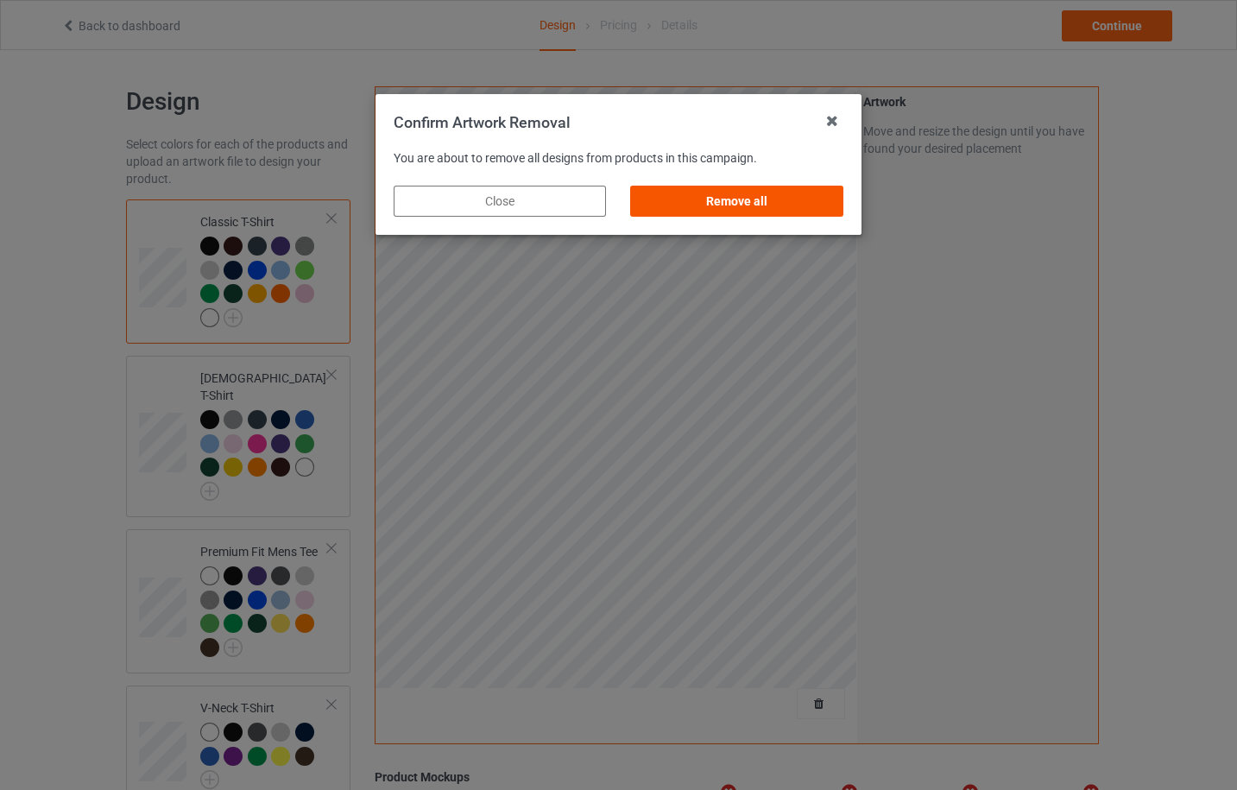
click at [755, 191] on div "Remove all" at bounding box center [737, 201] width 212 height 31
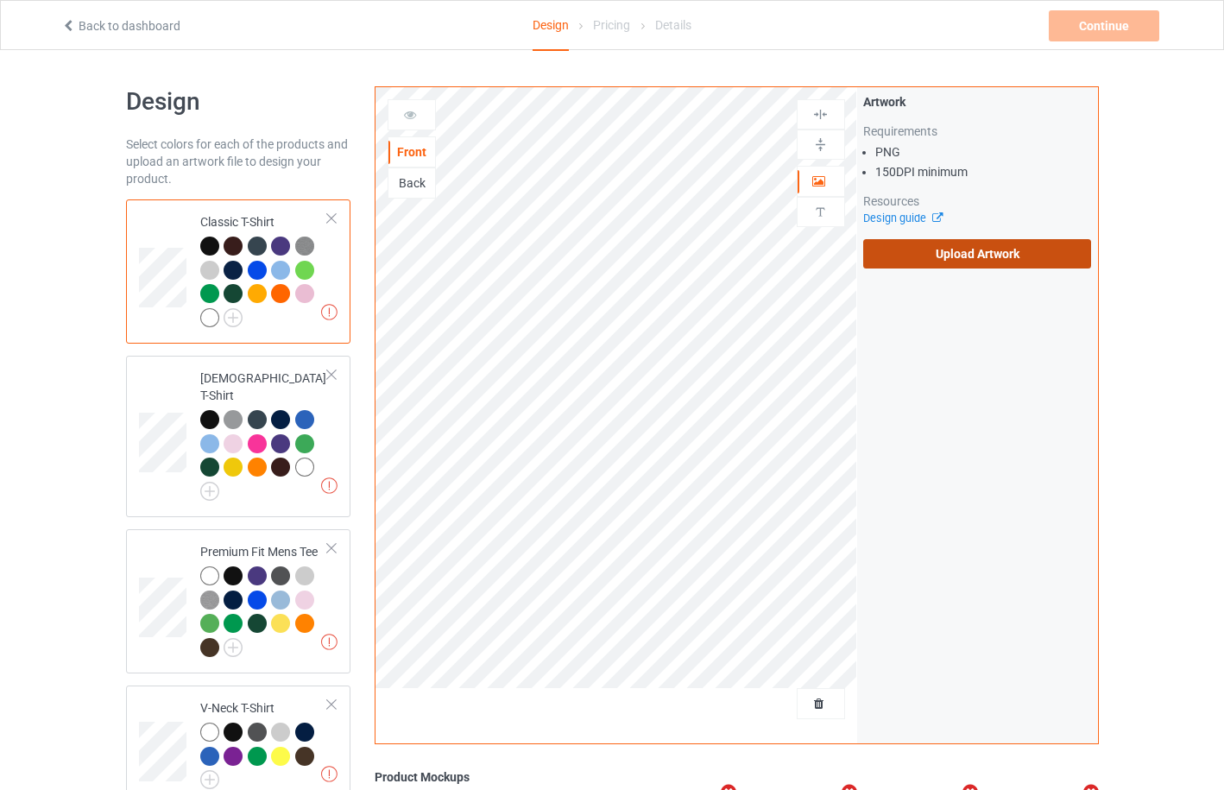
click at [928, 252] on label "Upload Artwork" at bounding box center [977, 253] width 229 height 29
click at [0, 0] on input "Upload Artwork" at bounding box center [0, 0] width 0 height 0
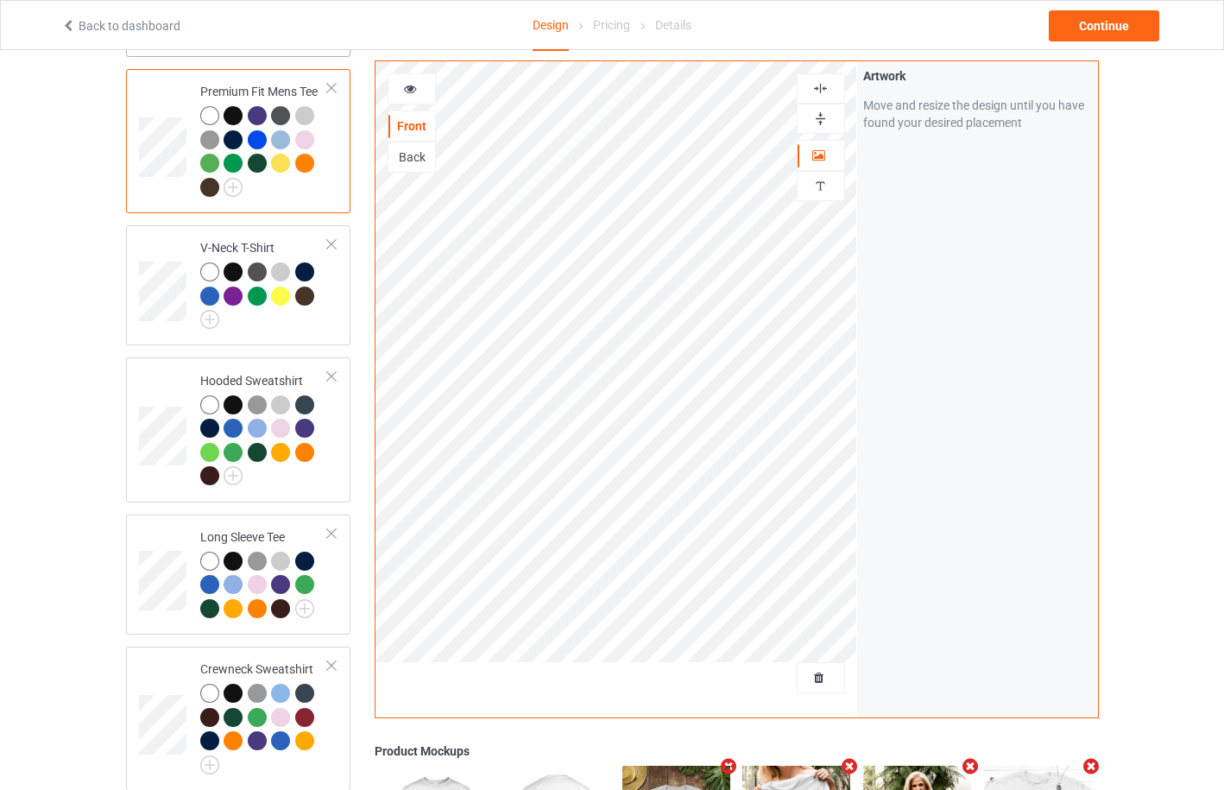
scroll to position [921, 0]
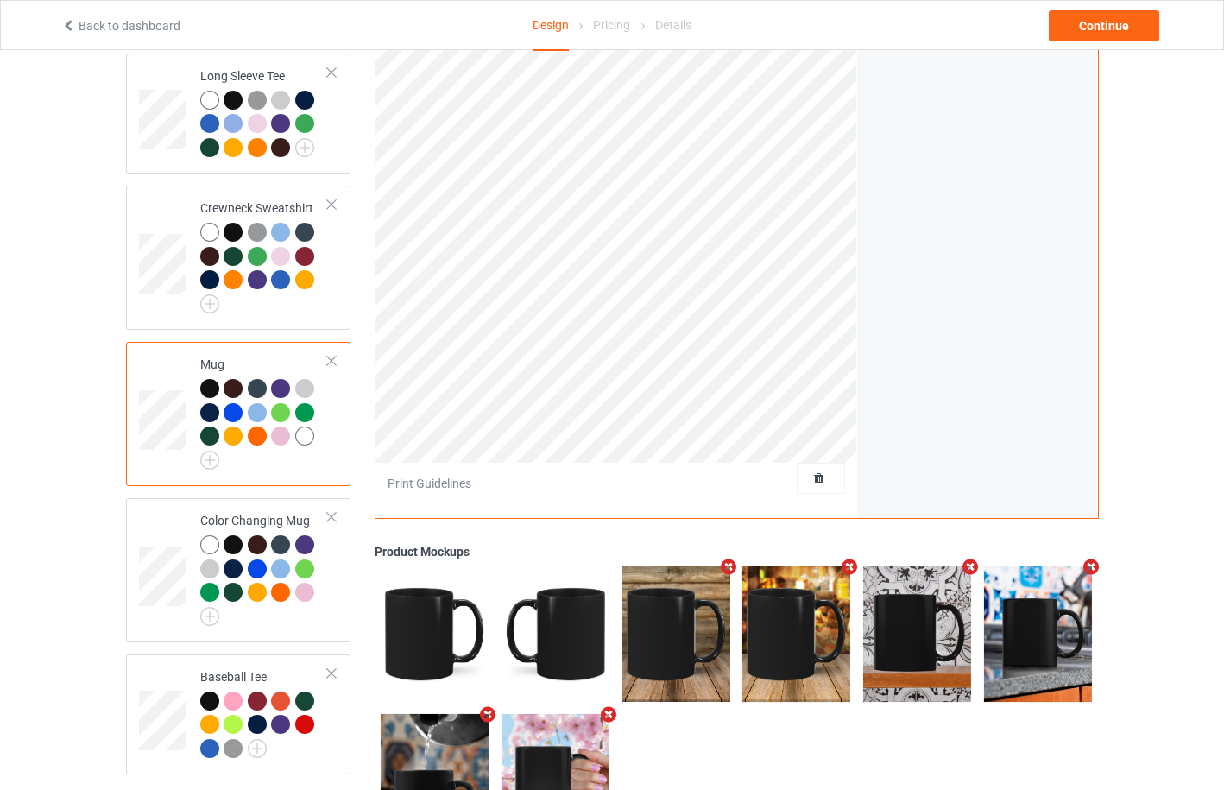
scroll to position [460, 0]
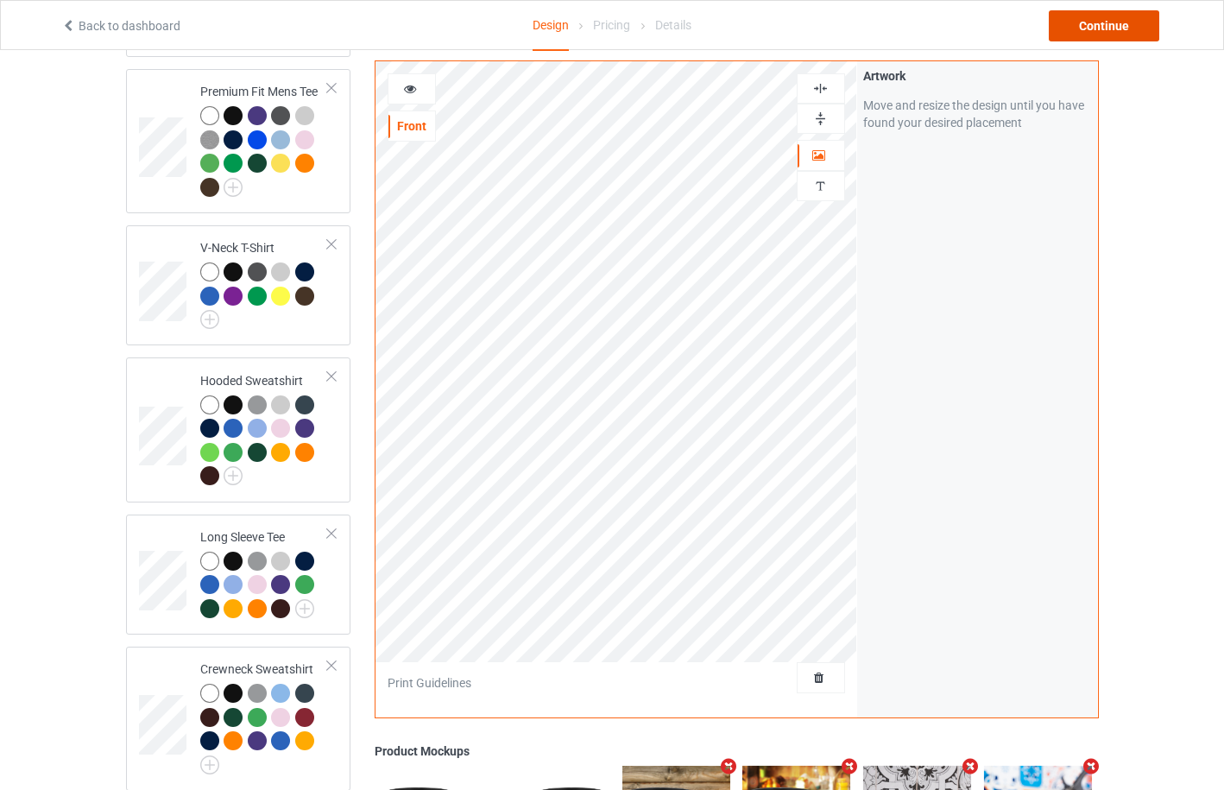
click at [1132, 22] on div "Continue" at bounding box center [1104, 25] width 110 height 31
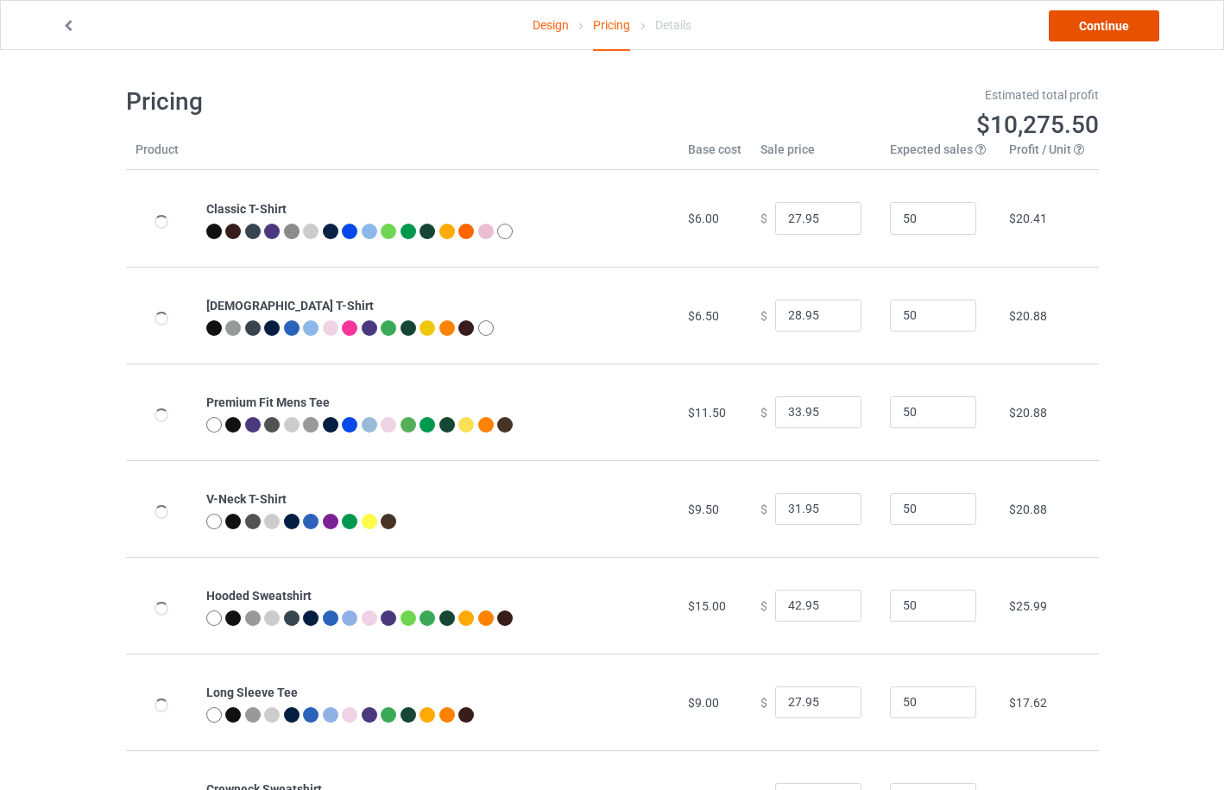
click at [1074, 29] on link "Continue" at bounding box center [1104, 25] width 110 height 31
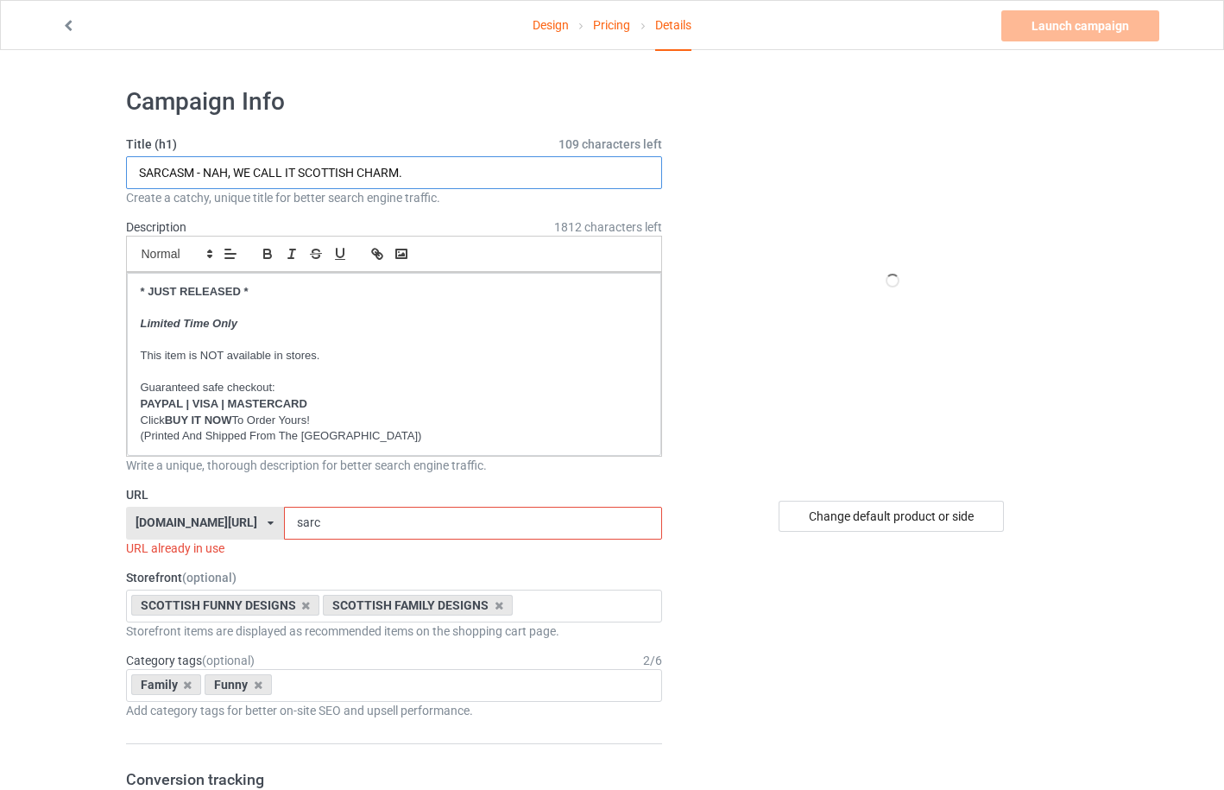
drag, startPoint x: 301, startPoint y: 174, endPoint x: 335, endPoint y: 173, distance: 33.7
click at [335, 173] on input "SARCASM - NAH, WE CALL IT SCOTTISH CHARM." at bounding box center [394, 172] width 537 height 33
type input "SARCASM - NAH, WE CALL IT DANISH CHARM."
click at [268, 521] on icon at bounding box center [271, 523] width 6 height 10
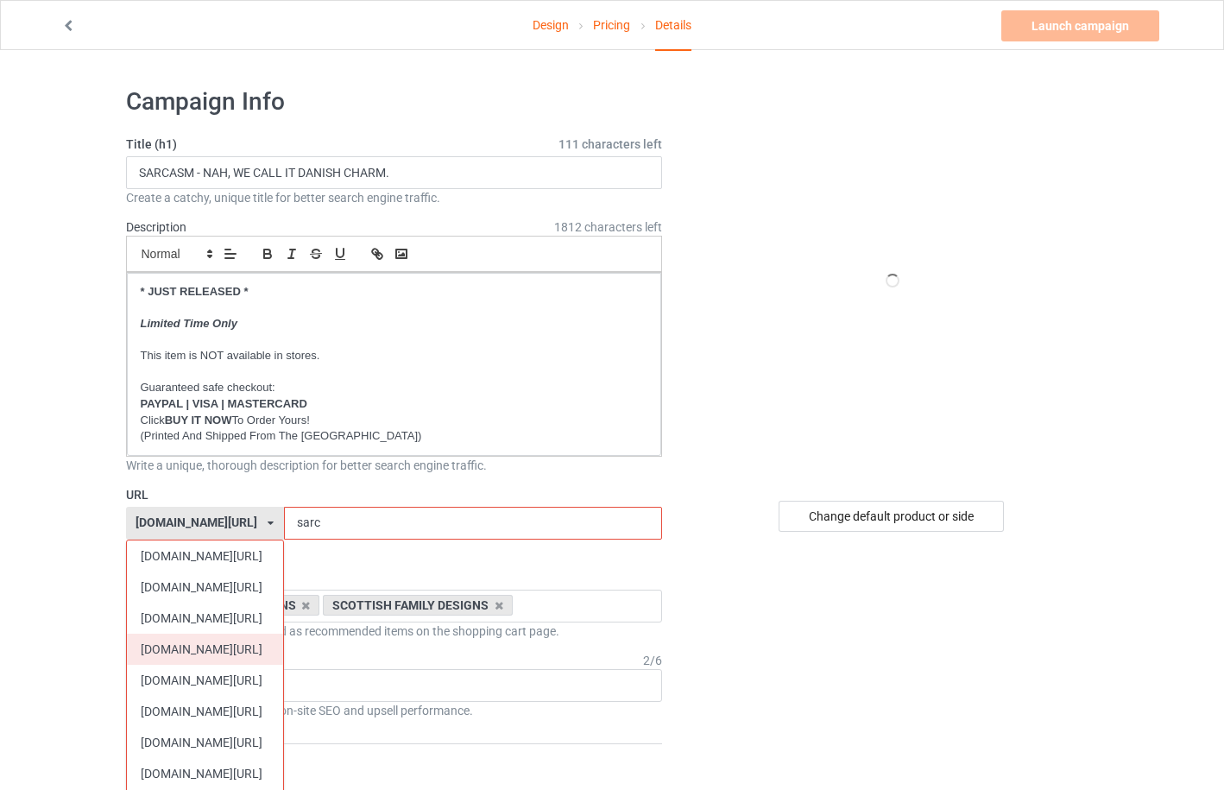
click at [224, 639] on div "[DOMAIN_NAME][URL]" at bounding box center [205, 649] width 156 height 31
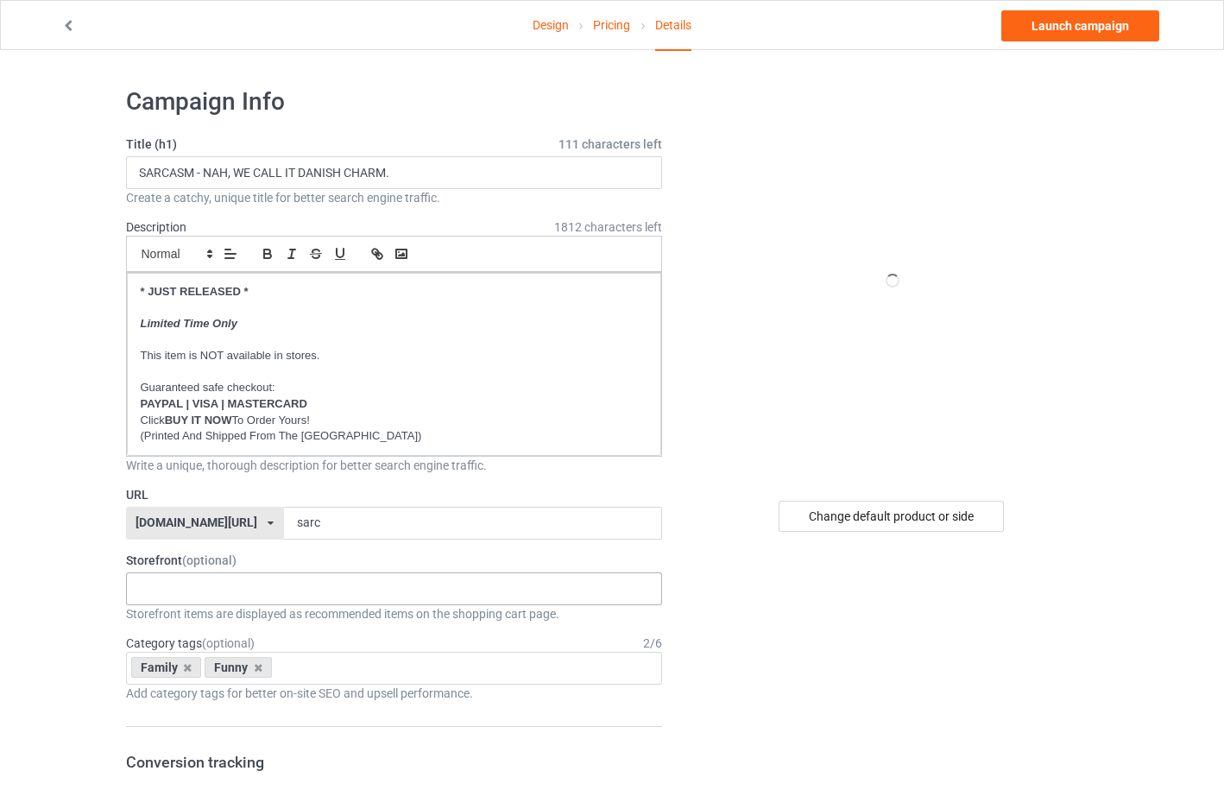
click at [225, 587] on div "DANISH VINTAGE DESIGNS DANISH HERITAGE DESIGNS DANISH FUNNY DESIGNS DANISH FAMI…" at bounding box center [394, 588] width 537 height 33
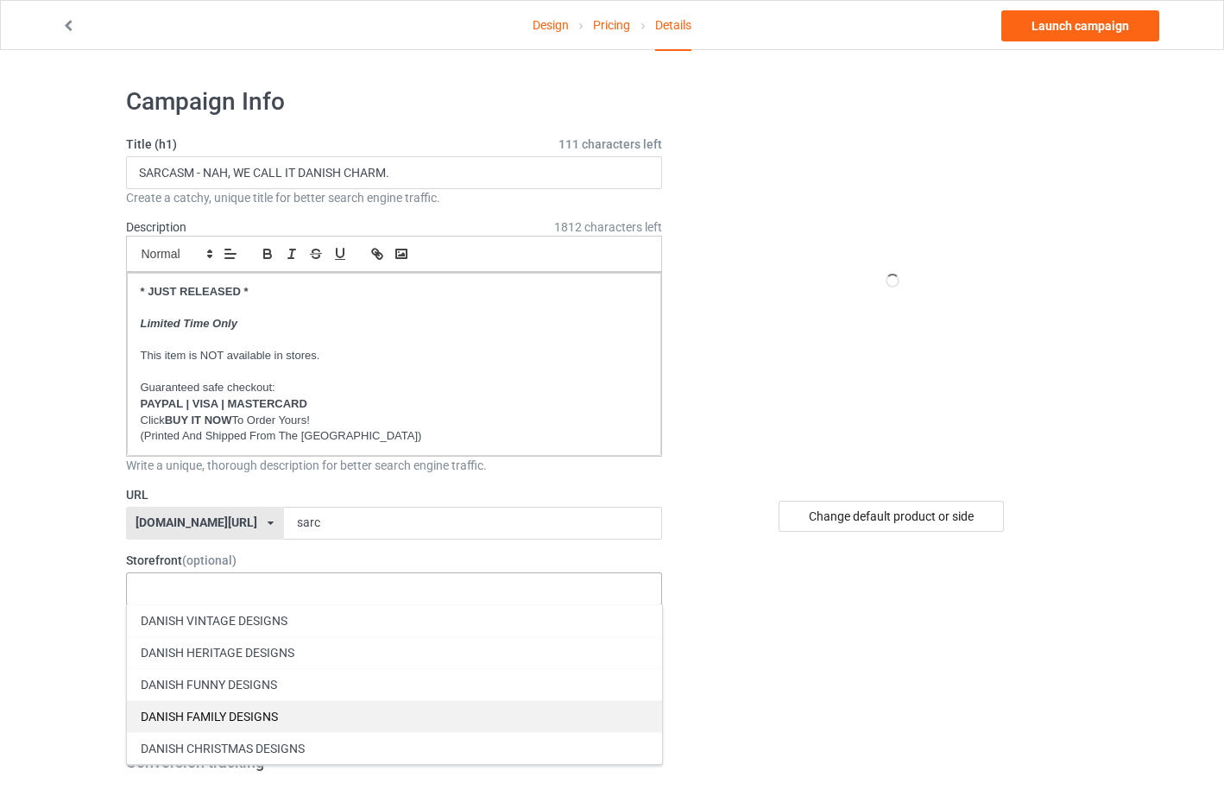
click at [213, 706] on div "DANISH FAMILY DESIGNS" at bounding box center [394, 716] width 535 height 32
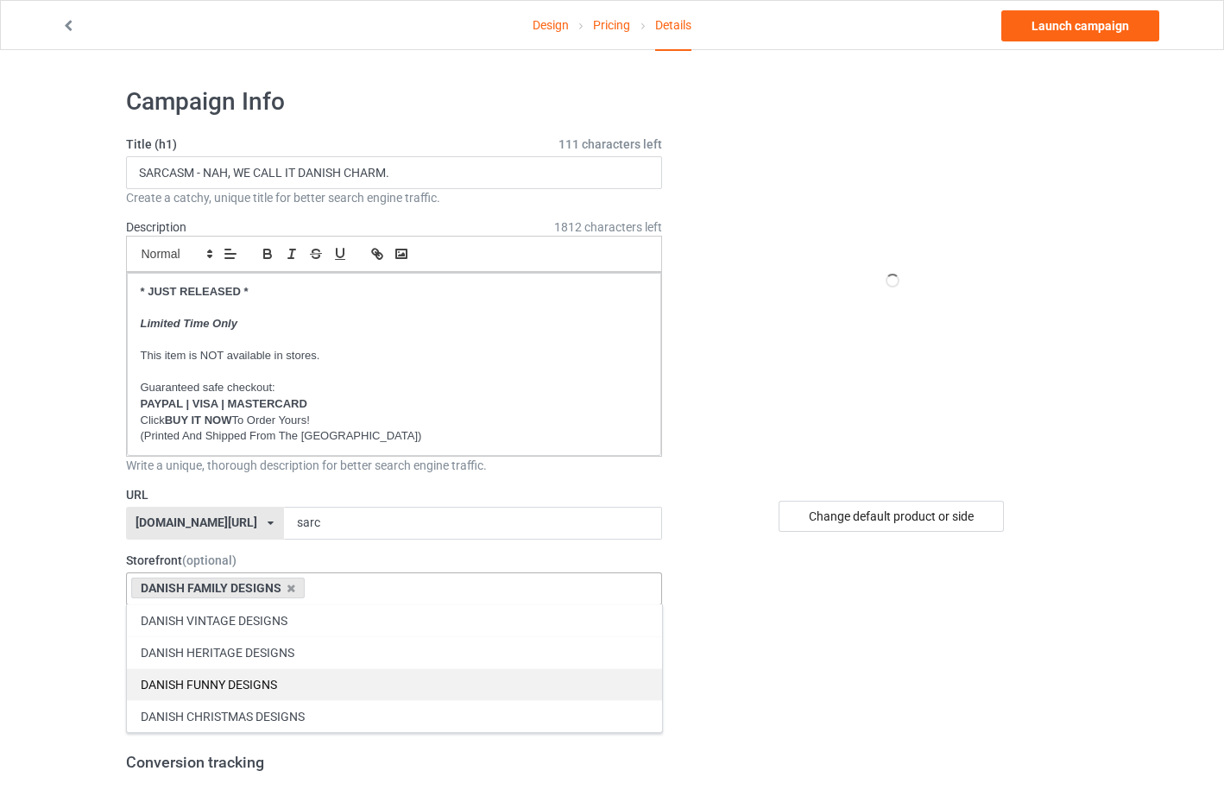
click at [222, 678] on div "DANISH FUNNY DESIGNS" at bounding box center [394, 684] width 535 height 32
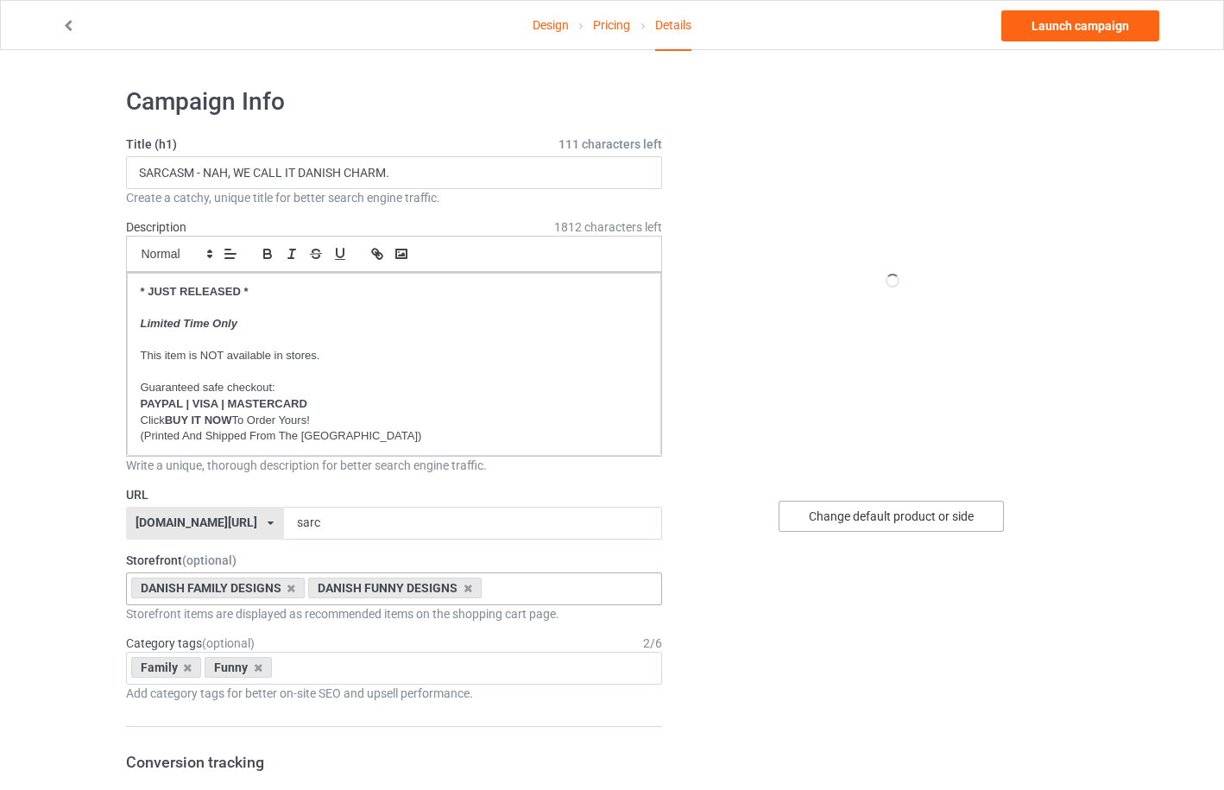
click at [905, 514] on div "Change default product or side" at bounding box center [891, 516] width 225 height 31
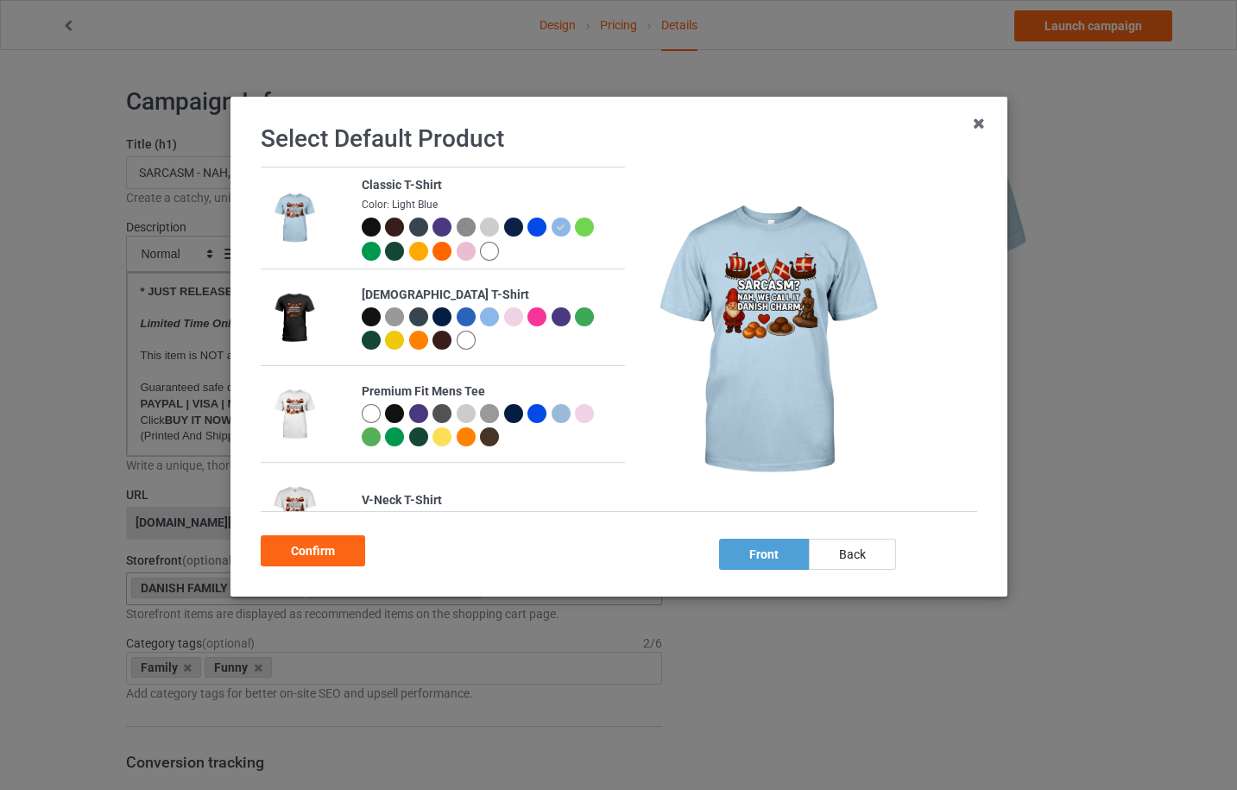
click at [537, 224] on div at bounding box center [536, 227] width 19 height 19
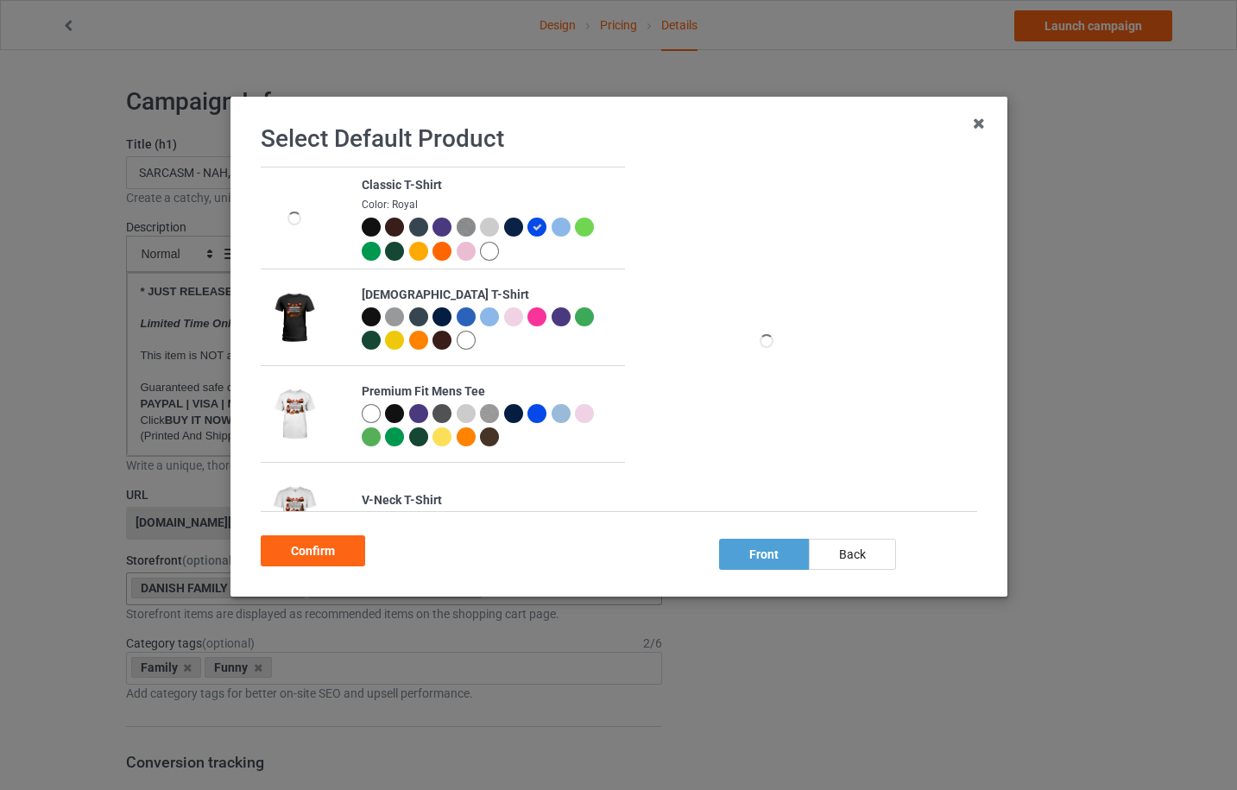
click at [559, 230] on div at bounding box center [560, 227] width 19 height 19
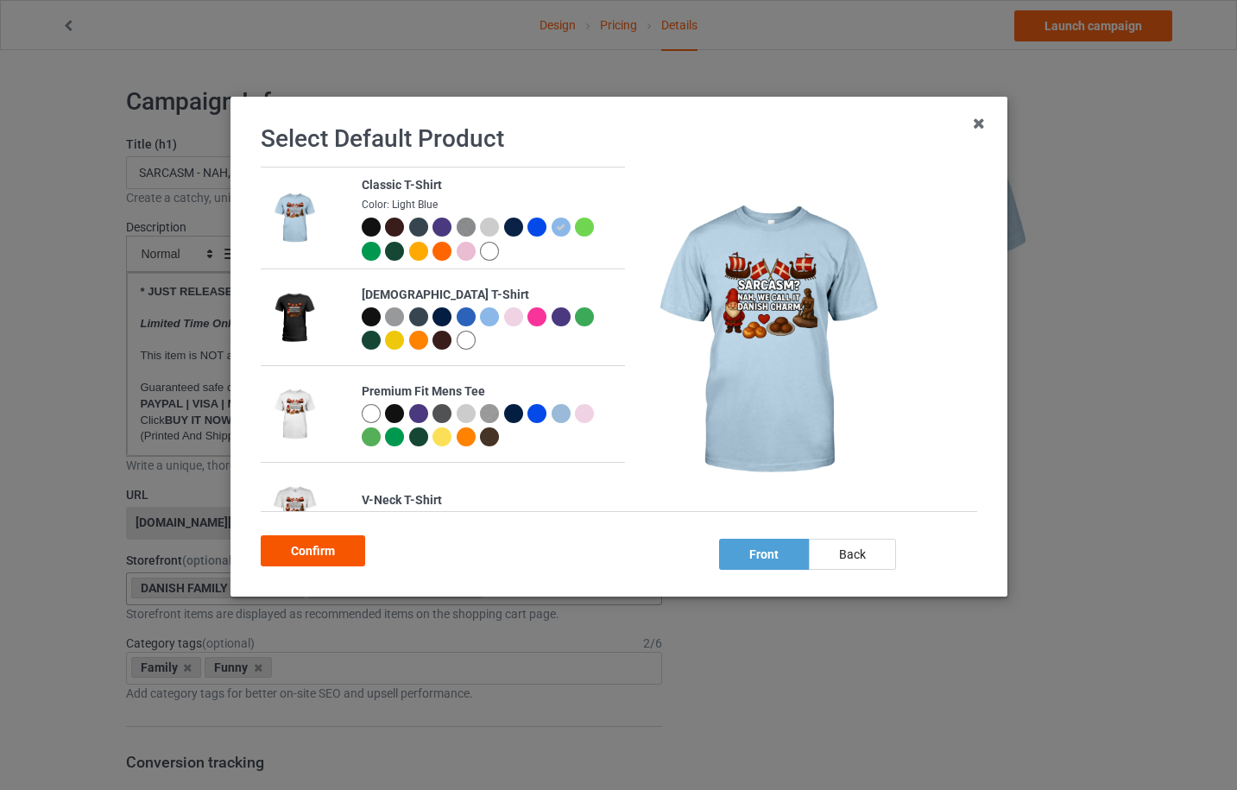
click at [300, 552] on div "Confirm" at bounding box center [313, 550] width 104 height 31
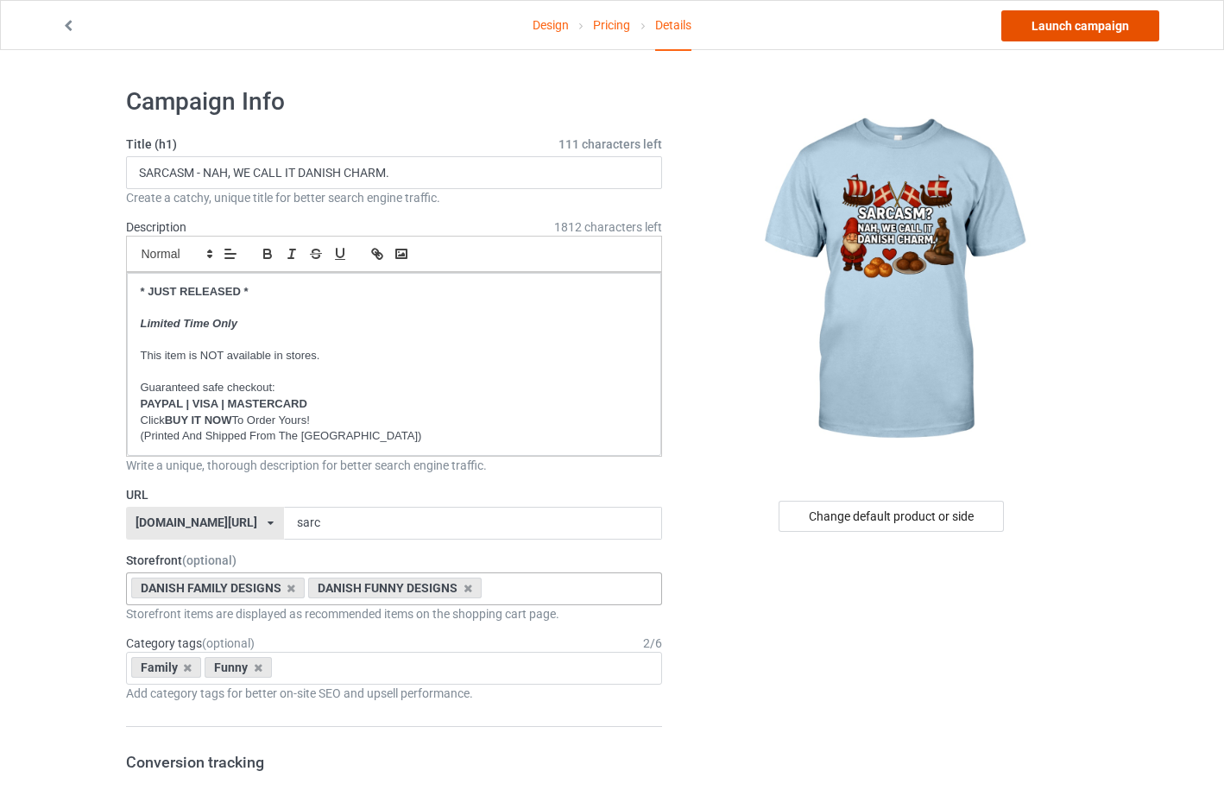
click at [1119, 26] on link "Launch campaign" at bounding box center [1080, 25] width 158 height 31
